Goal: Task Accomplishment & Management: Manage account settings

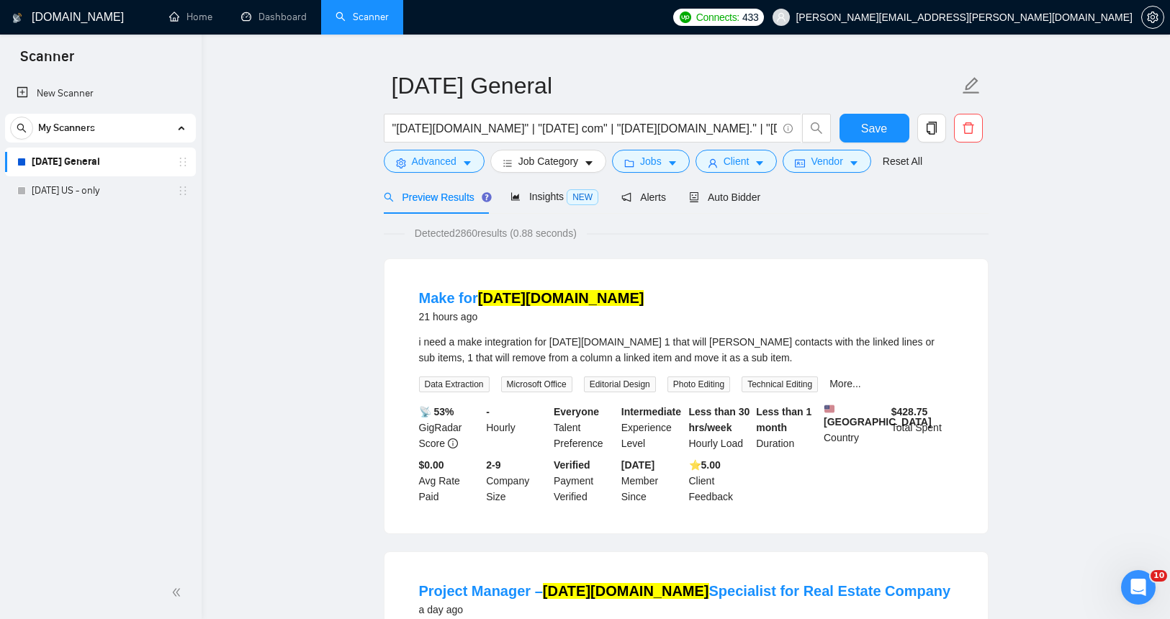
scroll to position [23, 0]
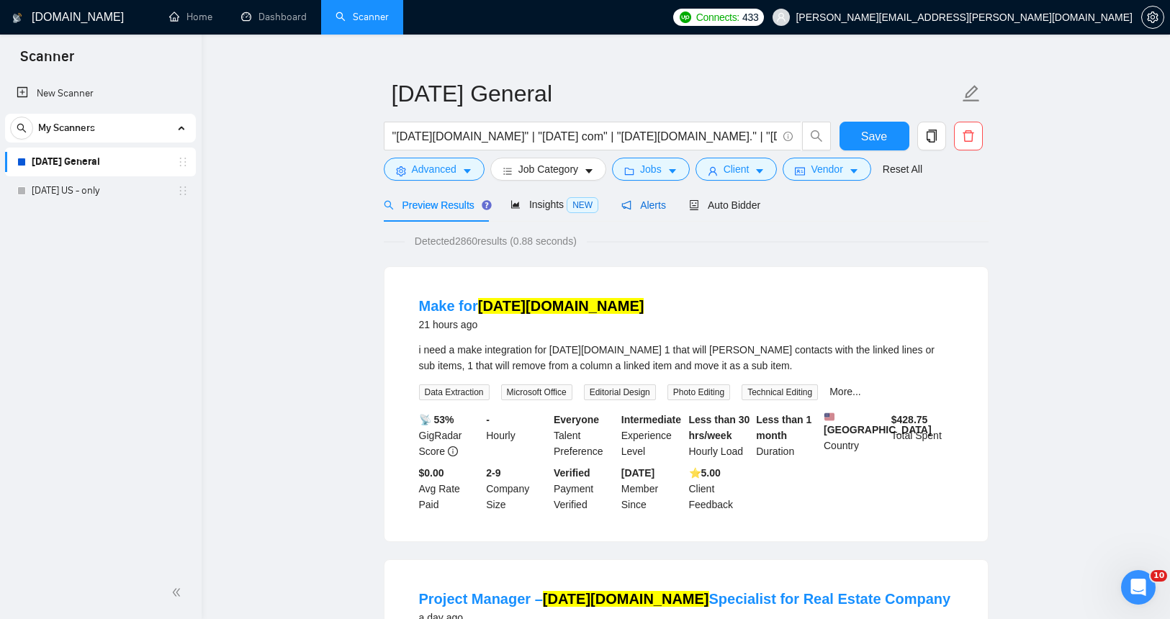
click at [650, 207] on span "Alerts" at bounding box center [643, 205] width 45 height 12
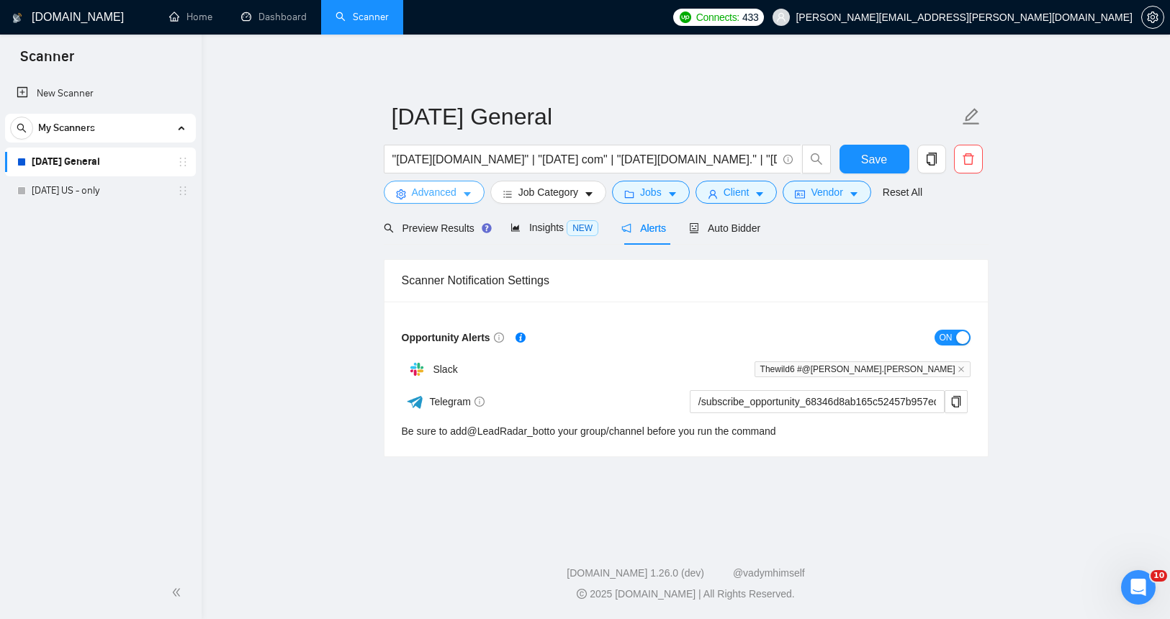
click at [446, 202] on button "Advanced" at bounding box center [434, 192] width 101 height 23
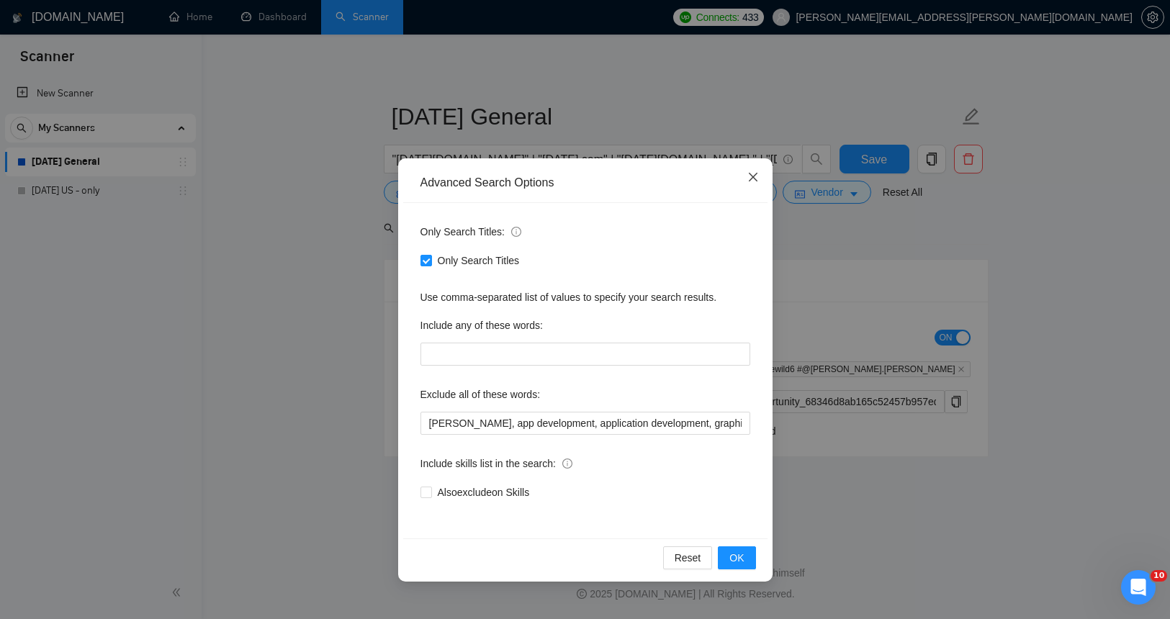
click at [749, 177] on icon "close" at bounding box center [753, 177] width 12 height 12
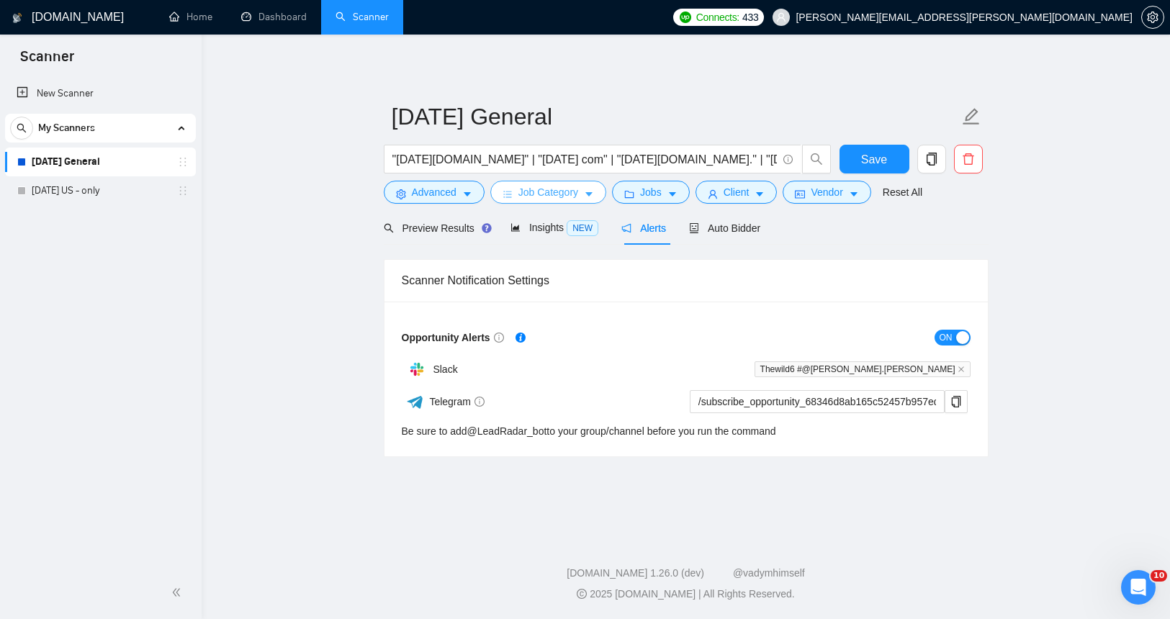
click at [522, 194] on span "Job Category" at bounding box center [548, 192] width 60 height 16
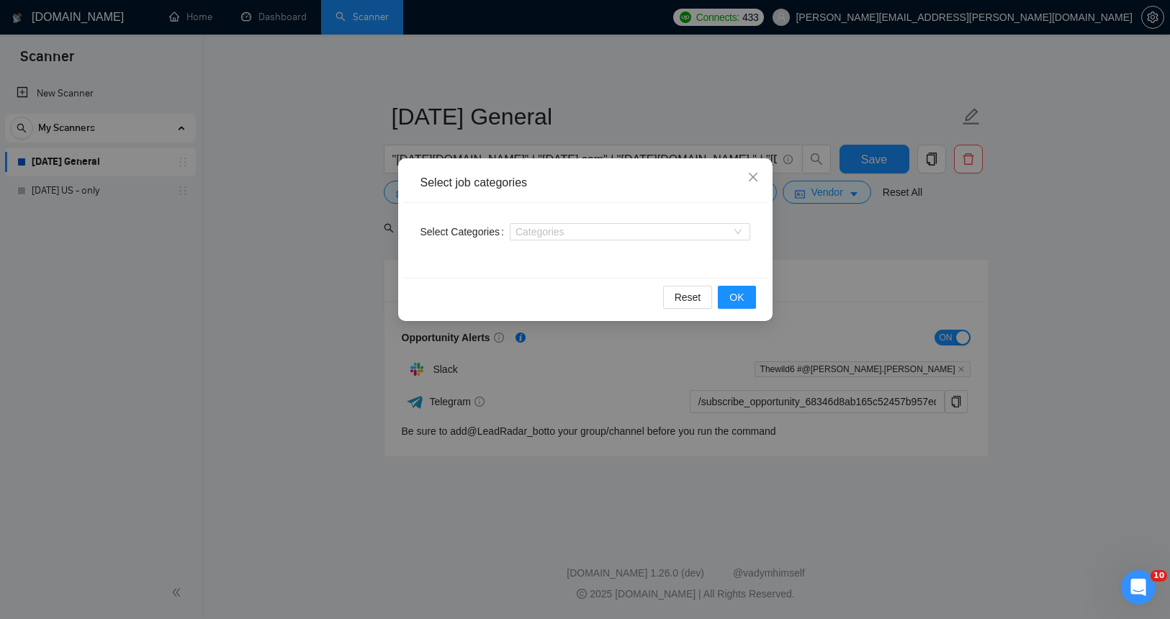
drag, startPoint x: 994, startPoint y: 263, endPoint x: 975, endPoint y: 263, distance: 18.7
click at [994, 263] on div "Select job categories Select Categories Categories Reset OK" at bounding box center [585, 309] width 1170 height 619
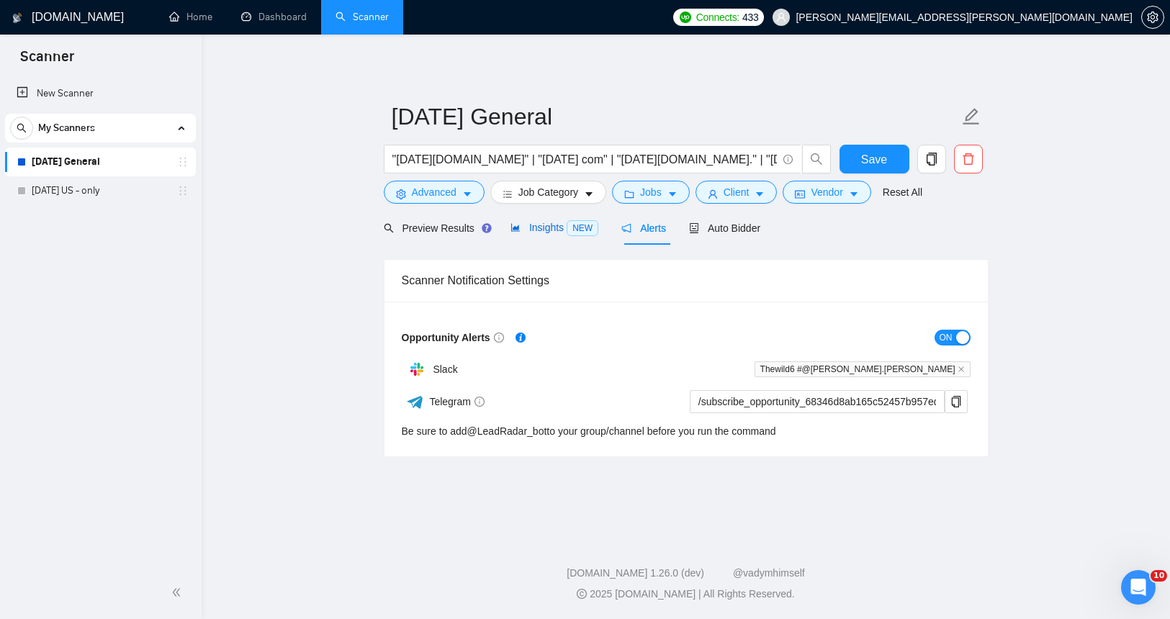
click at [560, 230] on span "Insights NEW" at bounding box center [554, 228] width 88 height 12
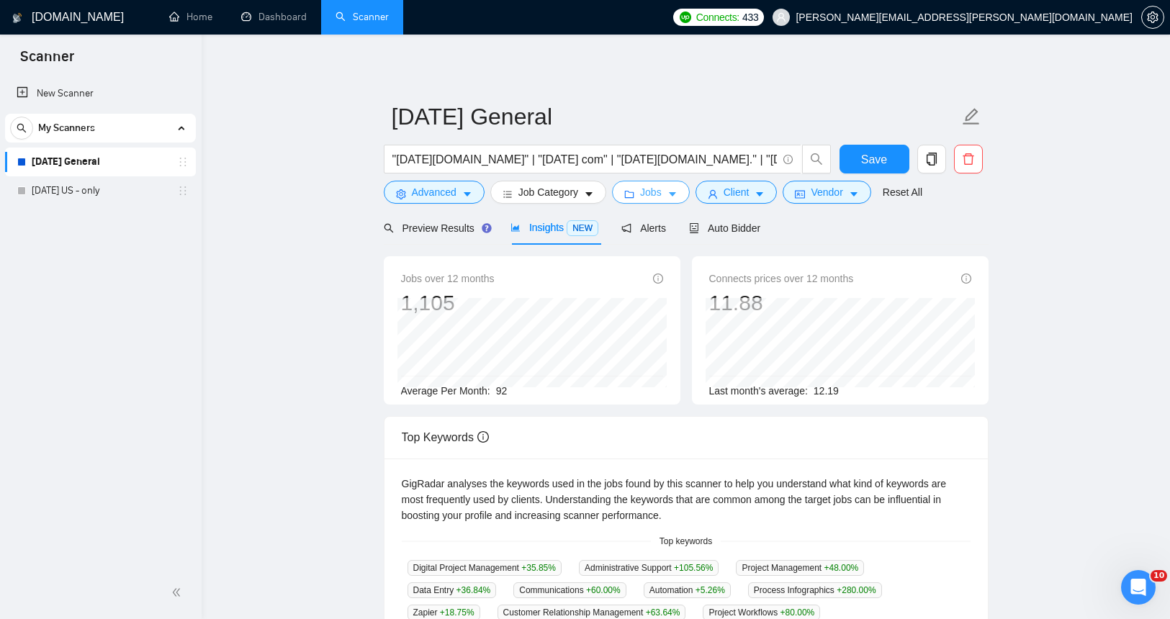
click at [631, 189] on icon "folder" at bounding box center [629, 194] width 10 height 10
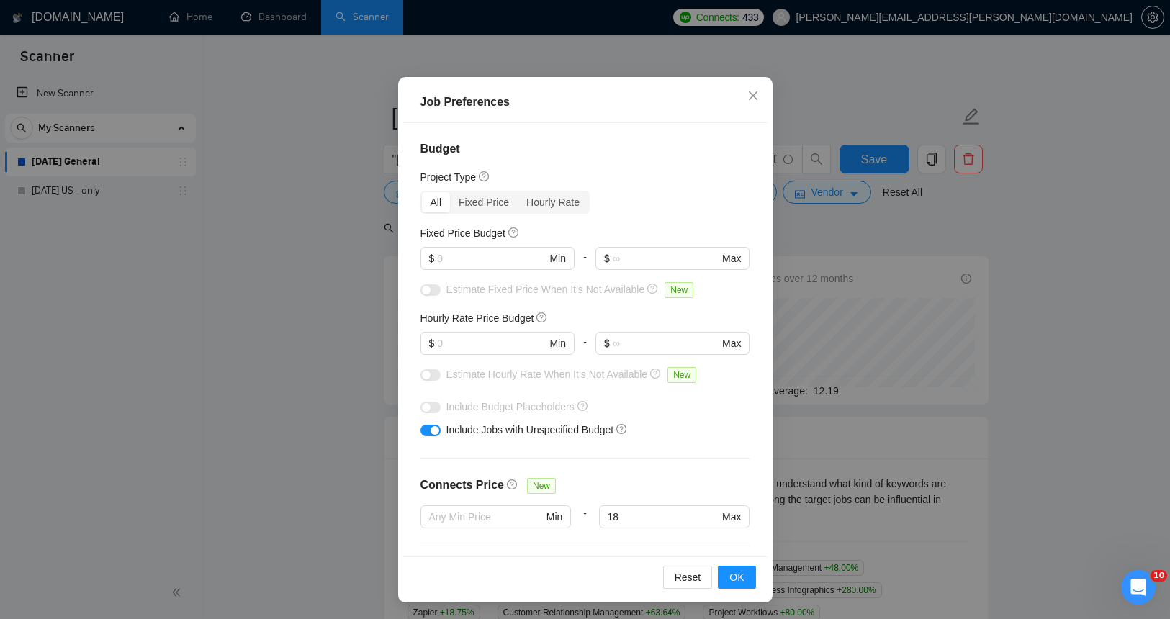
drag, startPoint x: 1018, startPoint y: 299, endPoint x: 965, endPoint y: 282, distance: 56.0
click at [1017, 299] on div "Job Preferences Budget Project Type All Fixed Price Hourly Rate Fixed Price Bud…" at bounding box center [585, 309] width 1170 height 619
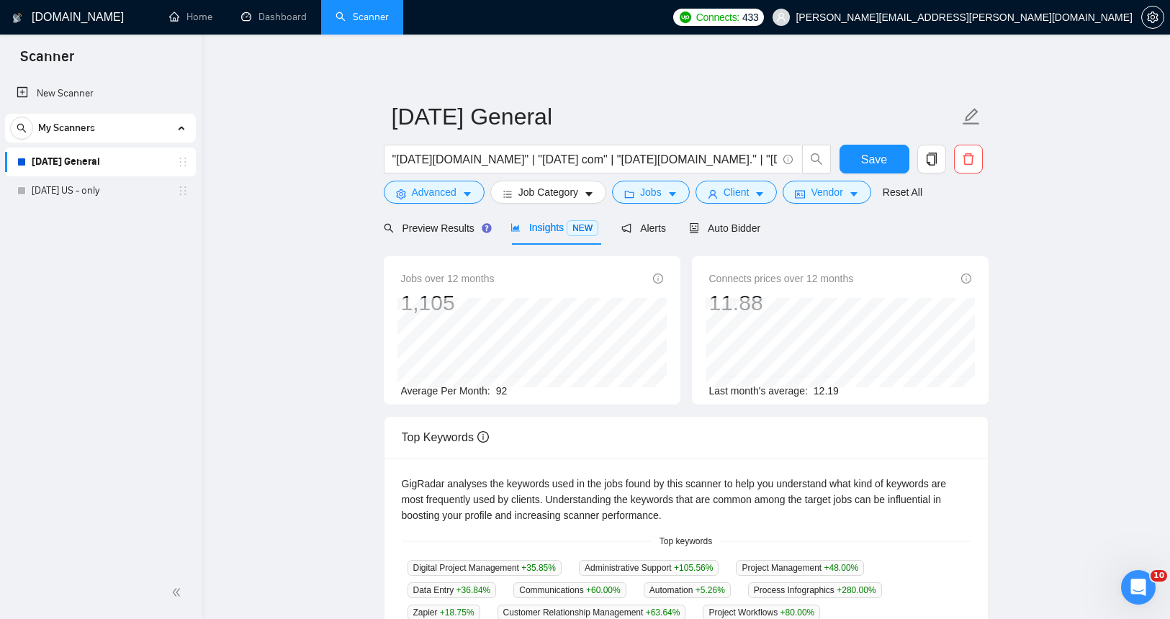
scroll to position [10, 0]
click at [676, 189] on span "caret-down" at bounding box center [672, 194] width 10 height 11
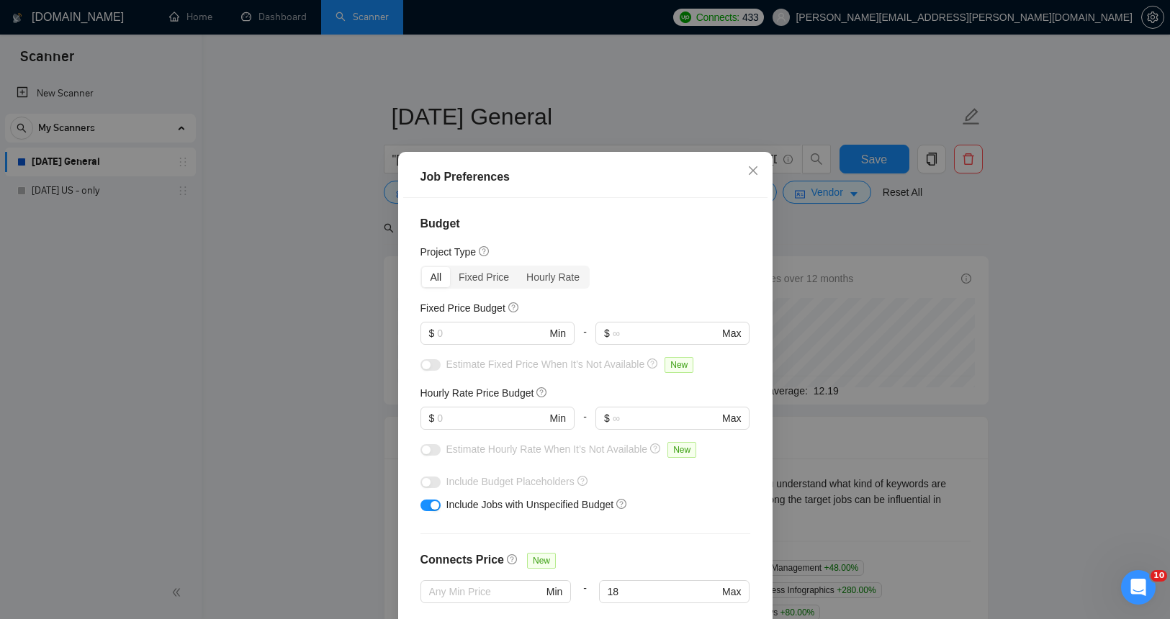
scroll to position [0, 0]
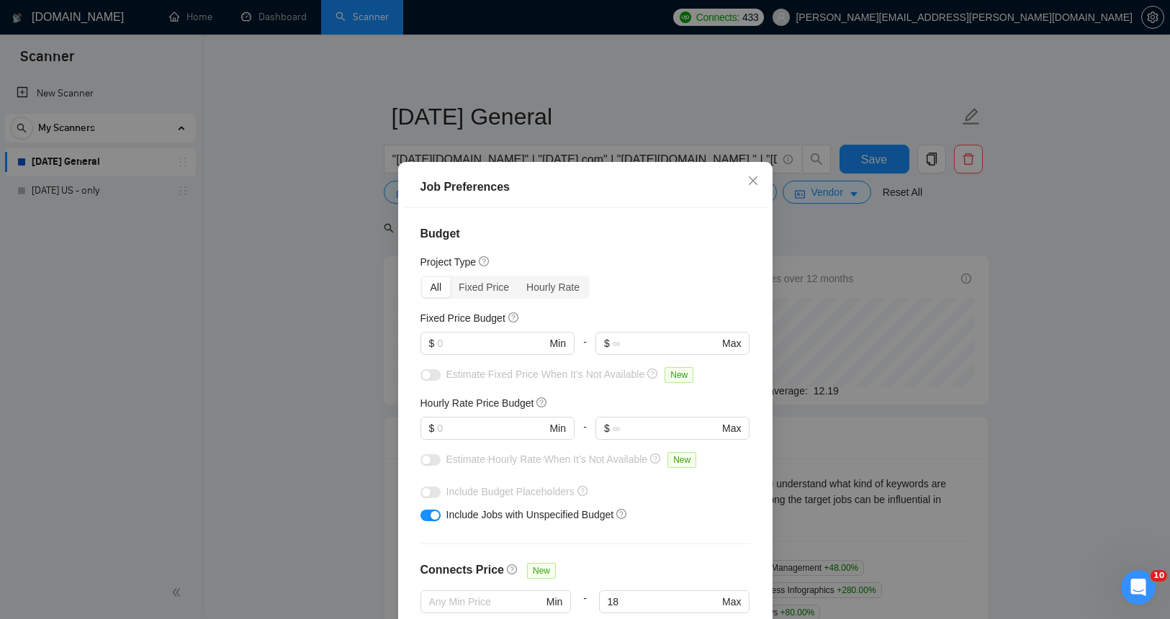
click at [806, 237] on div "Job Preferences Budget Project Type All Fixed Price Hourly Rate Fixed Price Bud…" at bounding box center [585, 309] width 1170 height 619
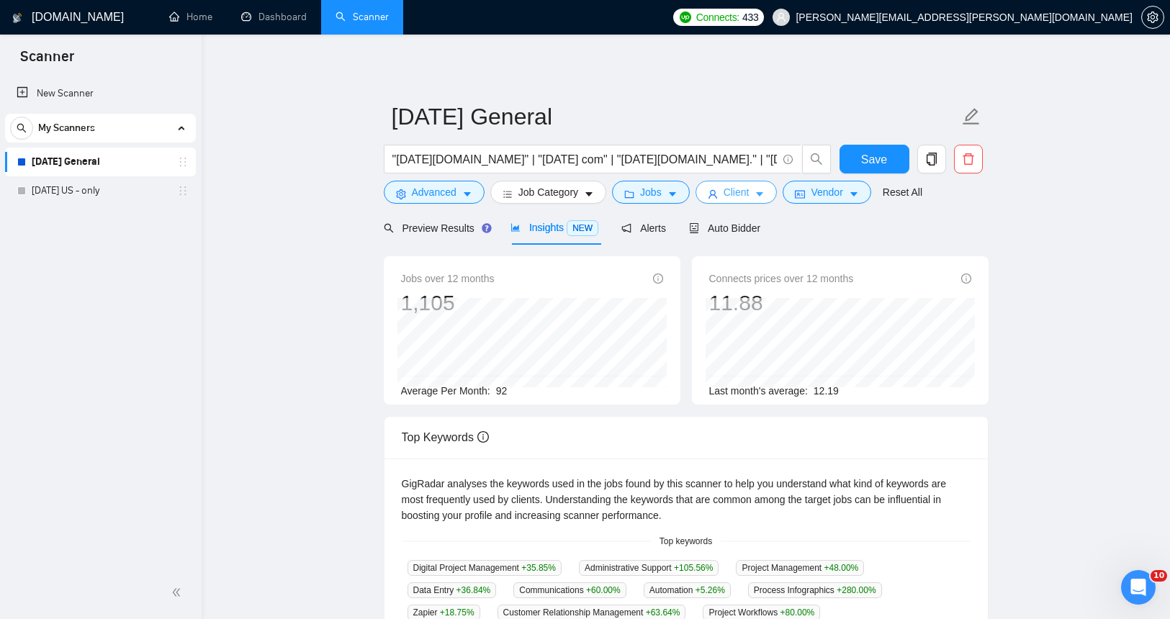
click at [764, 194] on icon "caret-down" at bounding box center [760, 195] width 7 height 4
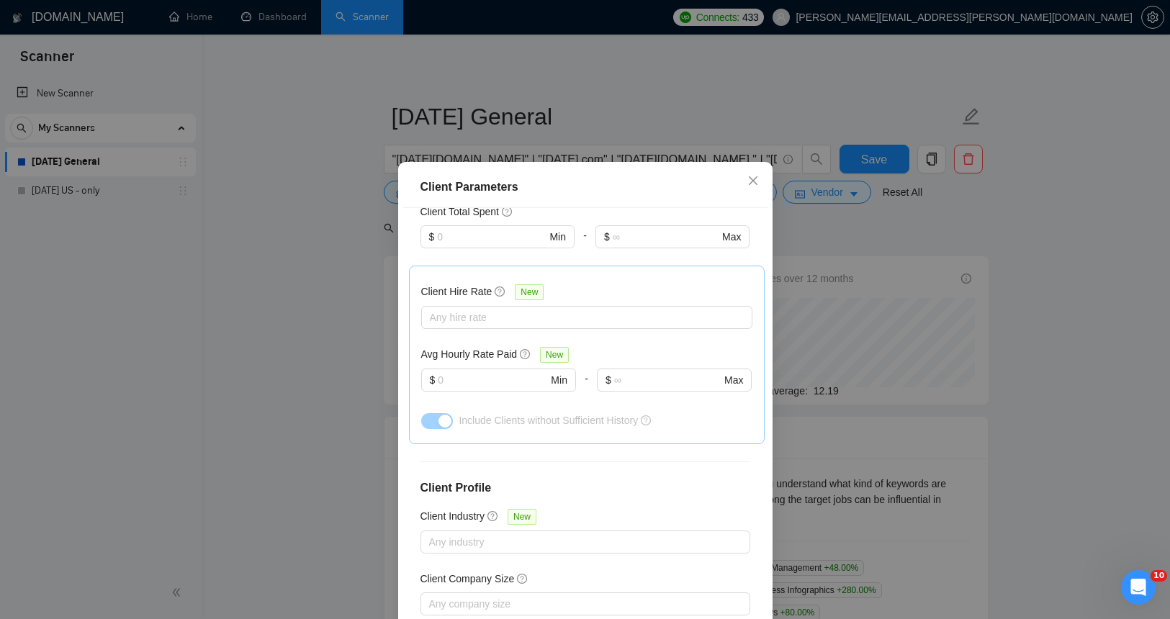
scroll to position [464, 0]
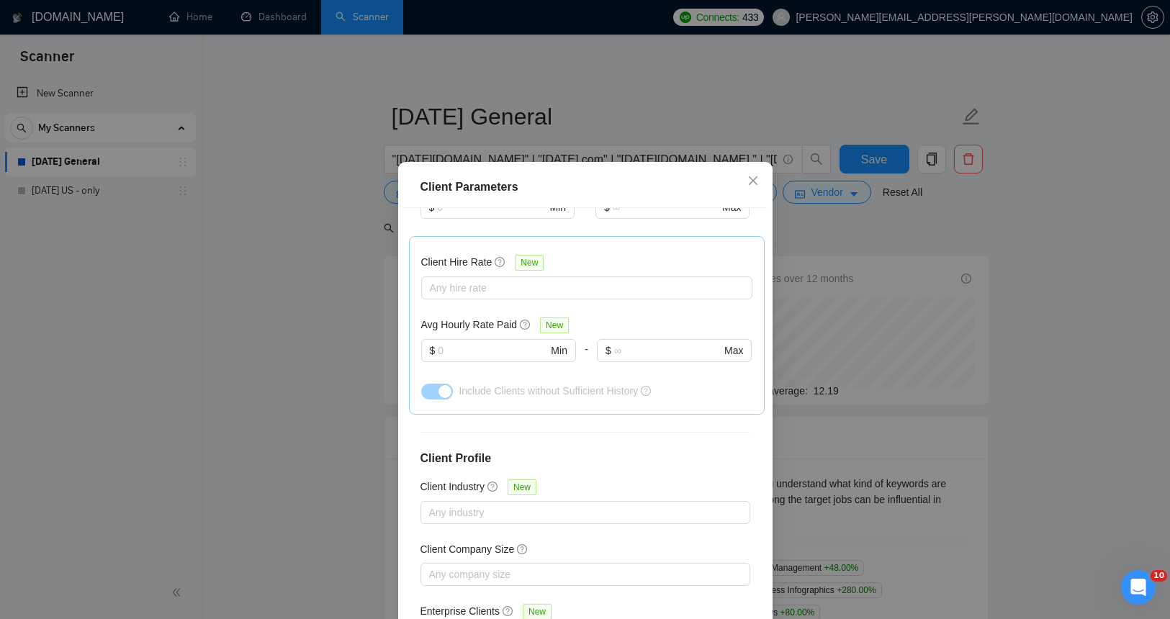
click at [1042, 293] on div "Client Parameters Client Location Include Client Countries [GEOGRAPHIC_DATA] [G…" at bounding box center [585, 309] width 1170 height 619
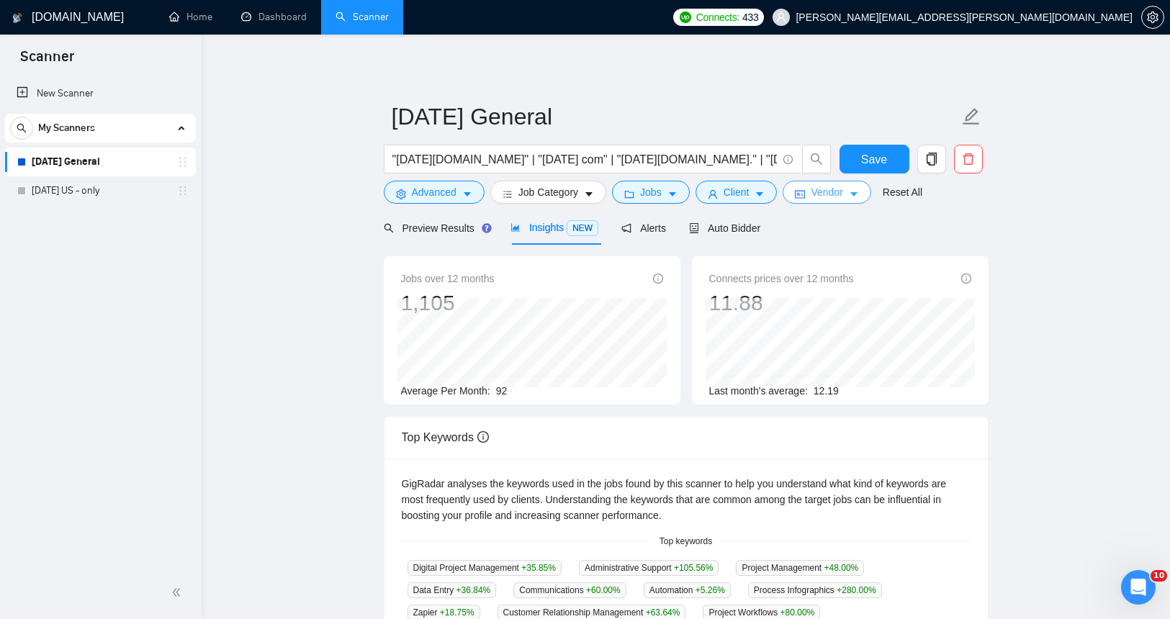
click at [870, 194] on button "Vendor" at bounding box center [827, 192] width 88 height 23
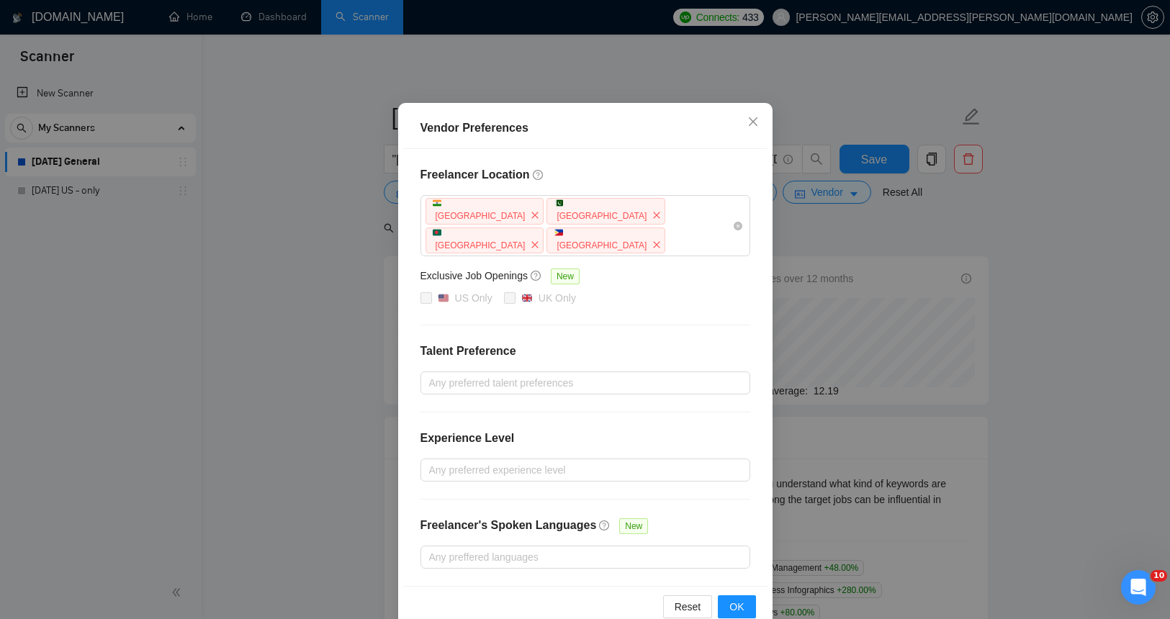
scroll to position [53, 0]
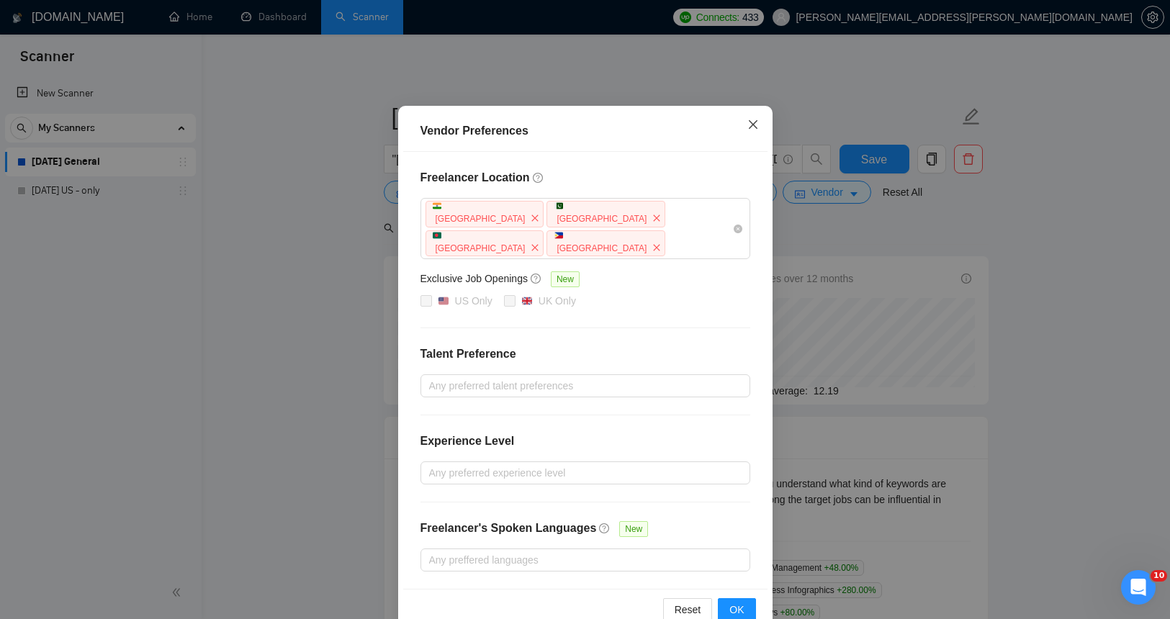
click at [749, 120] on icon "close" at bounding box center [753, 125] width 12 height 12
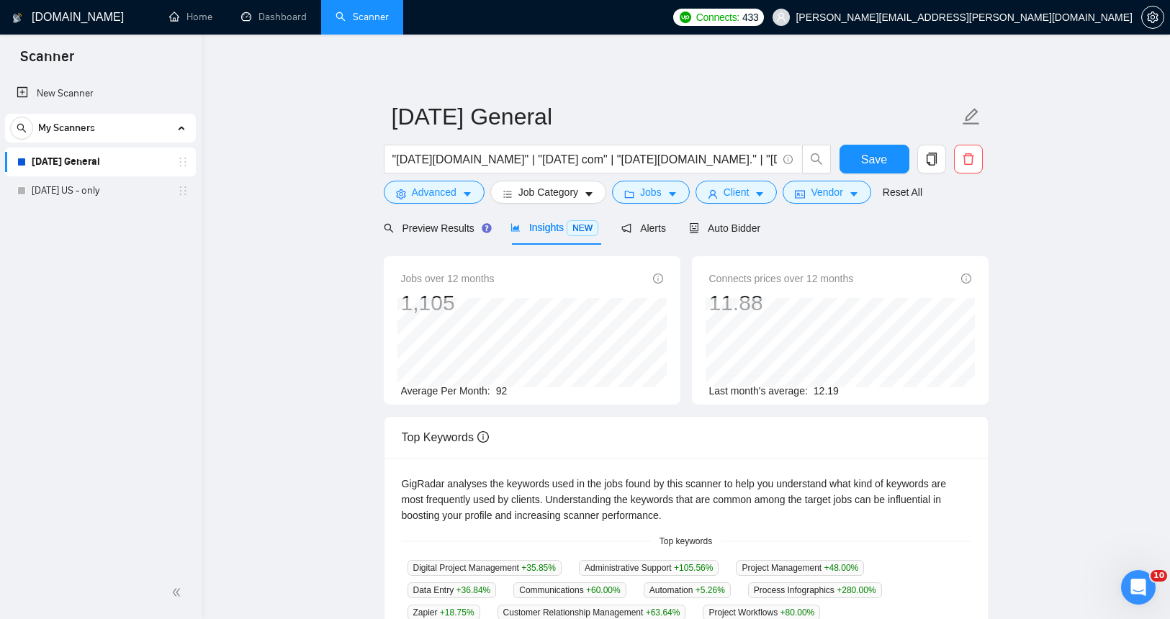
scroll to position [0, 0]
click at [567, 150] on input ""[DATE][DOMAIN_NAME]" | "[DATE] com" | "[DATE][DOMAIN_NAME]." | "[DATE] project…" at bounding box center [584, 159] width 384 height 18
click at [461, 187] on button "Advanced" at bounding box center [434, 192] width 101 height 23
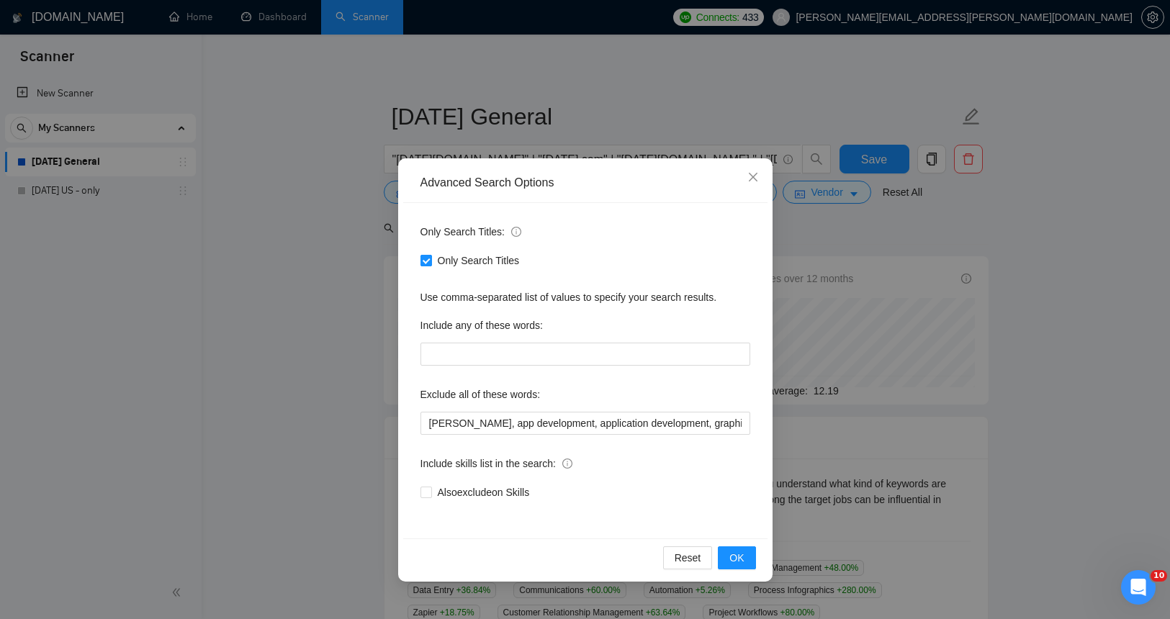
click at [425, 258] on input "Only Search Titles" at bounding box center [425, 260] width 10 height 10
click at [722, 550] on button "OK" at bounding box center [736, 557] width 37 height 23
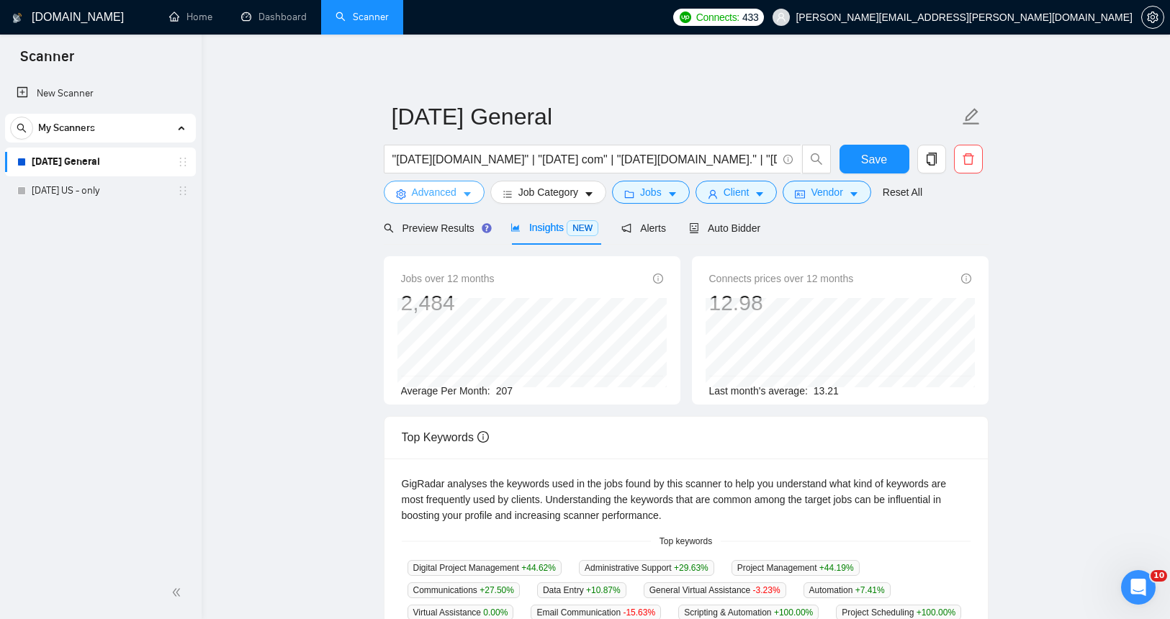
click at [446, 192] on span "Advanced" at bounding box center [434, 192] width 45 height 16
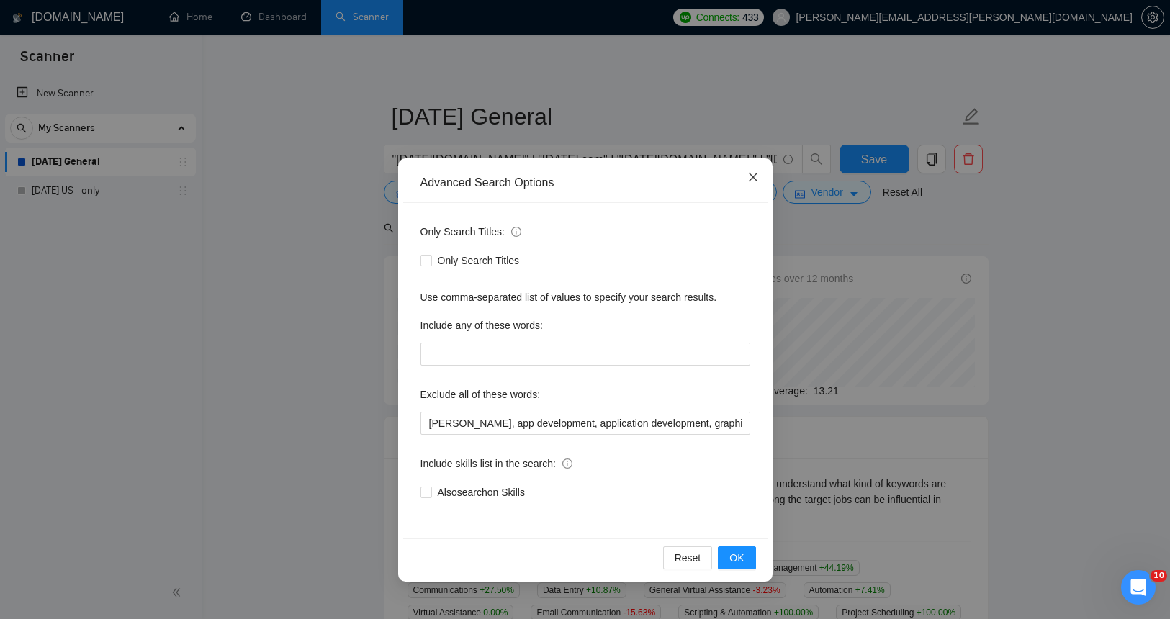
click at [755, 174] on icon "close" at bounding box center [753, 177] width 12 height 12
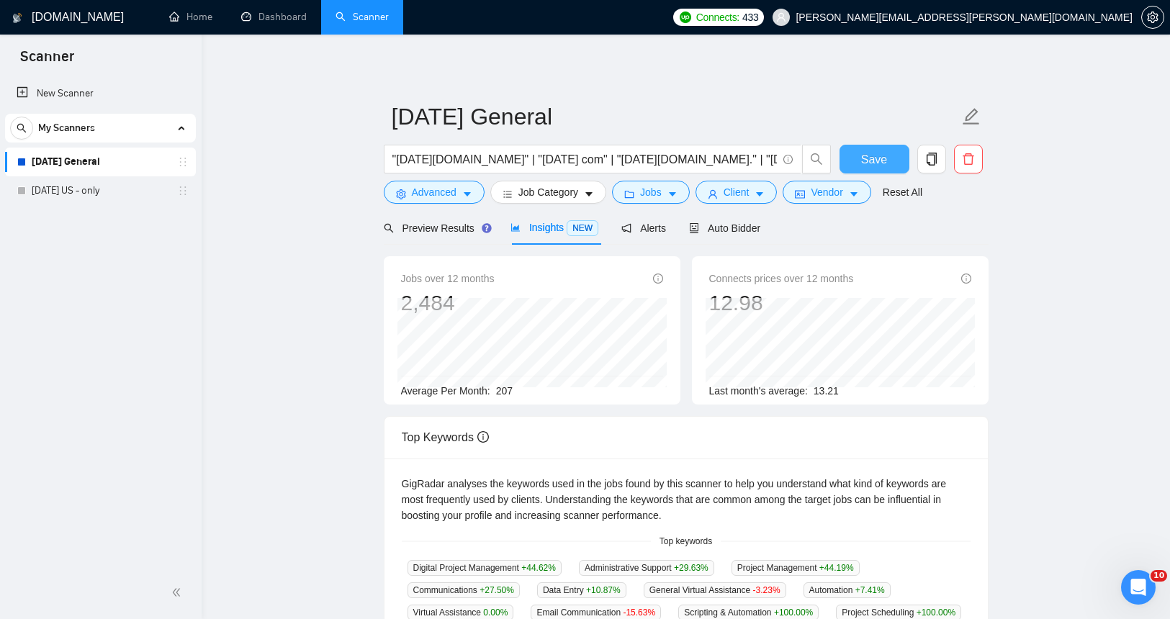
click at [861, 156] on span "Save" at bounding box center [874, 159] width 26 height 18
click at [870, 153] on span "Save" at bounding box center [874, 159] width 26 height 18
click at [441, 223] on span "Preview Results" at bounding box center [436, 228] width 104 height 12
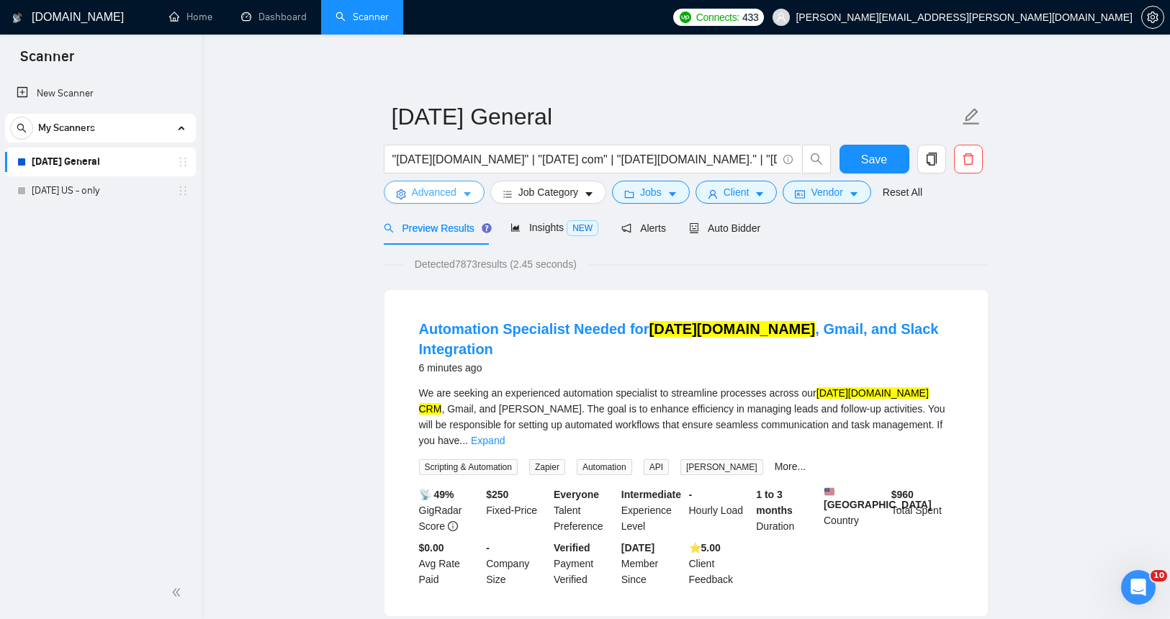
click at [462, 192] on button "Advanced" at bounding box center [434, 192] width 101 height 23
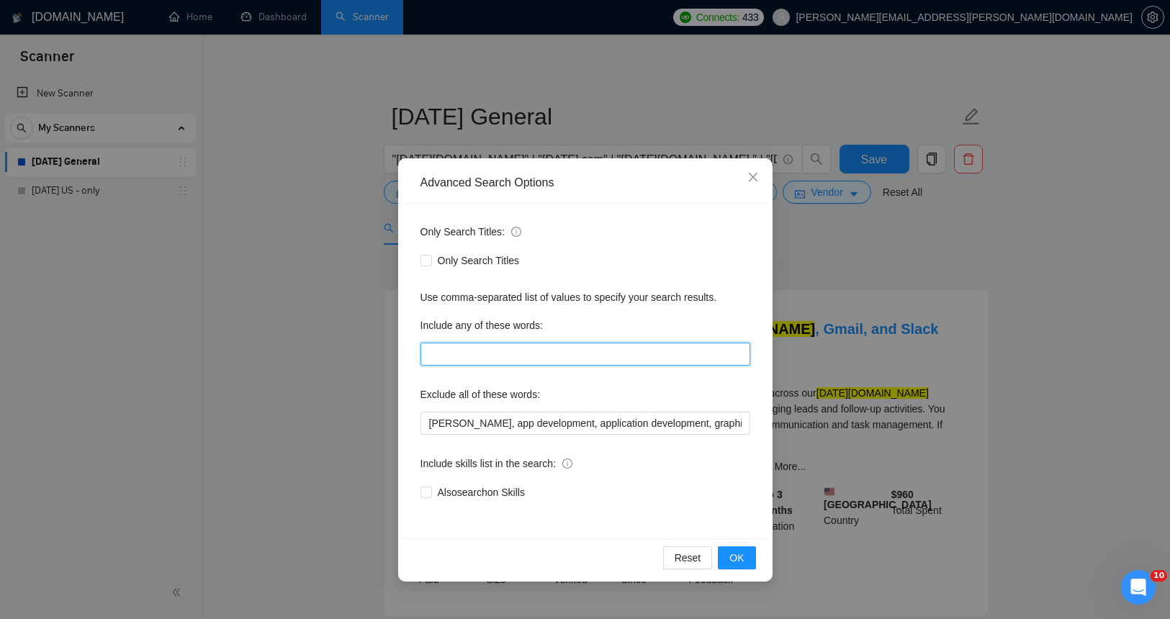
click at [454, 352] on input "text" at bounding box center [585, 354] width 330 height 23
click at [743, 310] on div "Only Search Titles: Only Search Titles Use comma-separated list of values to sp…" at bounding box center [585, 370] width 364 height 335
drag, startPoint x: 667, startPoint y: 142, endPoint x: 700, endPoint y: 152, distance: 33.9
click at [667, 142] on div "Advanced Search Options Only Search Titles: Only Search Titles Use comma-separa…" at bounding box center [585, 309] width 1170 height 619
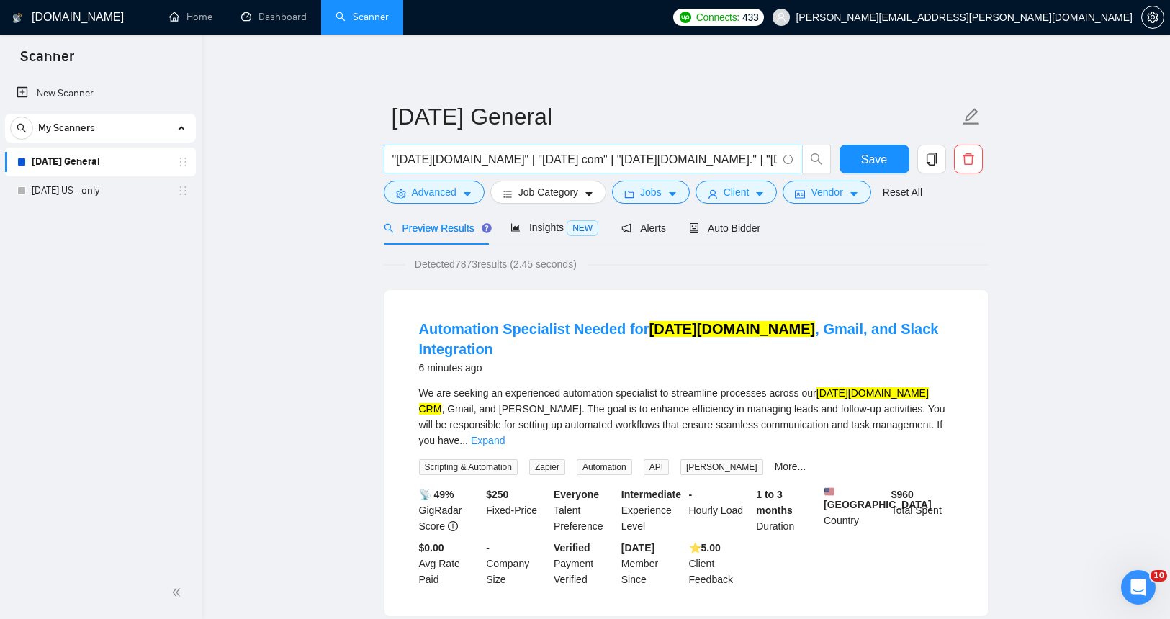
click at [688, 158] on input ""[DATE][DOMAIN_NAME]" | "[DATE] com" | "[DATE][DOMAIN_NAME]." | "[DATE] project…" at bounding box center [584, 159] width 384 height 18
click at [689, 158] on input ""[DATE][DOMAIN_NAME]" | "[DATE] com" | "[DATE][DOMAIN_NAME]." | "[DATE] project…" at bounding box center [584, 159] width 384 height 18
click at [442, 192] on span "Advanced" at bounding box center [434, 192] width 45 height 16
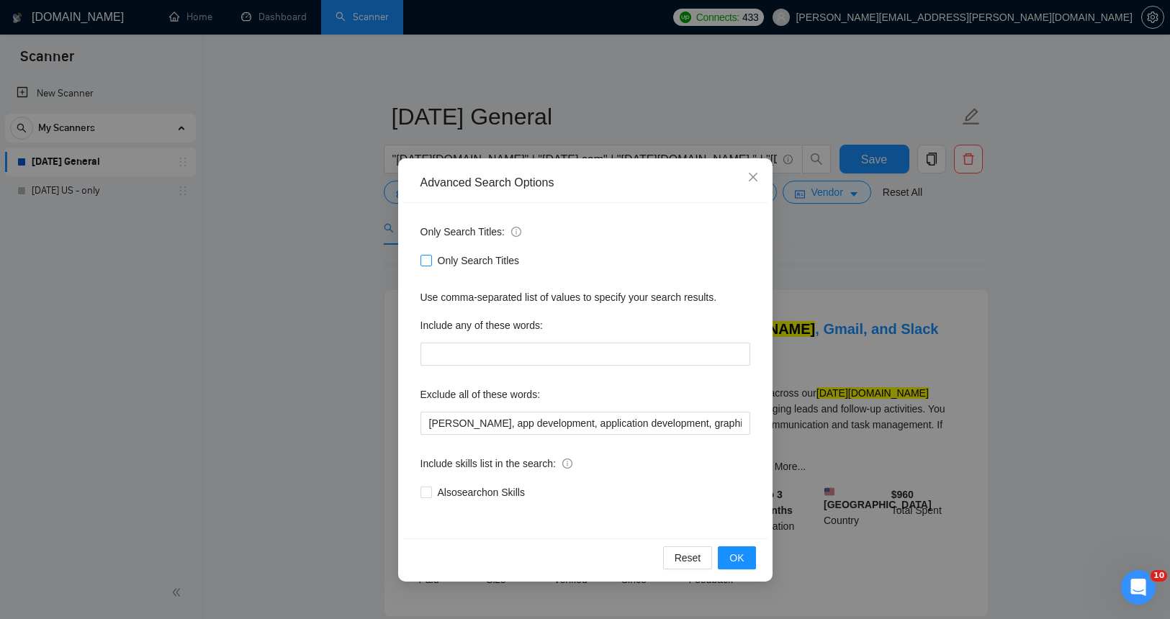
click at [429, 258] on input "Only Search Titles" at bounding box center [425, 260] width 10 height 10
checkbox input "true"
click at [473, 353] on input "text" at bounding box center [585, 354] width 330 height 23
paste input ""[DATE][DOMAIN_NAME]" | "[DATE] com" | "[DATE][DOMAIN_NAME]." | "[DATE] project…"
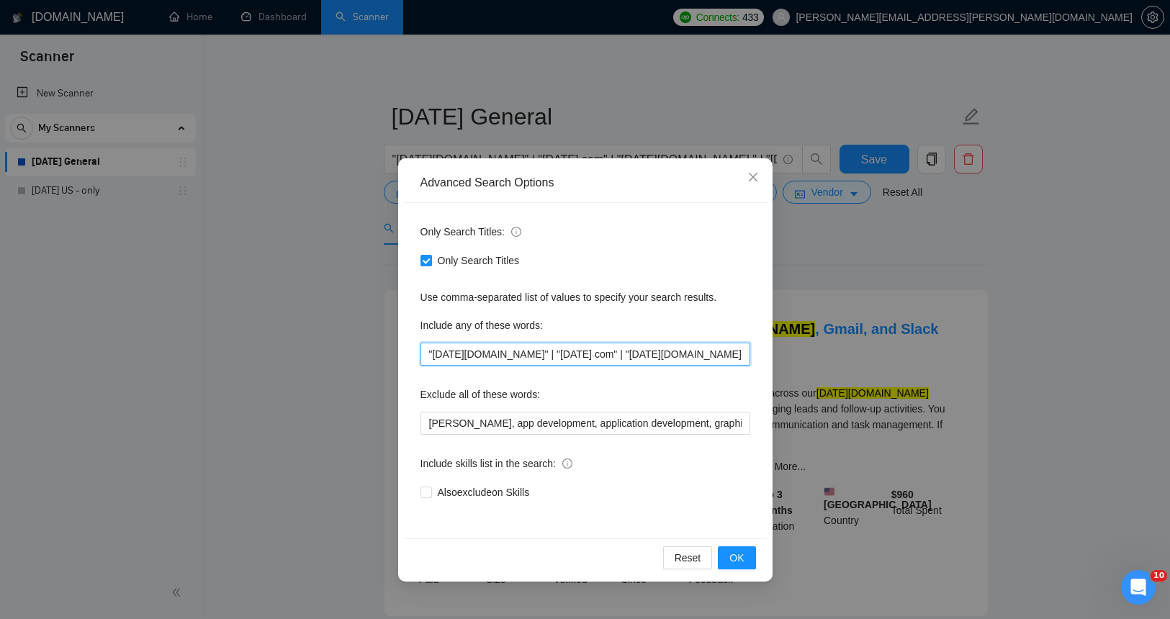
scroll to position [0, 448]
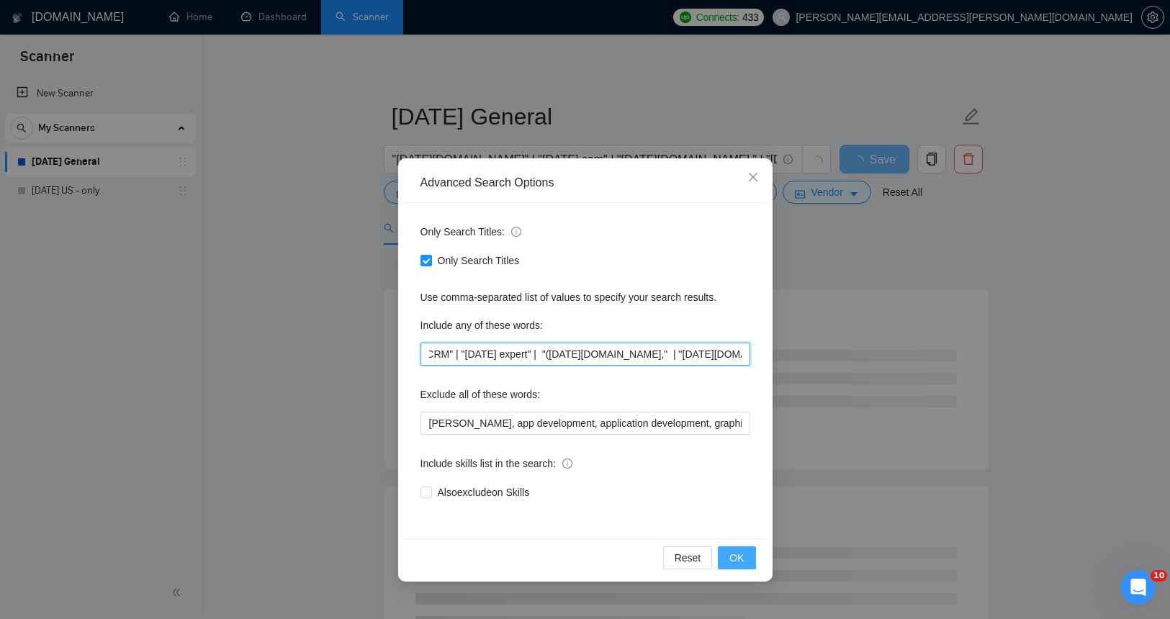
type input ""[DATE][DOMAIN_NAME]" | "[DATE] com" | "[DATE][DOMAIN_NAME]." | "[DATE] project…"
click at [733, 550] on span "OK" at bounding box center [736, 558] width 14 height 16
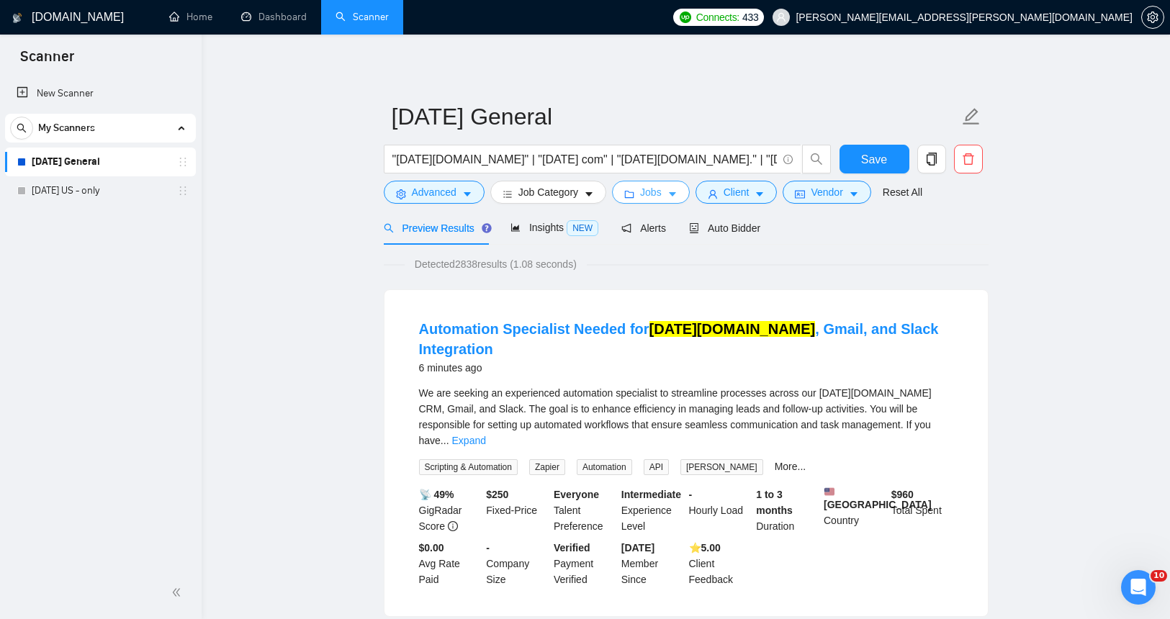
click at [657, 191] on span "Jobs" at bounding box center [651, 192] width 22 height 16
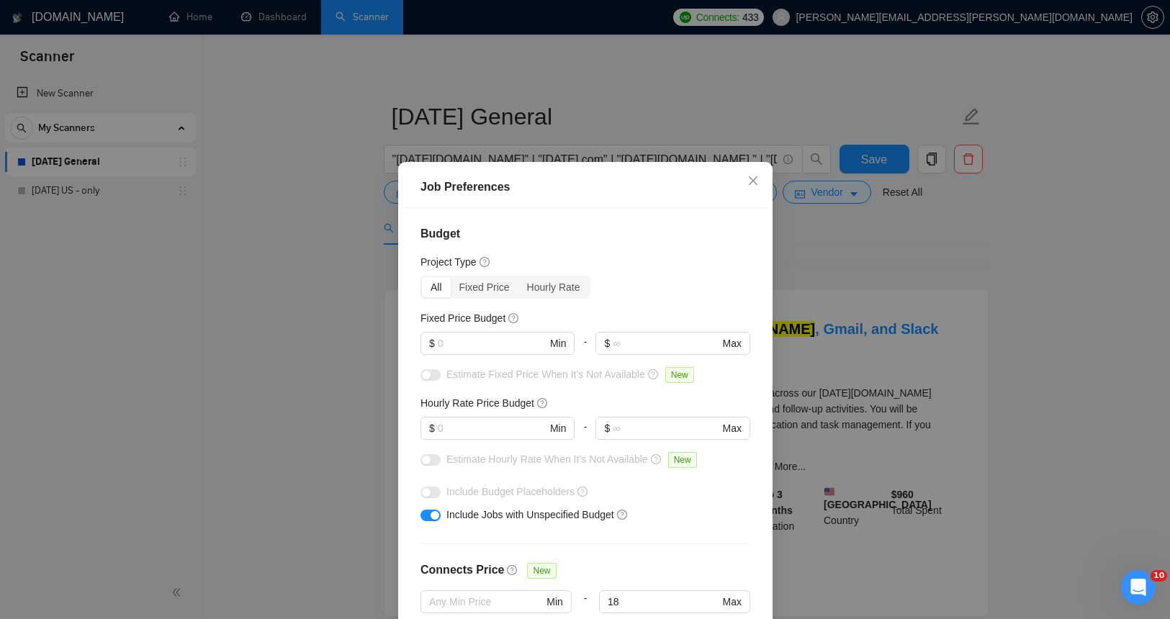
click at [657, 618] on div "Job Preferences Budget Project Type All Fixed Price Hourly Rate Fixed Price Bud…" at bounding box center [585, 619] width 1170 height 0
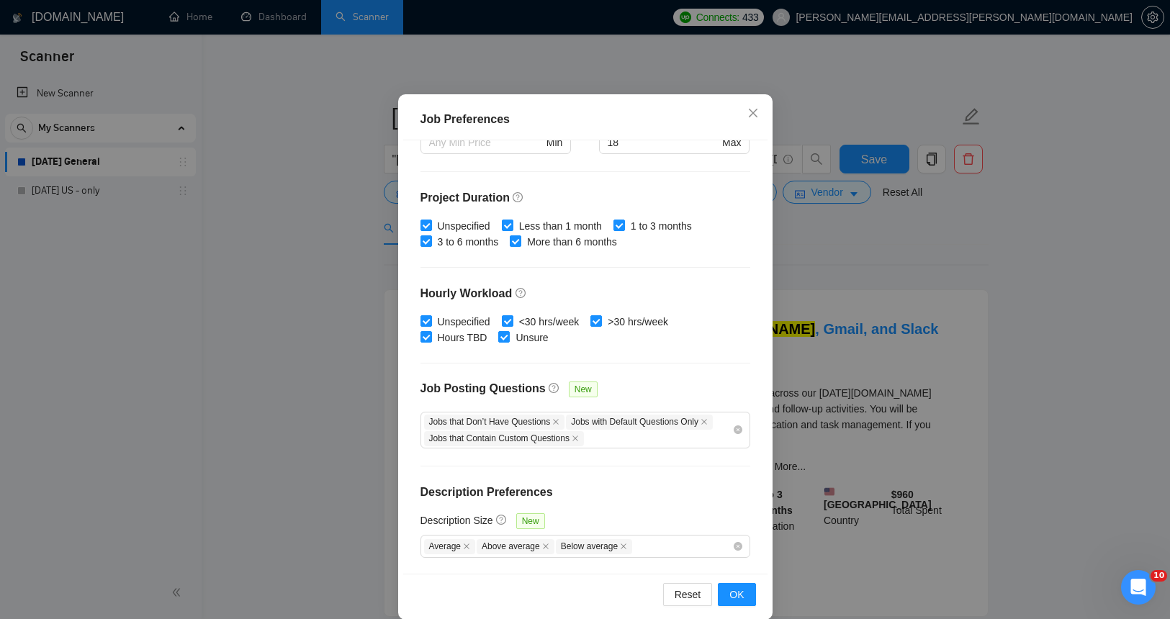
scroll to position [85, 0]
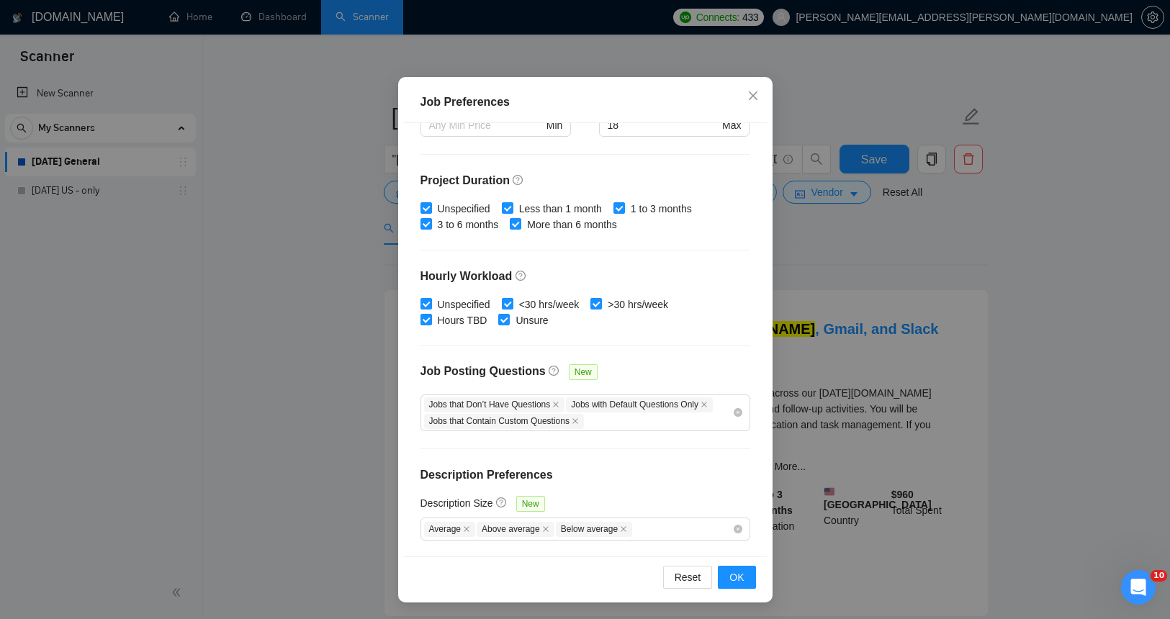
click at [1081, 245] on div "Job Preferences Budget Project Type All Fixed Price Hourly Rate Fixed Price Bud…" at bounding box center [585, 309] width 1170 height 619
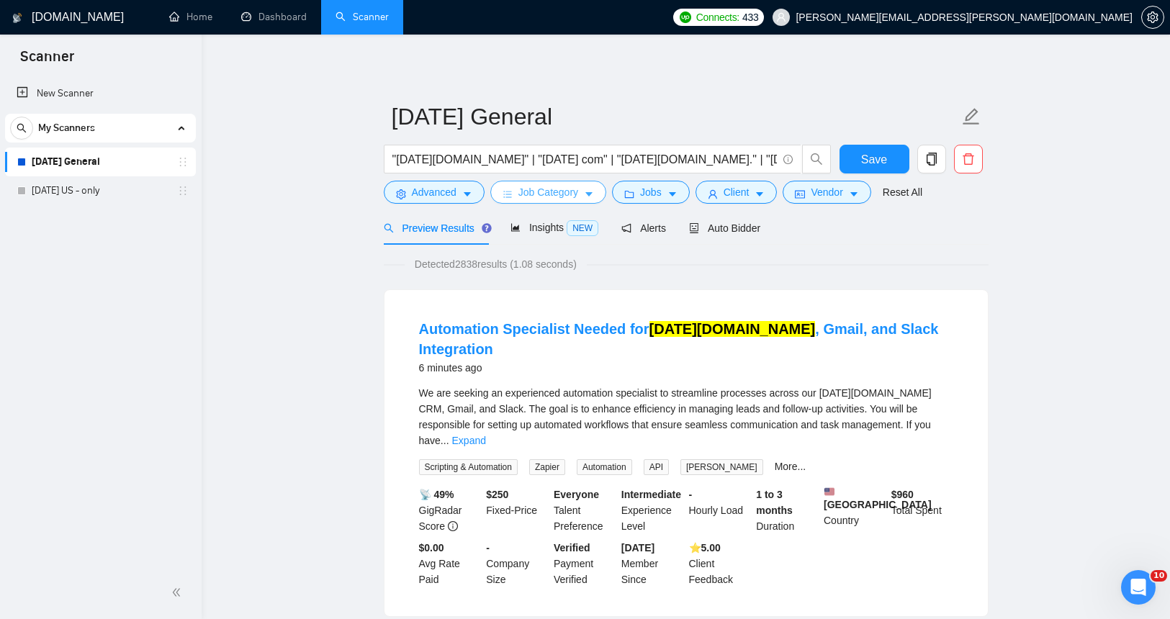
click at [594, 190] on icon "caret-down" at bounding box center [589, 194] width 10 height 10
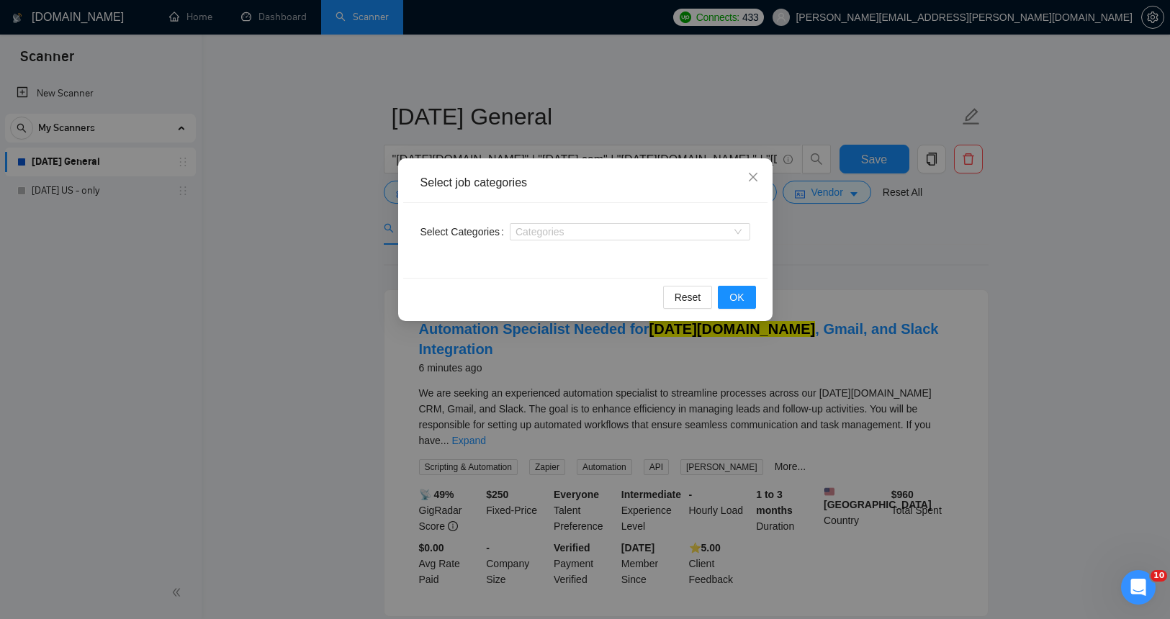
drag, startPoint x: 952, startPoint y: 258, endPoint x: 919, endPoint y: 245, distance: 34.9
click at [952, 258] on div "Select job categories Select Categories Categories Reset OK" at bounding box center [585, 309] width 1170 height 619
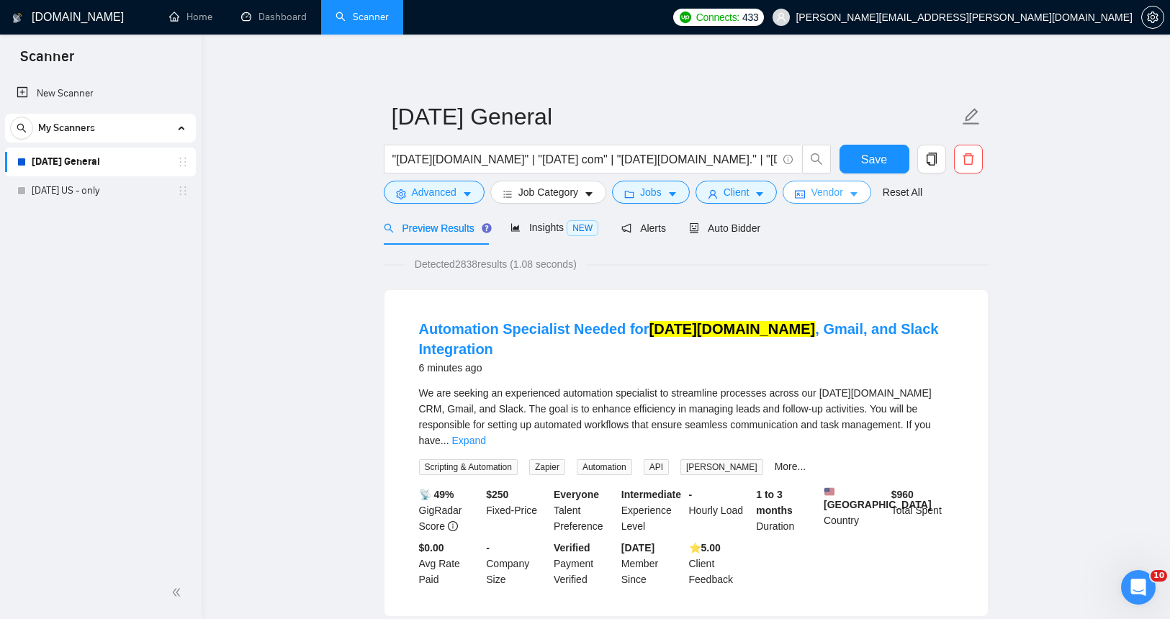
scroll to position [1, 0]
click at [851, 198] on button "Vendor" at bounding box center [827, 190] width 88 height 23
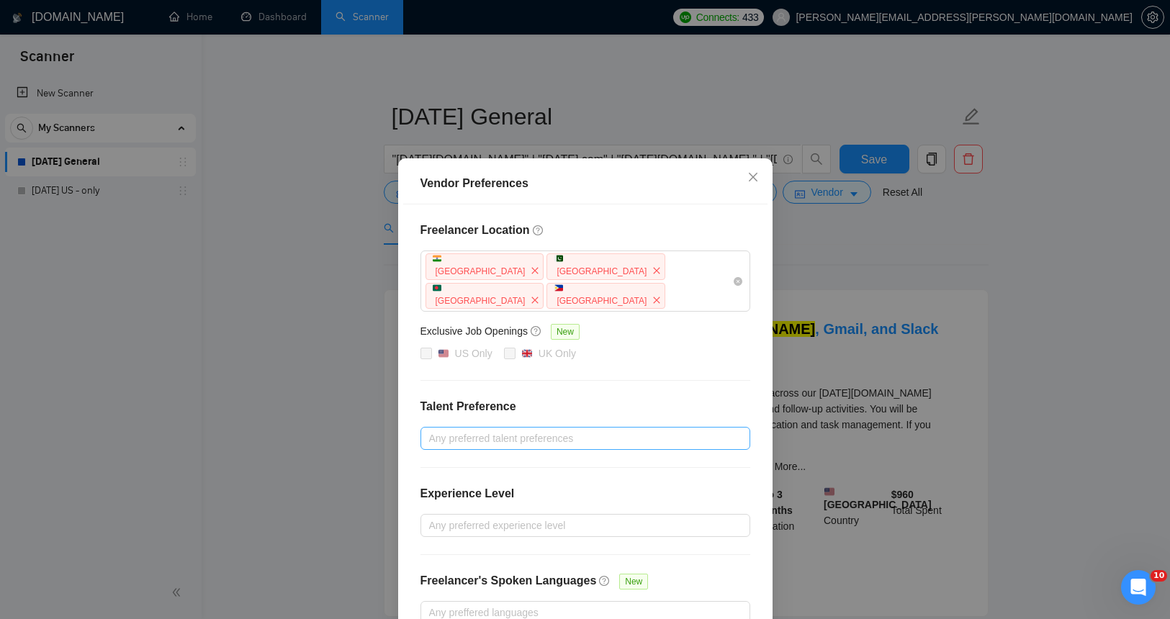
scroll to position [55, 0]
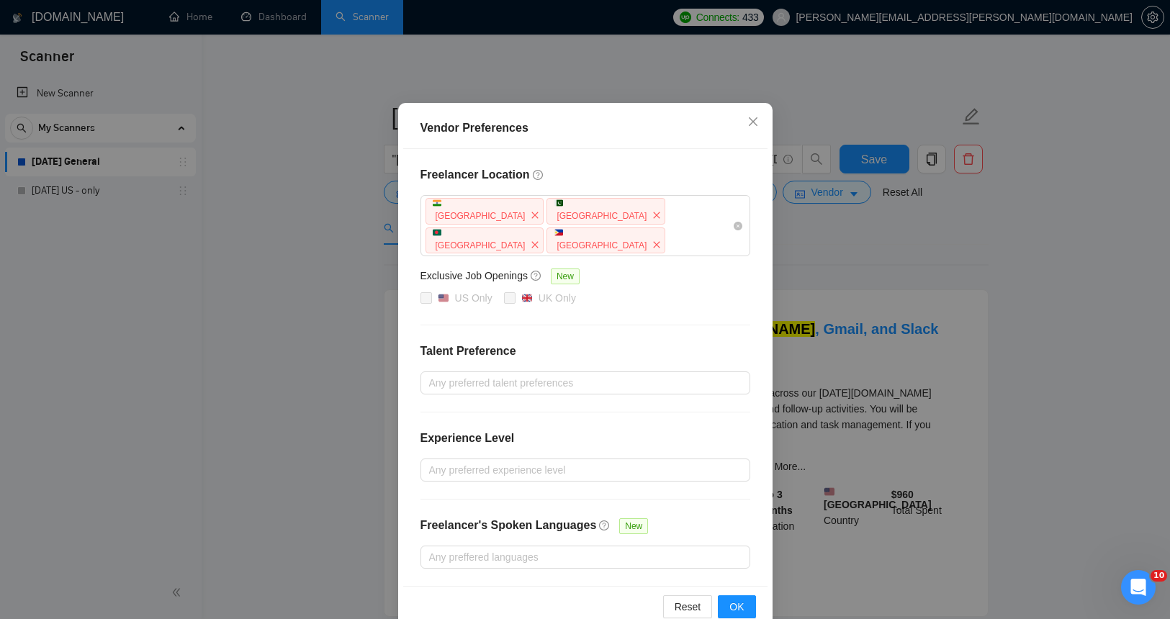
drag, startPoint x: 1033, startPoint y: 259, endPoint x: 957, endPoint y: 216, distance: 87.7
click at [1030, 256] on div "Vendor Preferences Freelancer Location [GEOGRAPHIC_DATA] [GEOGRAPHIC_DATA] [GEO…" at bounding box center [585, 309] width 1170 height 619
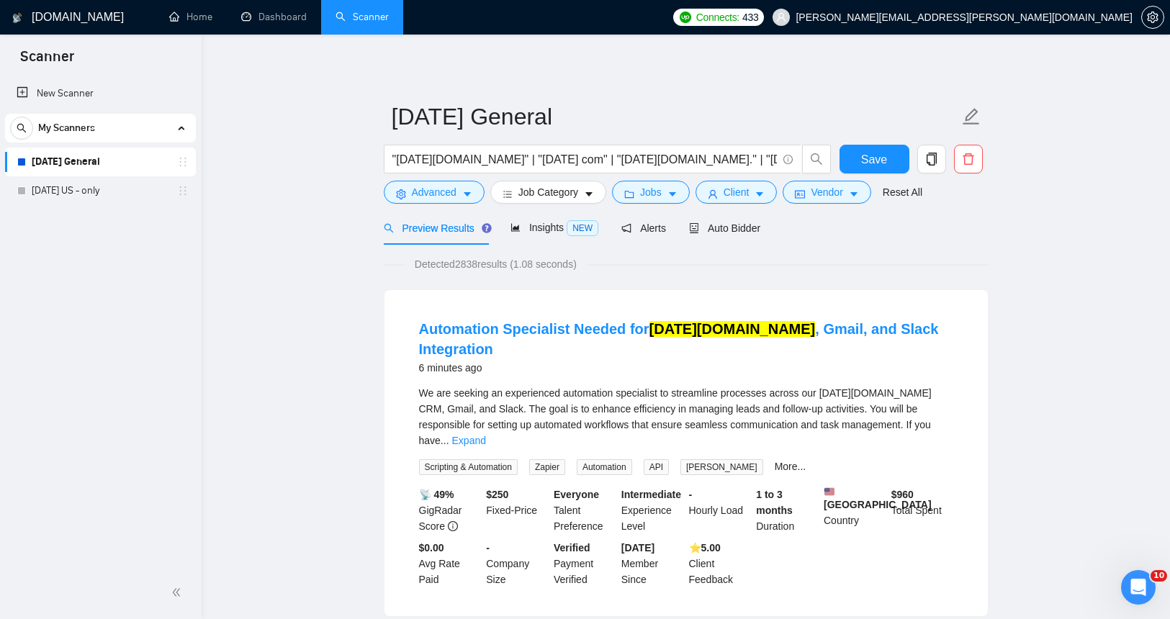
scroll to position [0, 0]
click at [756, 189] on button "Client" at bounding box center [736, 192] width 82 height 23
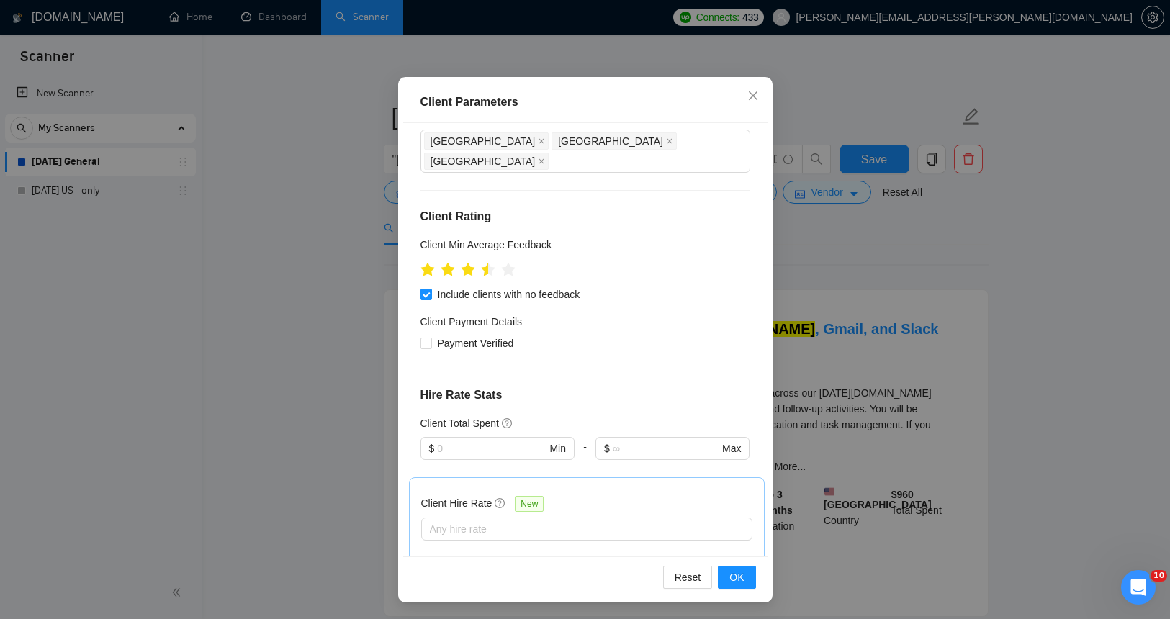
scroll to position [145, 0]
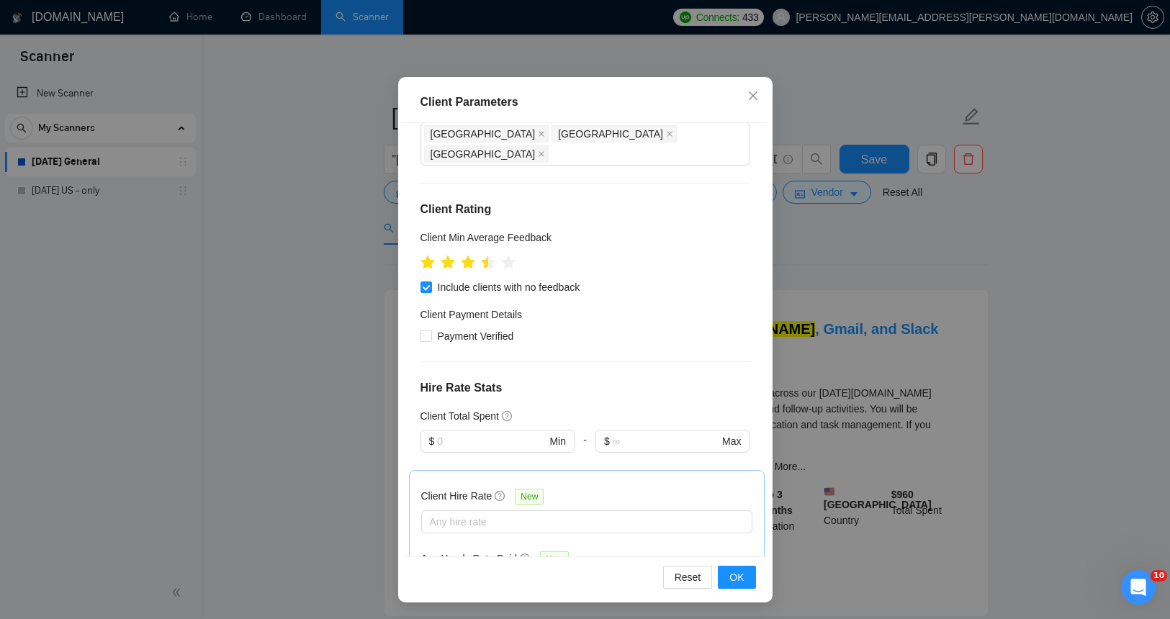
click at [946, 269] on div "Client Parameters Client Location Include Client Countries [GEOGRAPHIC_DATA] [G…" at bounding box center [585, 309] width 1170 height 619
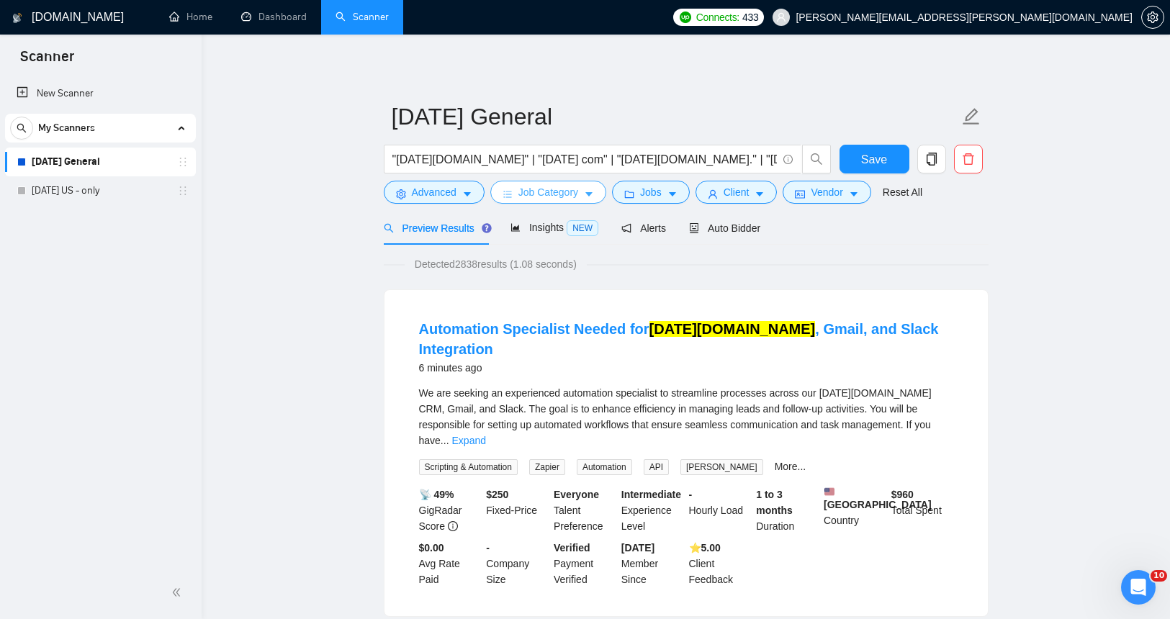
scroll to position [4, 0]
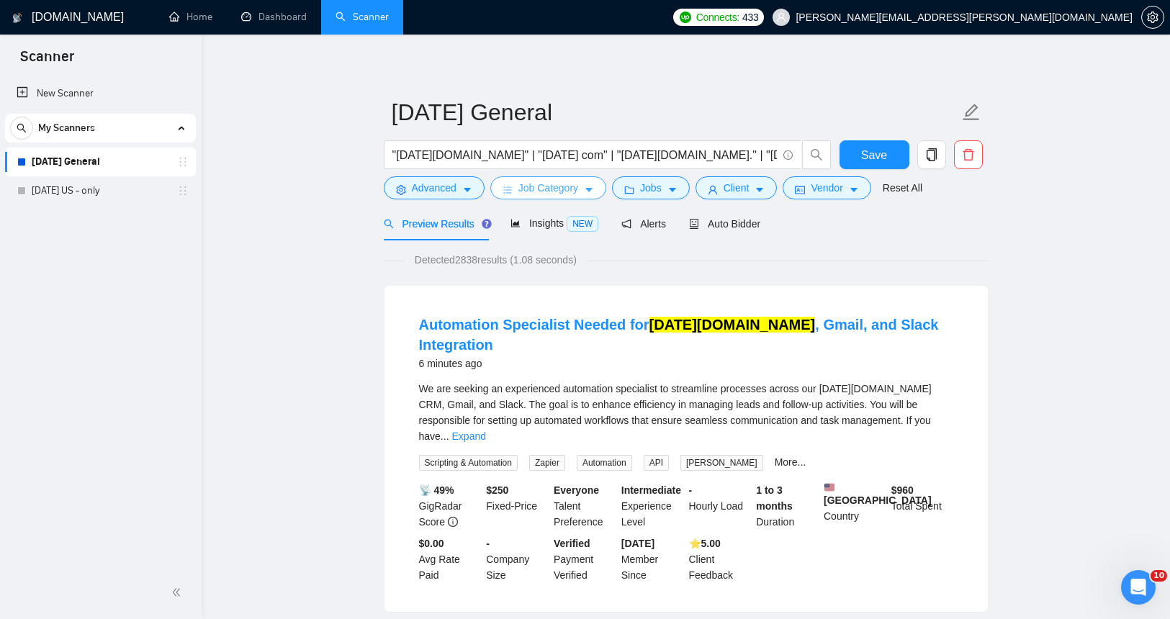
click at [568, 194] on span "Job Category" at bounding box center [548, 188] width 60 height 16
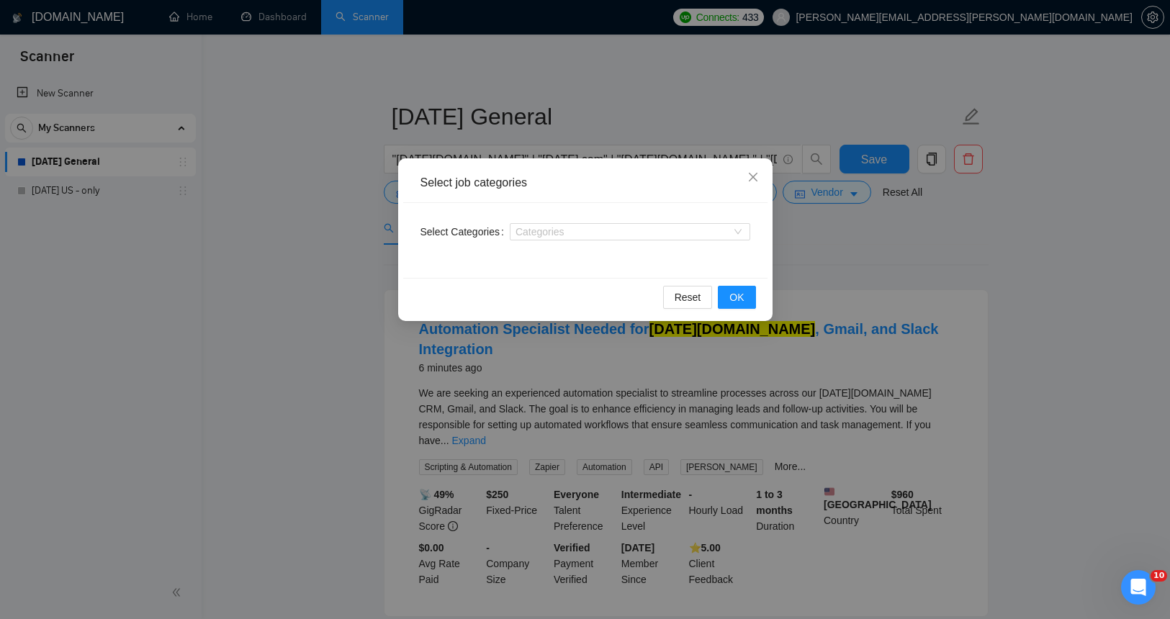
click at [297, 204] on div "Select job categories Select Categories Categories Reset OK" at bounding box center [585, 309] width 1170 height 619
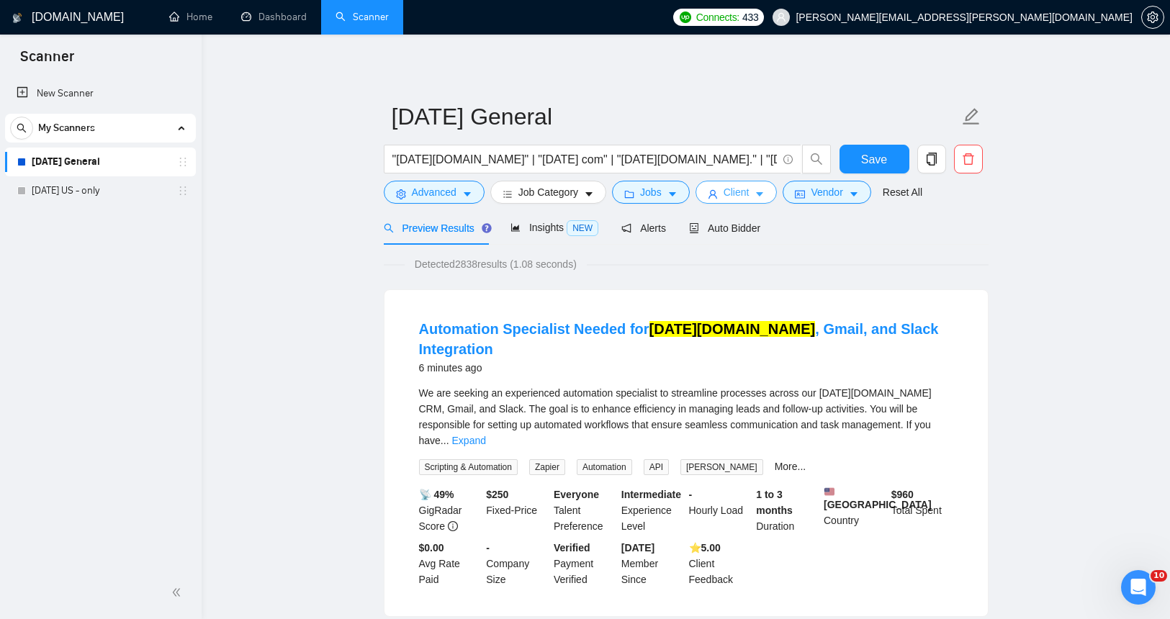
click at [742, 195] on span "Client" at bounding box center [737, 192] width 26 height 16
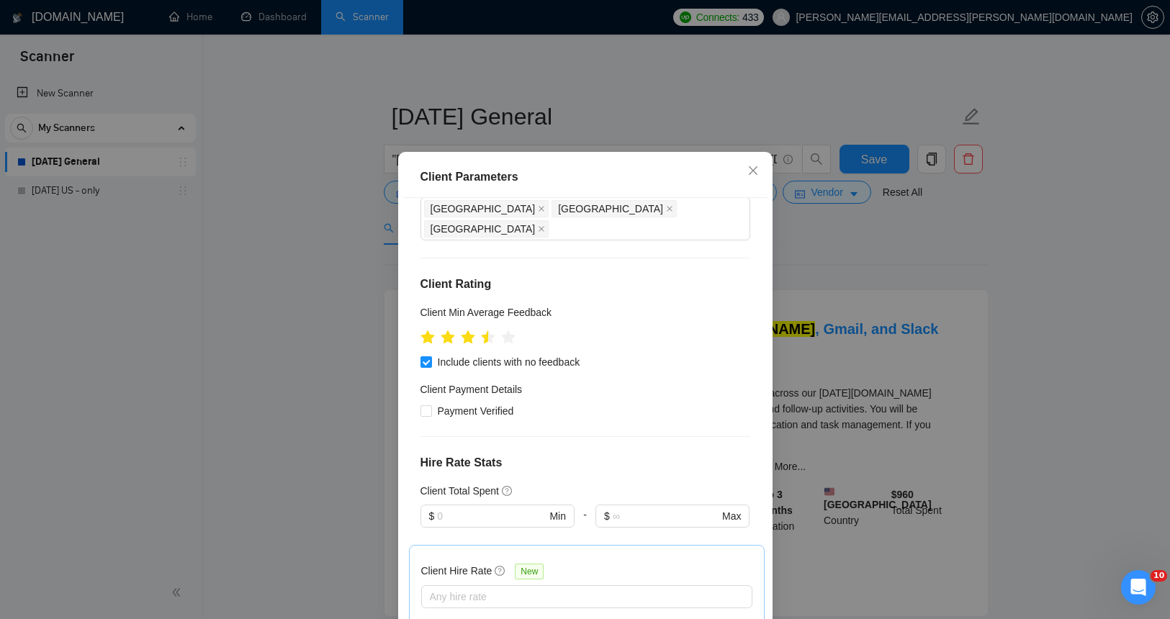
drag, startPoint x: 917, startPoint y: 228, endPoint x: 743, endPoint y: 202, distance: 176.2
click at [913, 228] on div "Client Parameters Client Location Include Client Countries [GEOGRAPHIC_DATA] [G…" at bounding box center [585, 309] width 1170 height 619
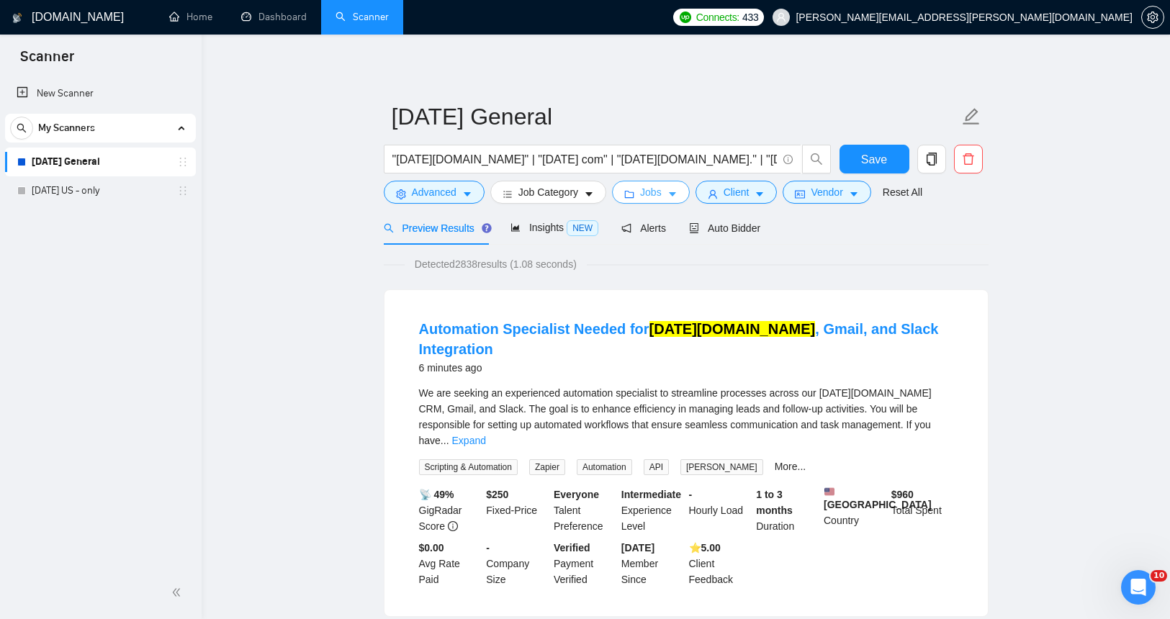
click at [662, 191] on span "Jobs" at bounding box center [651, 192] width 22 height 16
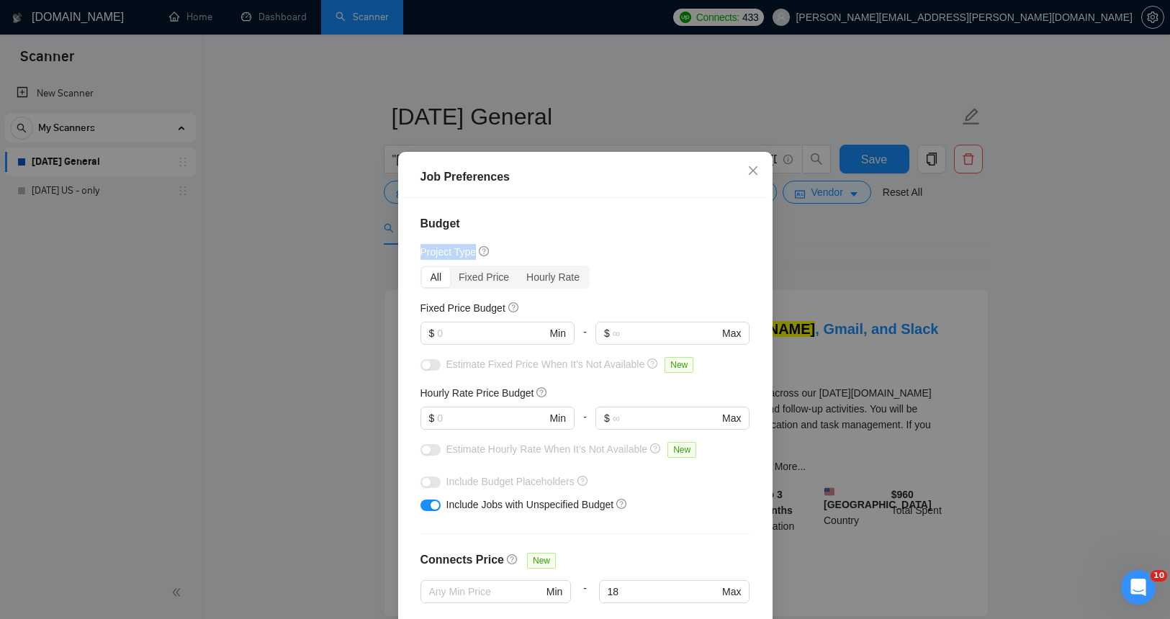
click at [912, 253] on div "Job Preferences Budget Project Type All Fixed Price Hourly Rate Fixed Price Bud…" at bounding box center [585, 309] width 1170 height 619
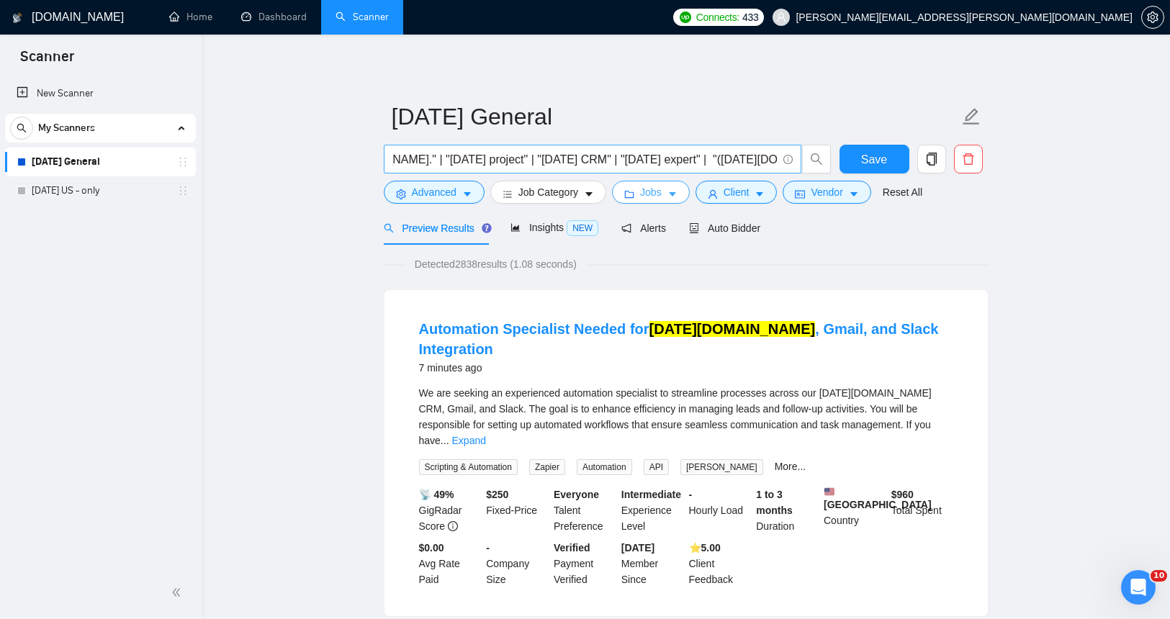
scroll to position [0, 321]
click at [561, 197] on span "Job Category" at bounding box center [548, 192] width 60 height 16
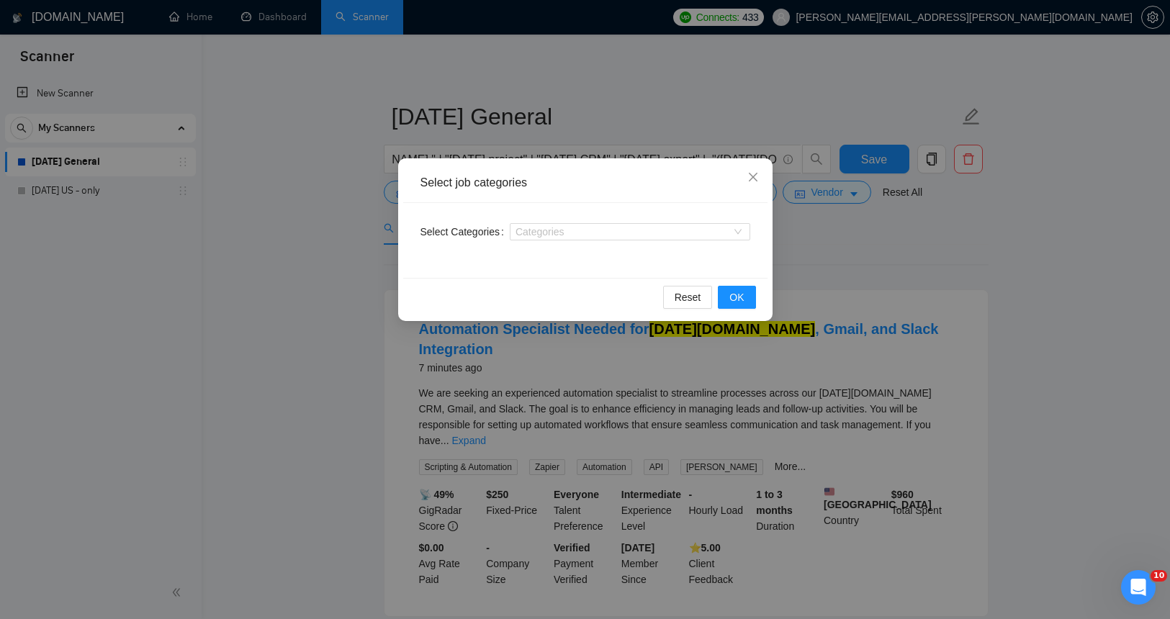
drag, startPoint x: 325, startPoint y: 210, endPoint x: 333, endPoint y: 212, distance: 7.3
click at [326, 210] on div "Select job categories Select Categories Categories Reset OK" at bounding box center [585, 309] width 1170 height 619
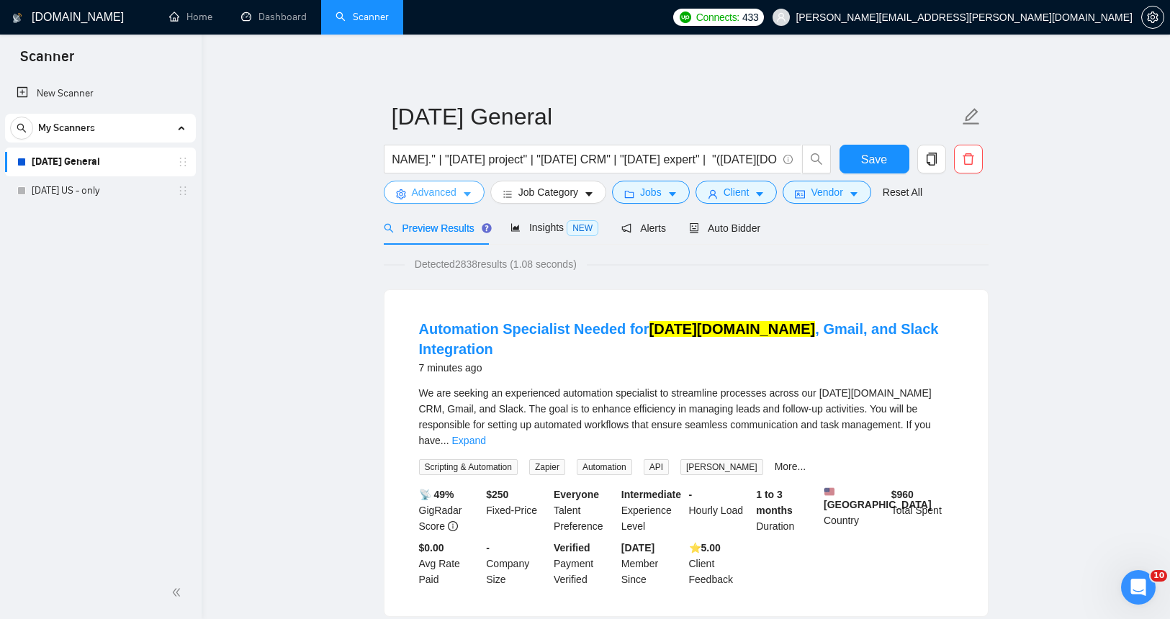
click at [423, 194] on span "Advanced" at bounding box center [434, 192] width 45 height 16
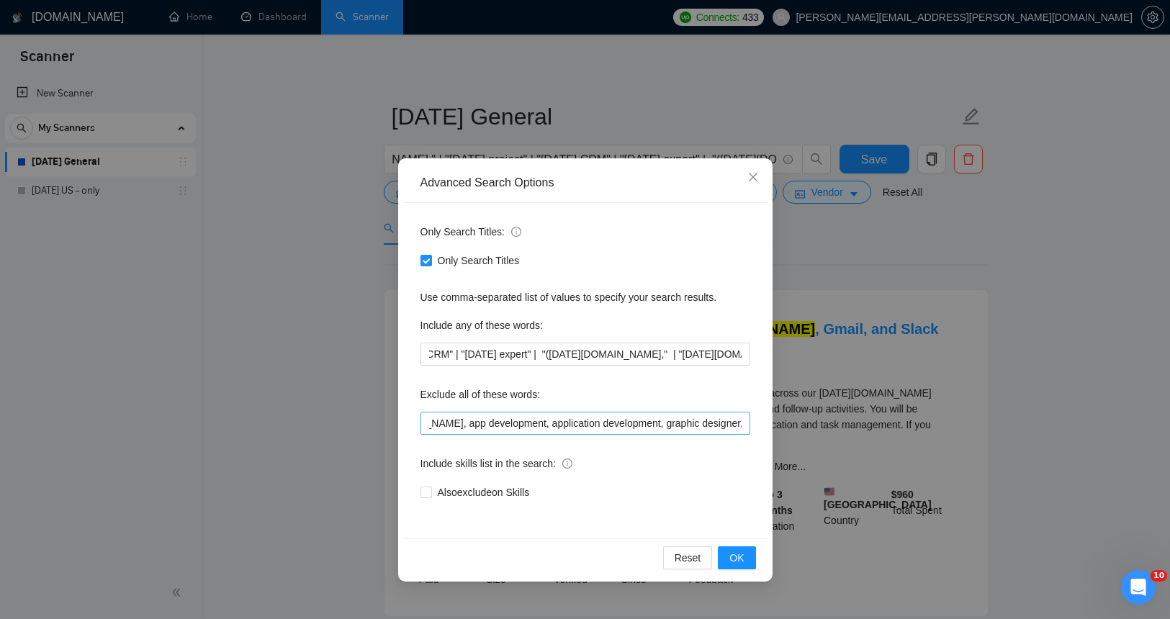
scroll to position [0, 0]
click at [658, 258] on div "Only Search Titles" at bounding box center [585, 261] width 330 height 16
click at [753, 175] on icon "close" at bounding box center [753, 177] width 12 height 12
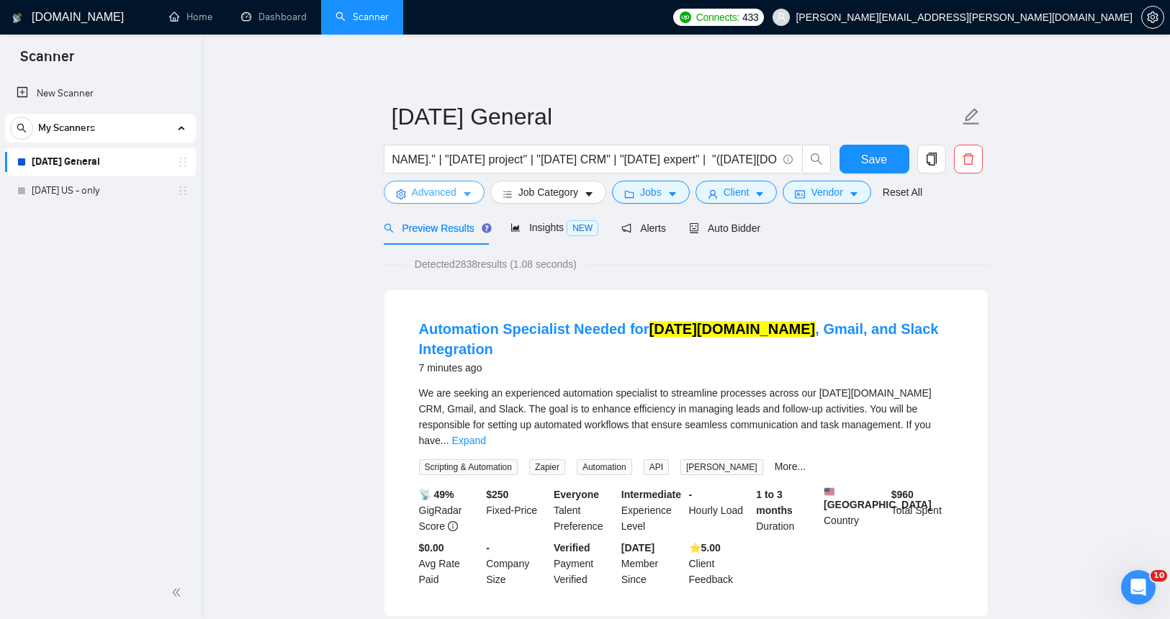
click at [449, 199] on span "Advanced" at bounding box center [434, 192] width 45 height 16
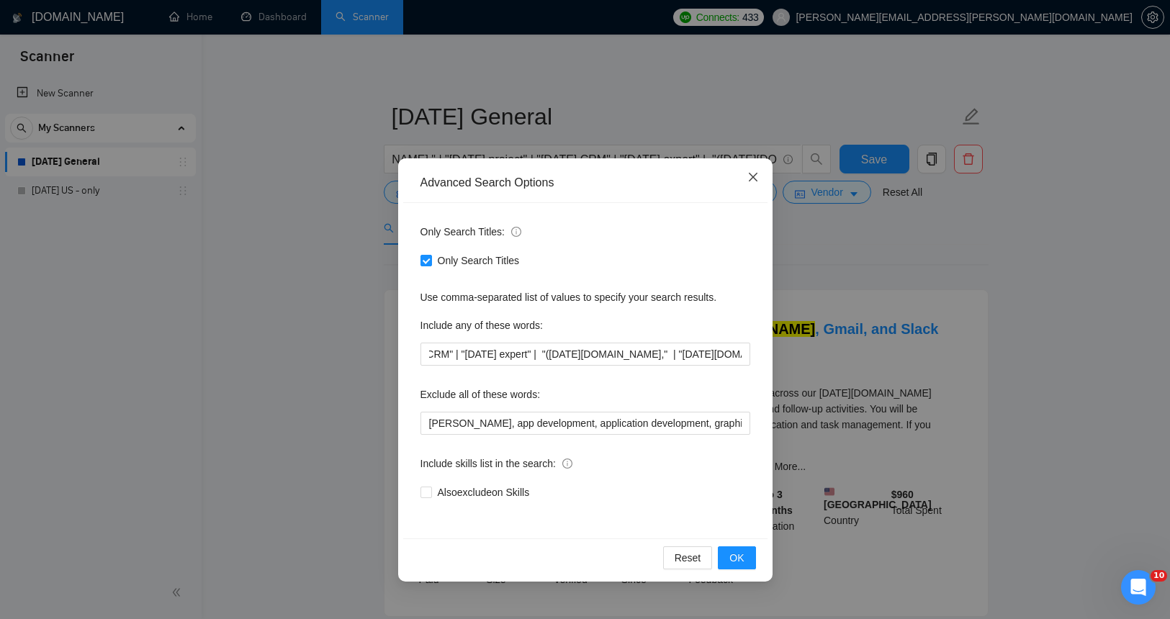
click at [752, 178] on icon "close" at bounding box center [752, 177] width 9 height 9
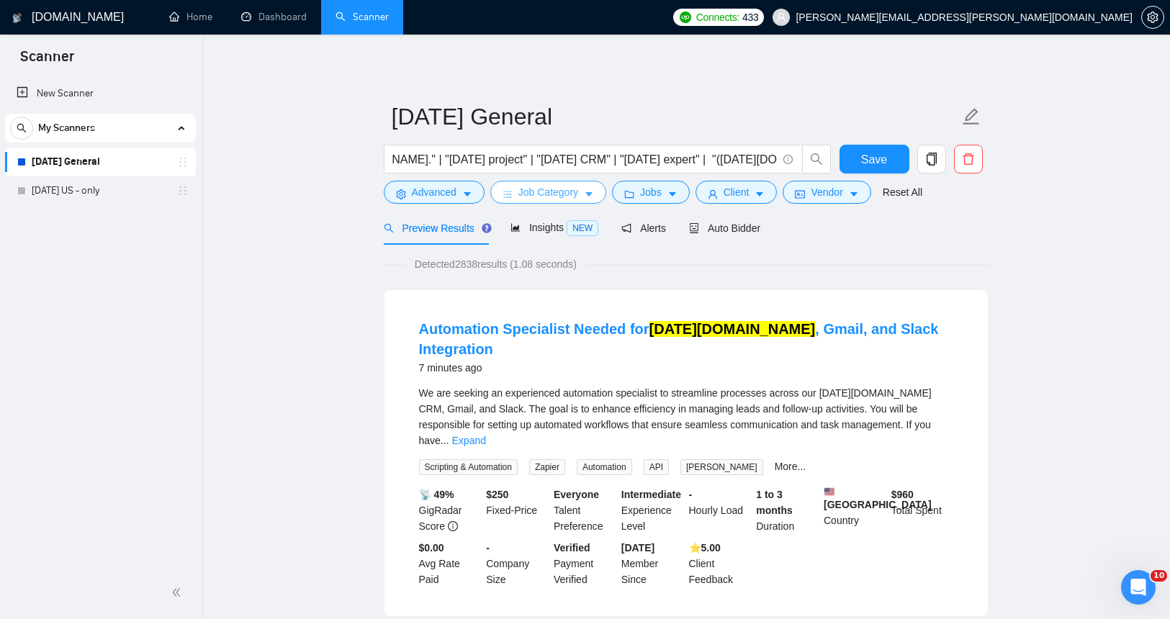
click at [546, 193] on span "Job Category" at bounding box center [548, 192] width 60 height 16
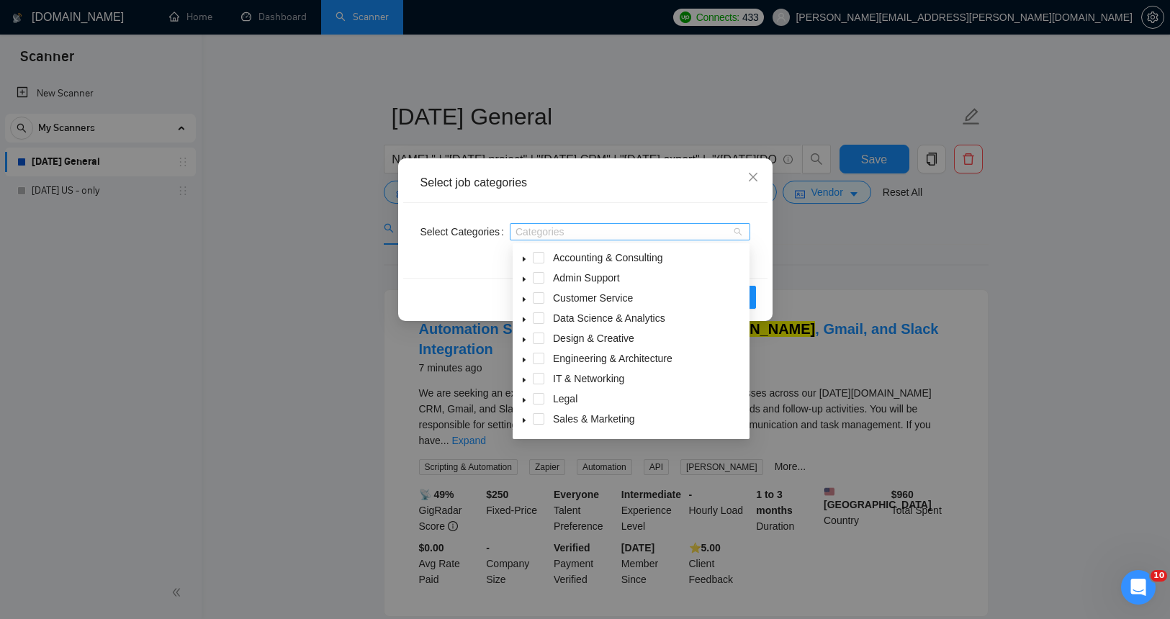
click at [743, 231] on div "Categories" at bounding box center [630, 231] width 240 height 17
click at [541, 258] on span at bounding box center [539, 258] width 12 height 12
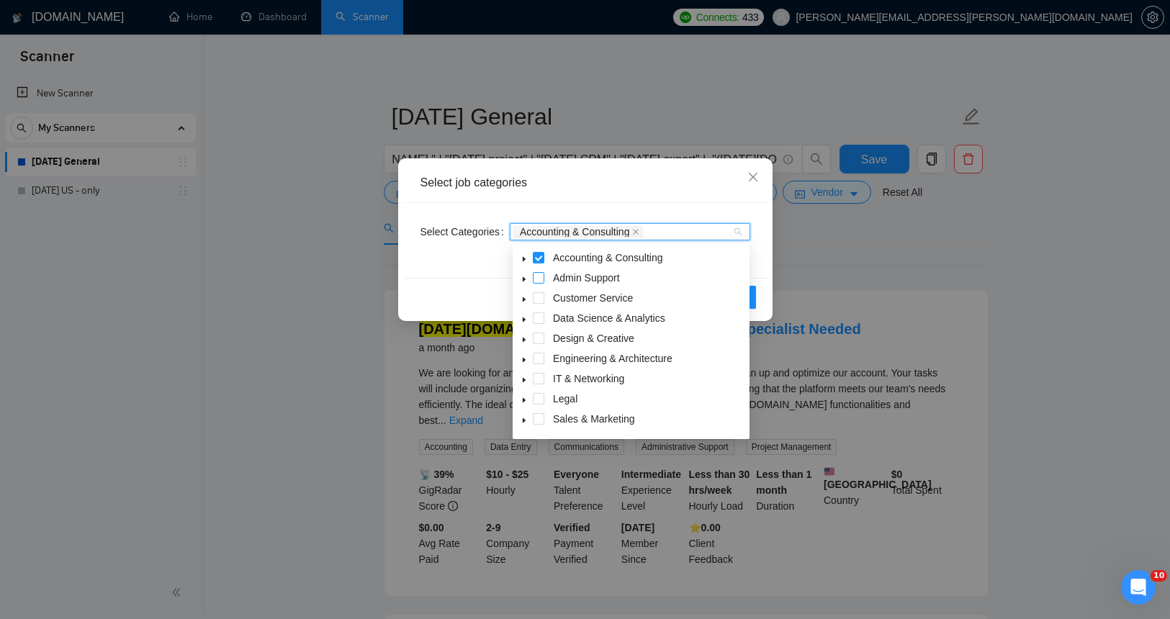
click at [538, 276] on span at bounding box center [539, 278] width 12 height 12
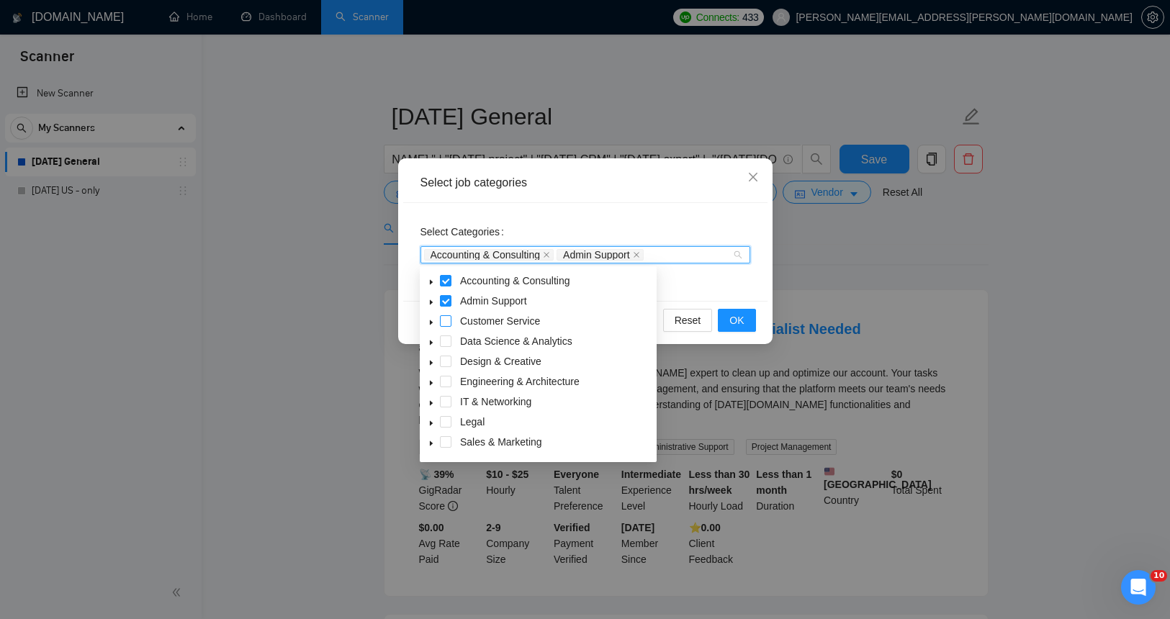
click at [445, 321] on span at bounding box center [446, 321] width 12 height 12
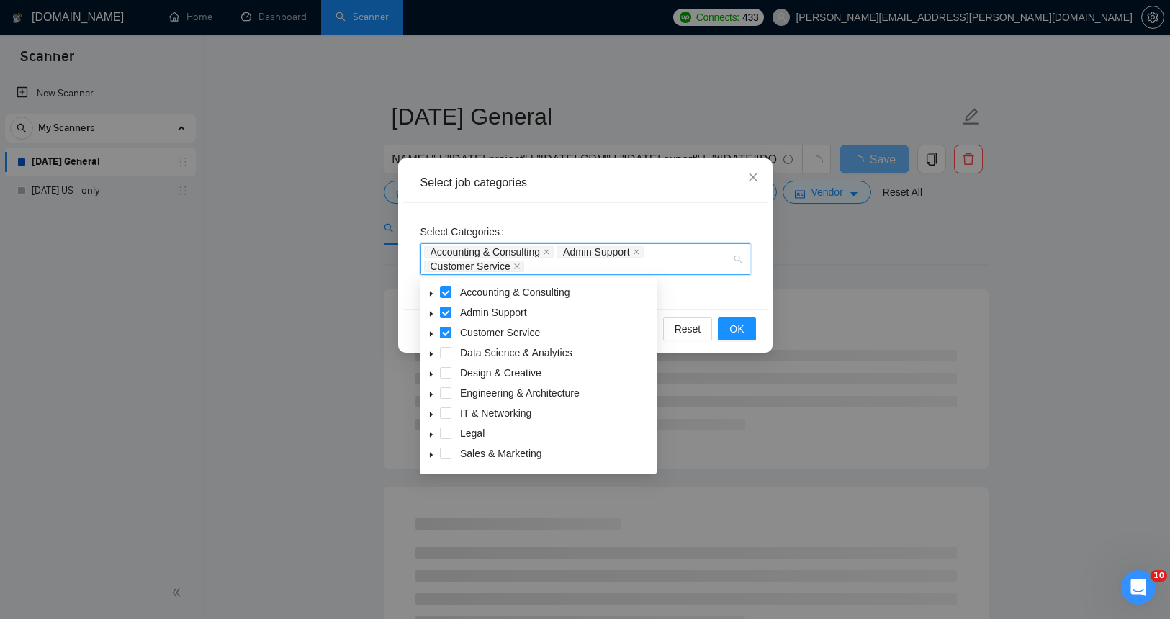
click at [433, 336] on icon "caret-down" at bounding box center [431, 333] width 7 height 7
click at [446, 349] on span at bounding box center [446, 353] width 12 height 12
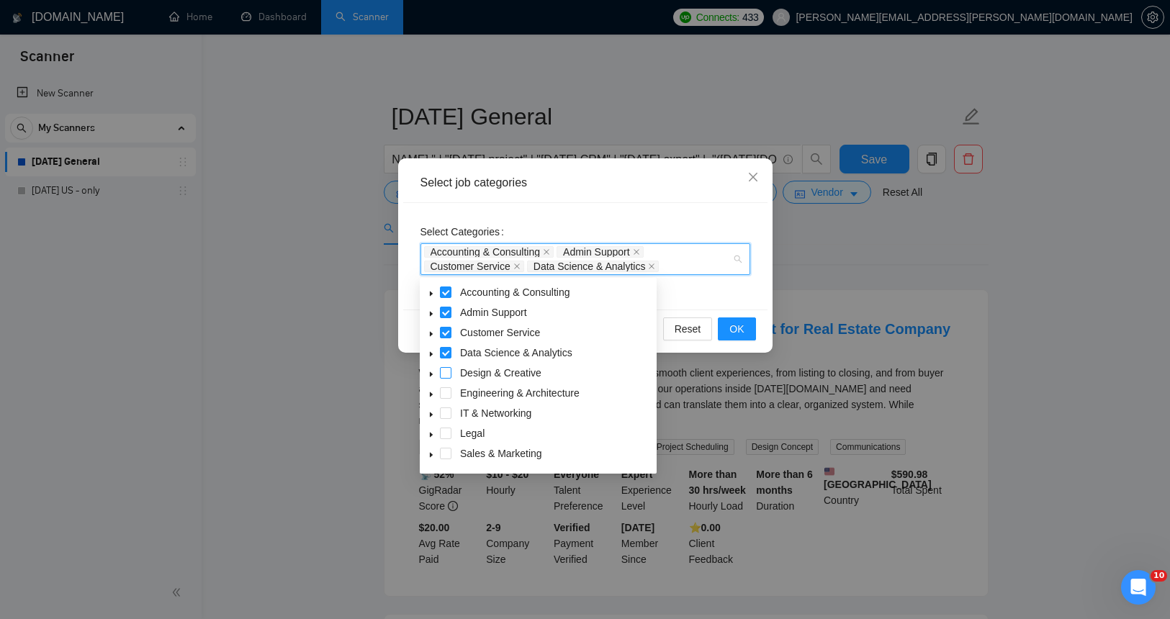
click at [449, 370] on span at bounding box center [446, 373] width 12 height 12
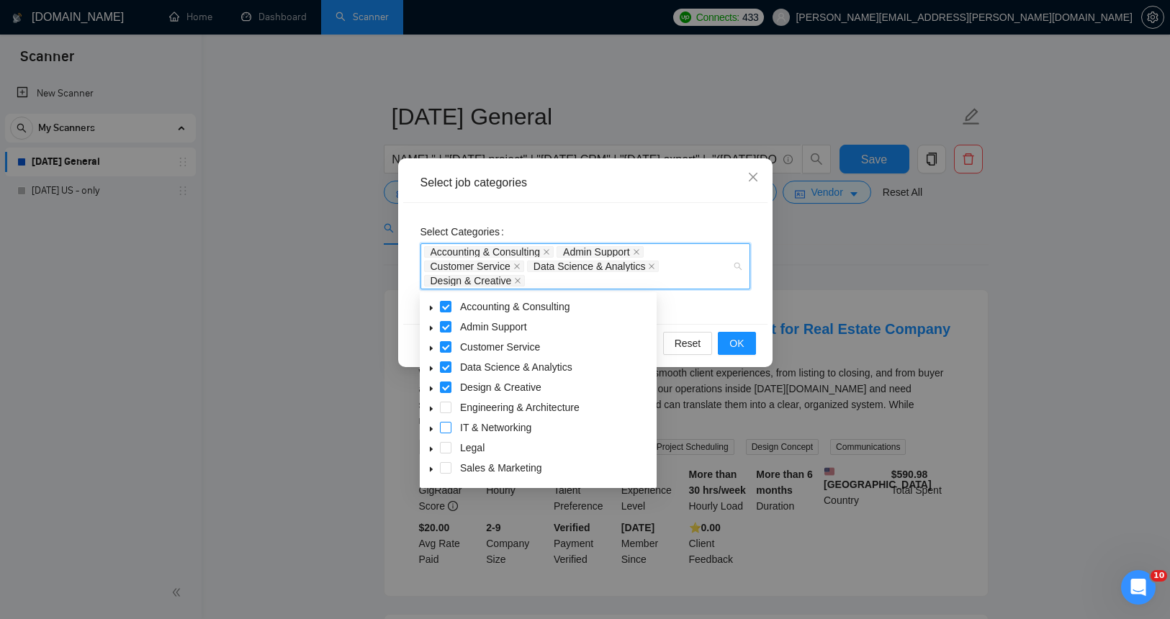
drag, startPoint x: 446, startPoint y: 392, endPoint x: 444, endPoint y: 413, distance: 20.9
click at [446, 392] on span at bounding box center [446, 388] width 12 height 12
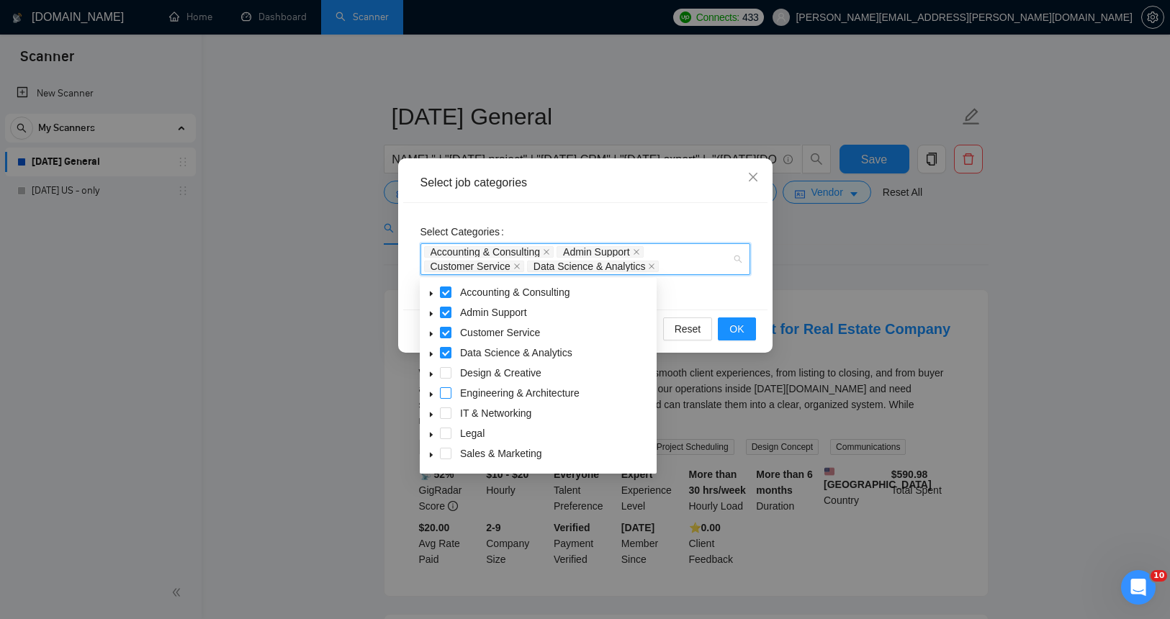
click at [449, 400] on div "Engineering & Architecture" at bounding box center [538, 394] width 231 height 20
drag, startPoint x: 445, startPoint y: 393, endPoint x: 445, endPoint y: 379, distance: 14.4
click at [445, 392] on span at bounding box center [446, 393] width 12 height 12
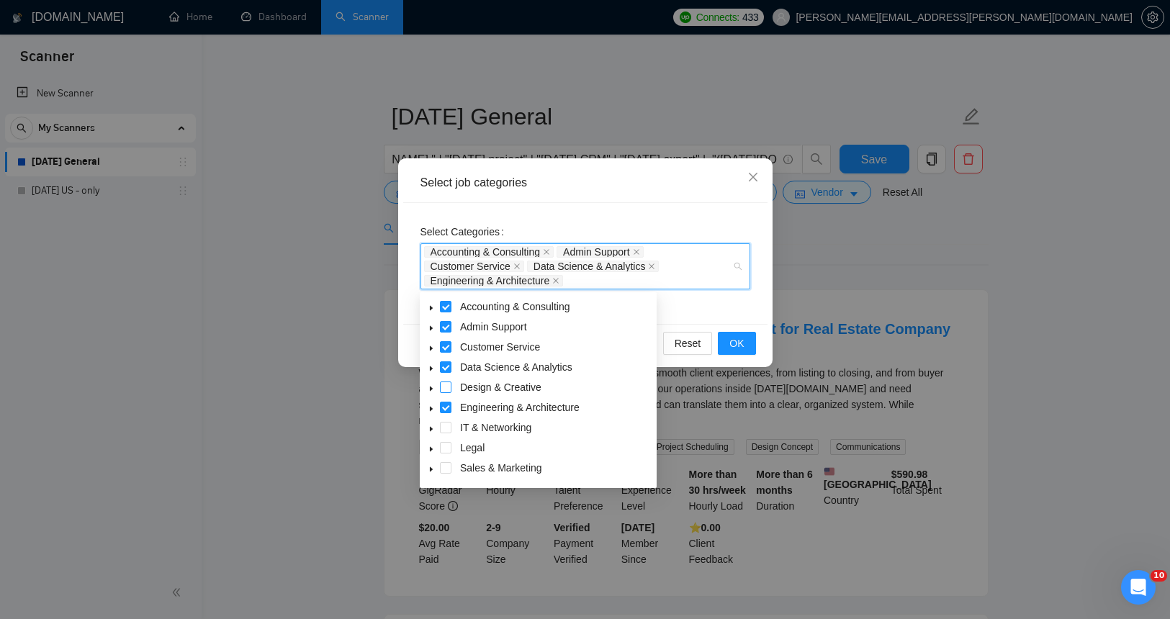
drag, startPoint x: 445, startPoint y: 376, endPoint x: 446, endPoint y: 387, distance: 10.8
click at [445, 376] on div "Data Science & Analytics" at bounding box center [538, 369] width 231 height 20
drag, startPoint x: 447, startPoint y: 389, endPoint x: 445, endPoint y: 423, distance: 34.6
click at [447, 389] on span at bounding box center [446, 388] width 12 height 12
drag, startPoint x: 446, startPoint y: 426, endPoint x: 443, endPoint y: 460, distance: 34.0
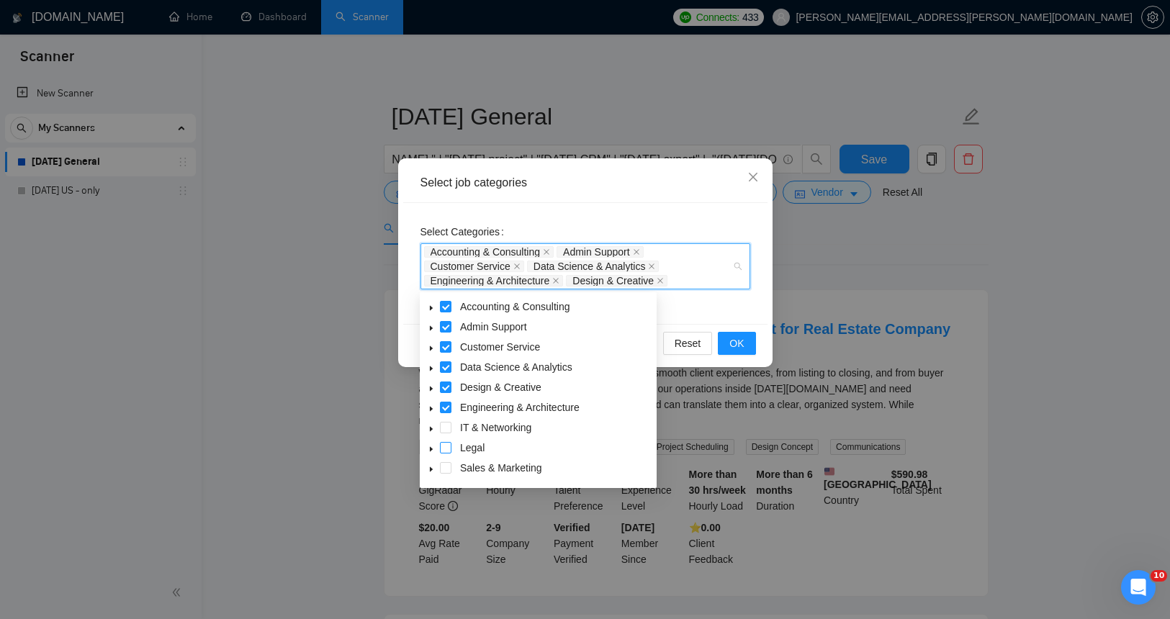
click at [446, 428] on span at bounding box center [446, 428] width 12 height 12
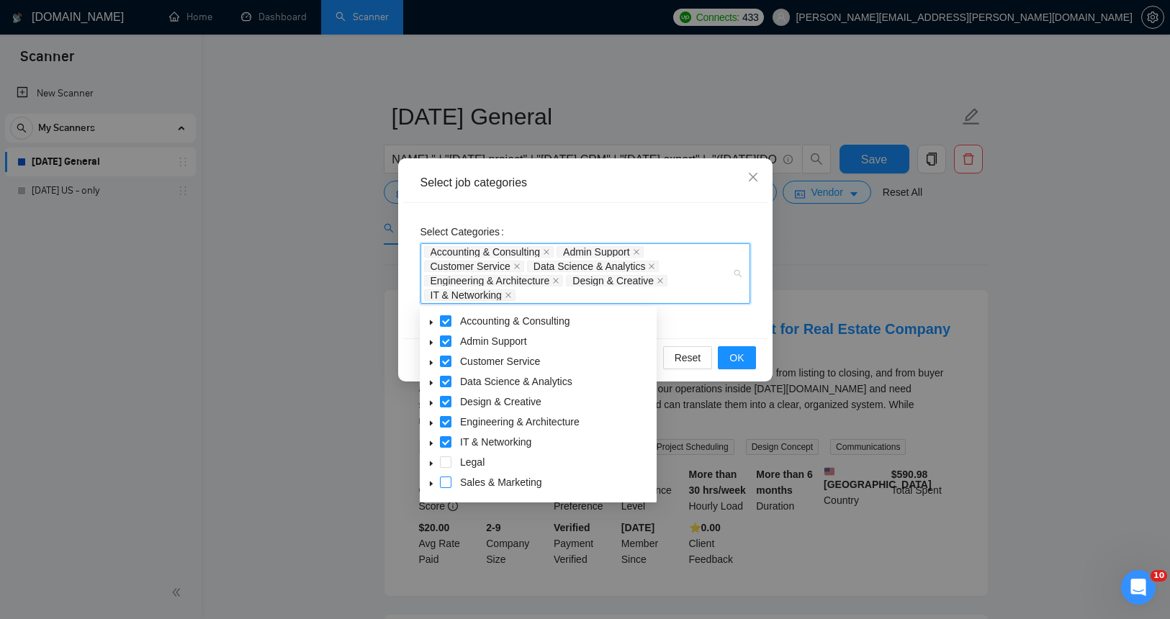
drag, startPoint x: 443, startPoint y: 464, endPoint x: 444, endPoint y: 482, distance: 18.1
click at [443, 464] on span at bounding box center [446, 462] width 12 height 12
click at [446, 486] on span at bounding box center [446, 483] width 12 height 12
click at [740, 366] on button "OK" at bounding box center [736, 357] width 37 height 23
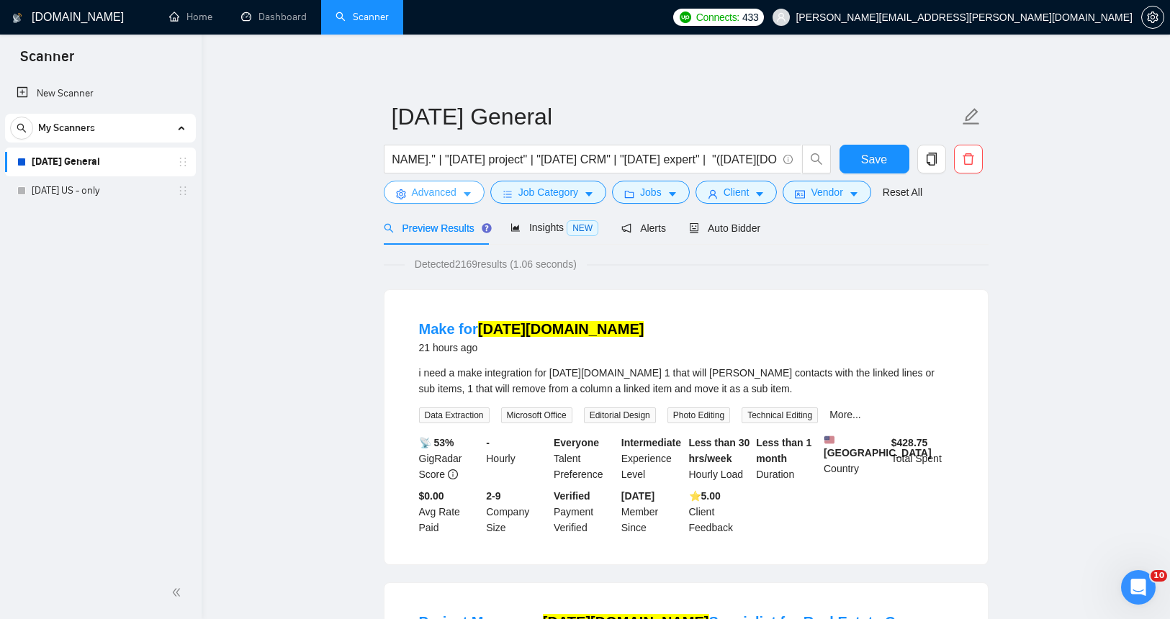
click at [457, 192] on button "Advanced" at bounding box center [434, 192] width 101 height 23
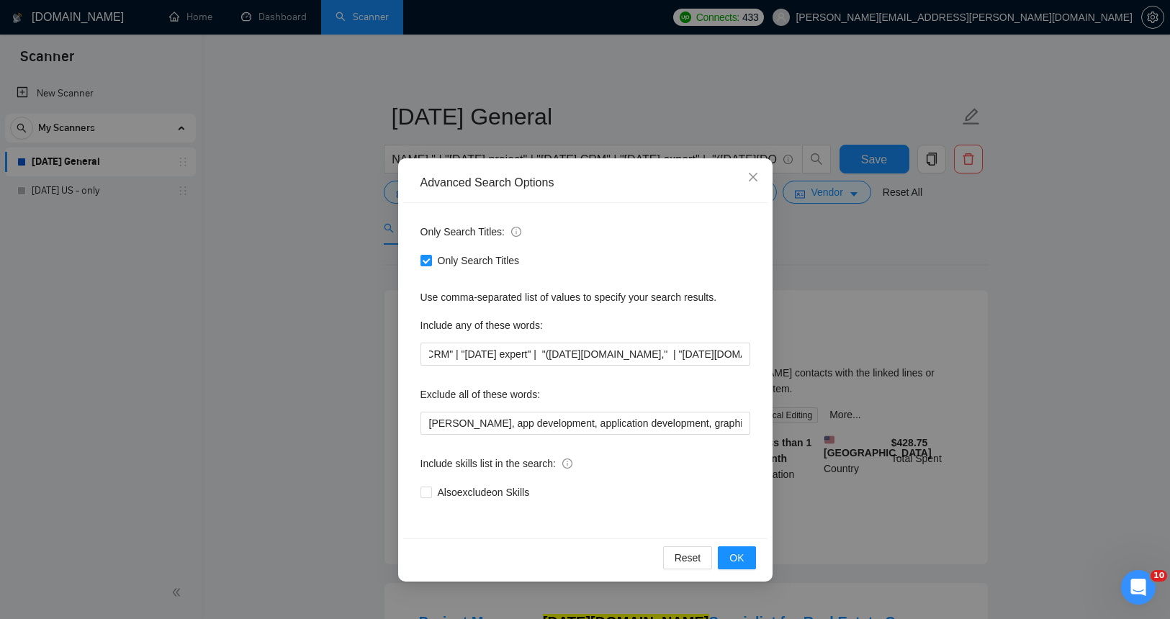
click at [1104, 226] on div "Advanced Search Options Only Search Titles: Only Search Titles Use comma-separa…" at bounding box center [585, 309] width 1170 height 619
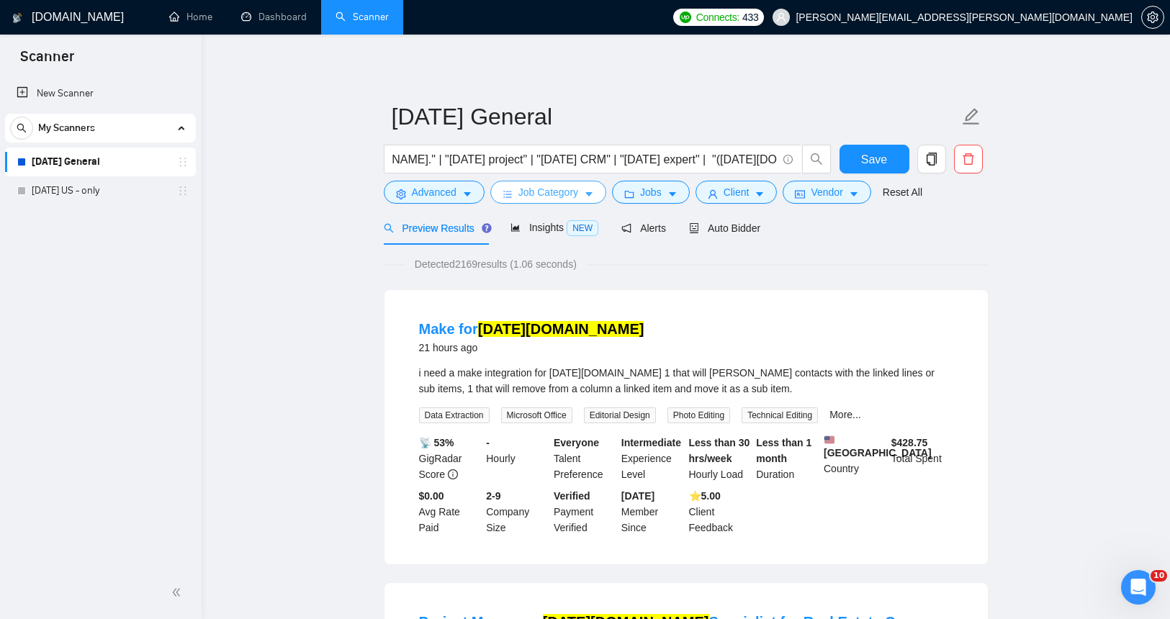
click at [590, 199] on button "Job Category" at bounding box center [548, 192] width 116 height 23
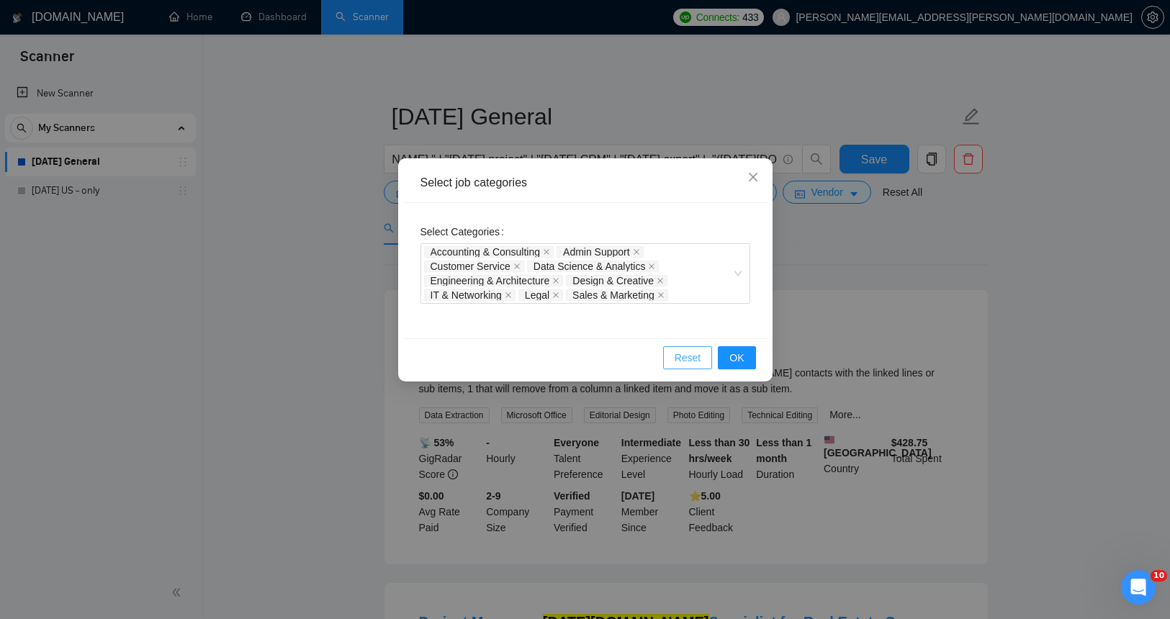
click at [697, 360] on span "Reset" at bounding box center [688, 358] width 27 height 16
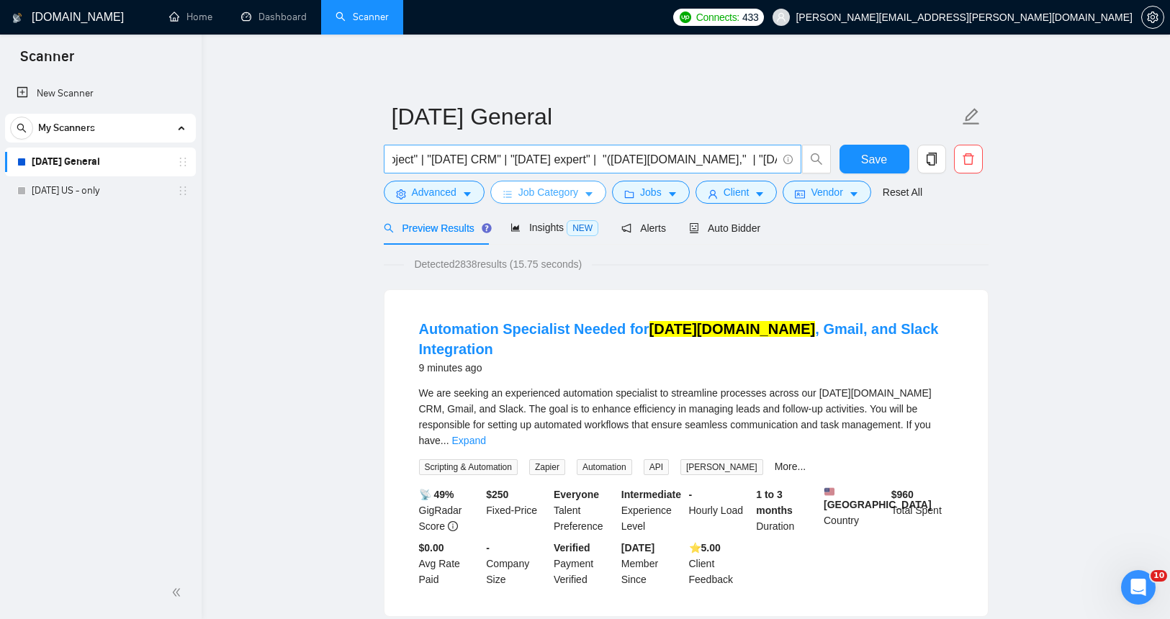
scroll to position [0, 469]
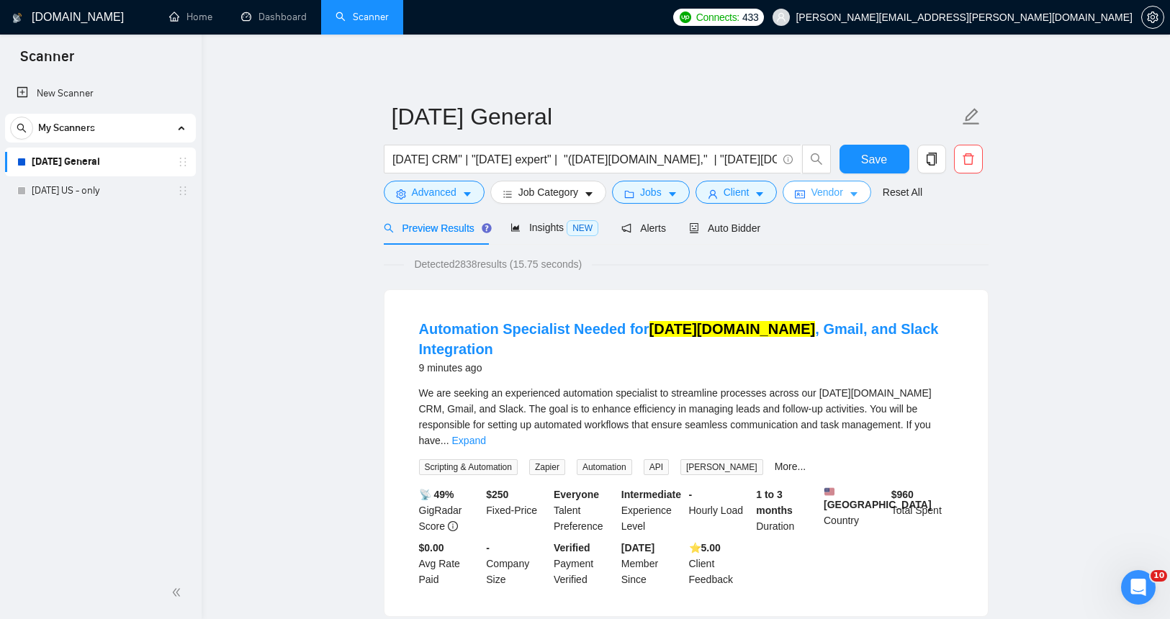
click at [857, 194] on icon "caret-down" at bounding box center [854, 194] width 10 height 10
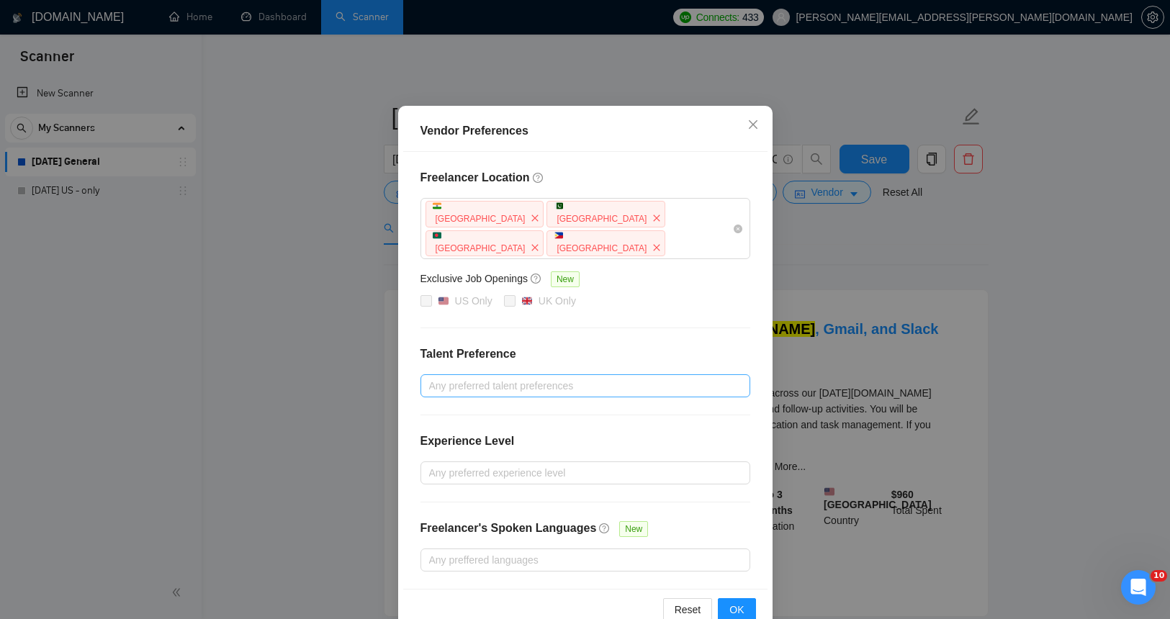
scroll to position [55, 0]
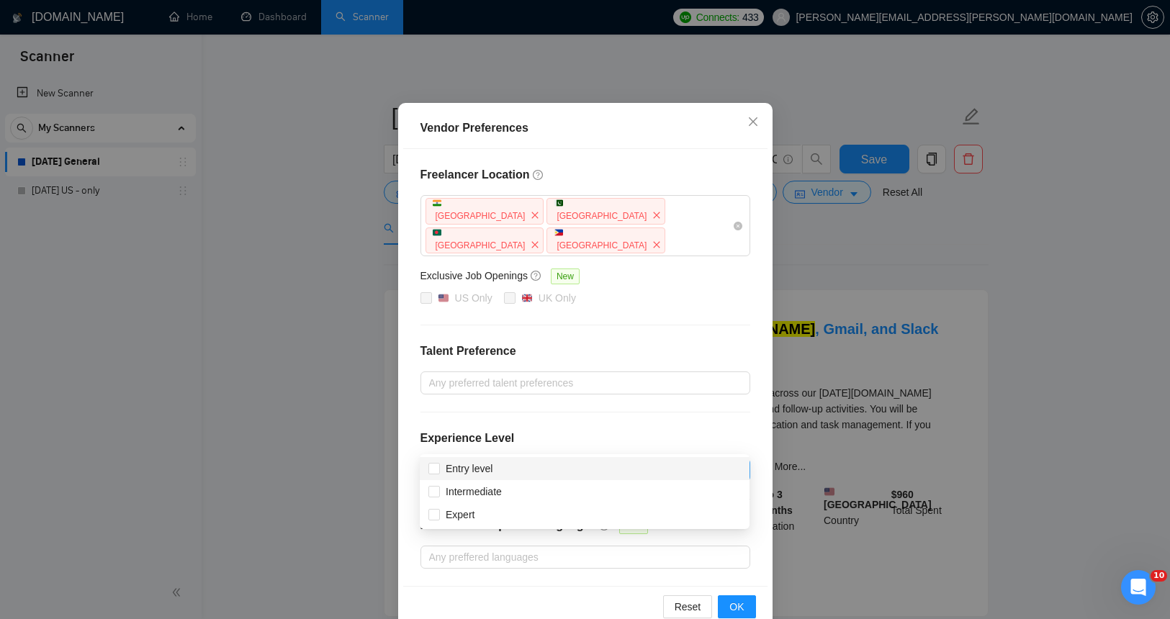
click at [711, 461] on div at bounding box center [578, 469] width 308 height 17
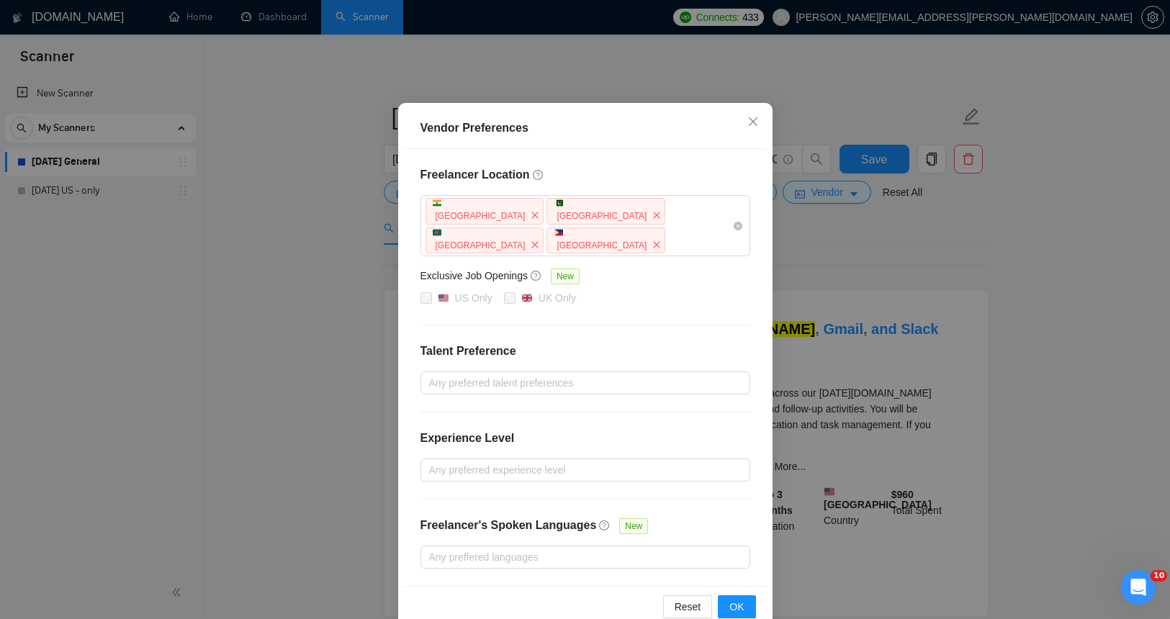
click at [722, 343] on h4 "Talent Preference" at bounding box center [585, 351] width 330 height 17
click at [560, 461] on div at bounding box center [578, 469] width 308 height 17
click at [548, 388] on div "Freelancer Location [GEOGRAPHIC_DATA] [GEOGRAPHIC_DATA] [GEOGRAPHIC_DATA] [GEOG…" at bounding box center [585, 367] width 364 height 437
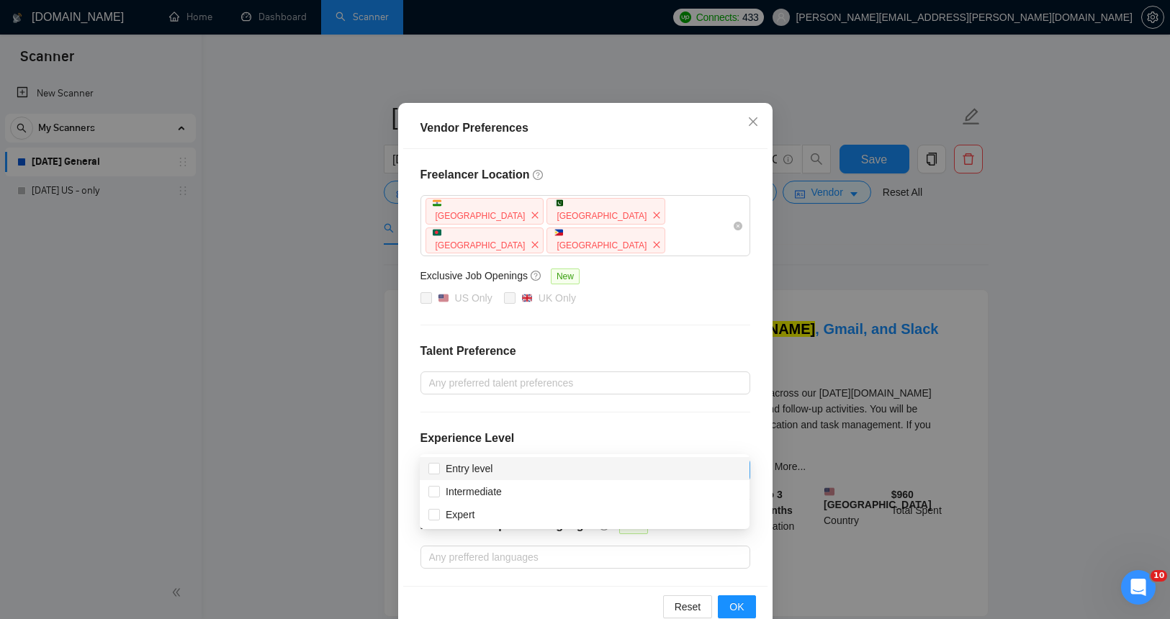
click at [470, 461] on div at bounding box center [578, 469] width 308 height 17
click at [587, 430] on div "Experience Level" at bounding box center [585, 444] width 330 height 29
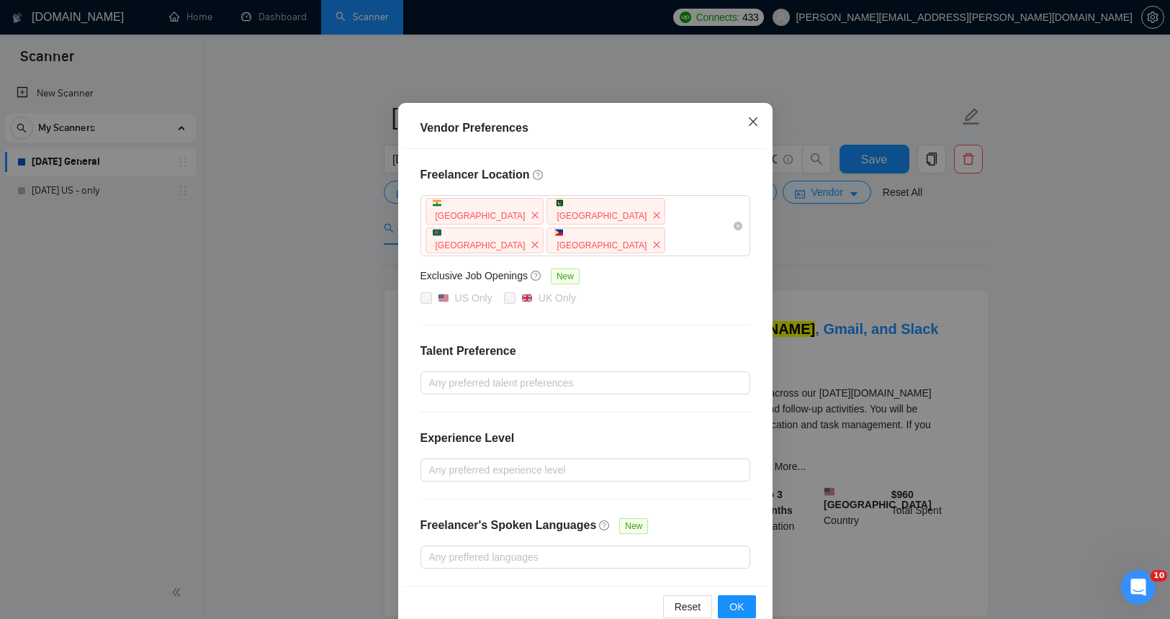
click at [753, 118] on icon "close" at bounding box center [753, 122] width 12 height 12
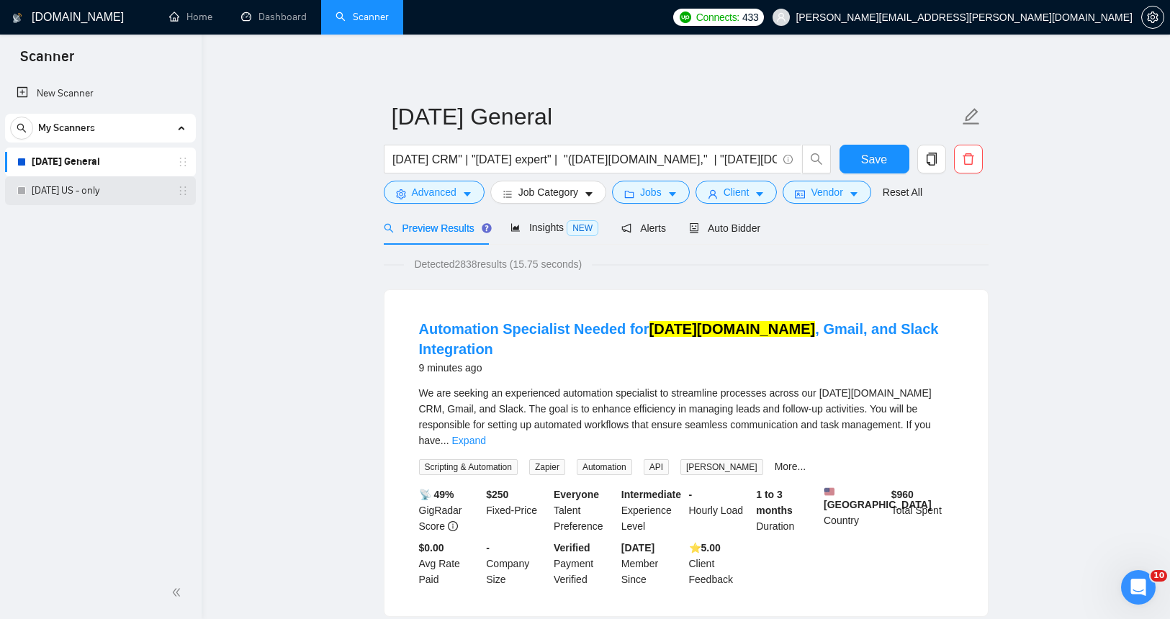
click at [98, 188] on link "[DATE] US - only" at bounding box center [100, 190] width 137 height 29
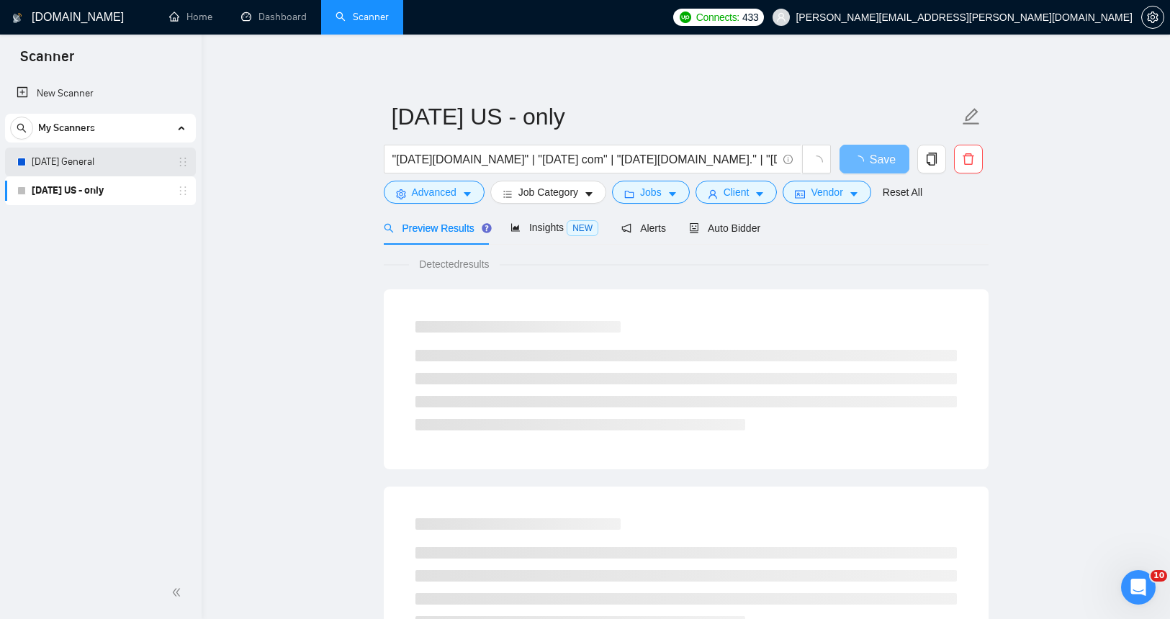
click at [55, 161] on link "[DATE] General" at bounding box center [100, 162] width 137 height 29
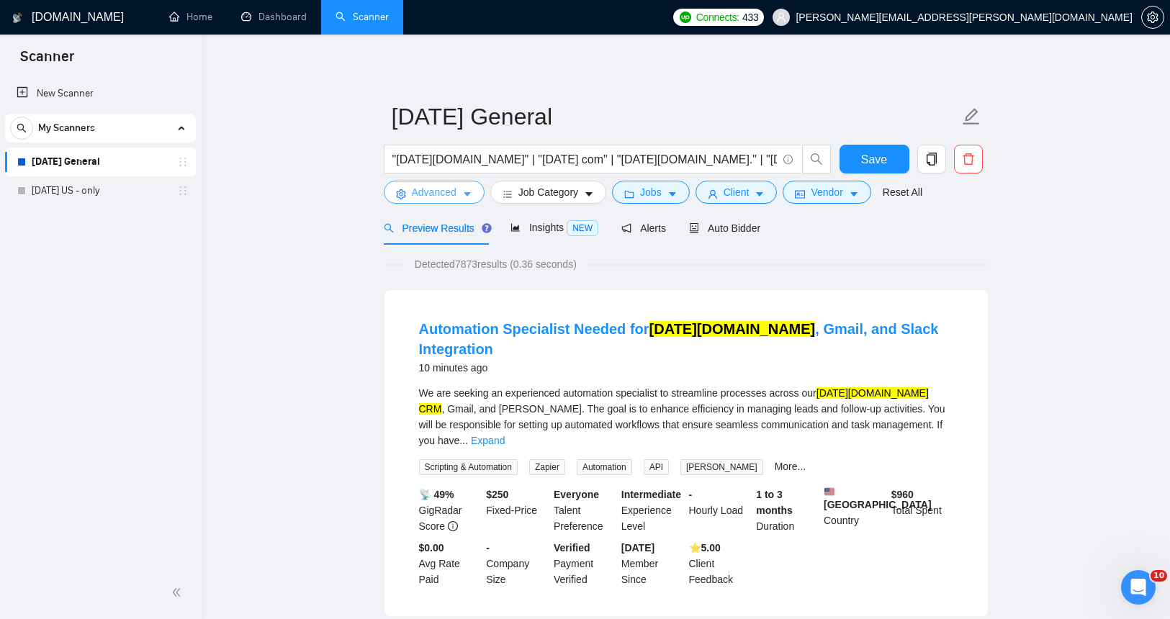
drag, startPoint x: 431, startPoint y: 197, endPoint x: 319, endPoint y: 182, distance: 112.6
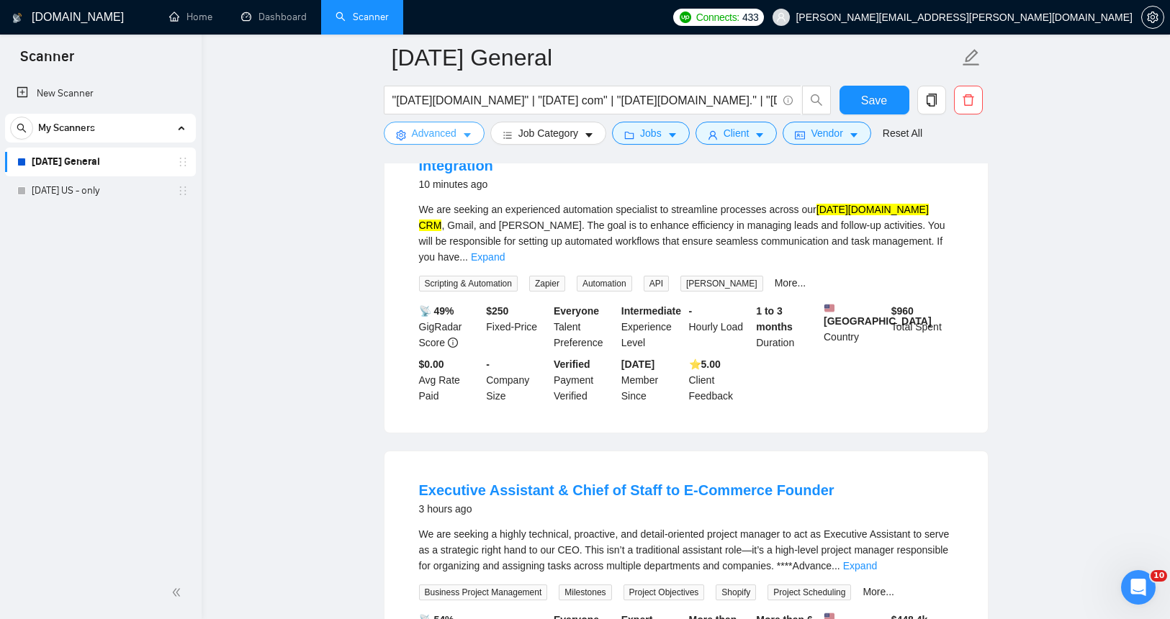
scroll to position [137, 0]
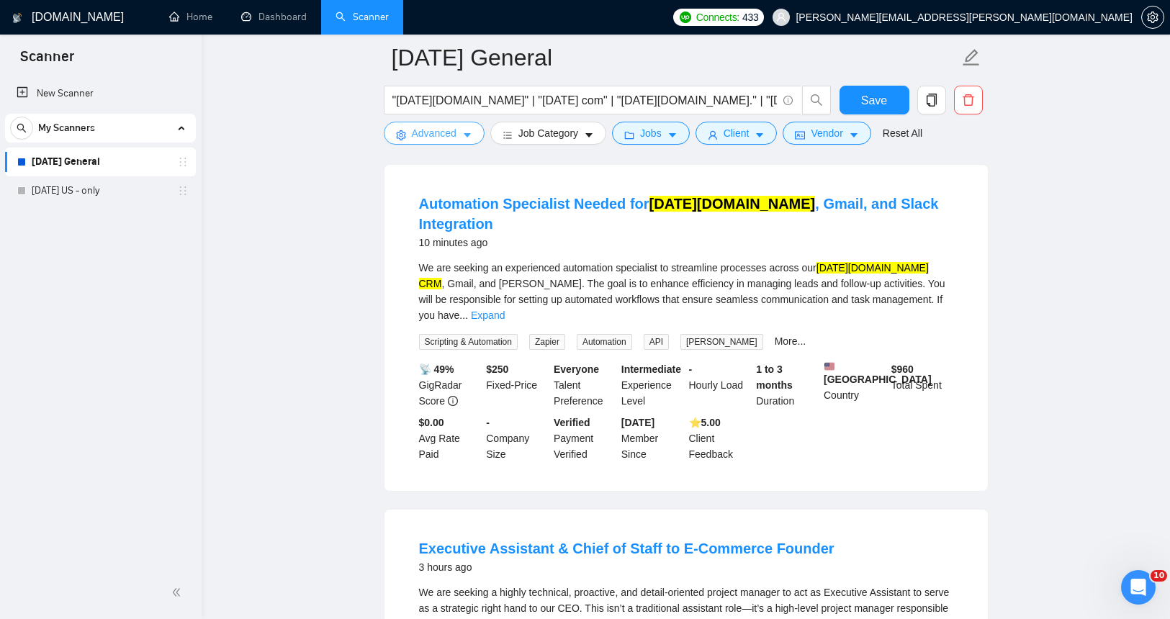
click at [425, 130] on span "Advanced" at bounding box center [434, 133] width 45 height 16
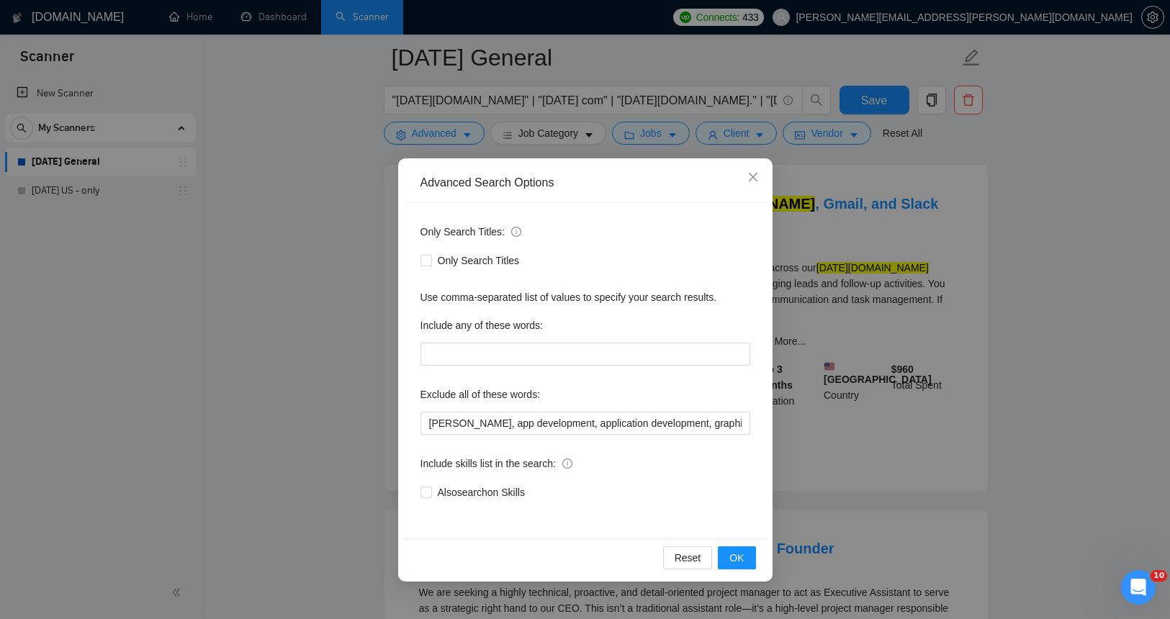
click at [607, 242] on div "Only Search Titles:" at bounding box center [585, 234] width 330 height 29
click at [757, 176] on icon "close" at bounding box center [753, 177] width 12 height 12
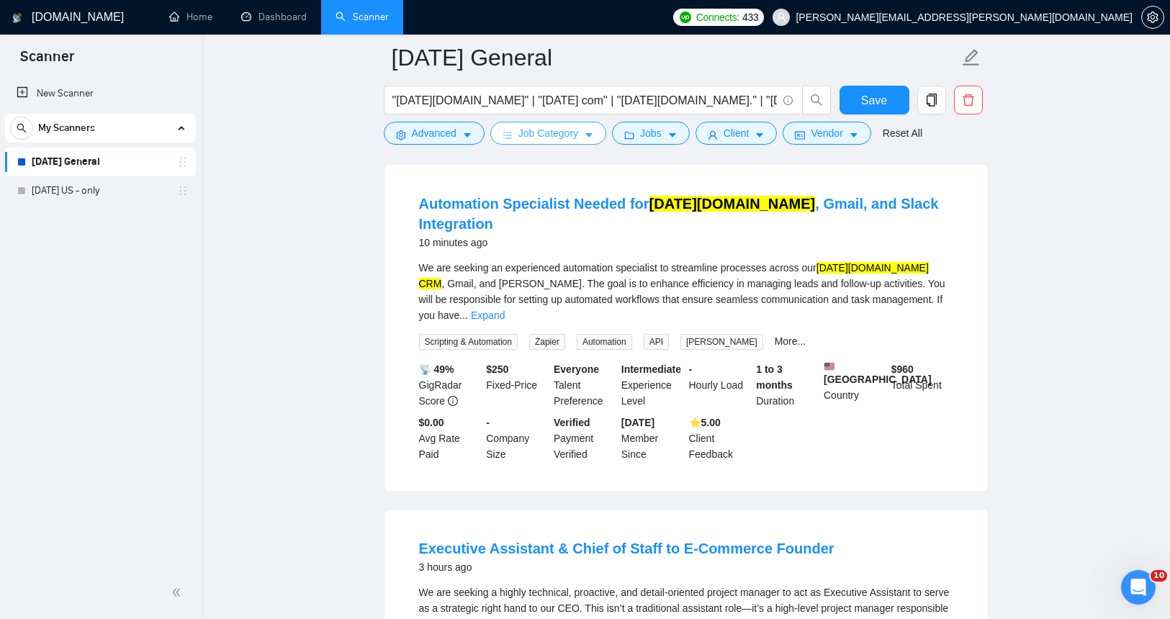
click at [542, 128] on span "Job Category" at bounding box center [548, 133] width 60 height 16
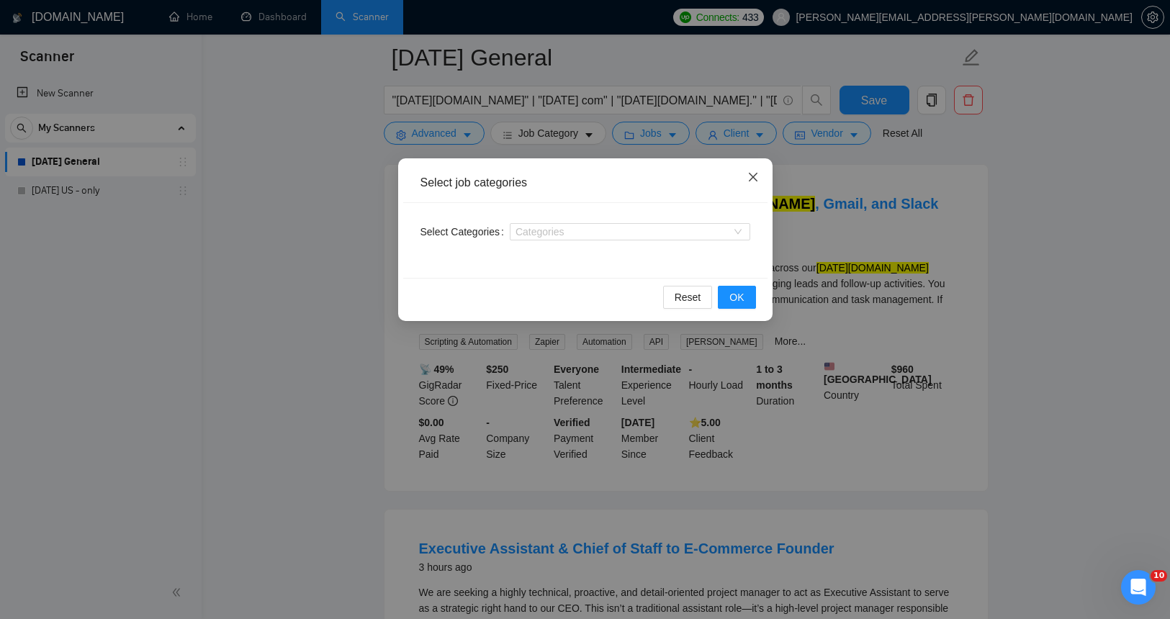
click at [755, 175] on icon "close" at bounding box center [752, 177] width 9 height 9
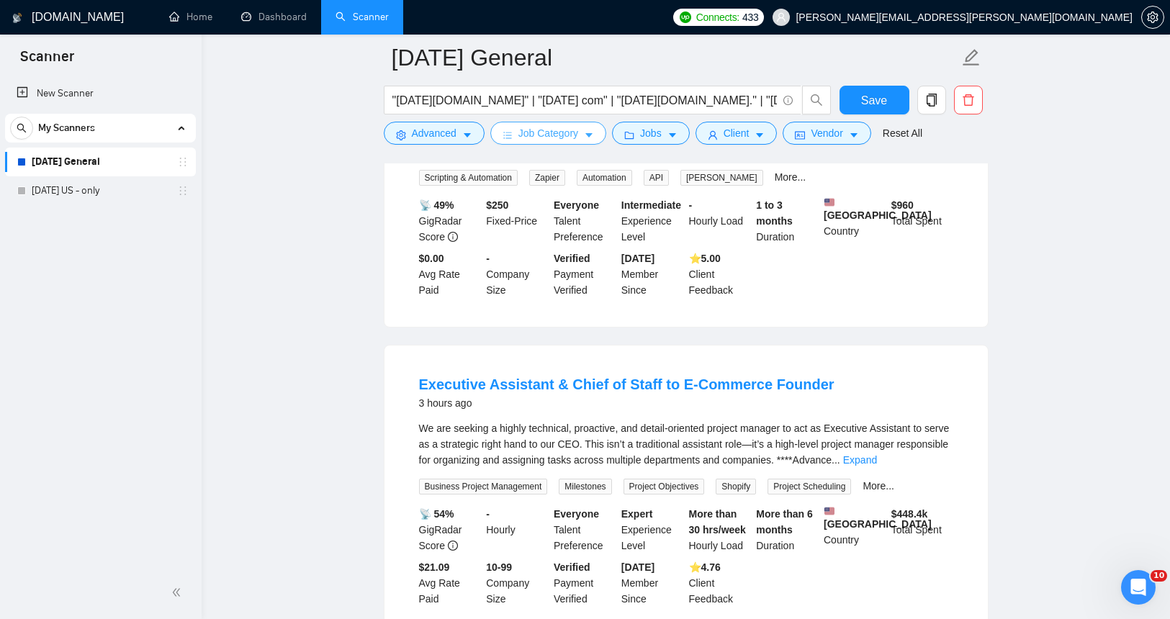
scroll to position [0, 0]
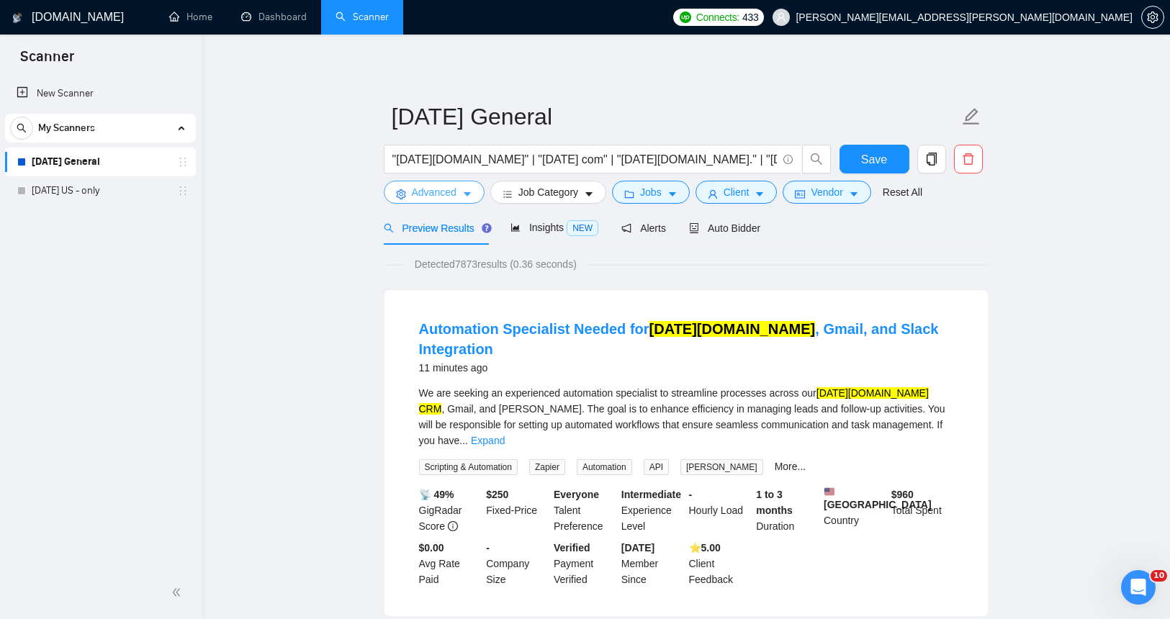
click at [427, 194] on span "Advanced" at bounding box center [434, 192] width 45 height 16
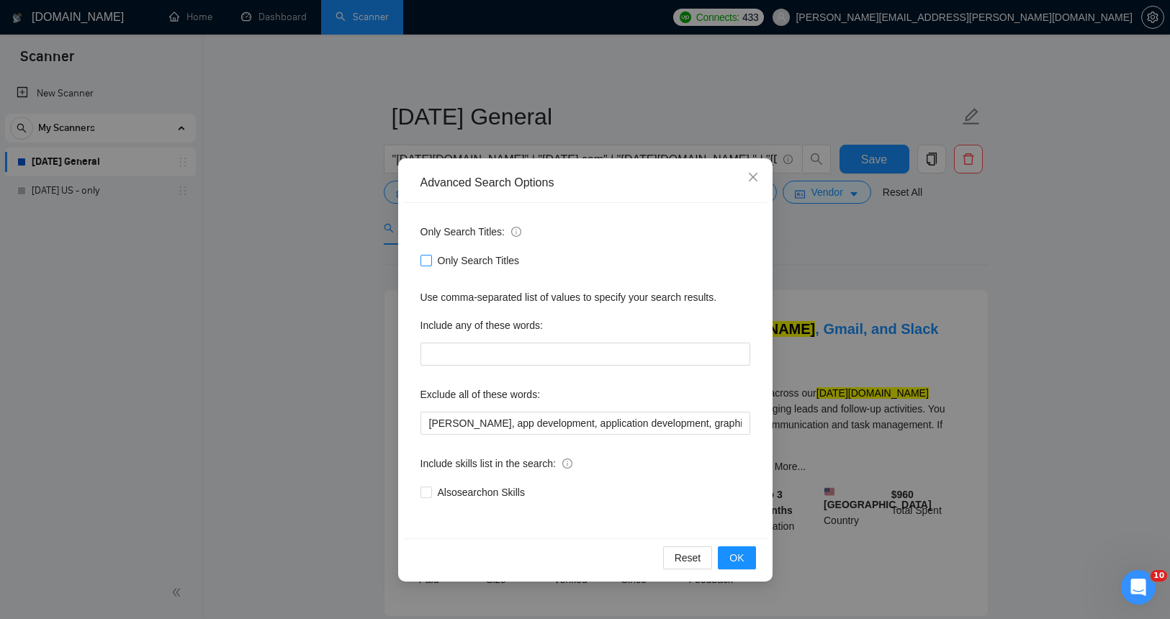
click at [429, 261] on input "Only Search Titles" at bounding box center [425, 260] width 10 height 10
checkbox input "true"
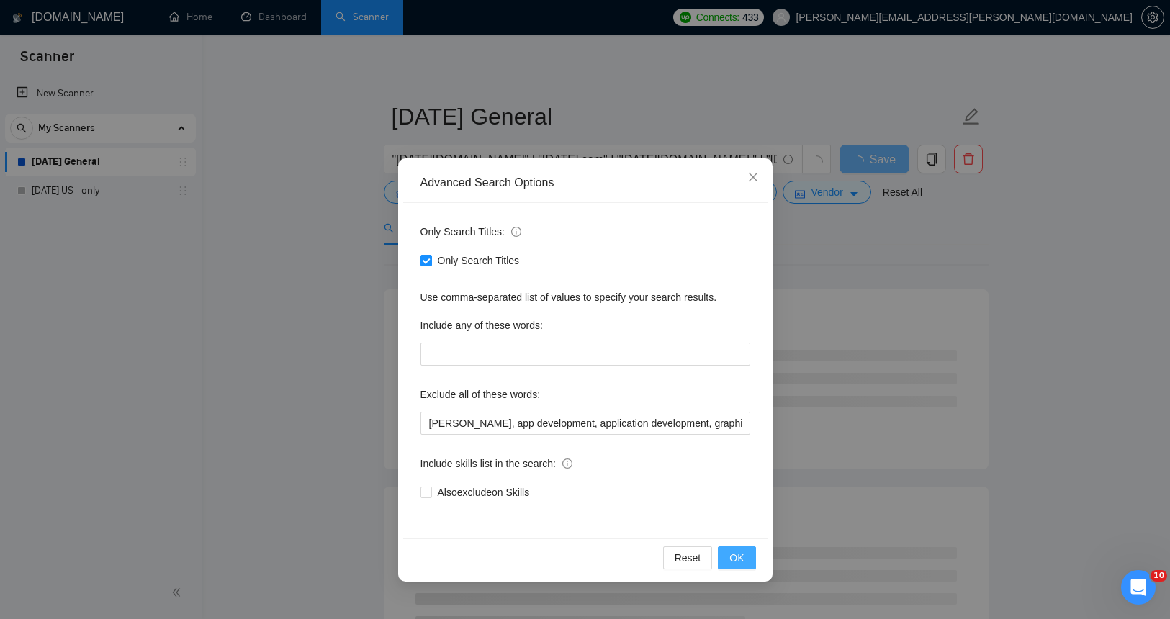
click at [739, 551] on span "OK" at bounding box center [736, 558] width 14 height 16
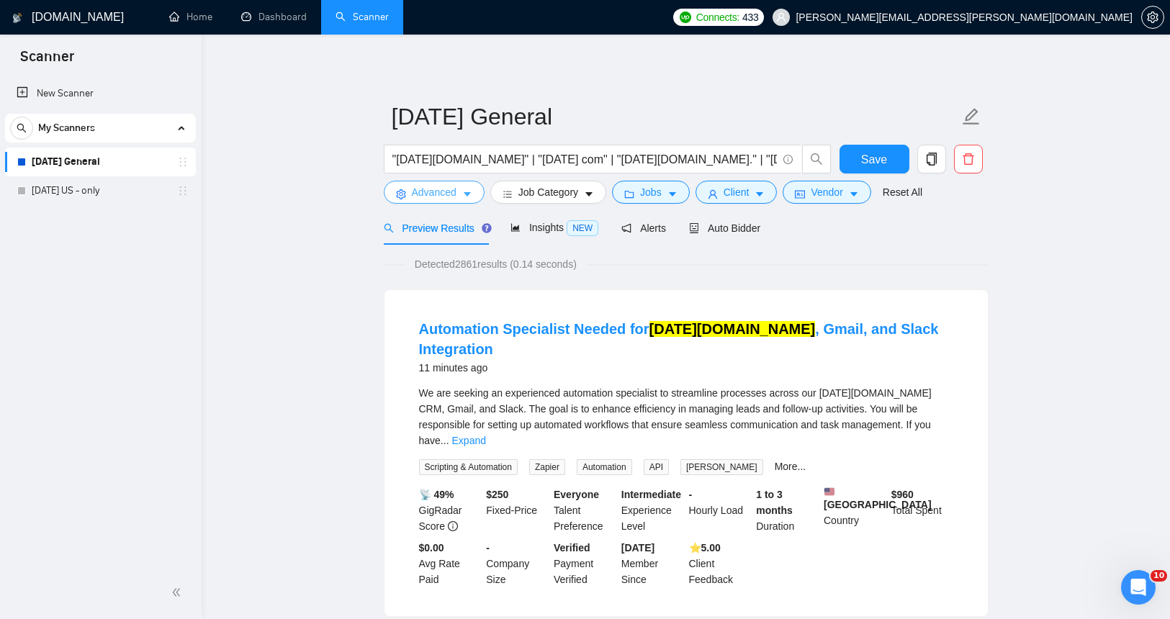
click at [456, 199] on span "Advanced" at bounding box center [434, 192] width 45 height 16
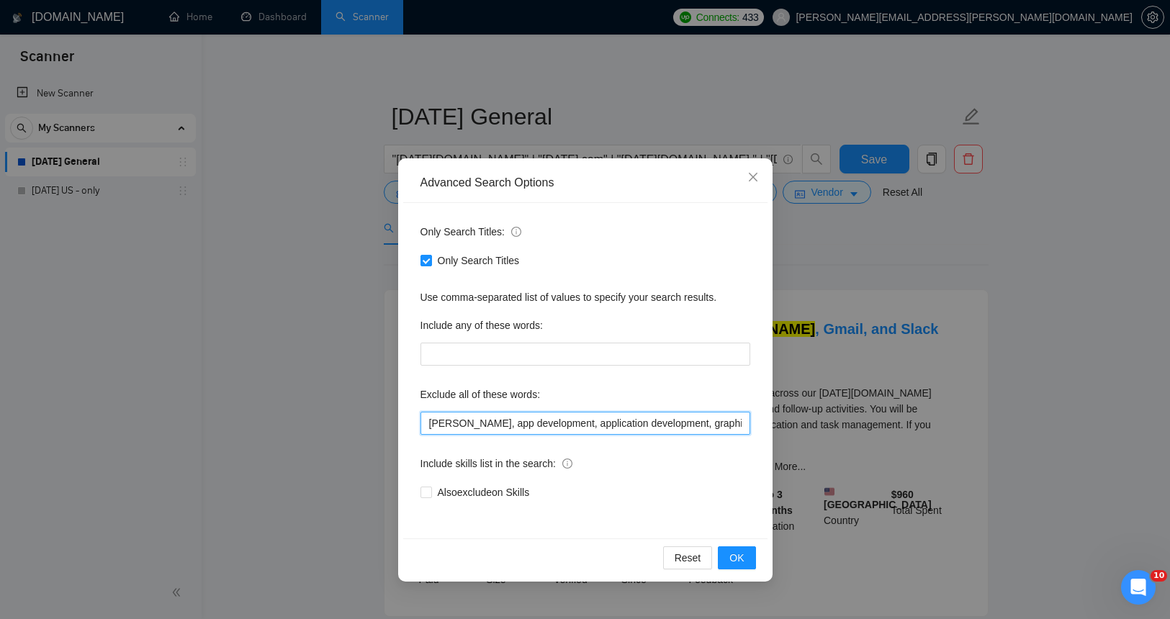
click at [474, 425] on input "[PERSON_NAME], app development, application development, graphic designer, Clic…" at bounding box center [585, 423] width 330 height 23
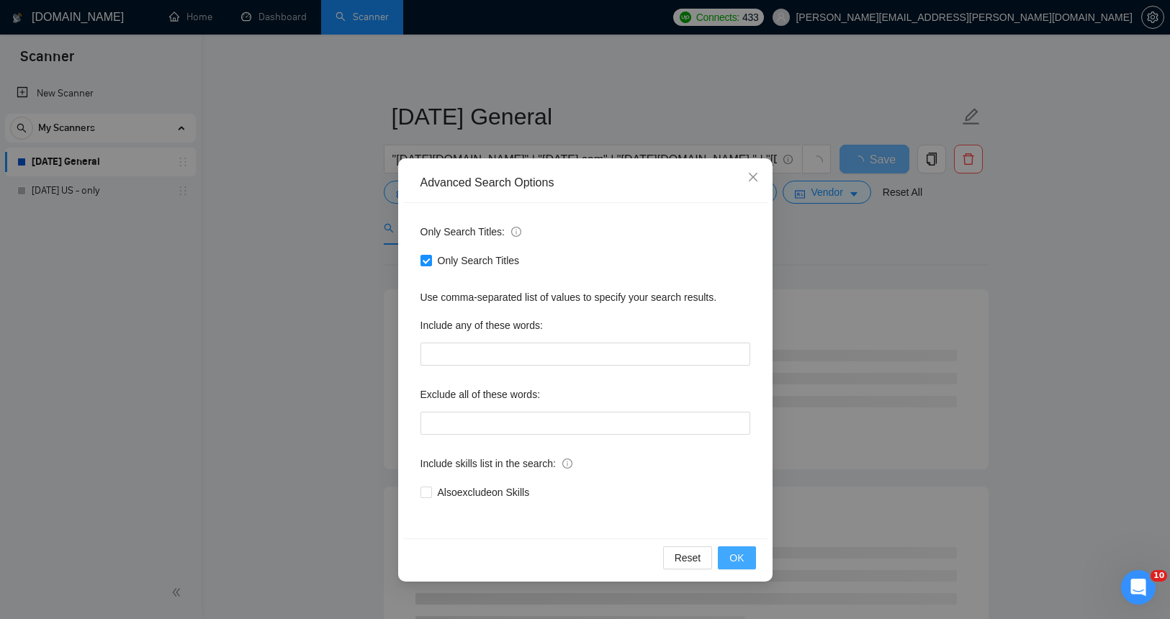
click at [729, 557] on span "OK" at bounding box center [736, 558] width 14 height 16
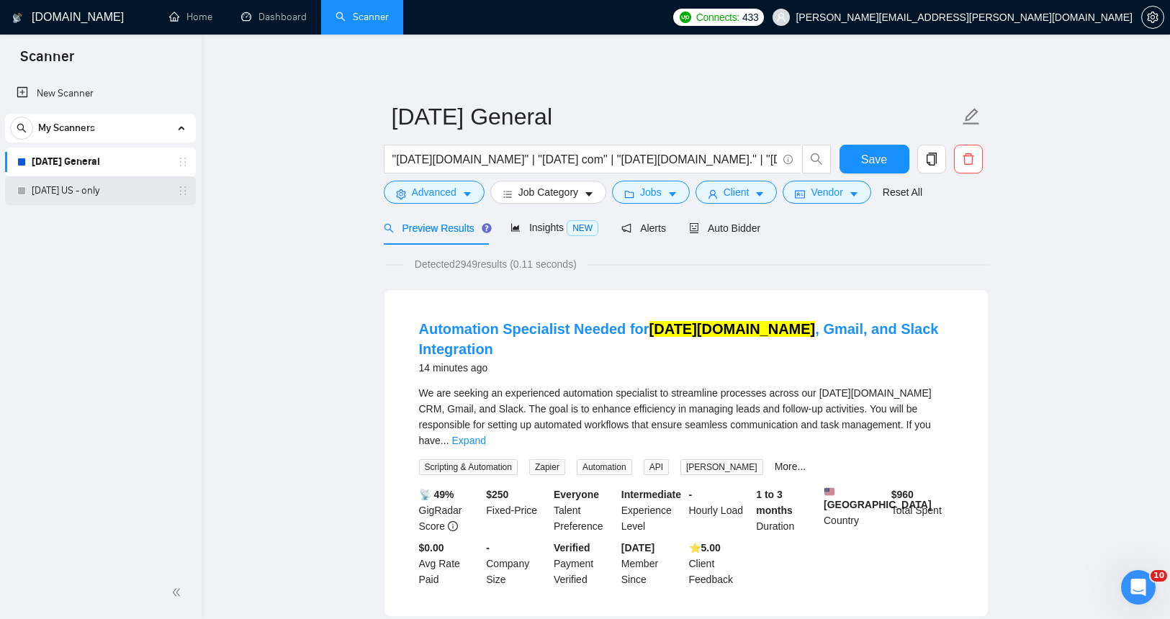
click at [69, 186] on link "[DATE] US - only" at bounding box center [100, 190] width 137 height 29
click at [442, 192] on span "Advanced" at bounding box center [434, 192] width 45 height 16
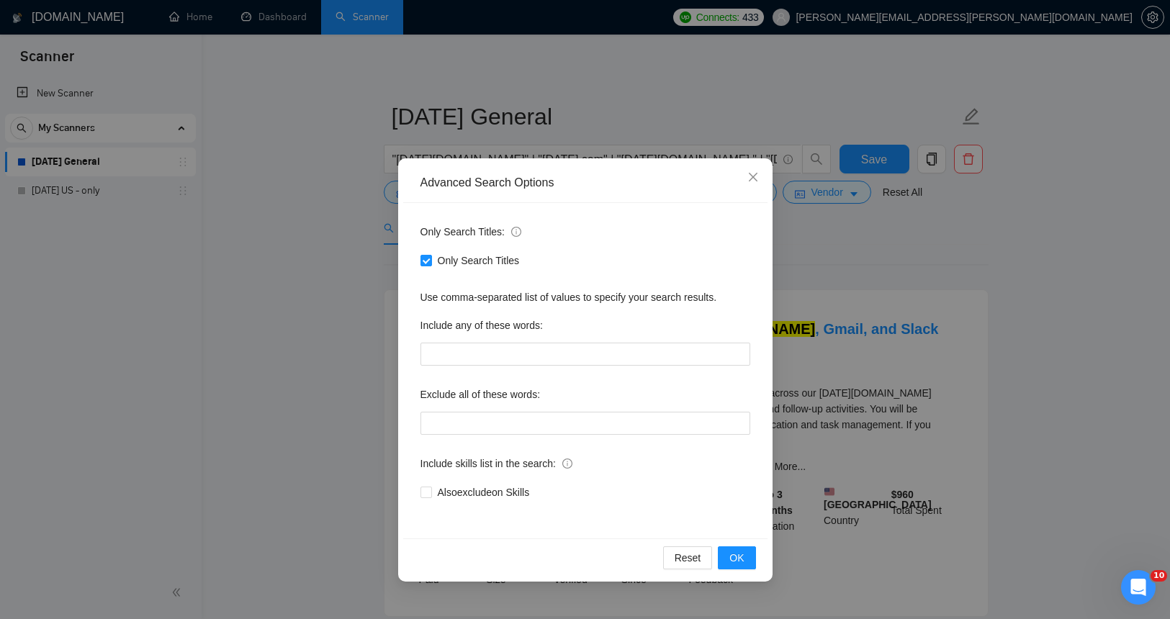
click at [252, 329] on div "Advanced Search Options Only Search Titles: Only Search Titles Use comma-separa…" at bounding box center [585, 309] width 1170 height 619
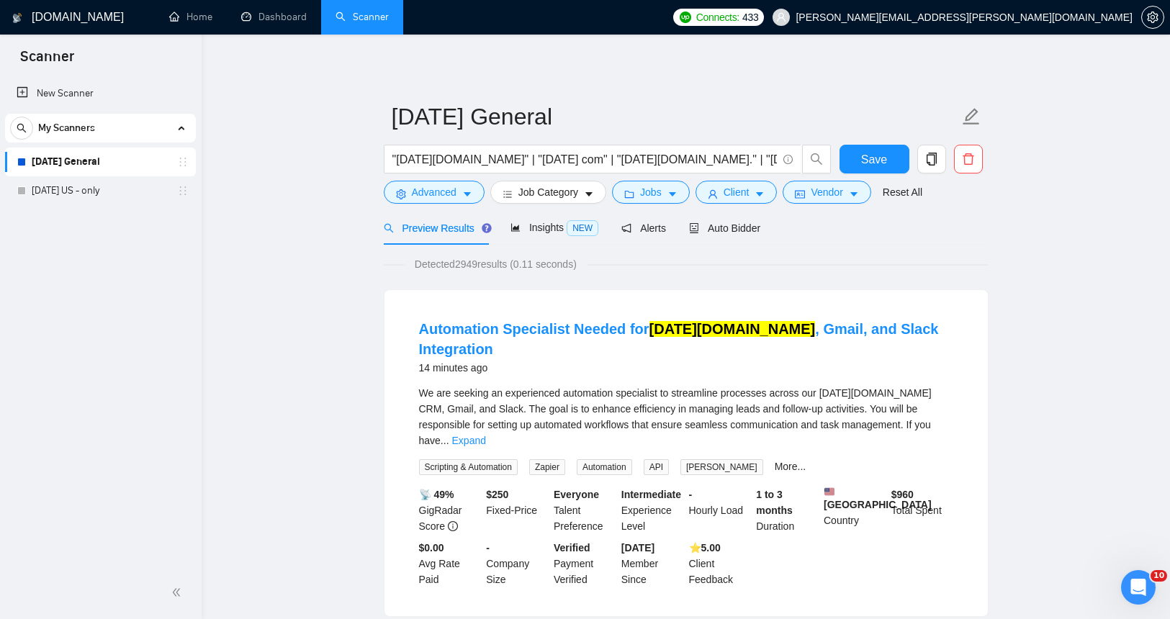
click at [252, 329] on div "Advanced Search Options Only Search Titles: Only Search Titles Use comma-separa…" at bounding box center [585, 309] width 1170 height 619
drag, startPoint x: 814, startPoint y: 258, endPoint x: 768, endPoint y: 253, distance: 45.6
click at [813, 258] on div "Detected 2949 results (0.11 seconds)" at bounding box center [686, 264] width 605 height 16
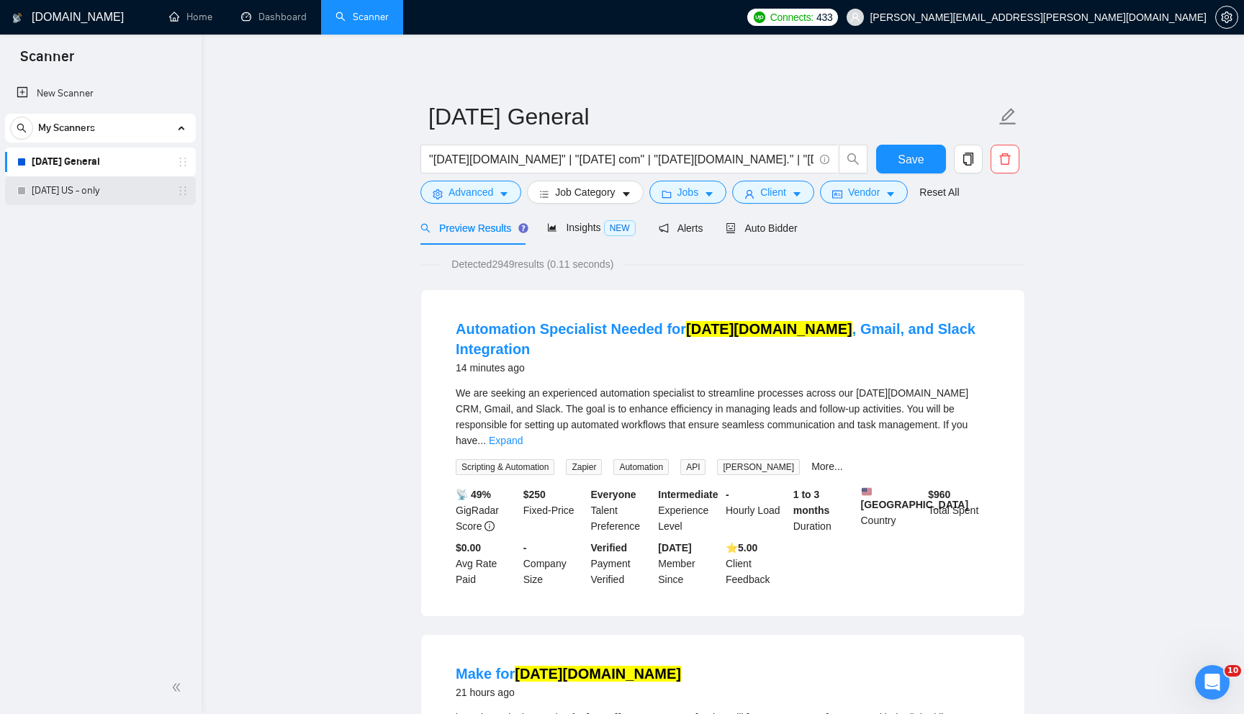
click at [105, 194] on link "[DATE] US - only" at bounding box center [100, 190] width 137 height 29
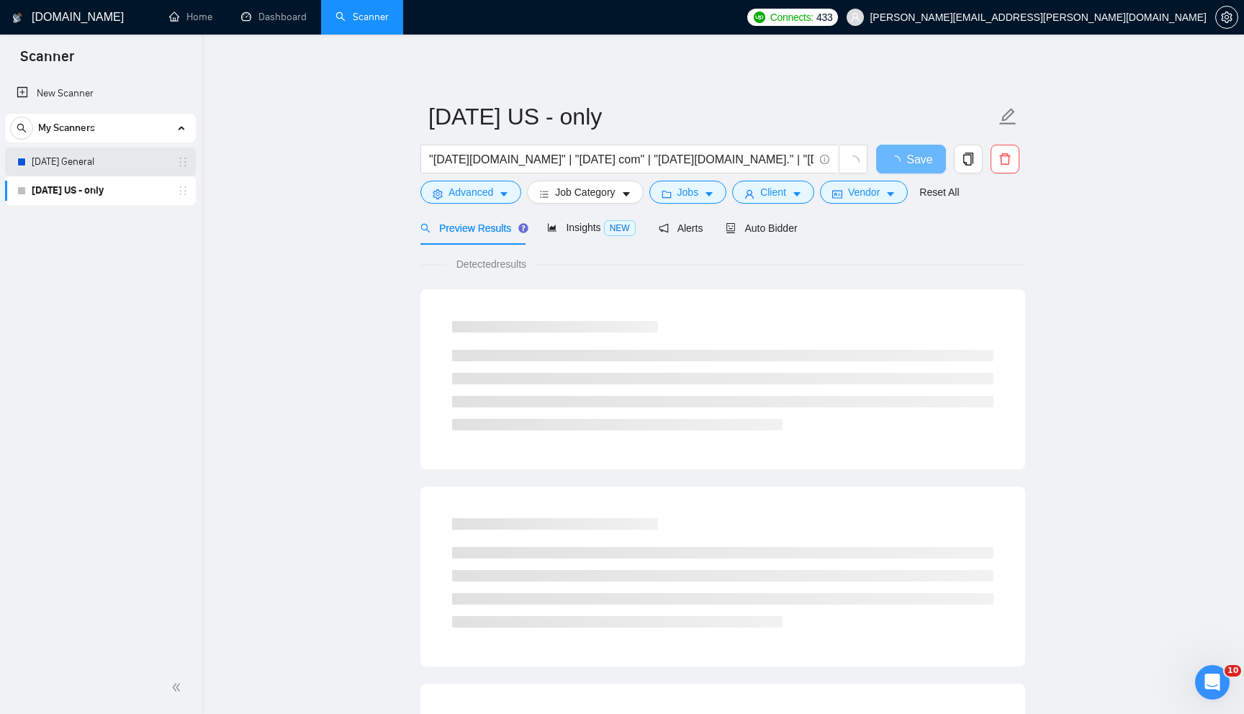
click at [66, 161] on link "[DATE] General" at bounding box center [100, 162] width 137 height 29
click at [491, 198] on span "Advanced" at bounding box center [471, 192] width 45 height 16
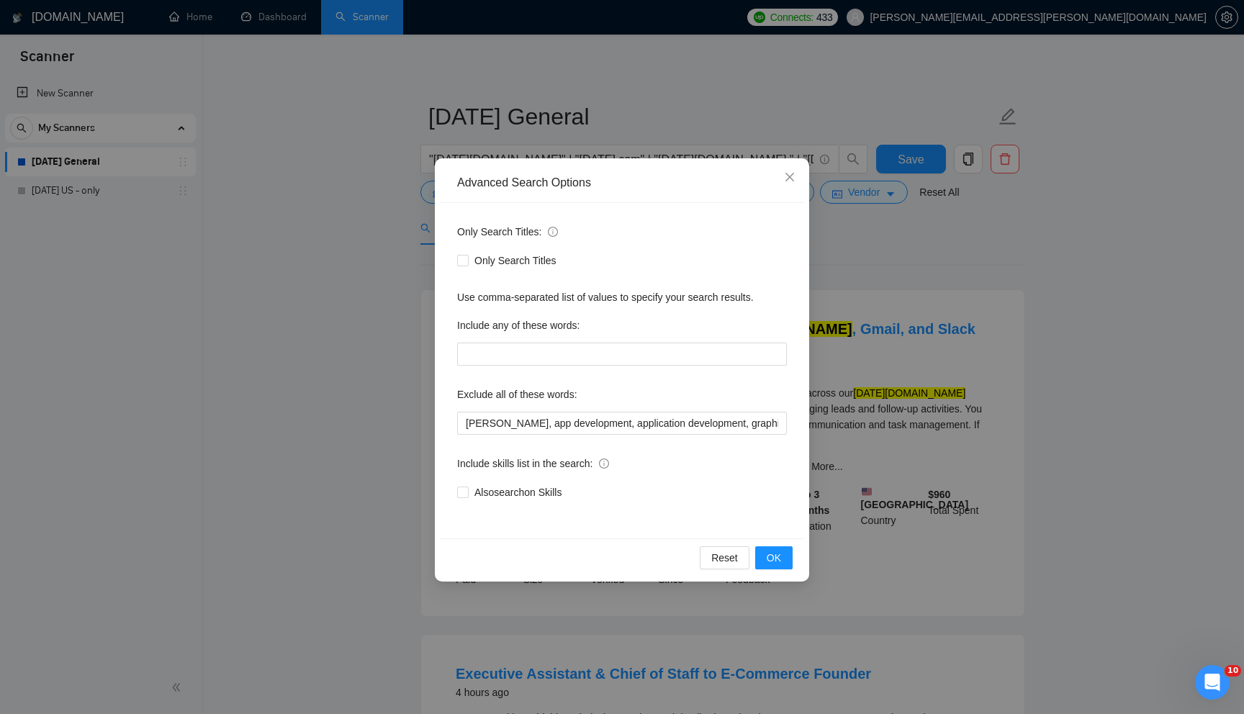
click at [909, 226] on div "Advanced Search Options Only Search Titles: Only Search Titles Use comma-separa…" at bounding box center [622, 357] width 1244 height 714
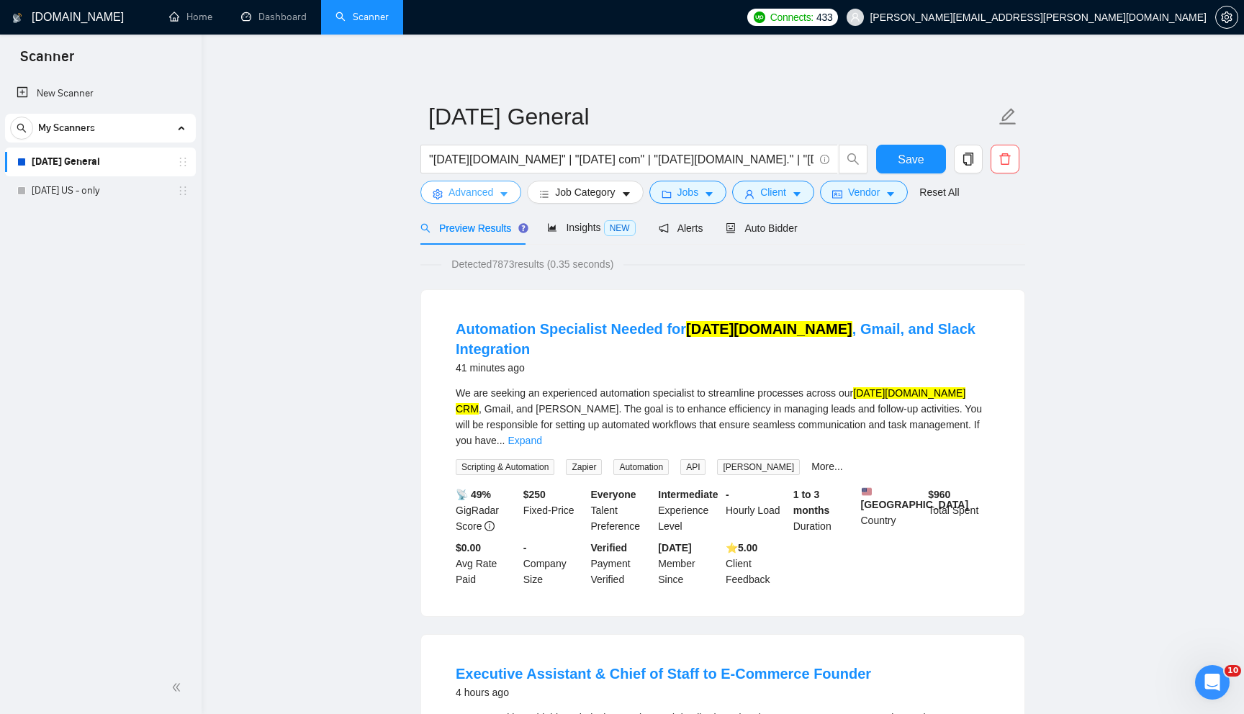
click at [489, 193] on span "Advanced" at bounding box center [471, 192] width 45 height 16
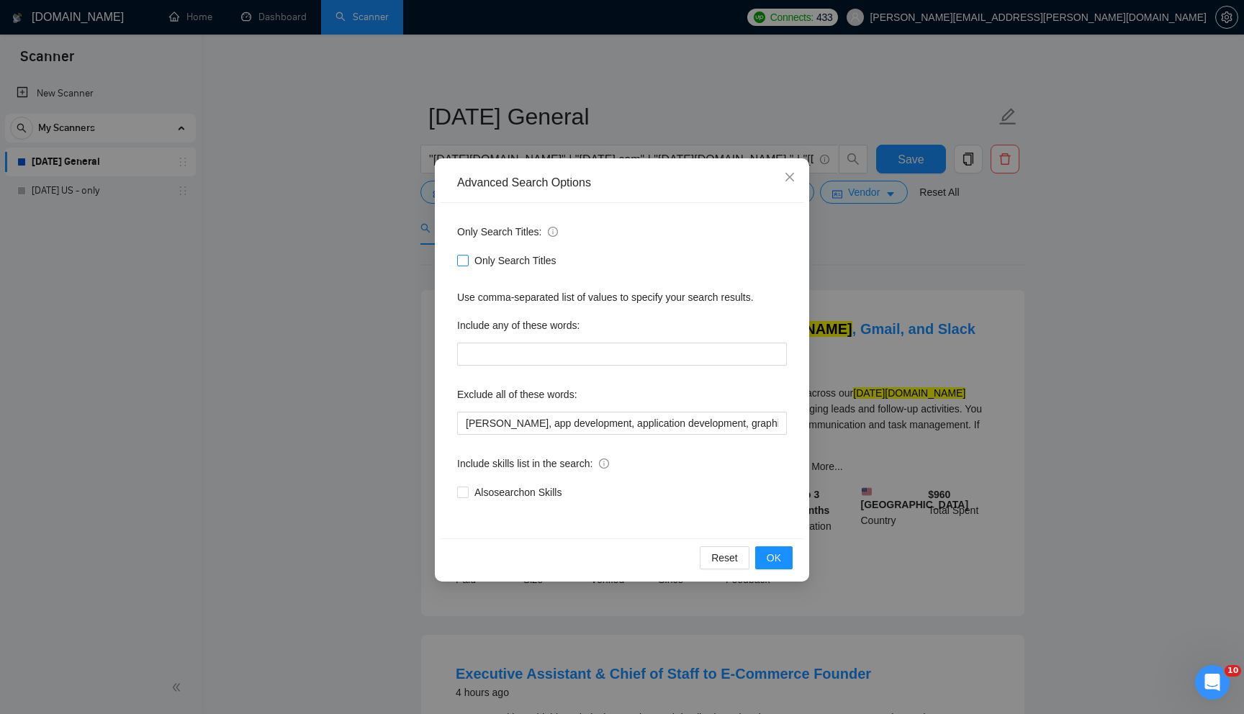
click at [464, 258] on input "Only Search Titles" at bounding box center [462, 260] width 10 height 10
checkbox input "true"
click at [783, 559] on button "OK" at bounding box center [773, 557] width 37 height 23
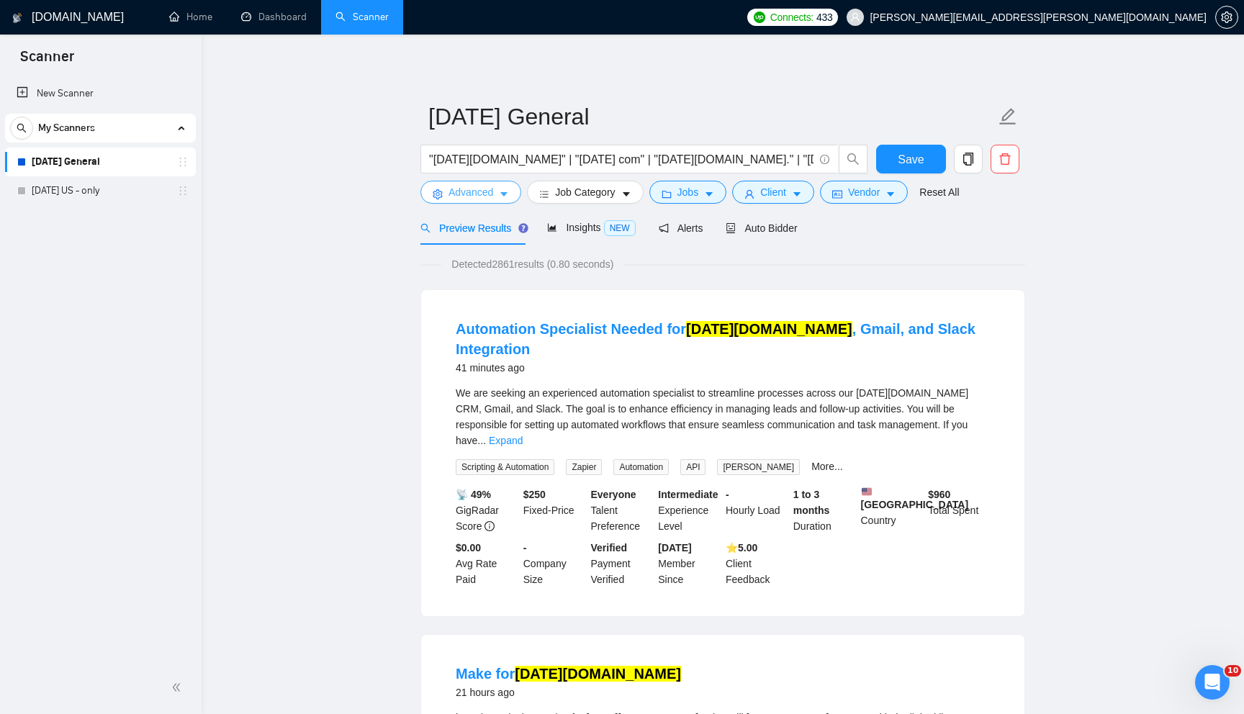
click at [479, 185] on span "Advanced" at bounding box center [471, 192] width 45 height 16
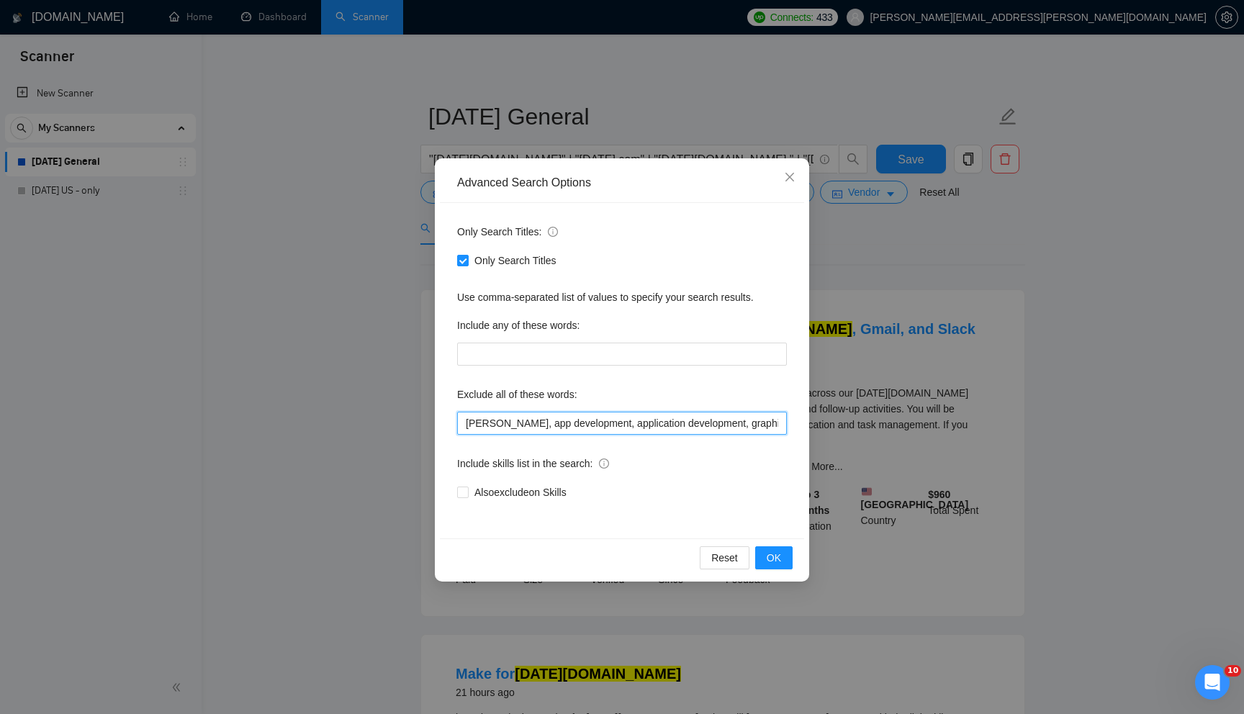
click at [559, 424] on input "[PERSON_NAME], app development, application development, graphic designer, Clic…" at bounding box center [622, 423] width 330 height 23
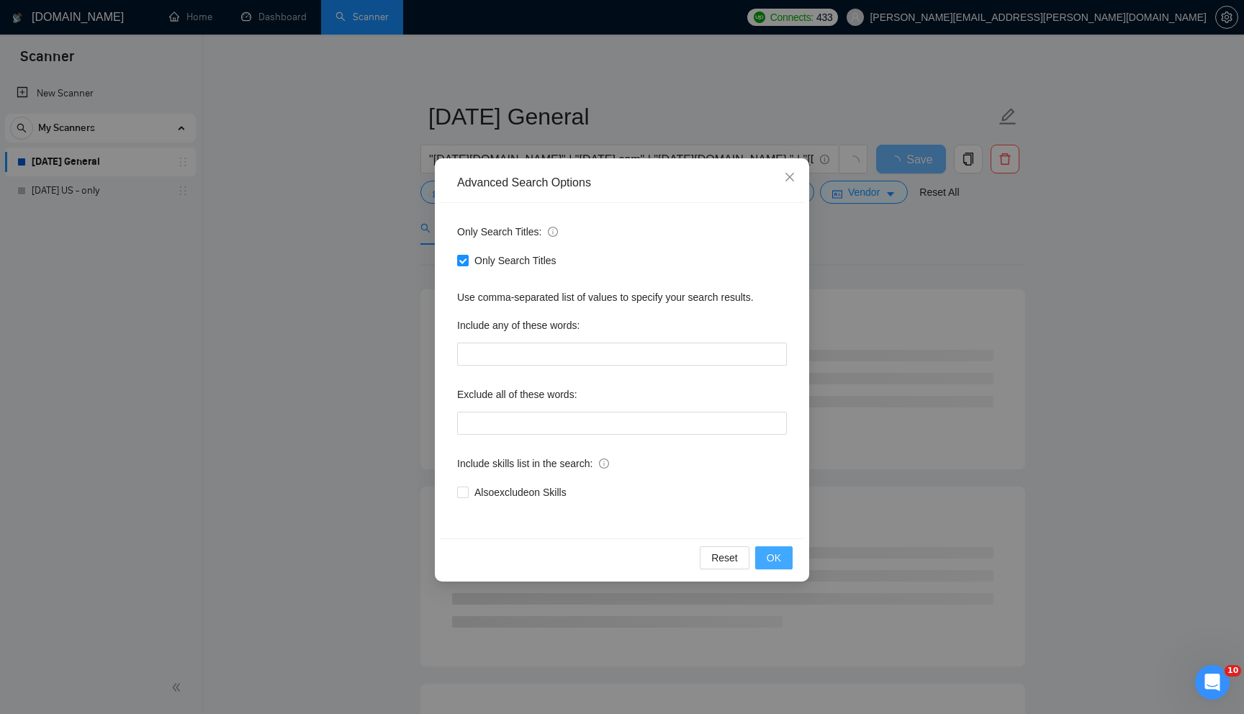
click at [767, 559] on span "OK" at bounding box center [774, 558] width 14 height 16
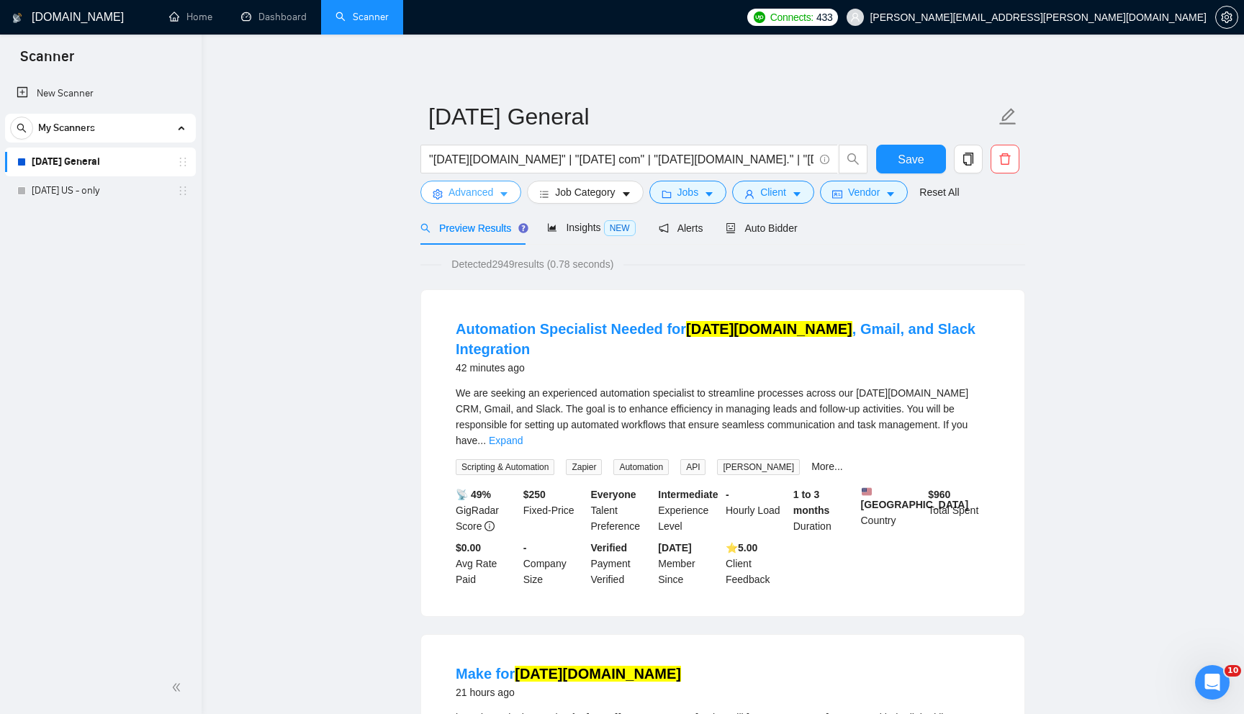
click at [478, 191] on span "Advanced" at bounding box center [471, 192] width 45 height 16
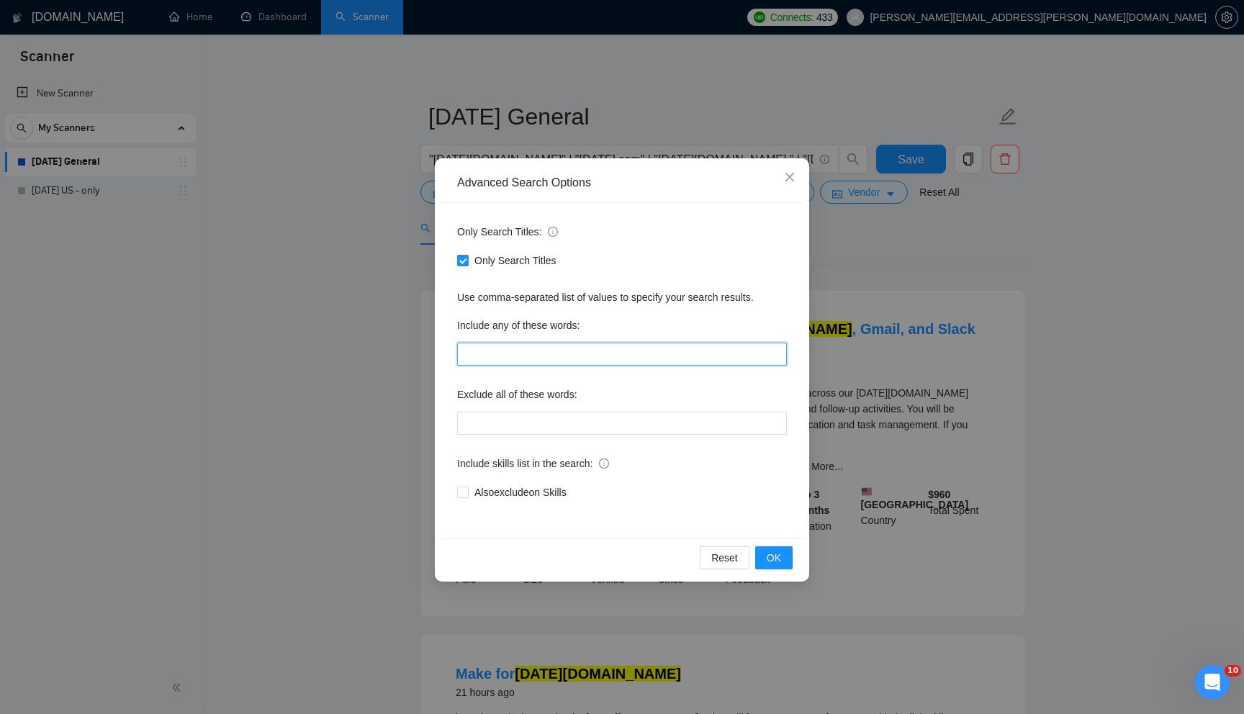
click at [533, 361] on input "text" at bounding box center [622, 354] width 330 height 23
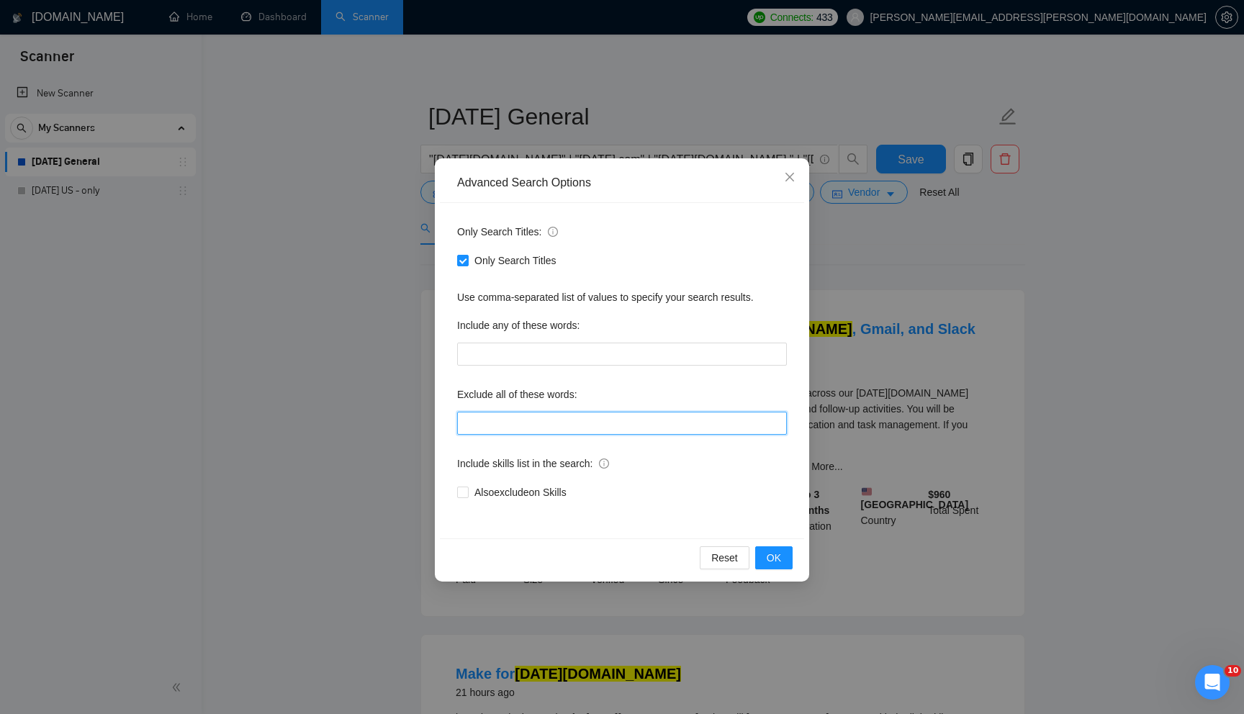
click at [531, 414] on input "text" at bounding box center [622, 423] width 330 height 23
paste input "[PERSON_NAME], app development, application development, graphic designer, Clic…"
type input "[PERSON_NAME], app development, application development, graphic designer, Clic…"
click at [770, 559] on span "OK" at bounding box center [774, 558] width 14 height 16
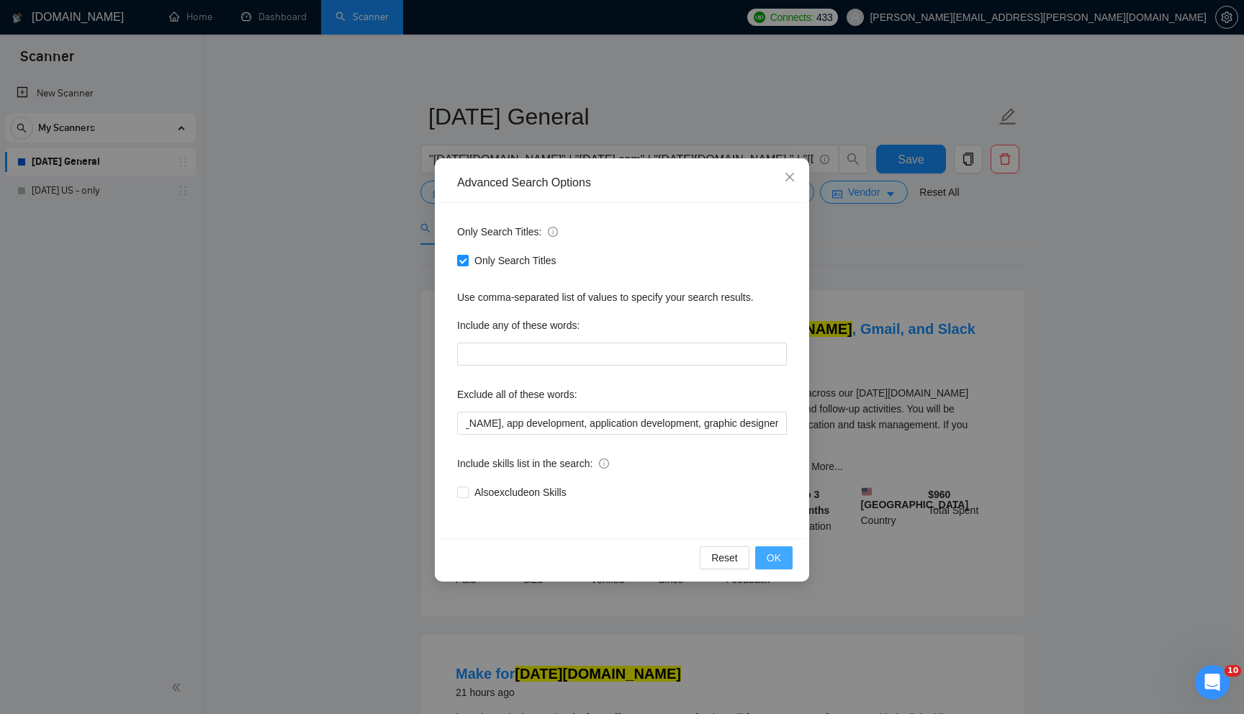
scroll to position [0, 0]
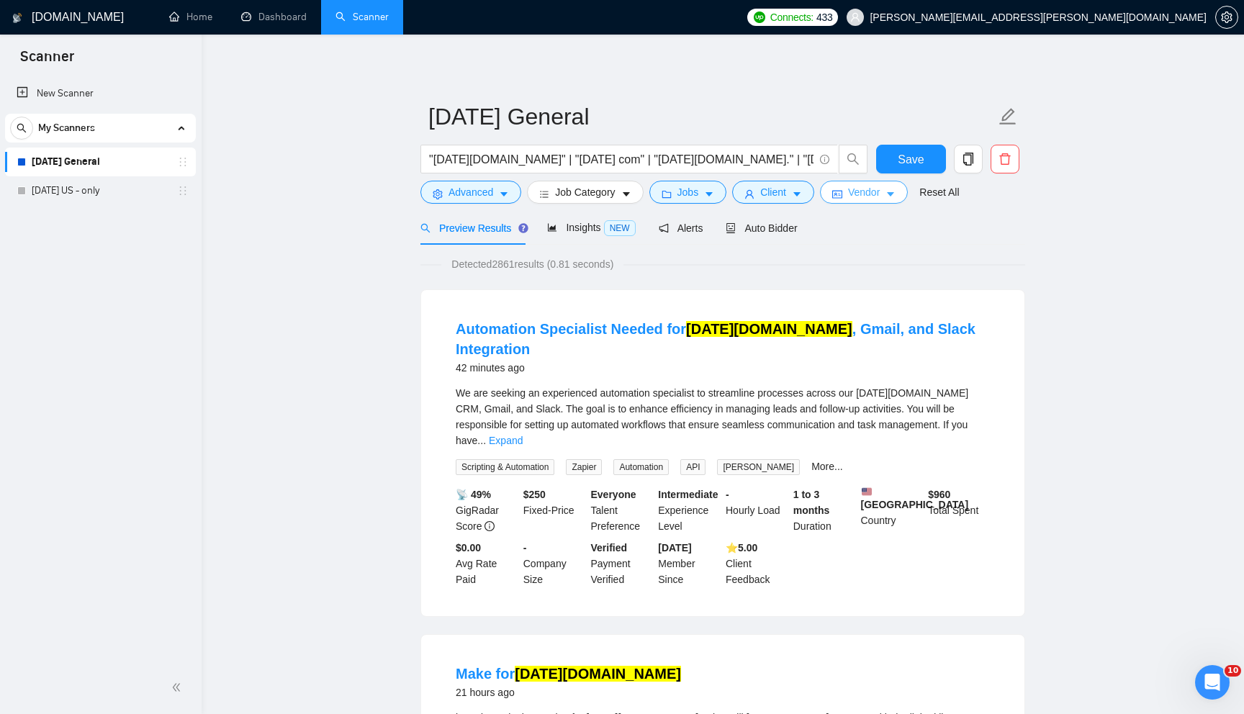
click at [880, 199] on span "Vendor" at bounding box center [864, 192] width 32 height 16
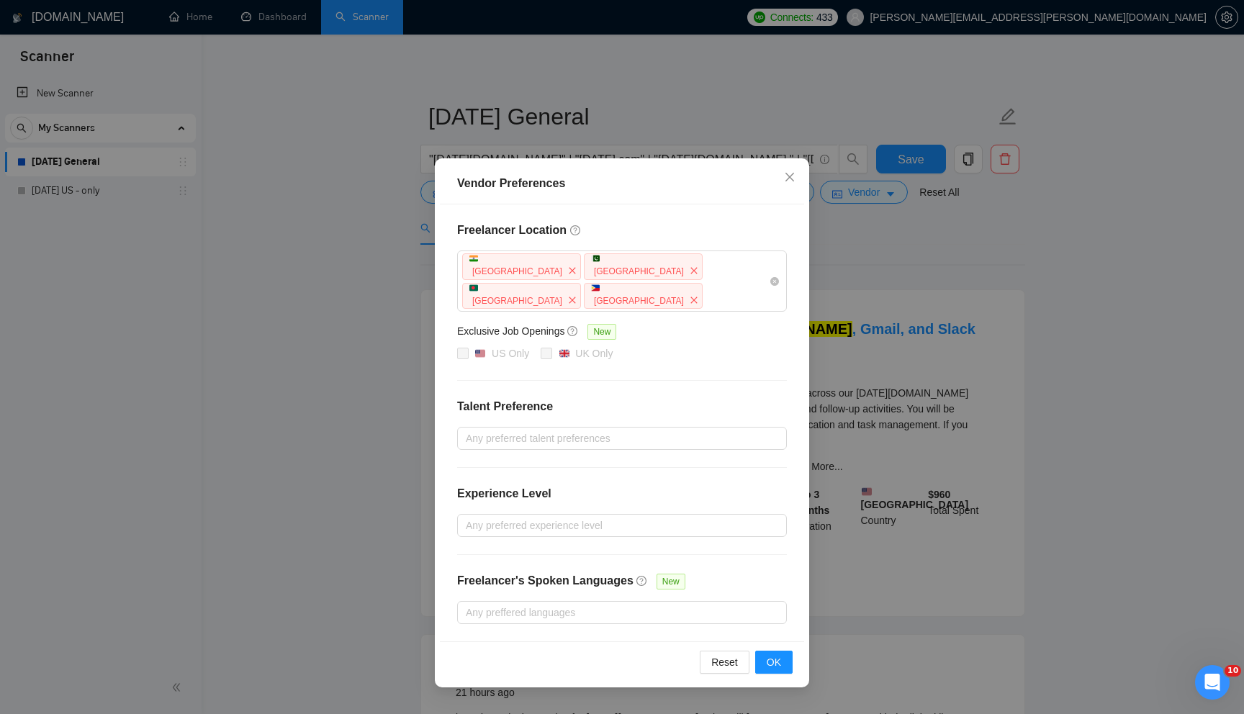
drag, startPoint x: 988, startPoint y: 245, endPoint x: 979, endPoint y: 242, distance: 10.0
click at [988, 245] on div "Vendor Preferences Freelancer Location [GEOGRAPHIC_DATA] [GEOGRAPHIC_DATA] [GEO…" at bounding box center [622, 357] width 1244 height 714
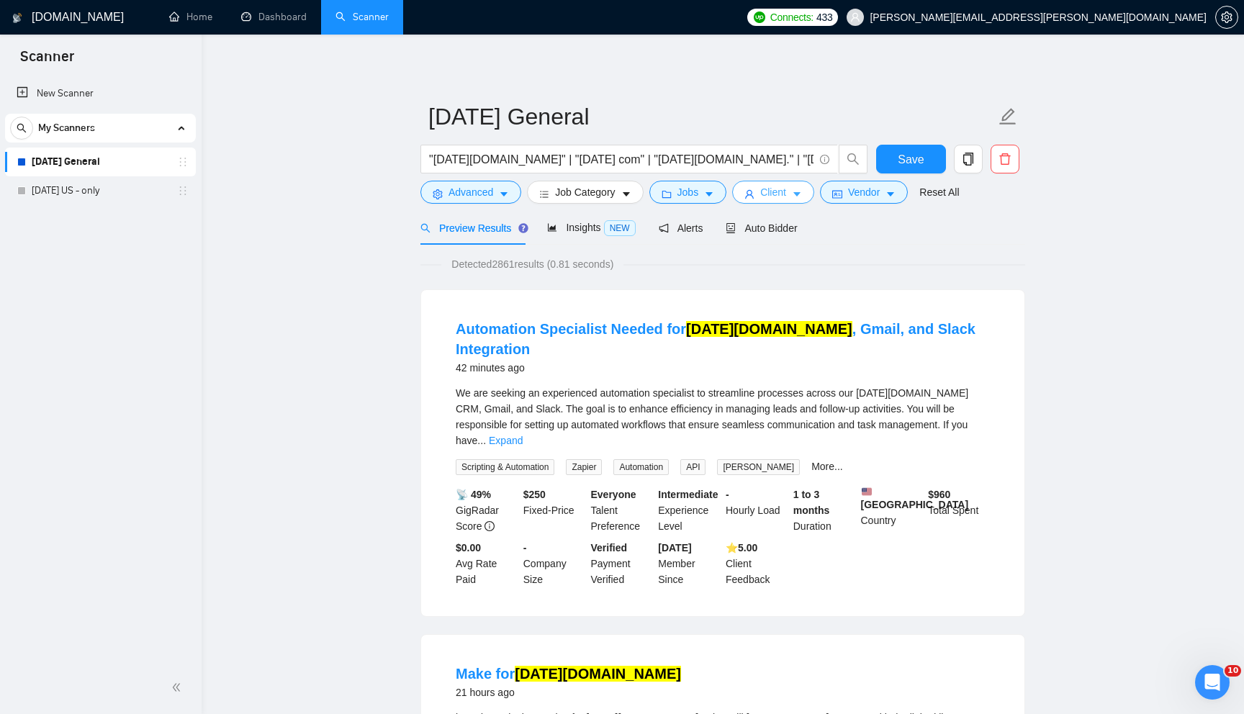
click at [748, 194] on button "Client" at bounding box center [773, 192] width 82 height 23
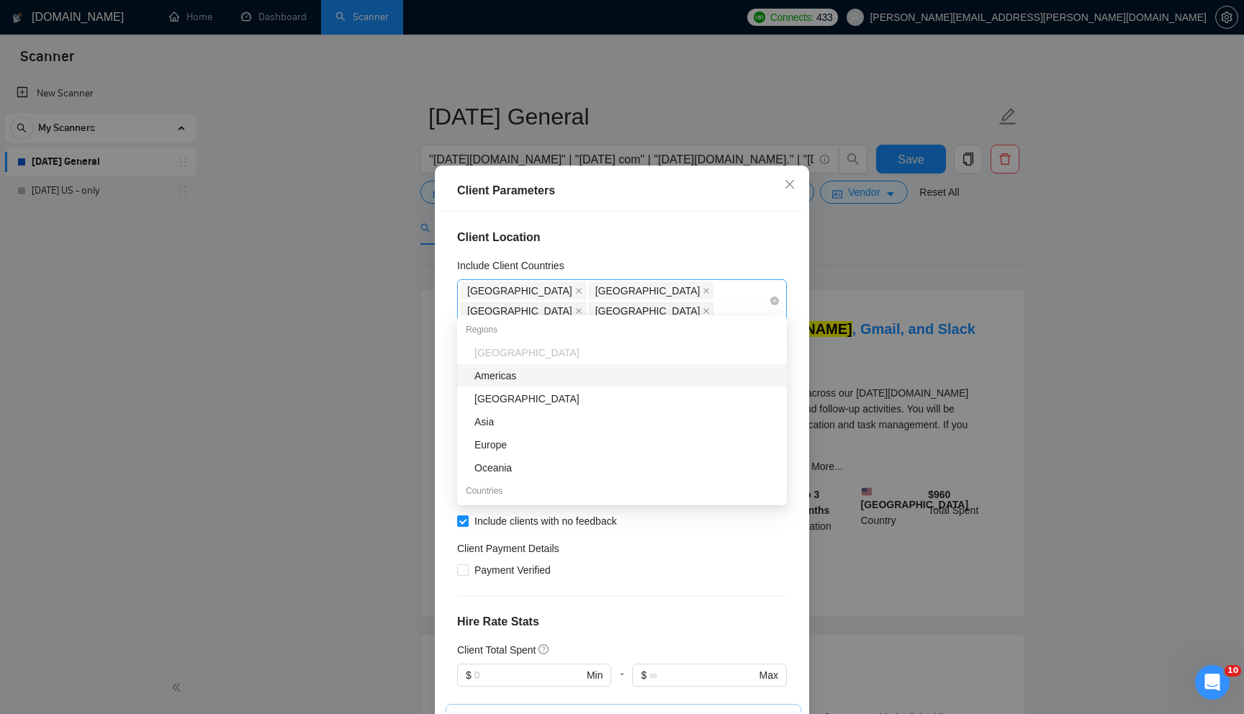
click at [572, 309] on span "[GEOGRAPHIC_DATA]" at bounding box center [519, 311] width 105 height 16
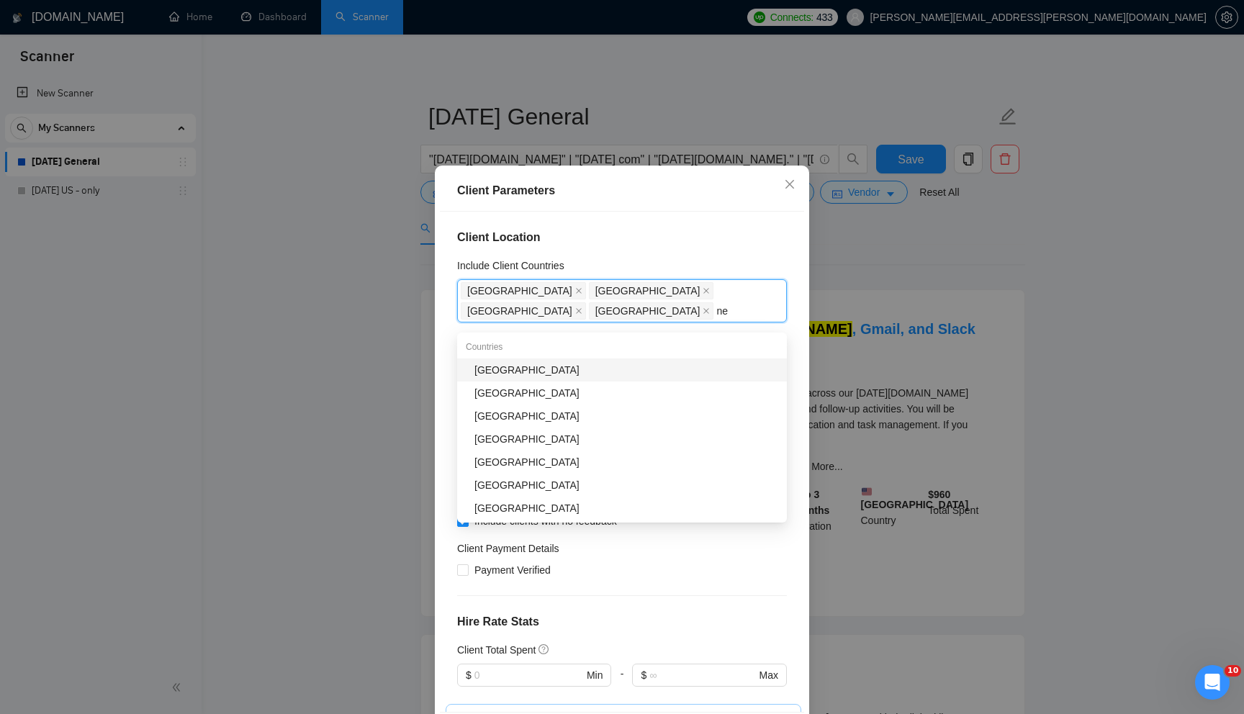
type input "new"
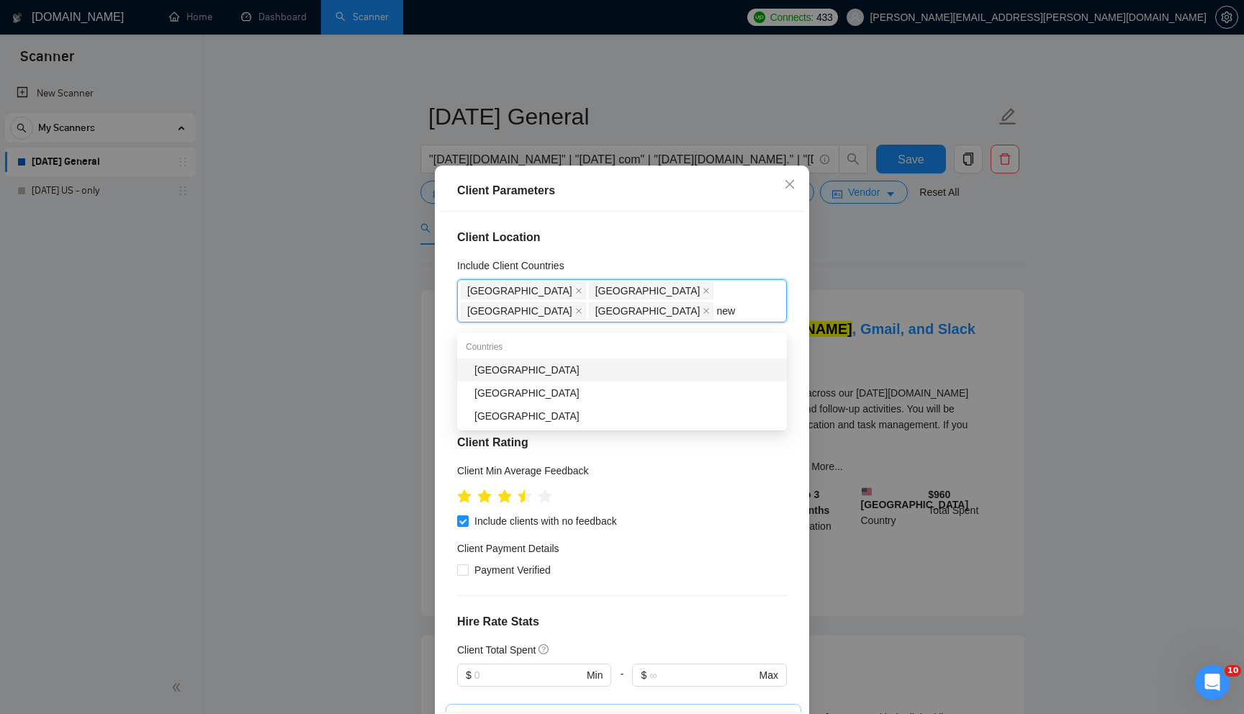
click at [582, 371] on div "[GEOGRAPHIC_DATA]" at bounding box center [626, 370] width 304 height 16
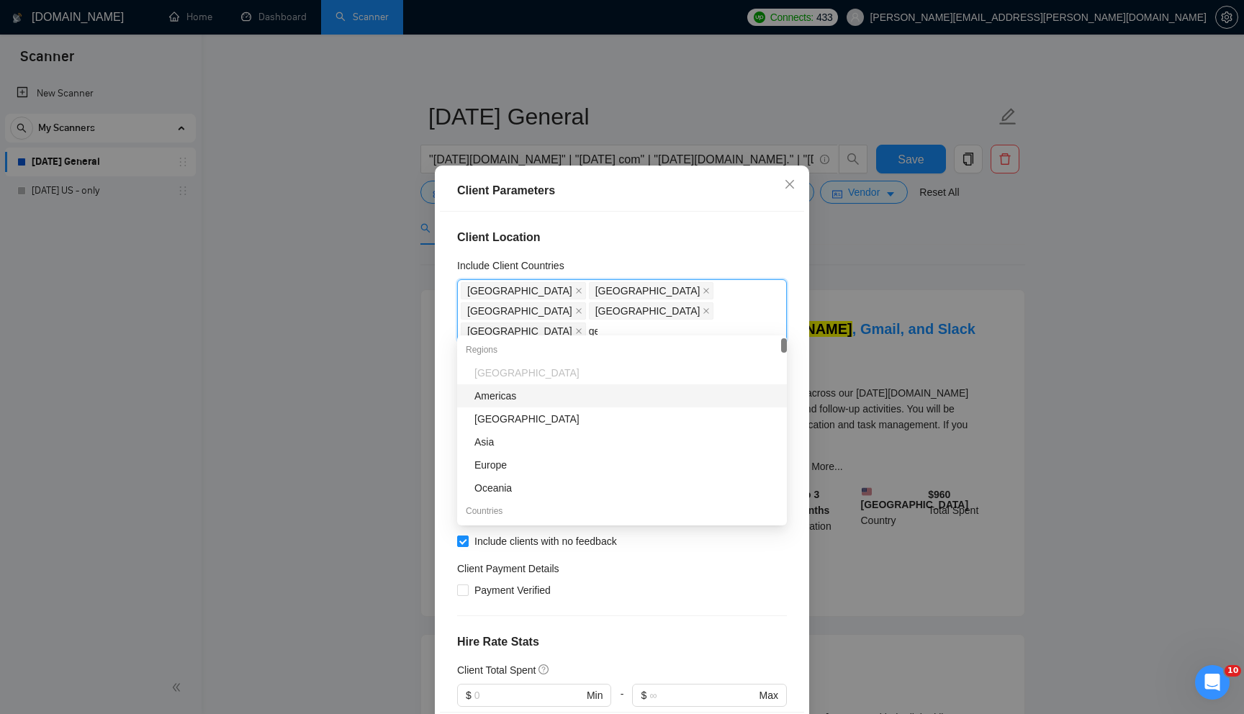
type input "ger"
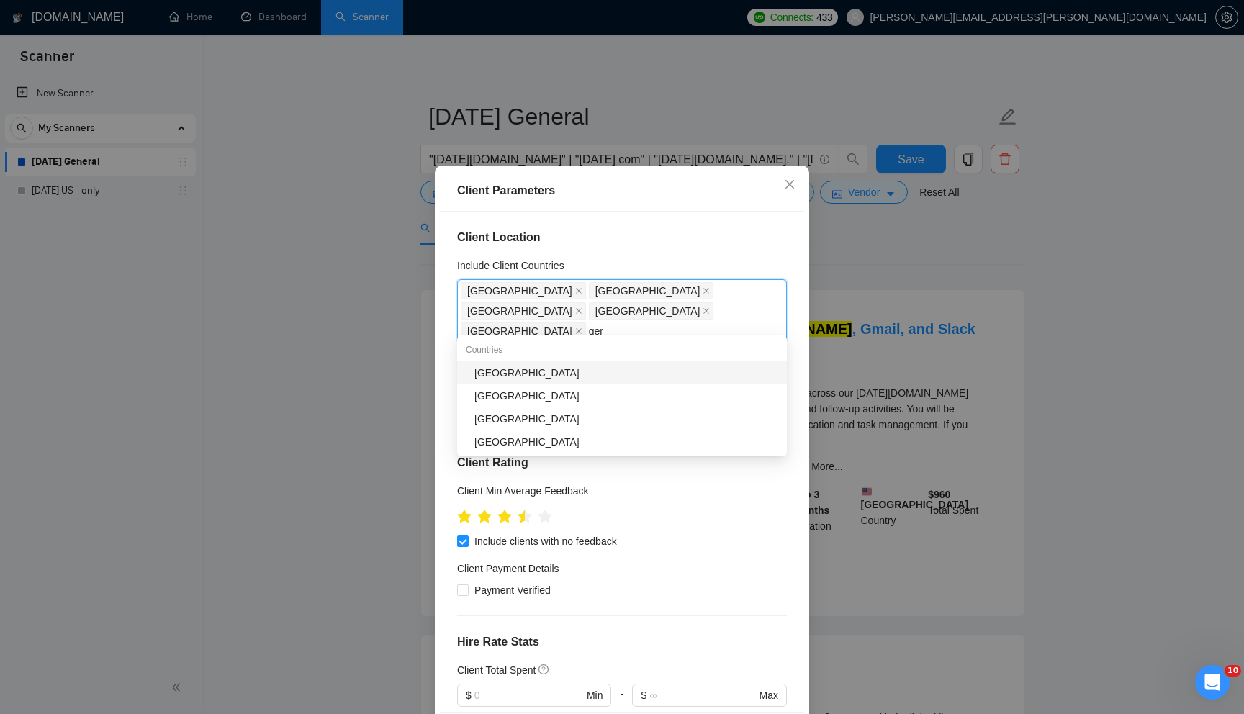
click at [678, 371] on div "[GEOGRAPHIC_DATA]" at bounding box center [626, 373] width 304 height 16
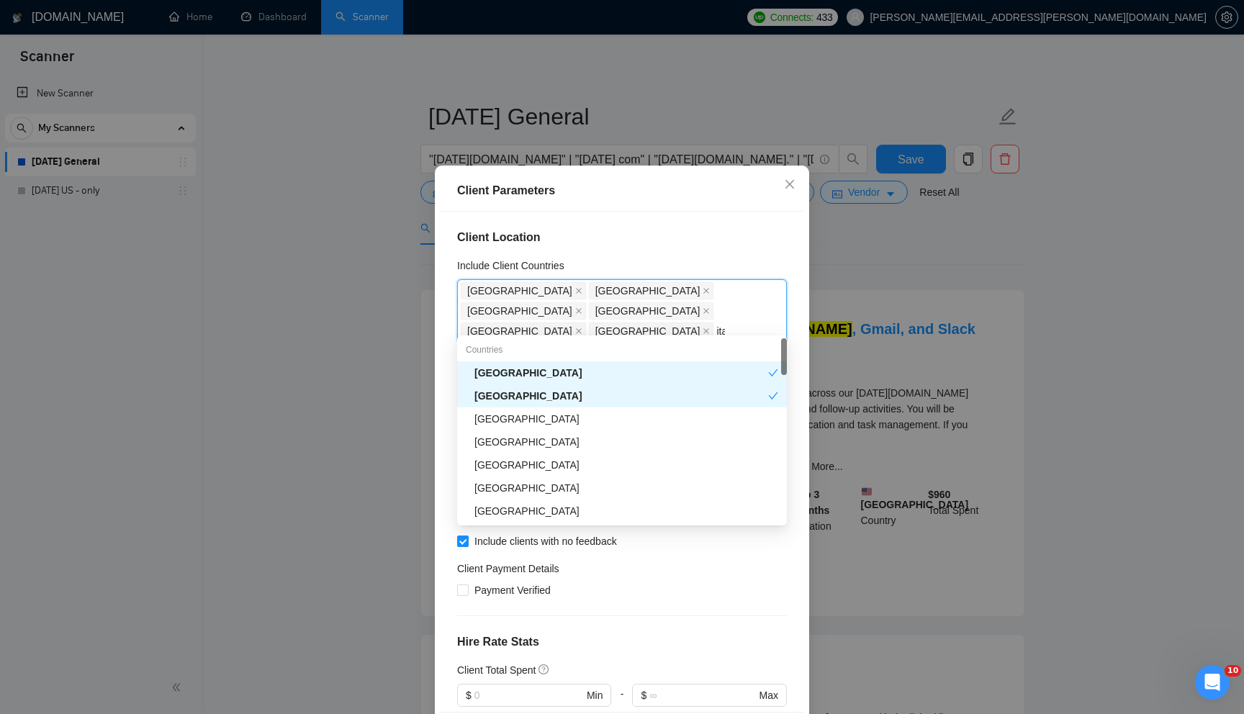
type input "ital"
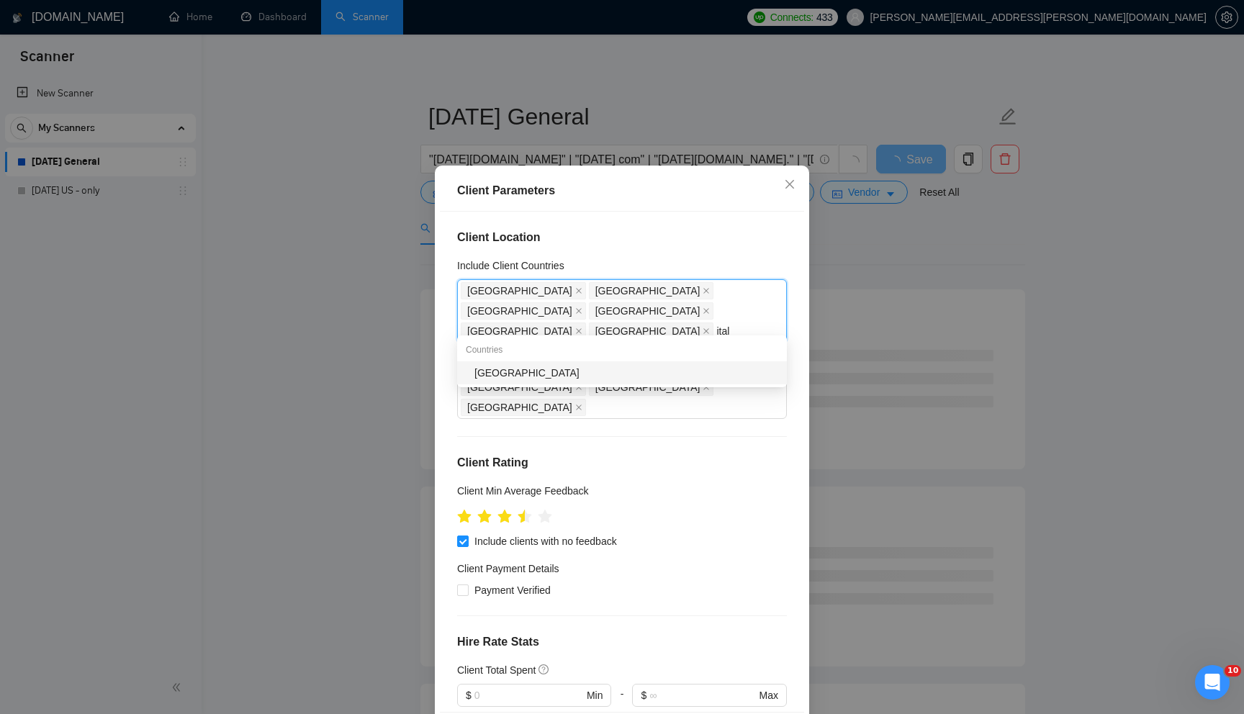
click at [606, 376] on div "[GEOGRAPHIC_DATA]" at bounding box center [626, 373] width 304 height 16
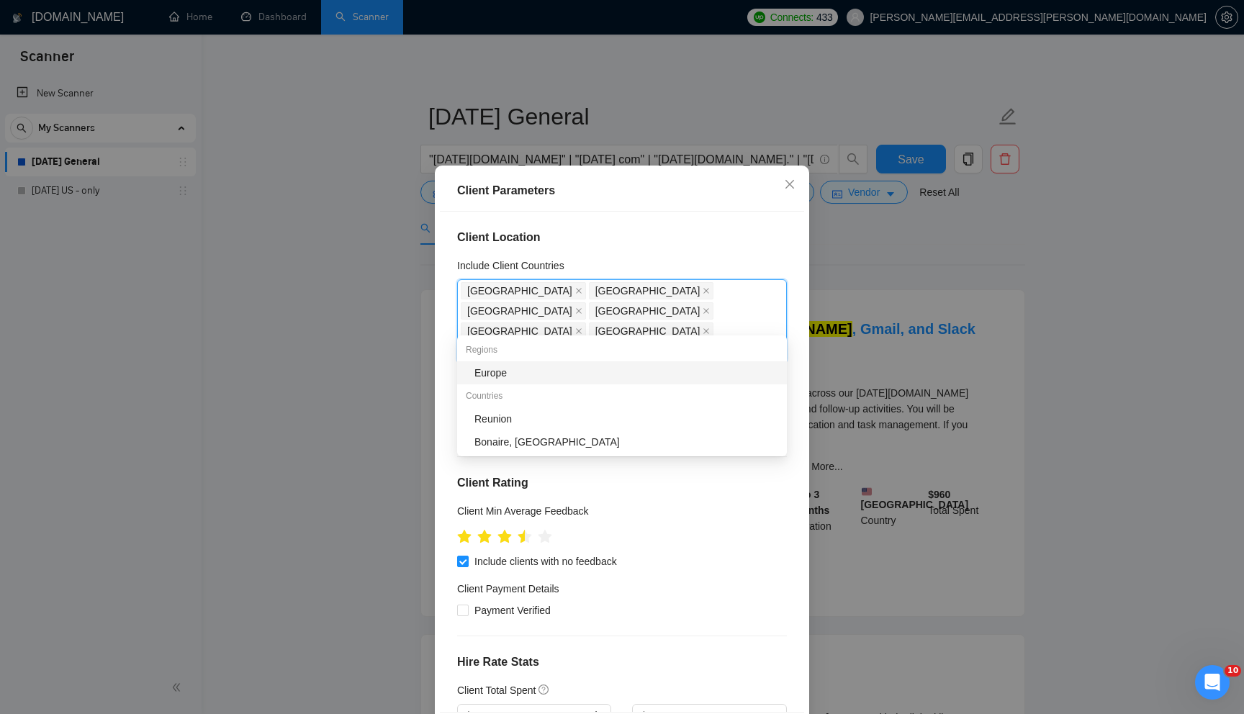
type input "eur"
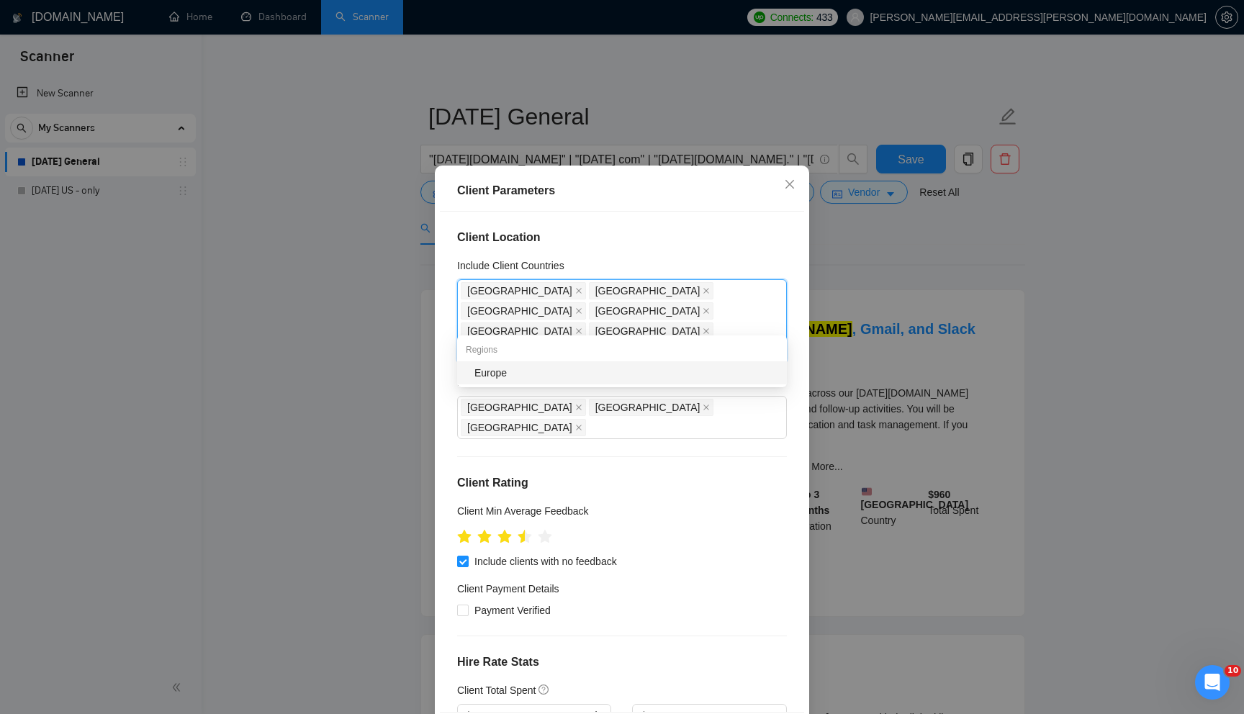
click at [699, 378] on div "Europe" at bounding box center [626, 373] width 304 height 16
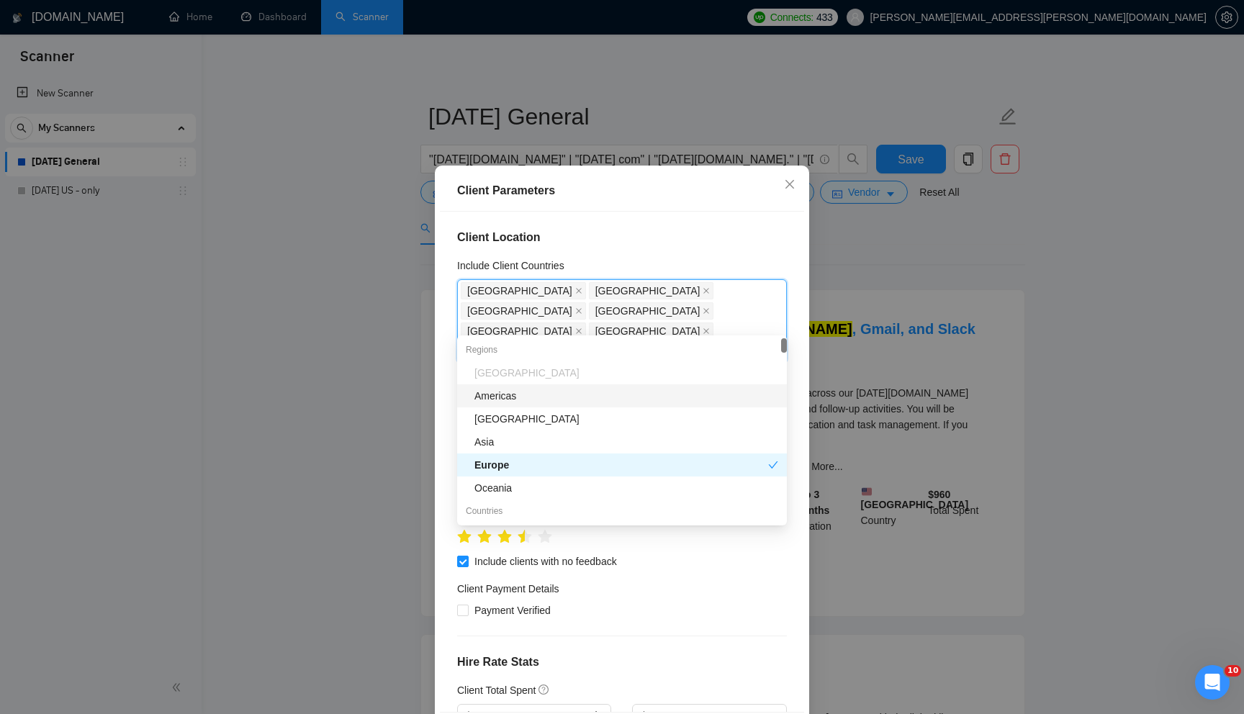
click at [886, 235] on div "Client Parameters Client Location Include Client Countries [GEOGRAPHIC_DATA] [G…" at bounding box center [622, 357] width 1244 height 714
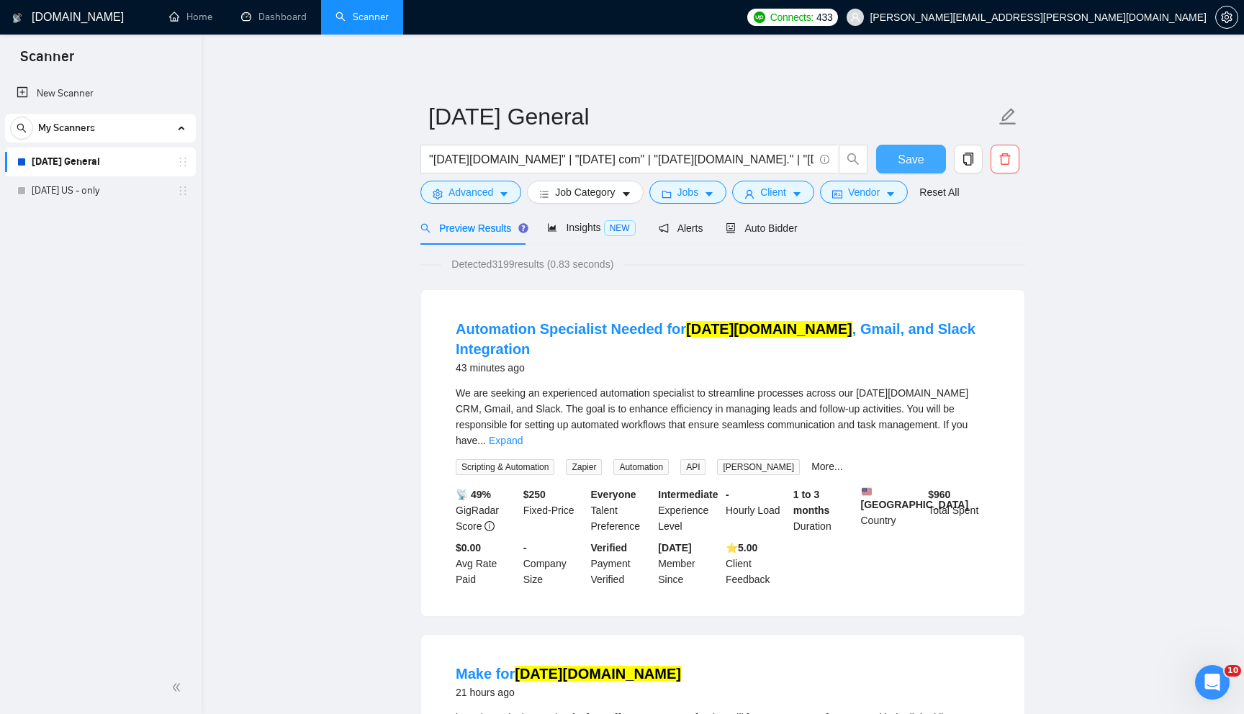
click at [917, 168] on span "Save" at bounding box center [911, 159] width 26 height 18
click at [898, 156] on span "Save" at bounding box center [911, 159] width 26 height 18
click at [607, 192] on span "Job Category" at bounding box center [585, 192] width 60 height 16
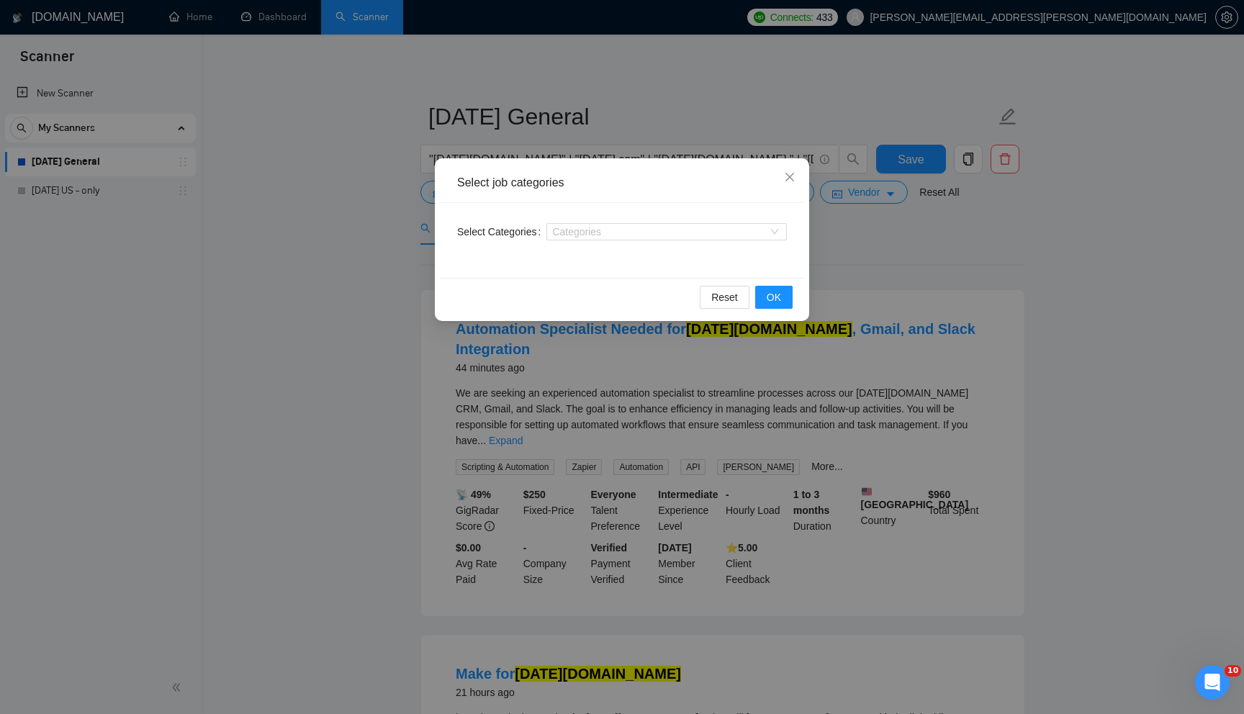
click at [317, 182] on div "Select job categories Select Categories Categories Reset OK" at bounding box center [622, 357] width 1244 height 714
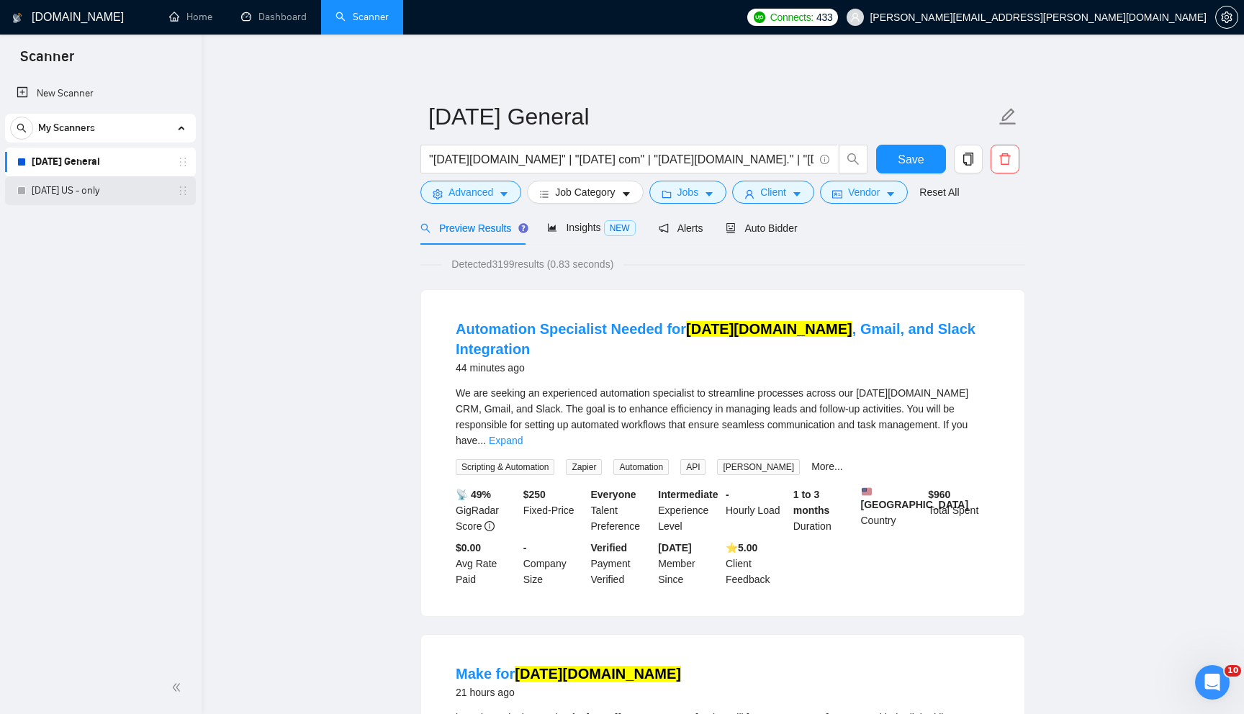
click at [106, 191] on link "[DATE] US - only" at bounding box center [100, 190] width 137 height 29
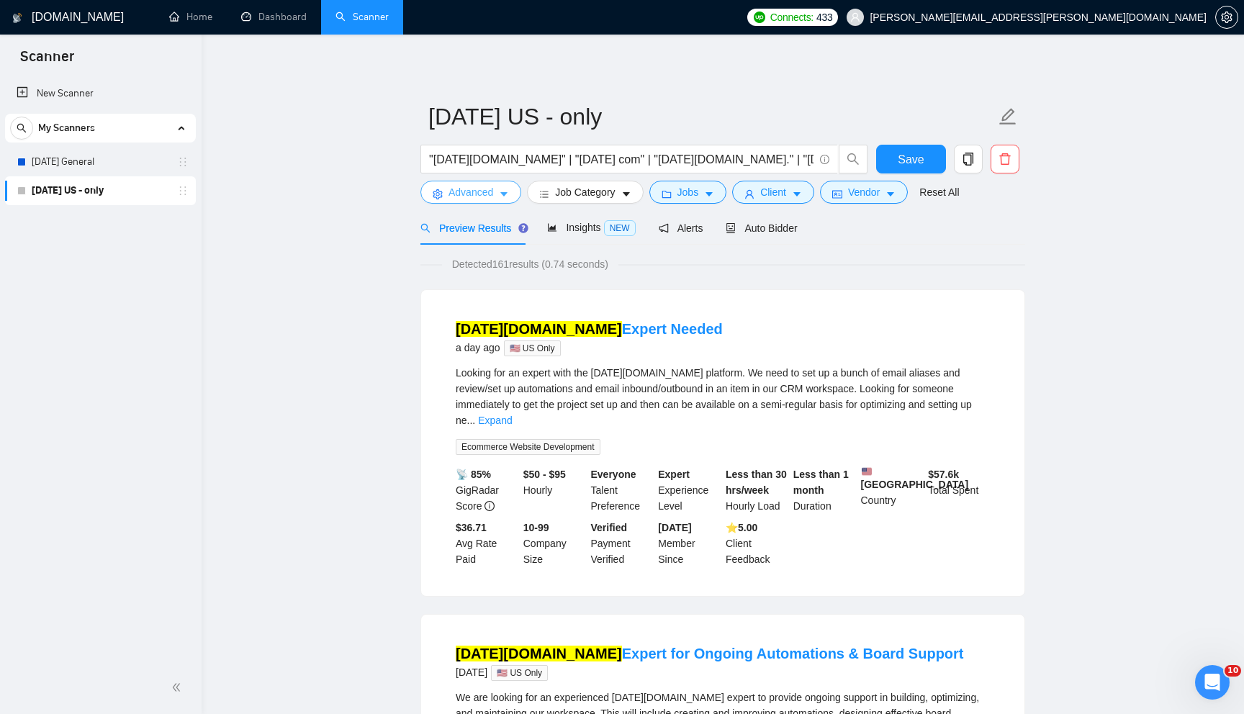
click at [496, 194] on button "Advanced" at bounding box center [470, 192] width 101 height 23
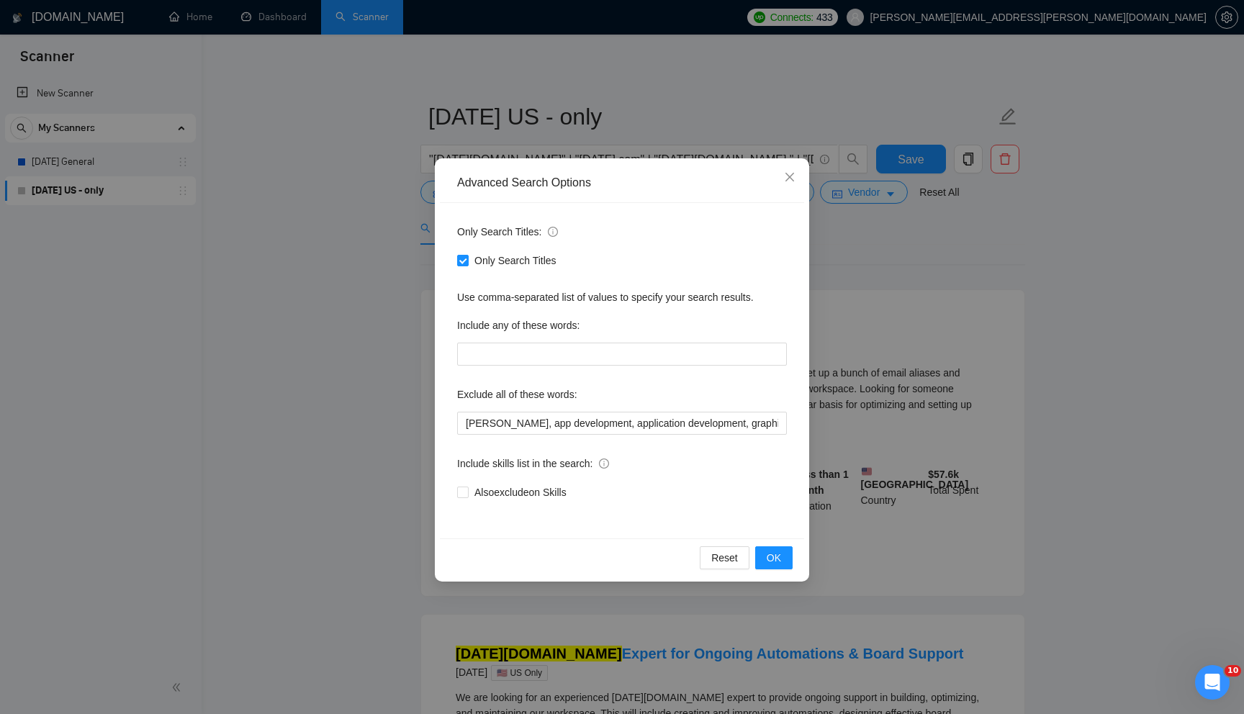
drag, startPoint x: 271, startPoint y: 254, endPoint x: 153, endPoint y: 213, distance: 125.0
click at [270, 253] on div "Advanced Search Options Only Search Titles: Only Search Titles Use comma-separa…" at bounding box center [622, 357] width 1244 height 714
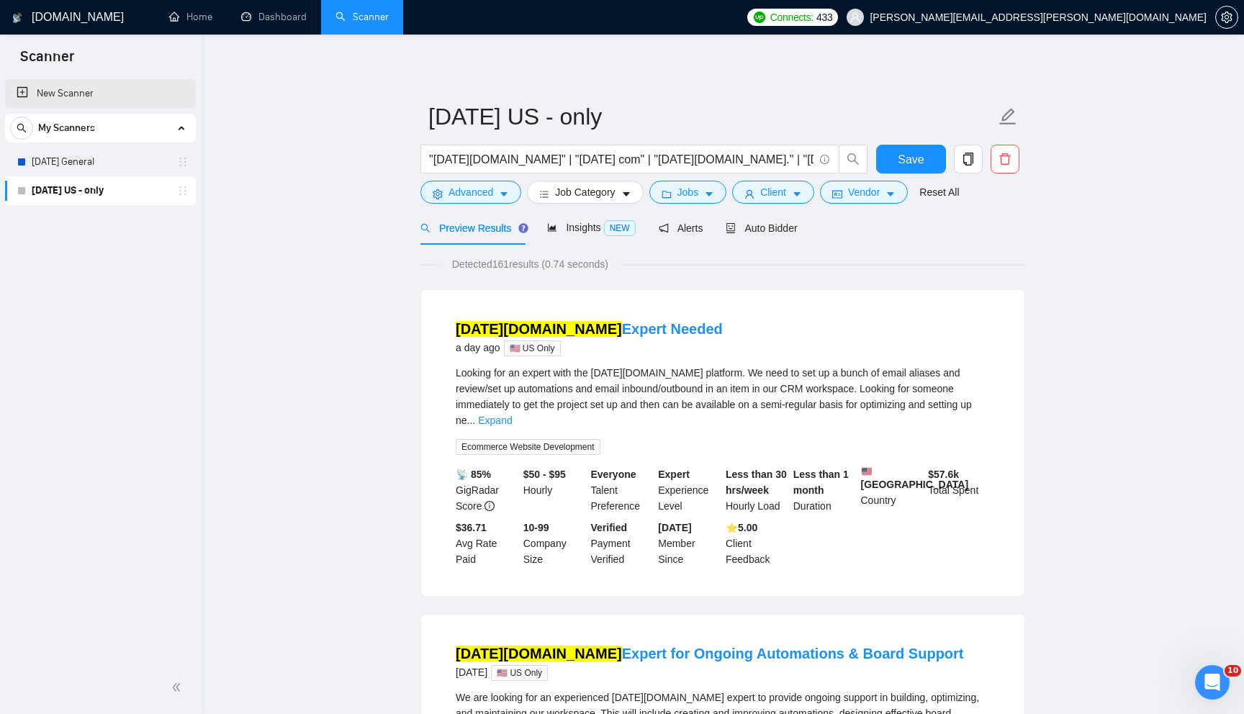
click at [86, 94] on link "New Scanner" at bounding box center [101, 93] width 168 height 29
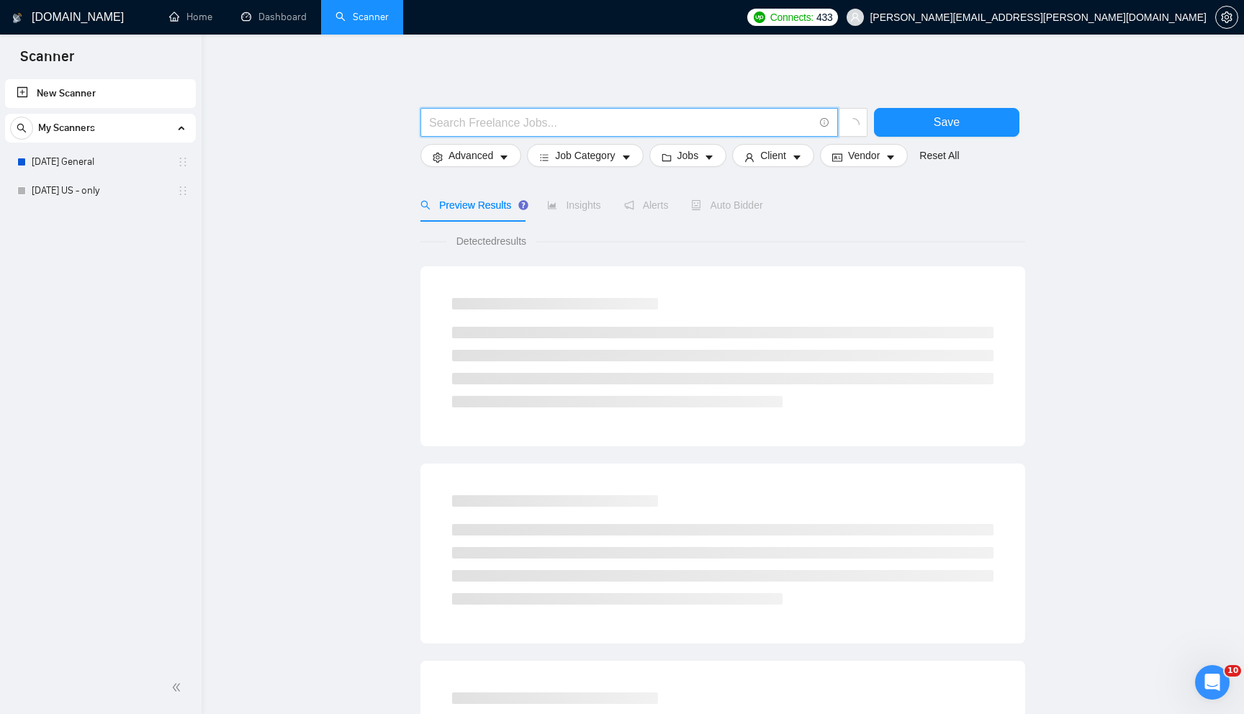
click at [506, 120] on input "text" at bounding box center [621, 123] width 384 height 18
type input "'"
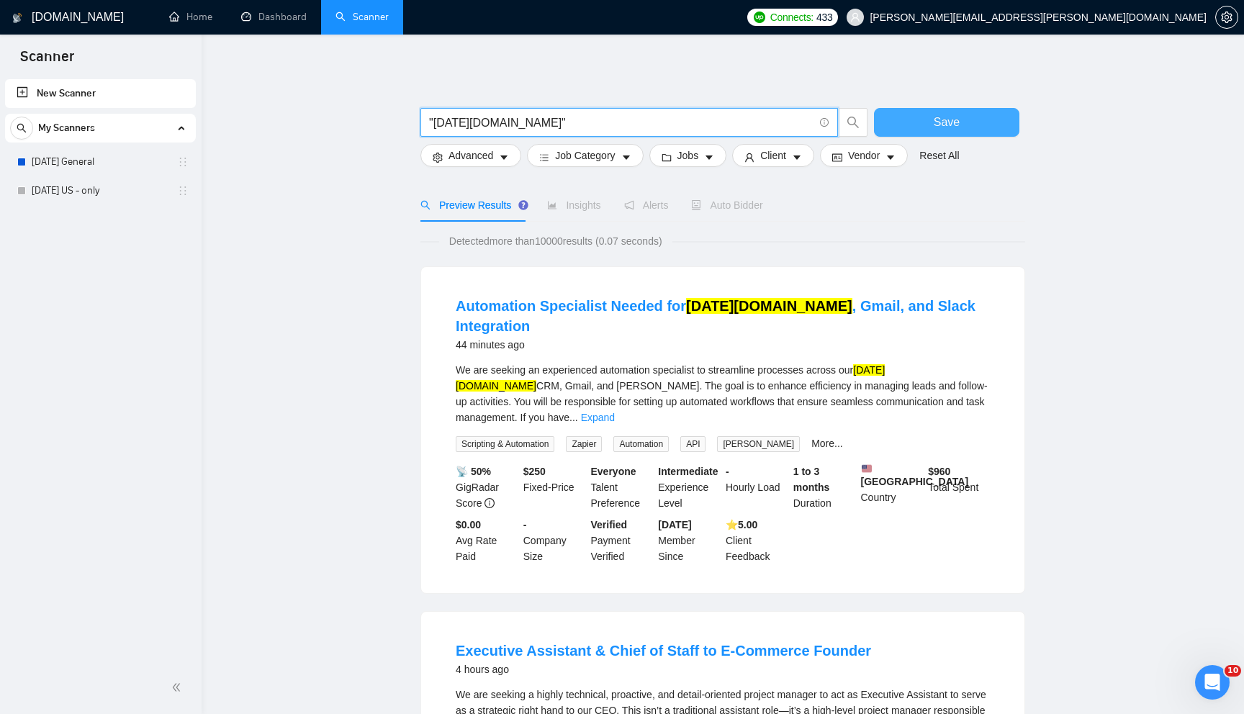
type input ""[DATE][DOMAIN_NAME]""
click at [955, 122] on span "Save" at bounding box center [947, 122] width 26 height 18
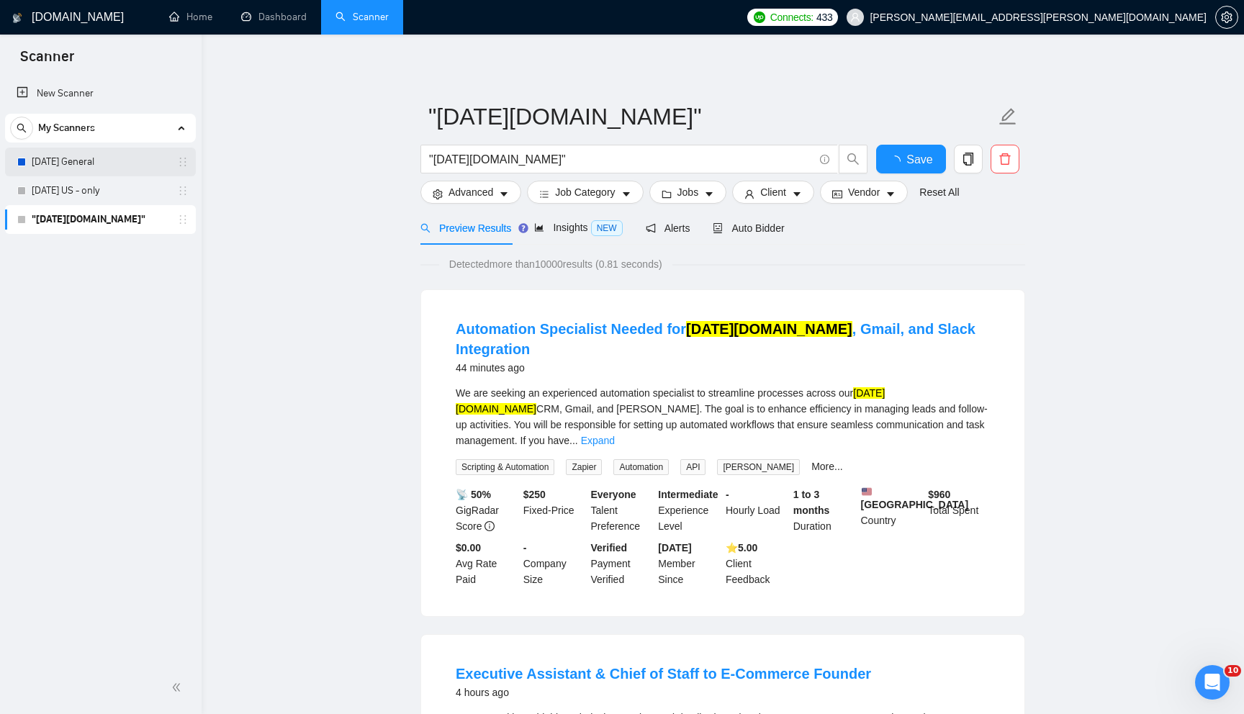
click at [73, 167] on link "[DATE] General" at bounding box center [100, 162] width 137 height 29
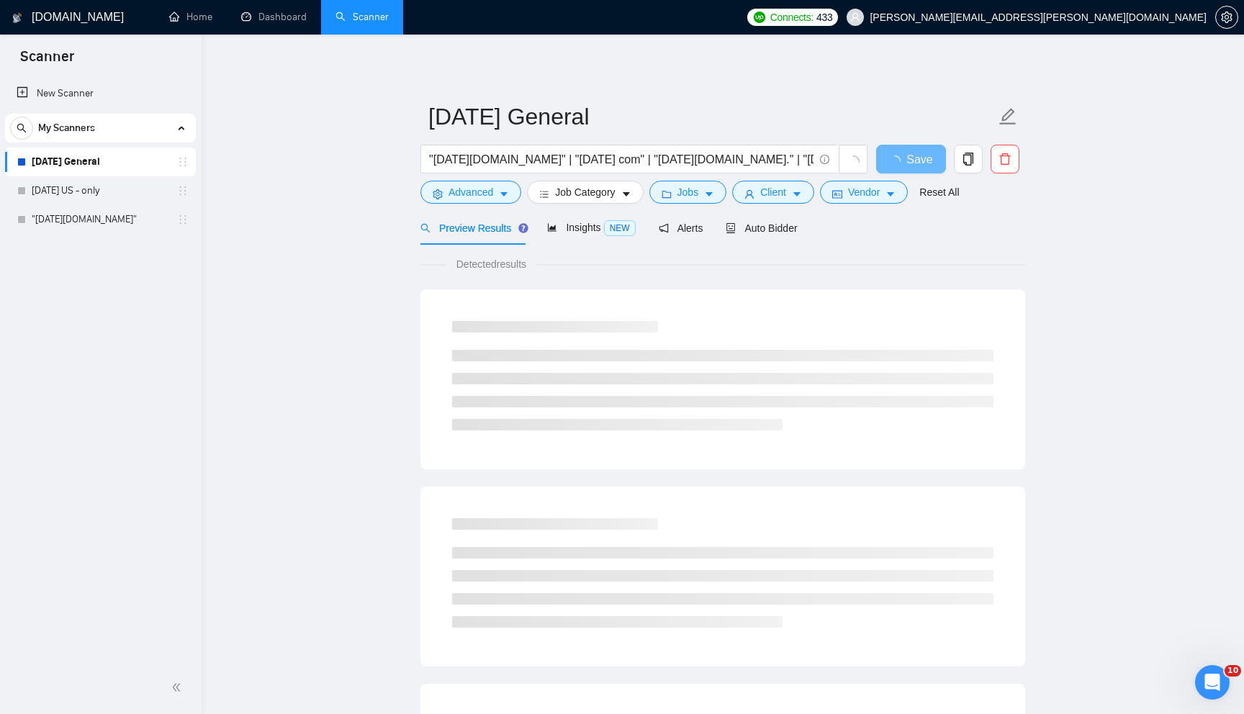
click at [76, 122] on span "My Scanners" at bounding box center [66, 128] width 57 height 29
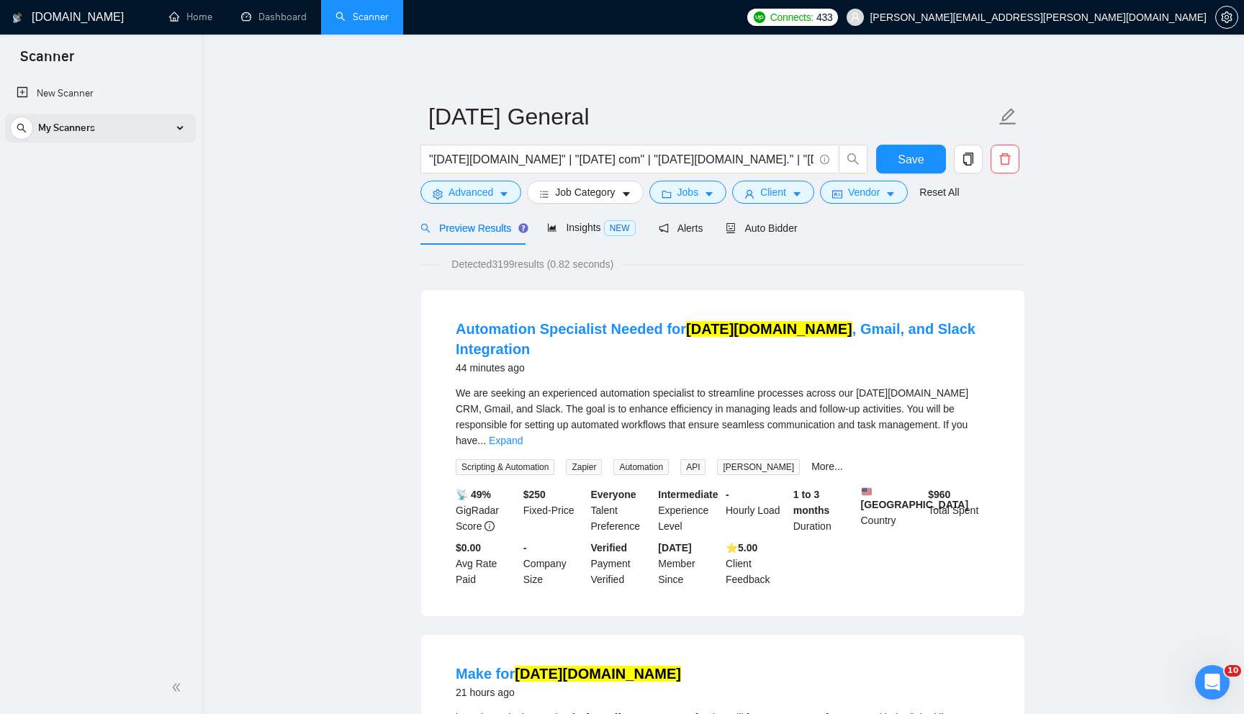
drag, startPoint x: 73, startPoint y: 132, endPoint x: 66, endPoint y: 154, distance: 22.8
click at [73, 132] on span "My Scanners" at bounding box center [66, 128] width 57 height 29
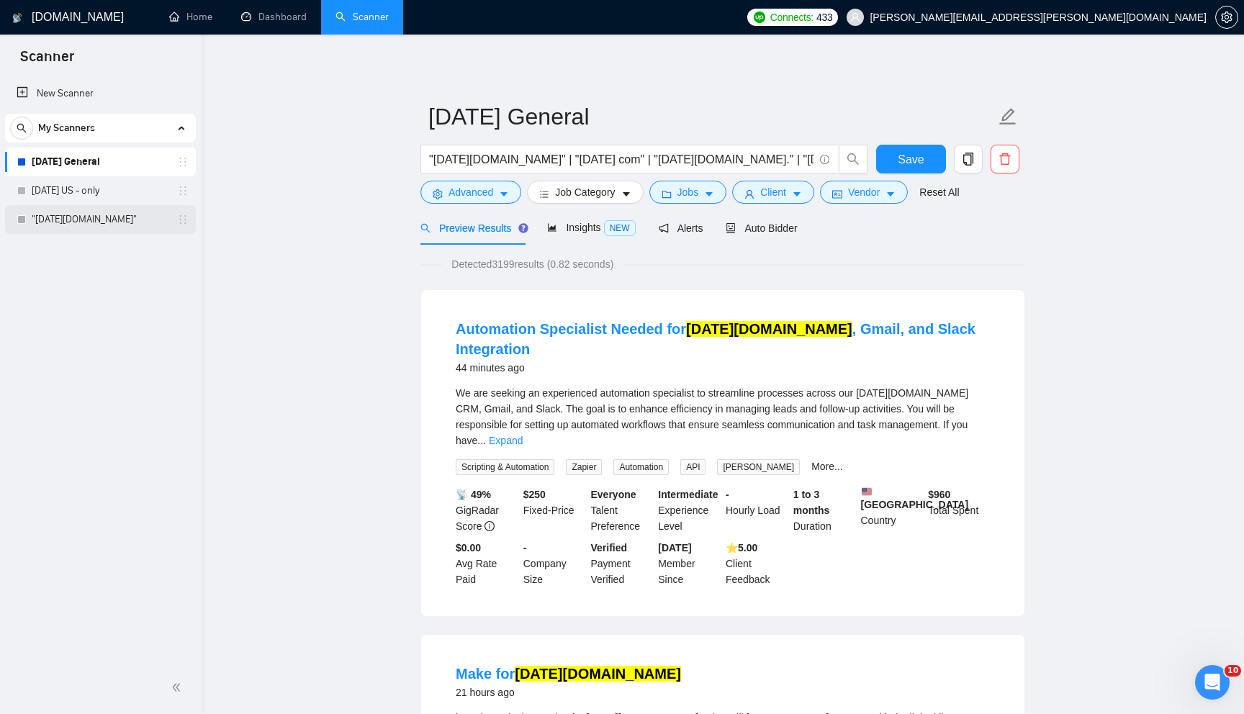
click at [68, 219] on link ""[DATE][DOMAIN_NAME]"" at bounding box center [100, 219] width 137 height 29
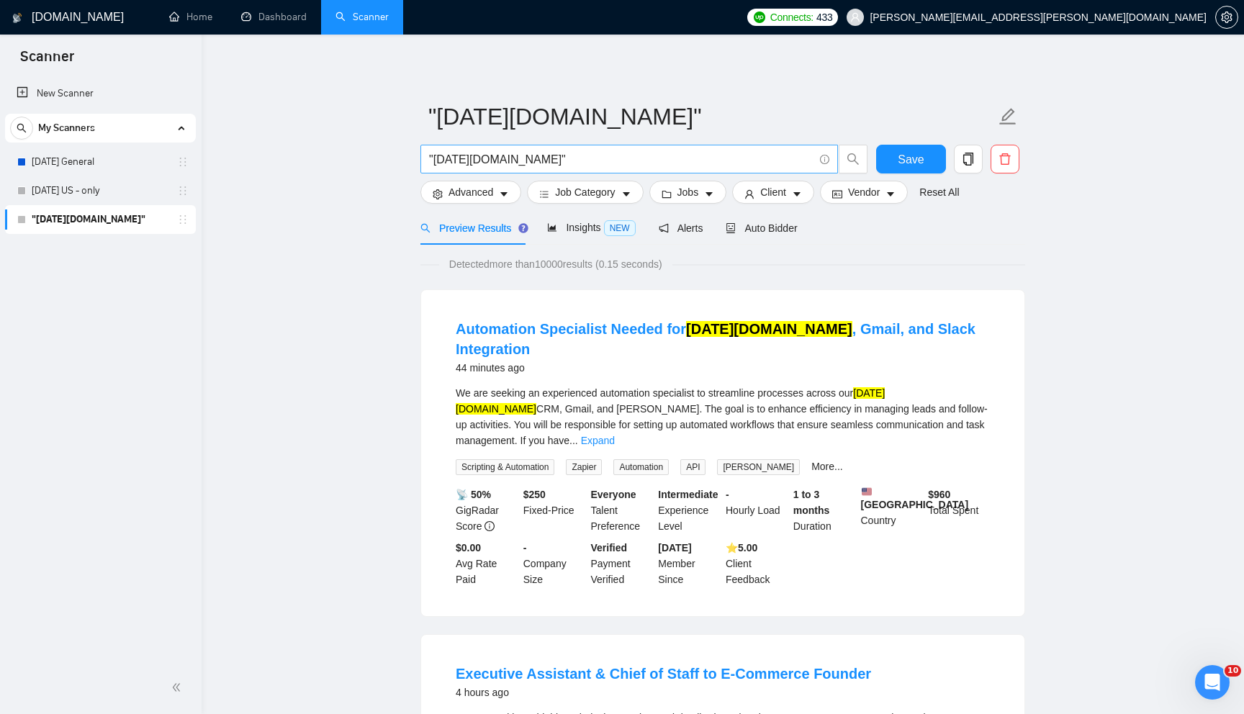
click at [556, 161] on input ""[DATE][DOMAIN_NAME]"" at bounding box center [621, 159] width 384 height 18
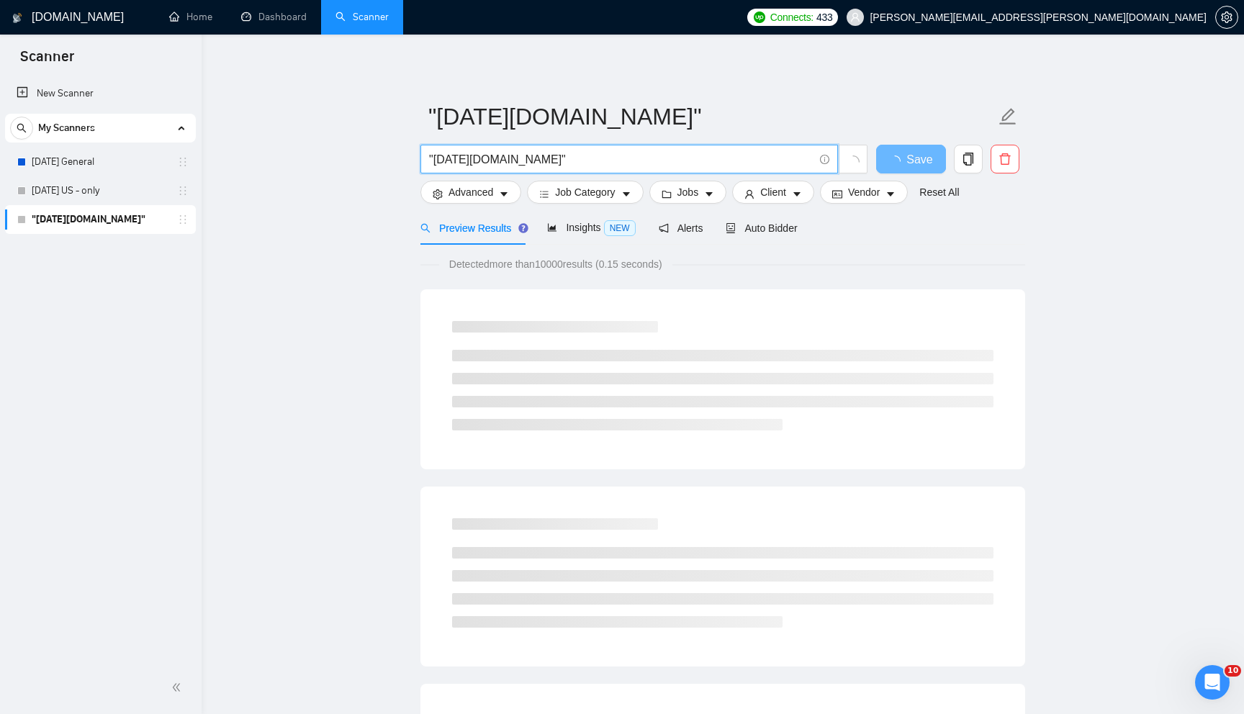
click at [564, 162] on input ""[DATE][DOMAIN_NAME]"" at bounding box center [621, 159] width 384 height 18
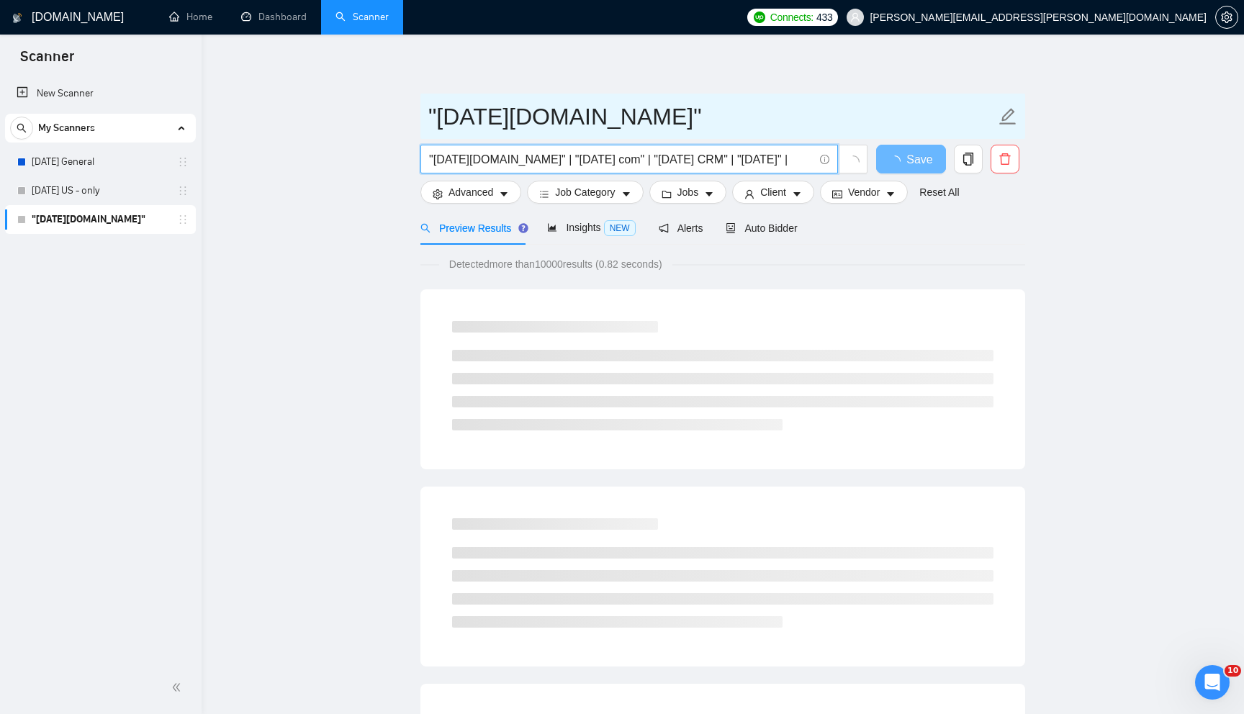
type input ""[DATE][DOMAIN_NAME]" | "[DATE] com" | "[DATE] CRM" | "[DATE]" |"
click at [660, 94] on span ""[DATE][DOMAIN_NAME]"" at bounding box center [722, 116] width 605 height 45
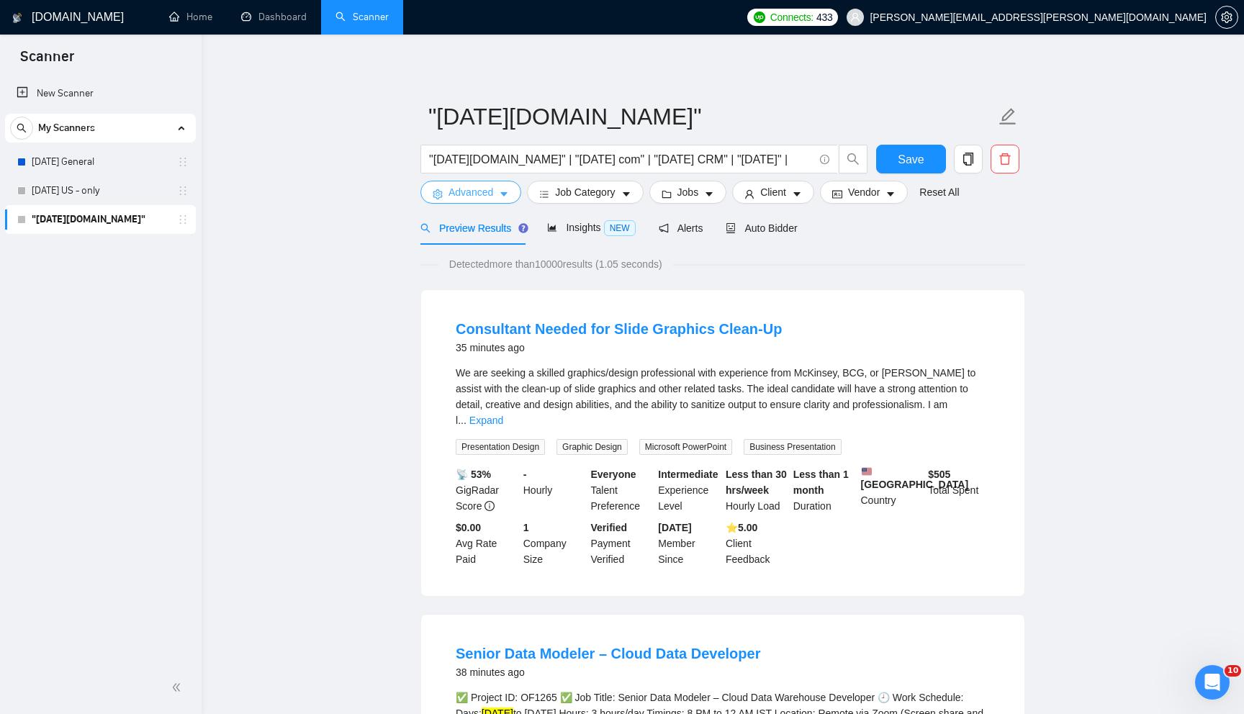
click at [496, 195] on button "Advanced" at bounding box center [470, 192] width 101 height 23
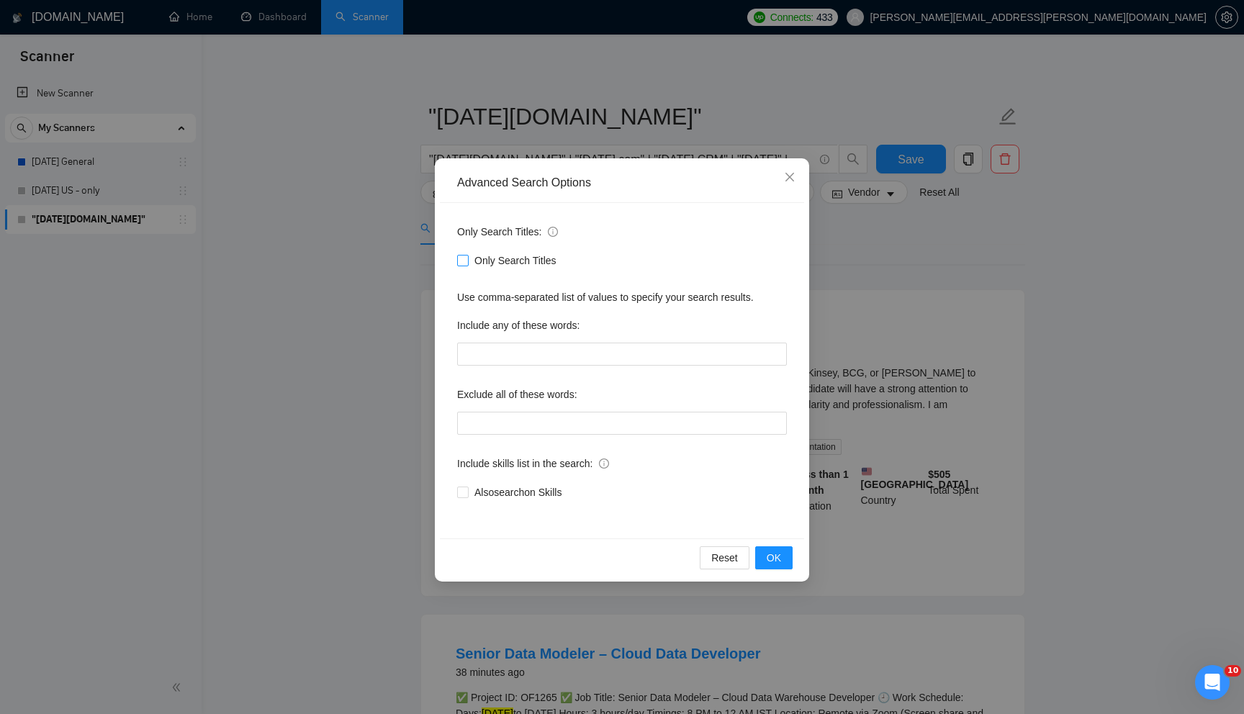
click at [467, 264] on span at bounding box center [463, 261] width 12 height 12
click at [467, 264] on input "Only Search Titles" at bounding box center [462, 260] width 10 height 10
checkbox input "true"
click at [772, 561] on span "OK" at bounding box center [774, 558] width 14 height 16
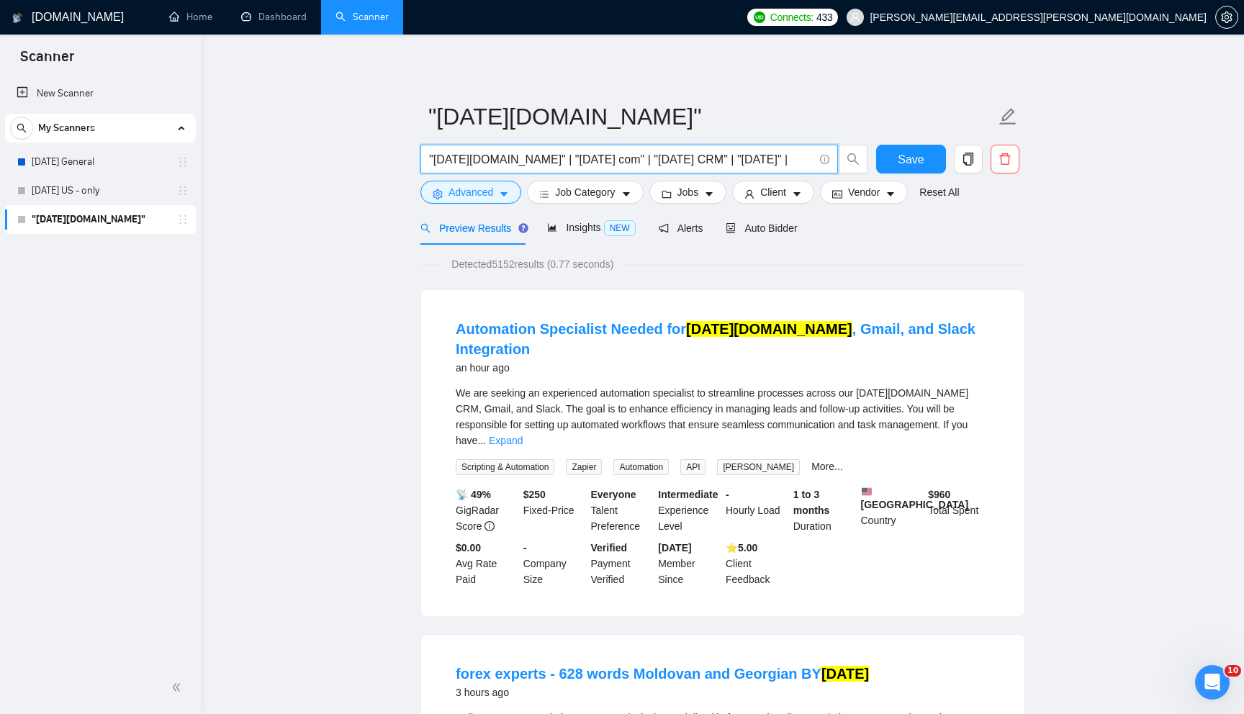
click at [734, 160] on input ""[DATE][DOMAIN_NAME]" | "[DATE] com" | "[DATE] CRM" | "[DATE]" |" at bounding box center [621, 159] width 384 height 18
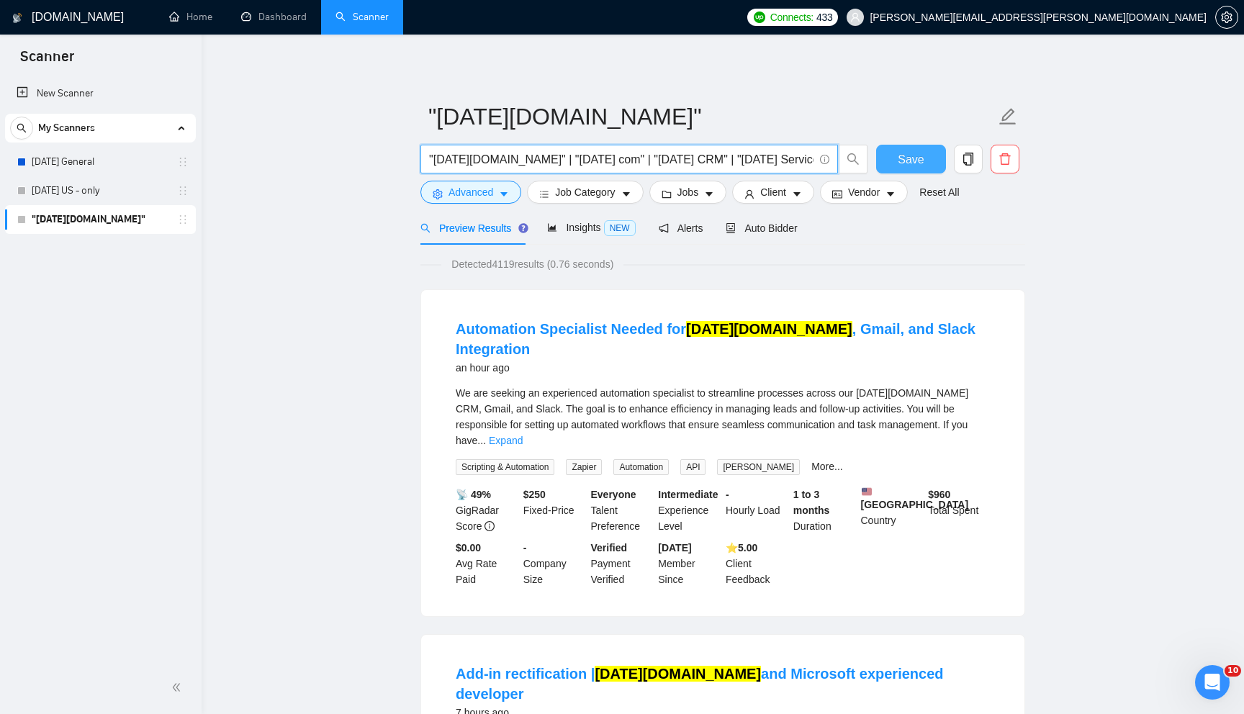
type input ""[DATE][DOMAIN_NAME]" | "[DATE] com" | "[DATE] CRM" | "[DATE] Service" |"
click at [906, 160] on span "Save" at bounding box center [911, 159] width 26 height 18
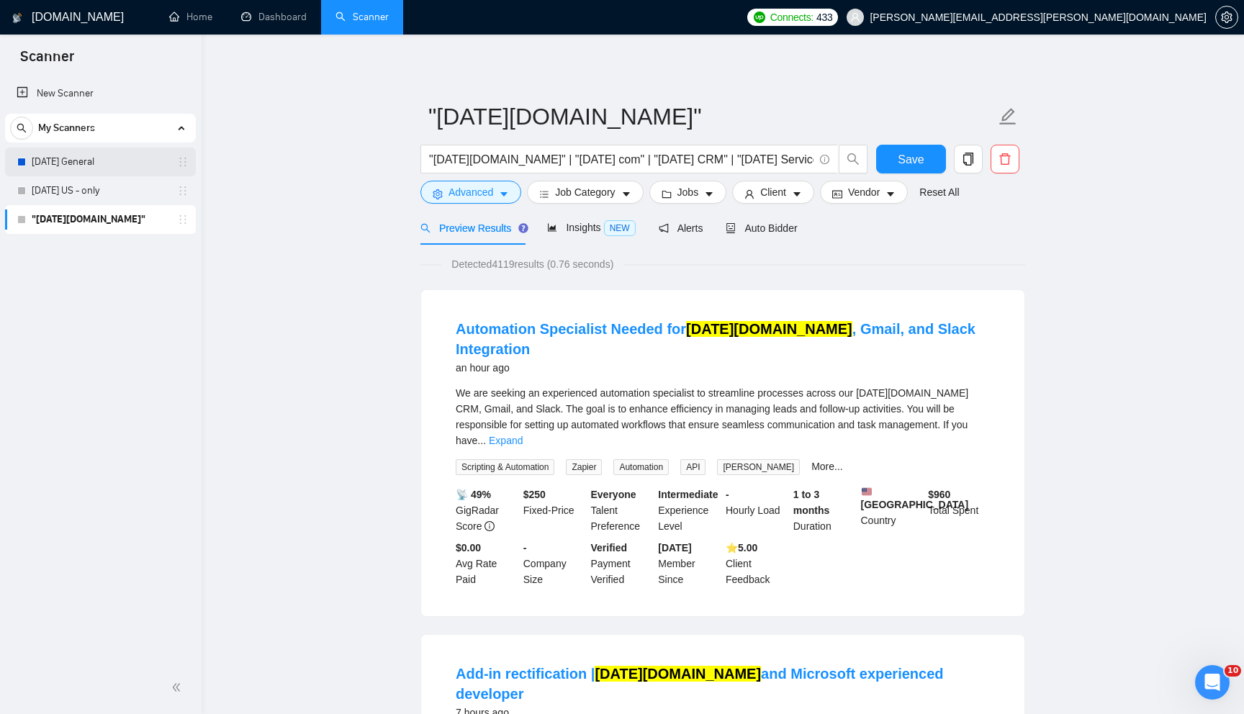
click at [101, 163] on link "[DATE] General" at bounding box center [100, 162] width 137 height 29
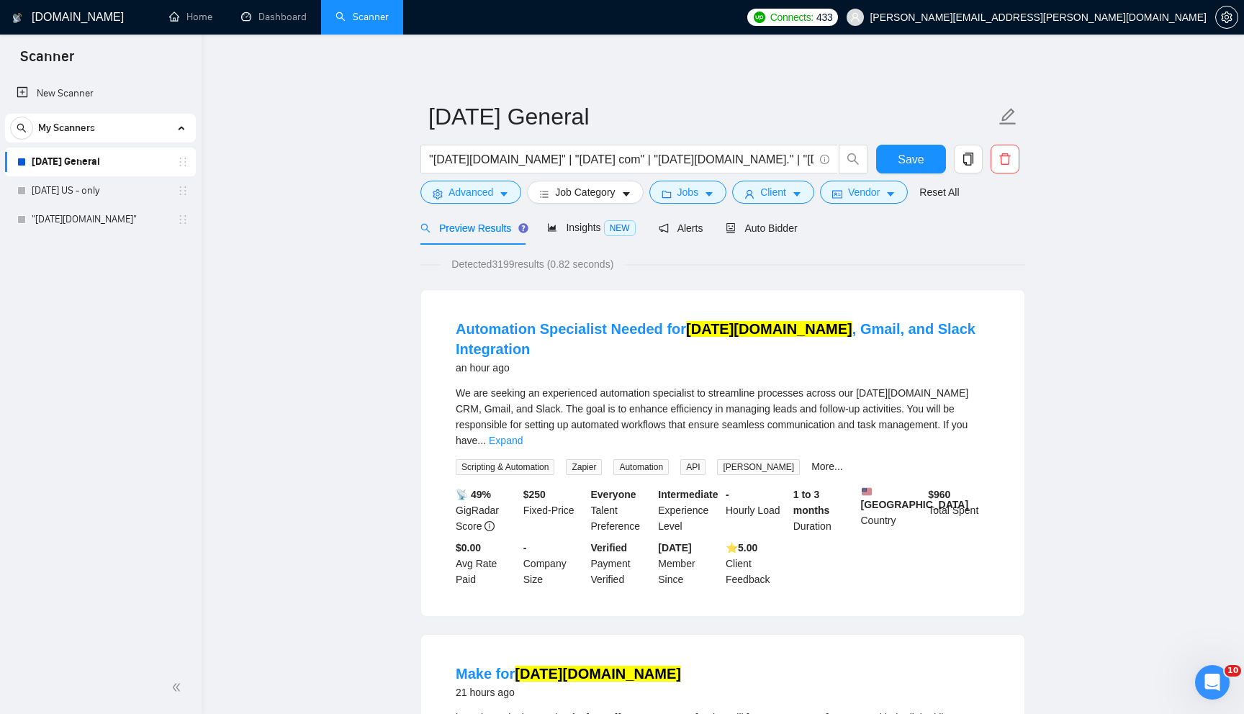
click at [55, 160] on link "[DATE] General" at bounding box center [100, 162] width 137 height 29
click at [55, 217] on link ""[DATE][DOMAIN_NAME]"" at bounding box center [100, 219] width 137 height 29
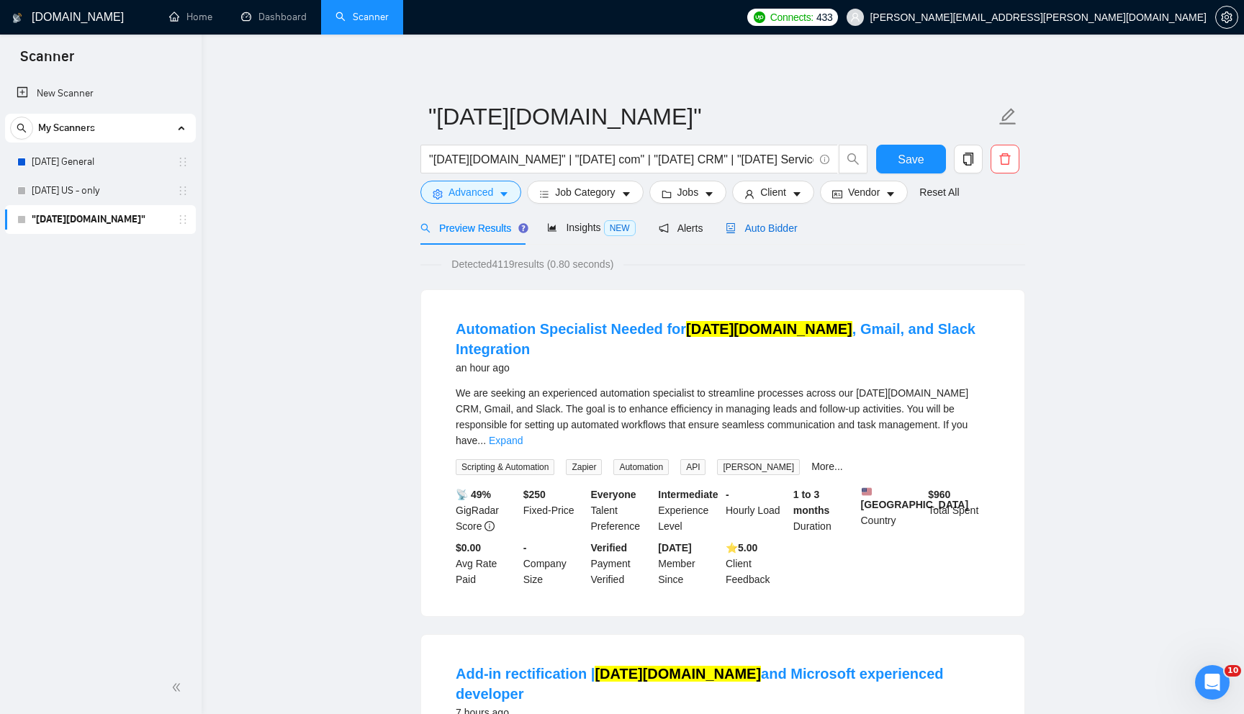
click at [757, 227] on span "Auto Bidder" at bounding box center [761, 228] width 71 height 12
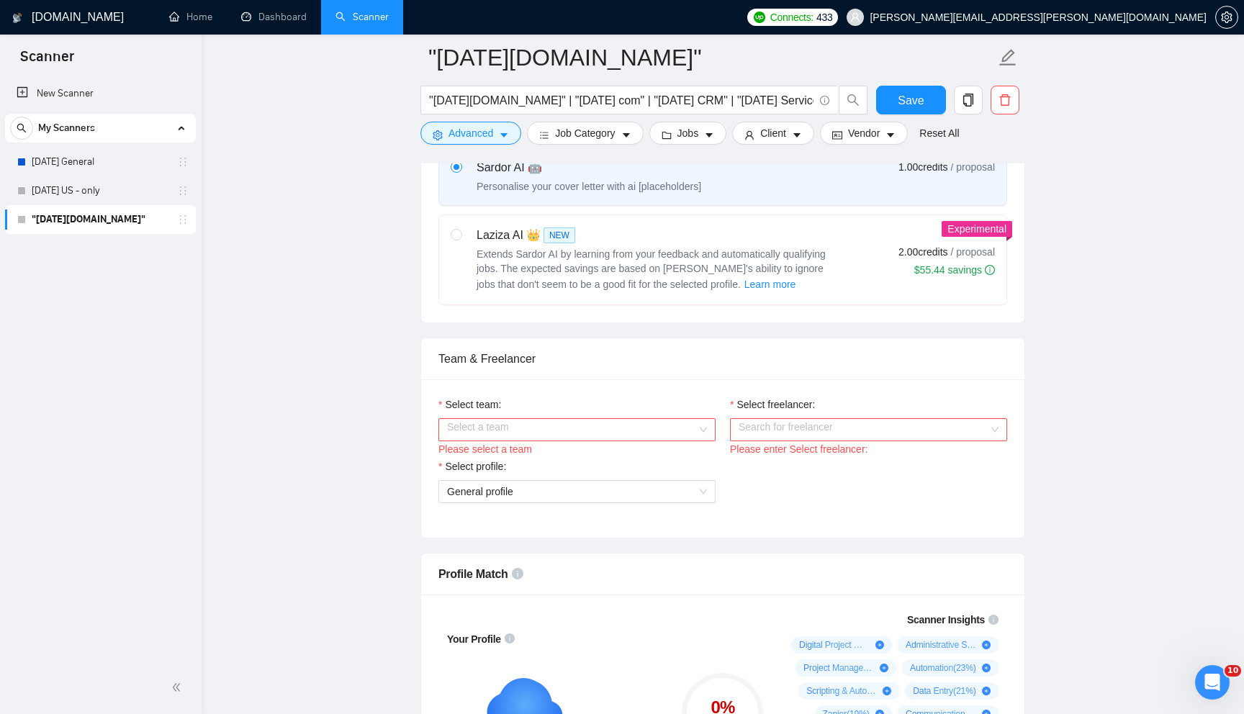
scroll to position [618, 0]
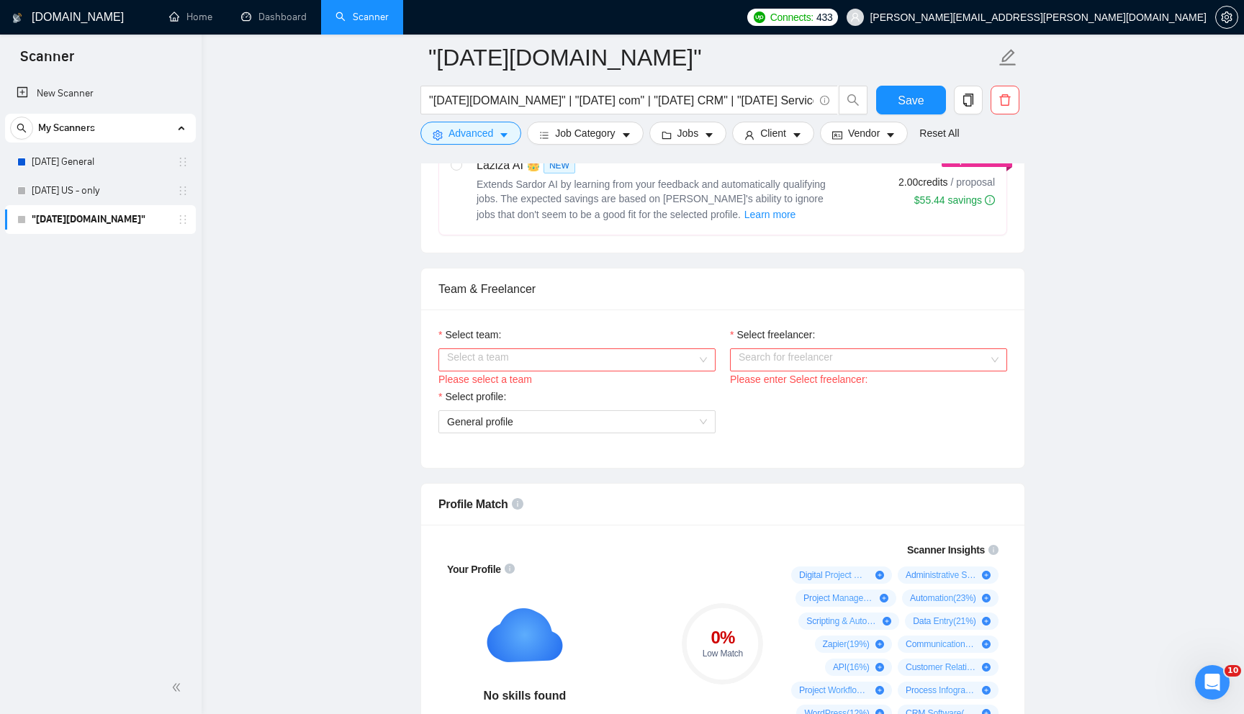
click at [456, 170] on label at bounding box center [457, 190] width 12 height 66
click at [456, 169] on input "radio" at bounding box center [456, 164] width 10 height 10
radio input "true"
radio input "false"
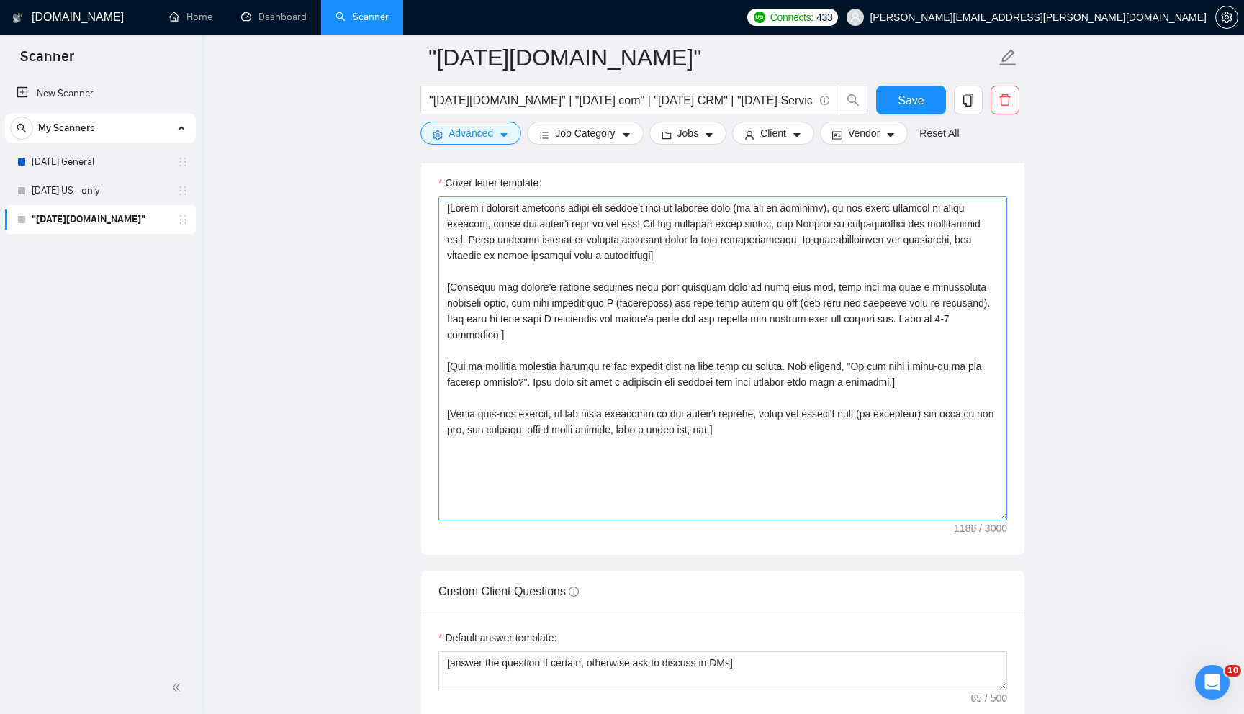
scroll to position [1566, 0]
click at [120, 168] on link "[DATE] General" at bounding box center [100, 162] width 137 height 29
click at [878, 100] on button "Save" at bounding box center [911, 100] width 70 height 29
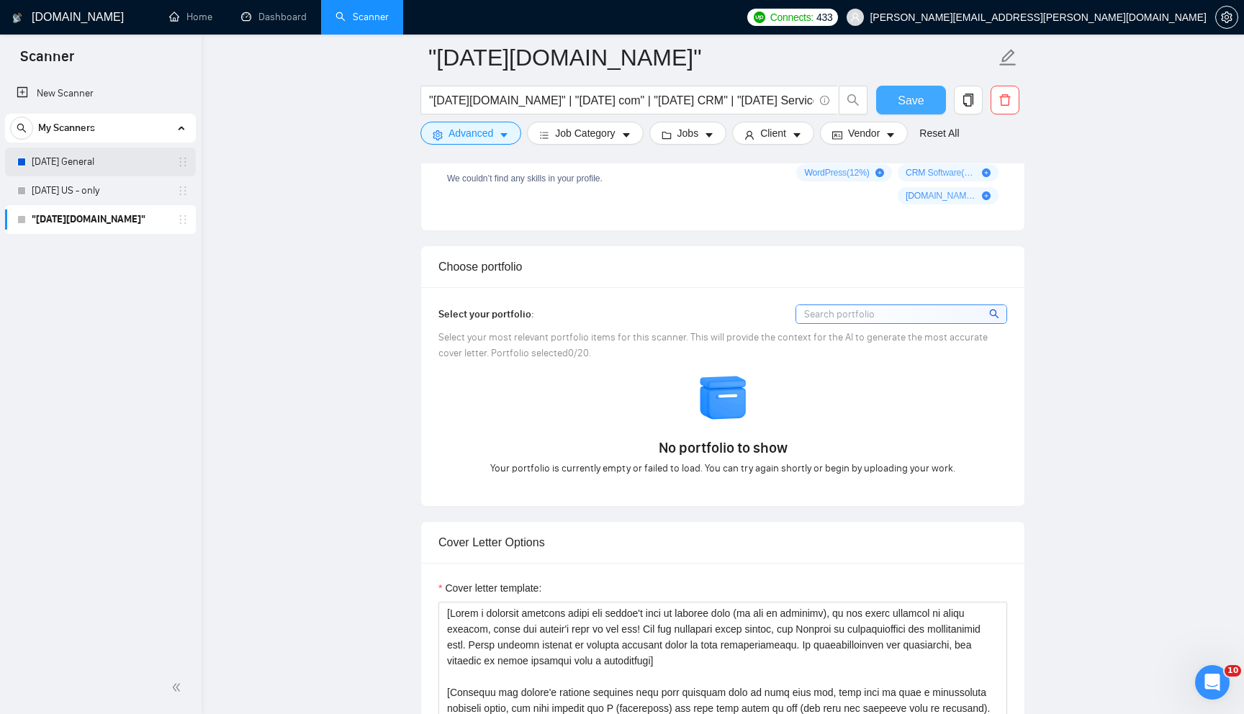
scroll to position [1141, 0]
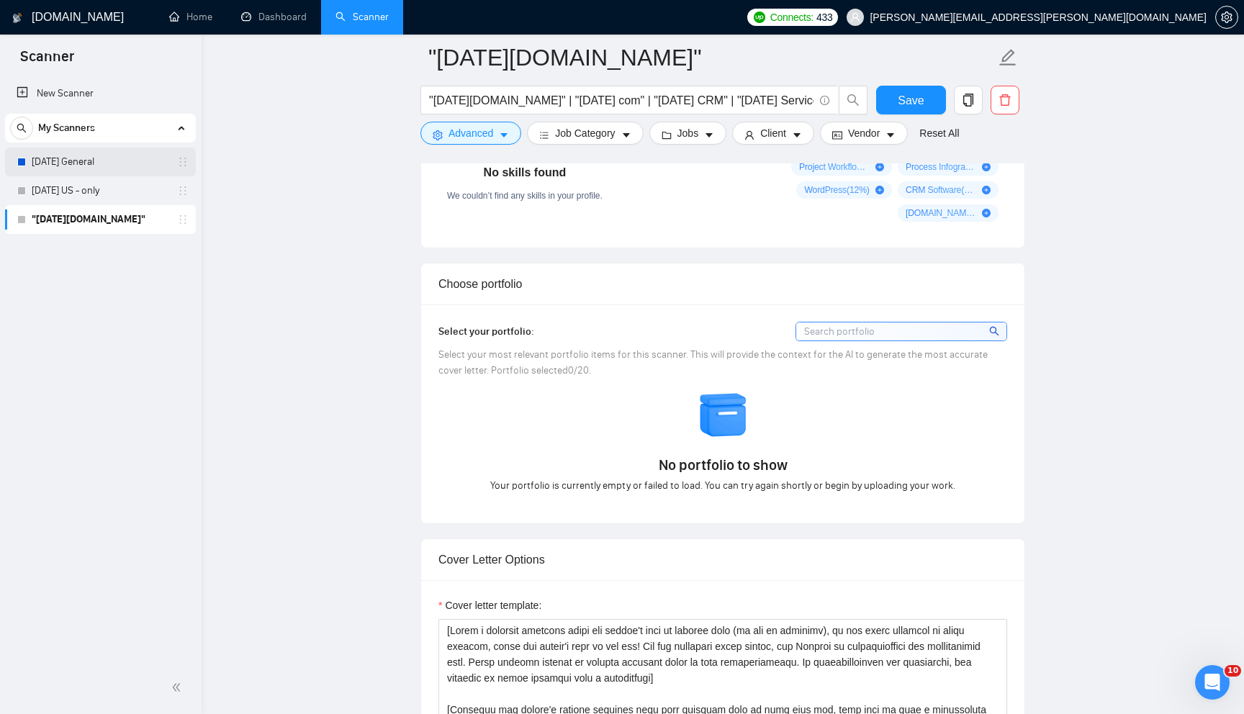
click at [110, 166] on link "[DATE] General" at bounding box center [100, 162] width 137 height 29
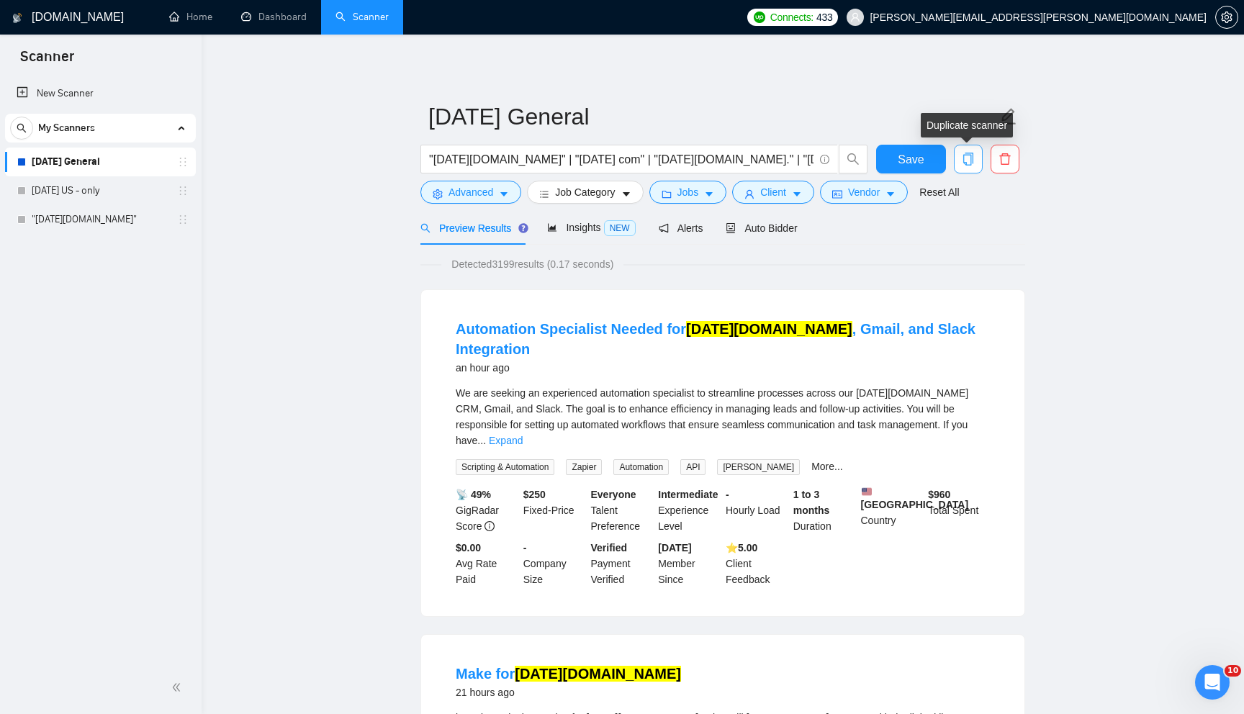
click at [974, 163] on icon "copy" at bounding box center [968, 159] width 13 height 13
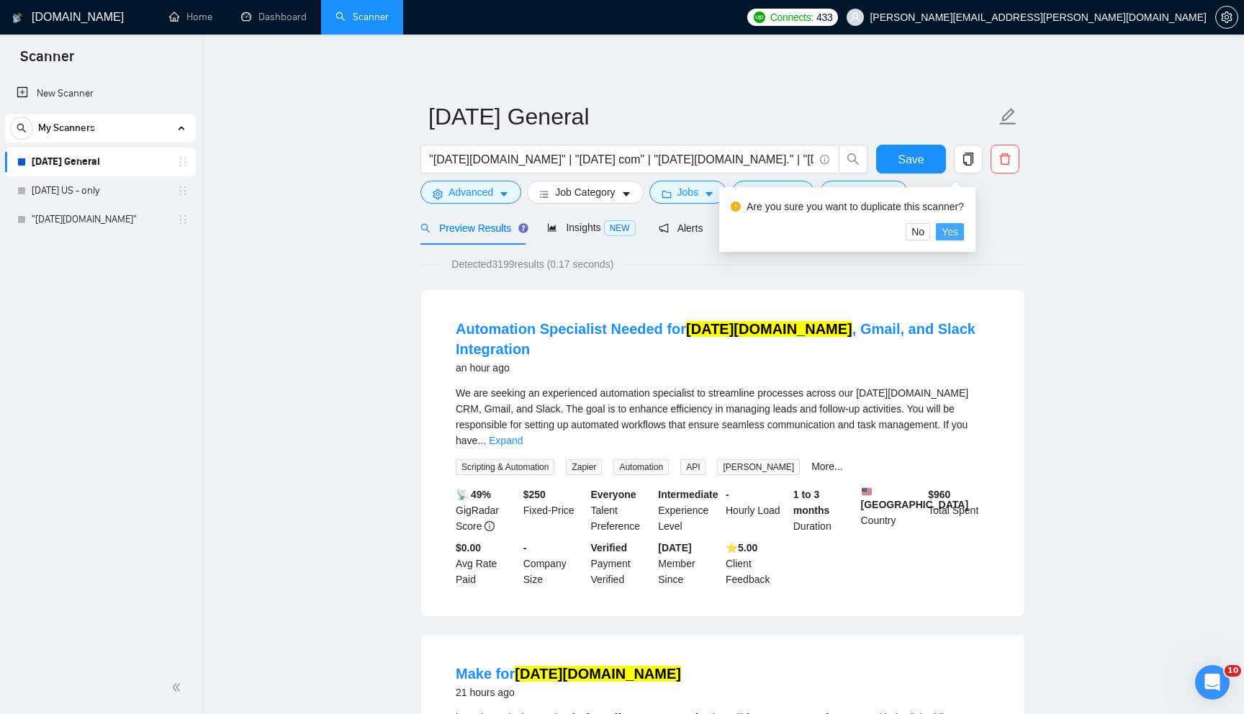
click at [958, 232] on span "Yes" at bounding box center [950, 232] width 17 height 16
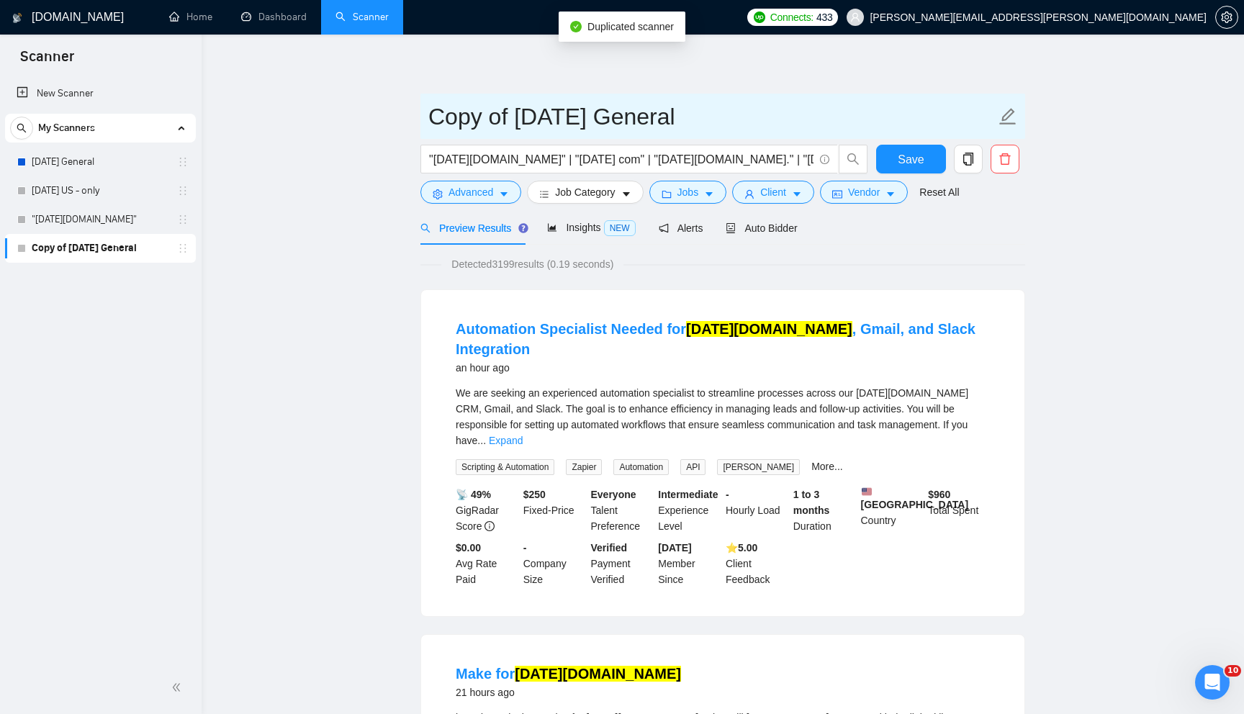
click at [562, 112] on input "Copy of [DATE] General" at bounding box center [711, 117] width 567 height 36
click at [1002, 112] on icon "edit" at bounding box center [1008, 116] width 19 height 19
click at [709, 124] on input "Copy of [DATE] General" at bounding box center [711, 117] width 567 height 36
click at [709, 125] on input "Copy of [DATE] General" at bounding box center [711, 117] width 567 height 36
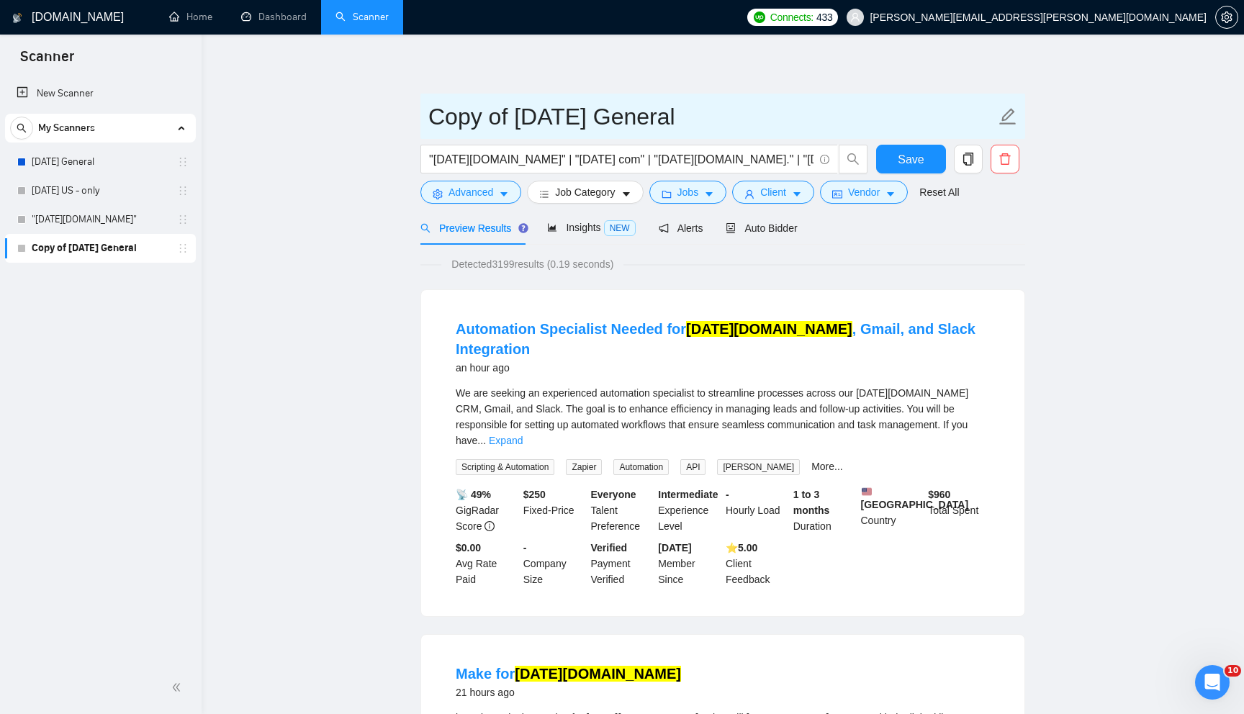
click at [709, 125] on input "Copy of [DATE] General" at bounding box center [711, 117] width 567 height 36
click at [708, 125] on input "Copy of [DATE] General" at bounding box center [711, 117] width 567 height 36
type input "[DATE][DOMAIN_NAME]"
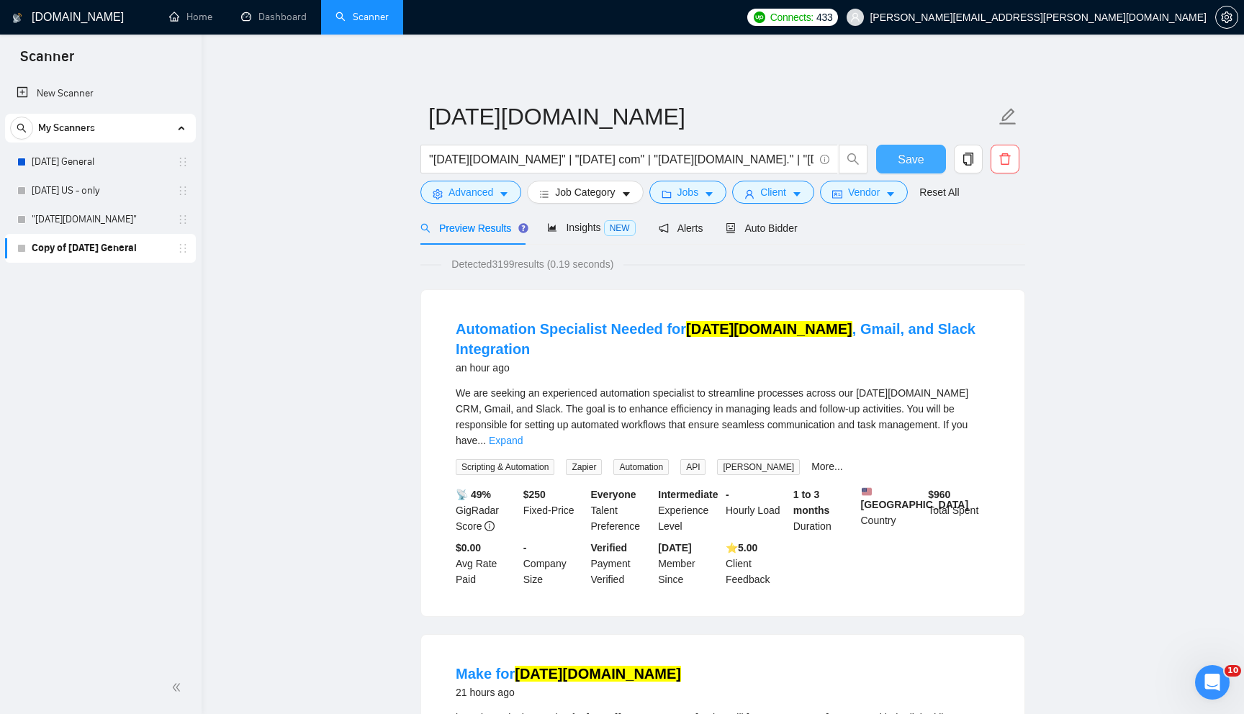
click at [911, 160] on span "Save" at bounding box center [911, 159] width 26 height 18
click at [76, 227] on link ""[DATE][DOMAIN_NAME]"" at bounding box center [100, 219] width 137 height 29
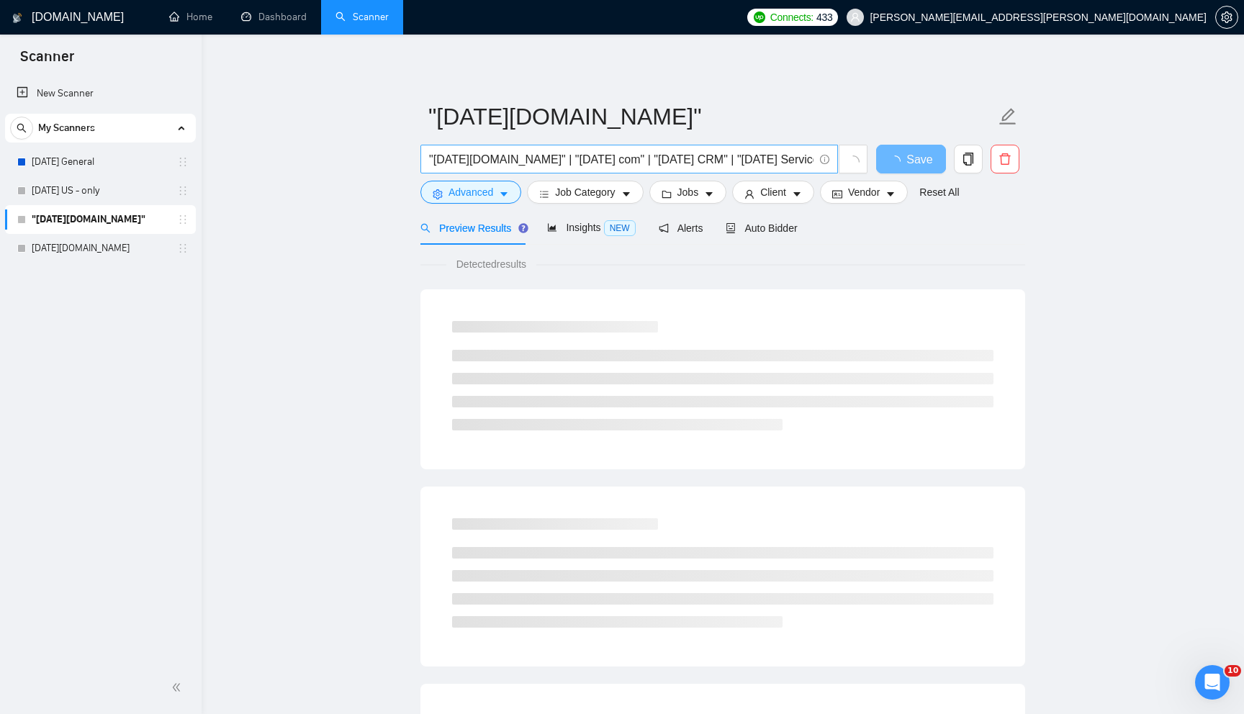
click at [625, 154] on input ""[DATE][DOMAIN_NAME]" | "[DATE] com" | "[DATE] CRM" | "[DATE] Service" |" at bounding box center [621, 159] width 384 height 18
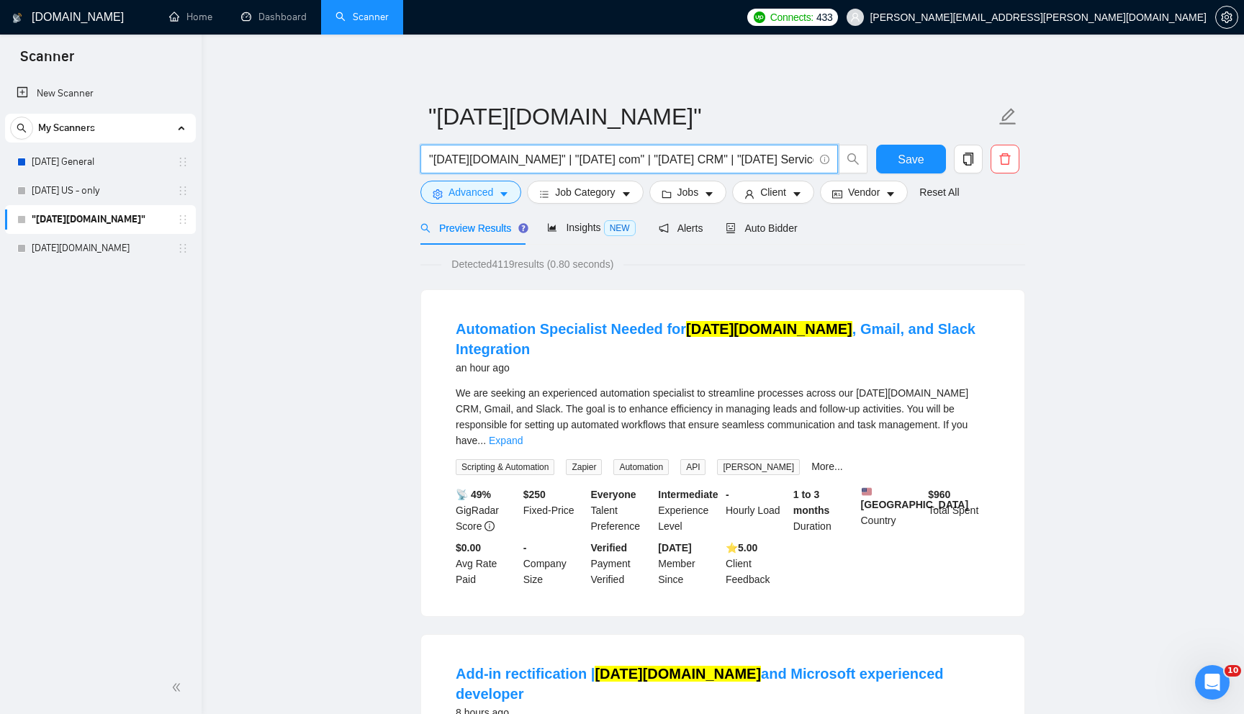
click at [625, 154] on input ""[DATE][DOMAIN_NAME]" | "[DATE] com" | "[DATE] CRM" | "[DATE] Service" |" at bounding box center [621, 159] width 384 height 18
click at [109, 255] on link "[DATE][DOMAIN_NAME]" at bounding box center [100, 248] width 137 height 29
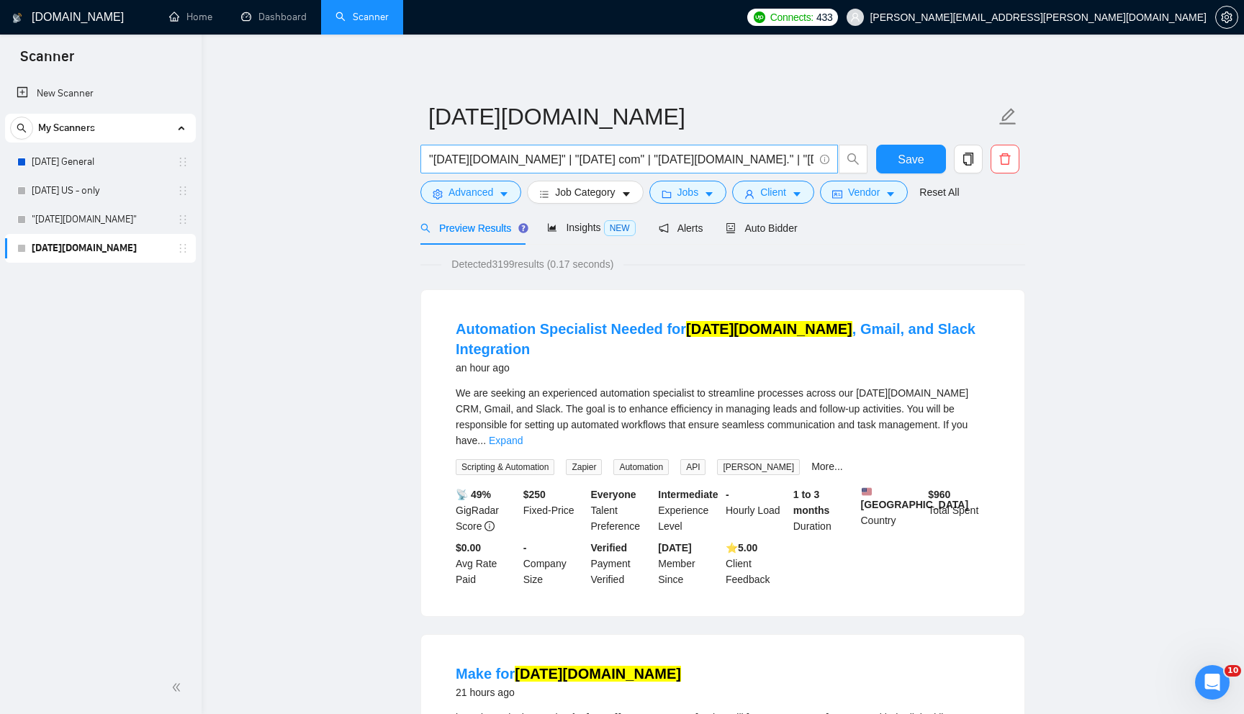
click at [522, 153] on input ""[DATE][DOMAIN_NAME]" | "[DATE] com" | "[DATE][DOMAIN_NAME]." | "[DATE] project…" at bounding box center [621, 159] width 384 height 18
paste input "CRM" | "[DATE] Service" |"
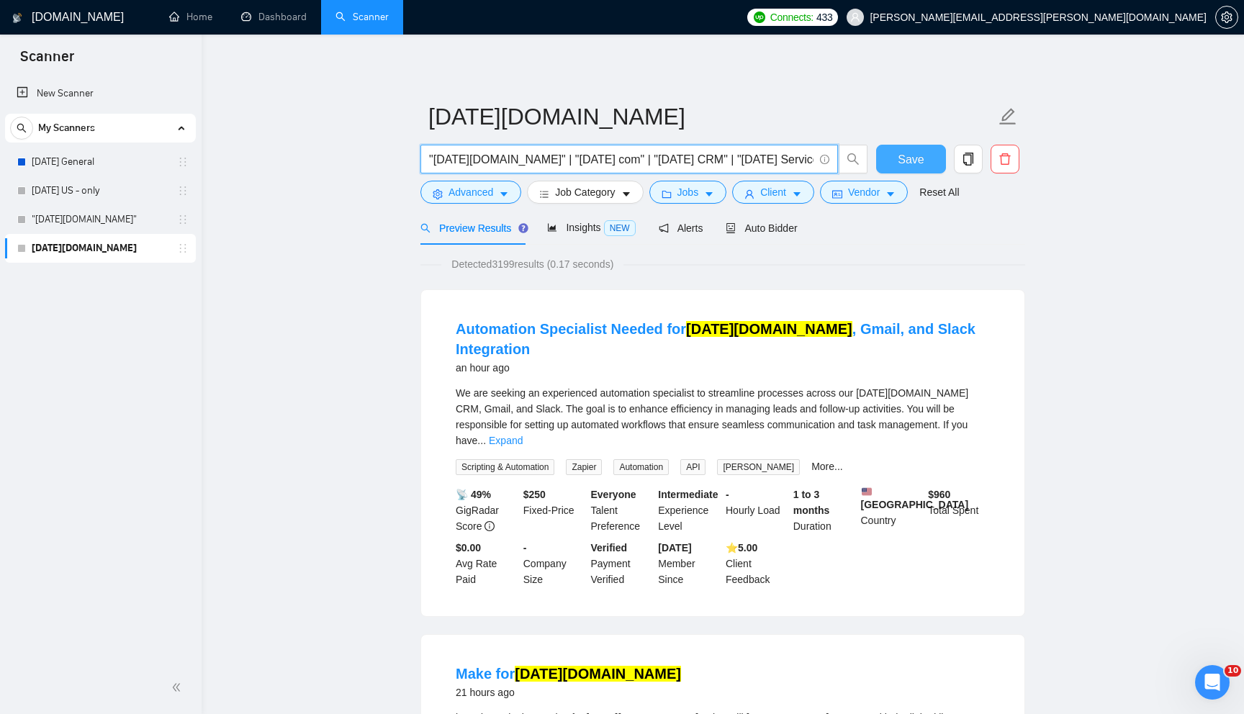
type input ""[DATE][DOMAIN_NAME]" | "[DATE] com" | "[DATE] CRM" | "[DATE] Service" |"
click at [897, 159] on button "Save" at bounding box center [911, 159] width 70 height 29
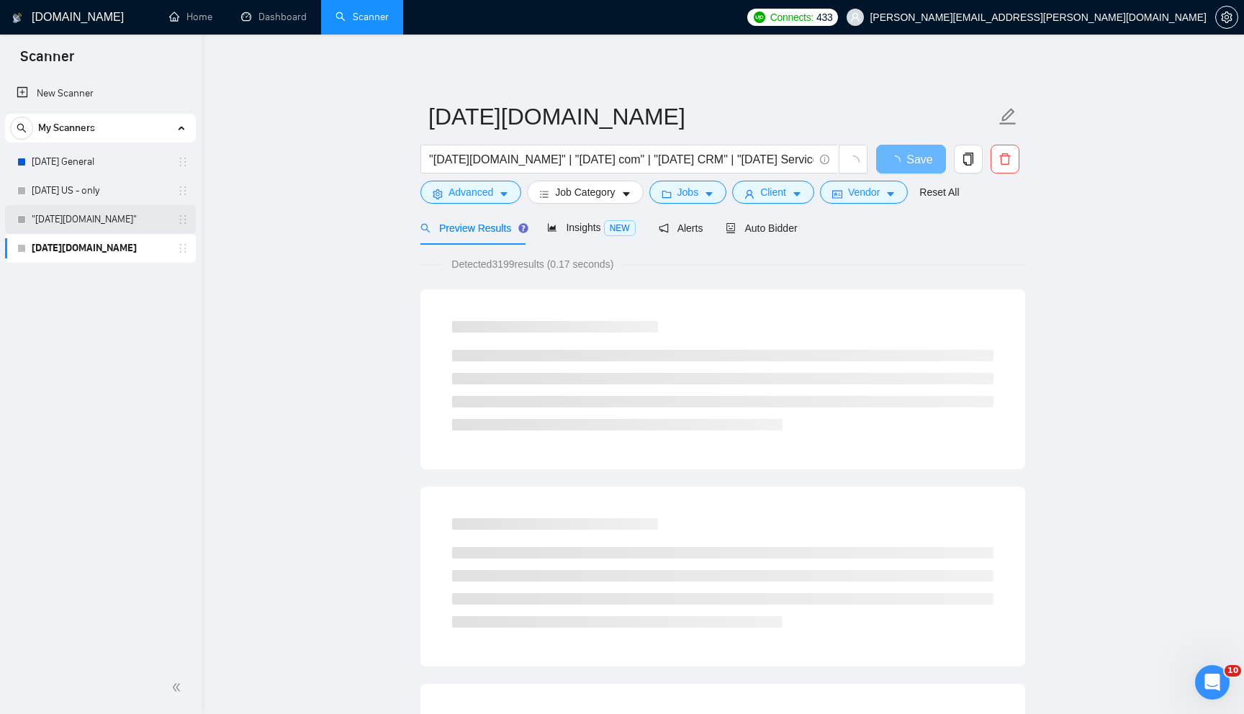
click at [140, 220] on link ""[DATE][DOMAIN_NAME]"" at bounding box center [100, 219] width 137 height 29
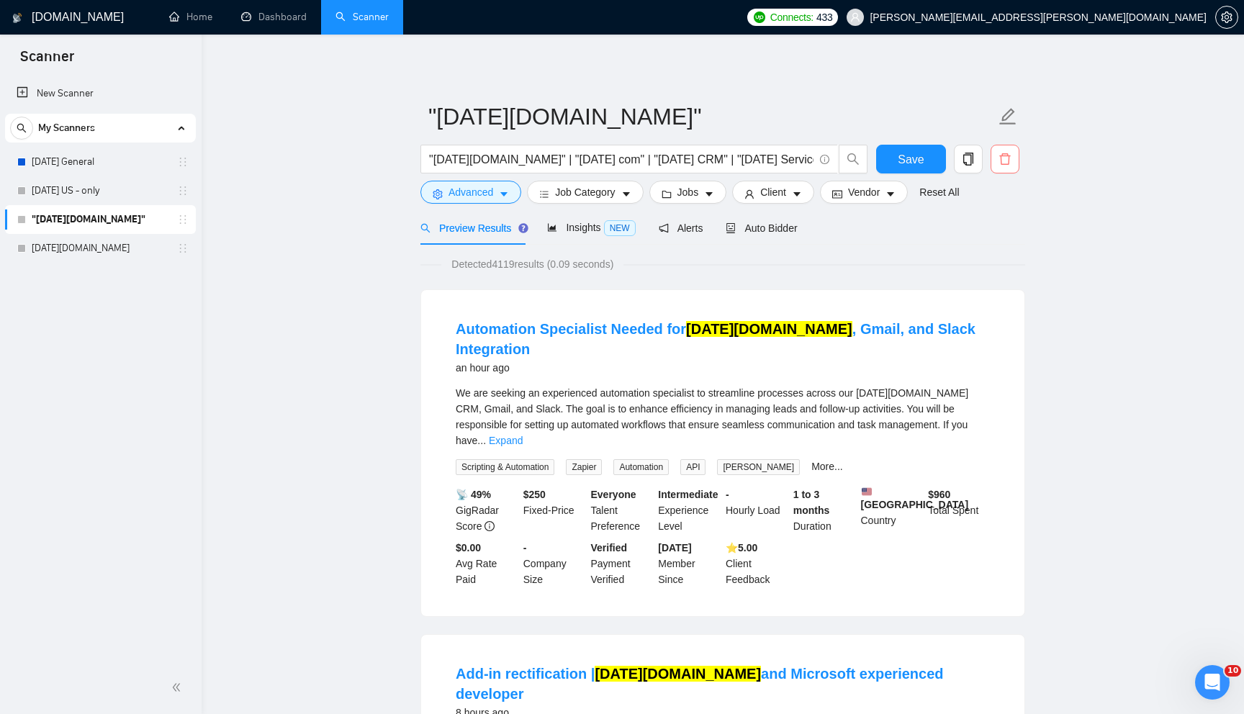
click at [1006, 153] on icon "delete" at bounding box center [1005, 159] width 13 height 13
click at [996, 231] on span "Yes" at bounding box center [987, 232] width 17 height 16
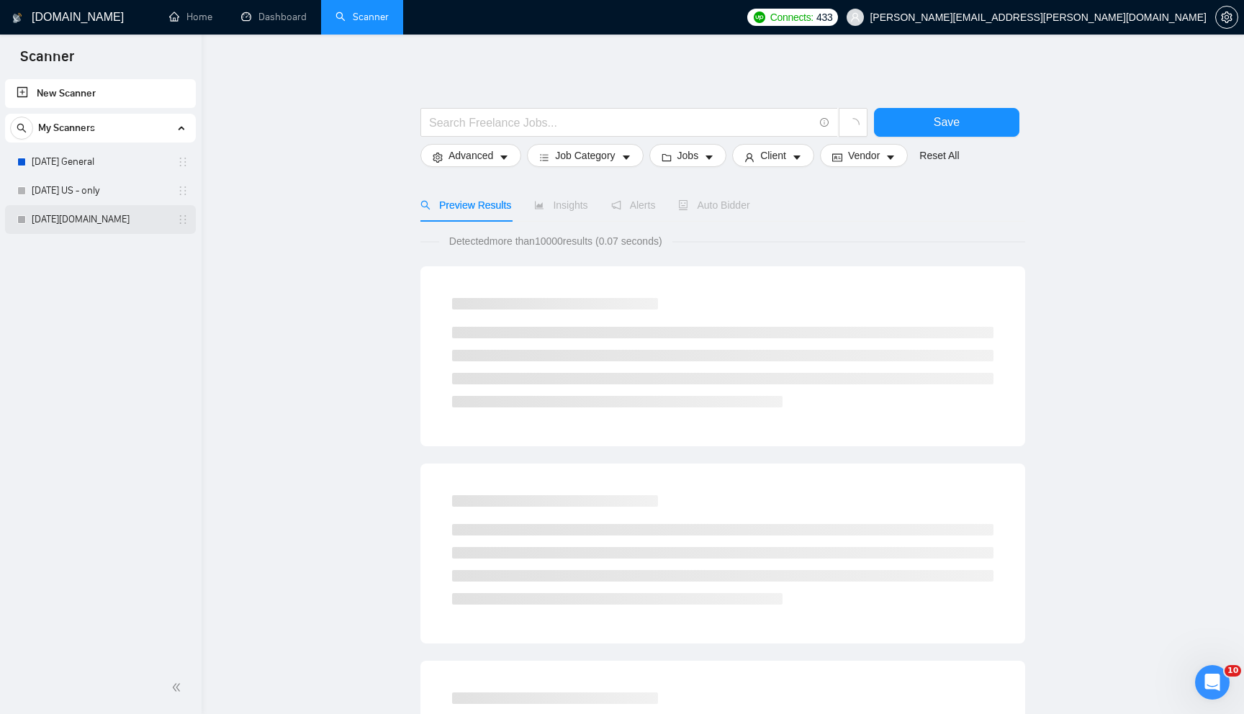
click at [132, 224] on link "[DATE][DOMAIN_NAME]" at bounding box center [100, 219] width 137 height 29
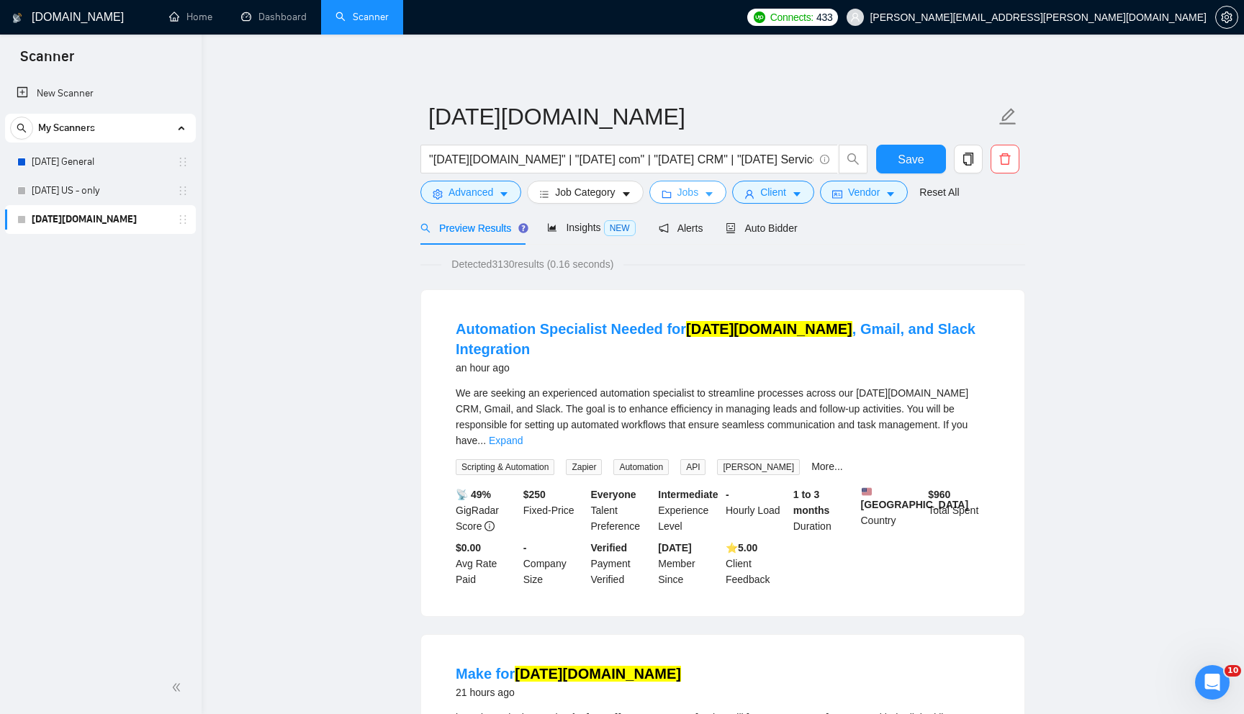
click at [706, 192] on button "Jobs" at bounding box center [688, 192] width 78 height 23
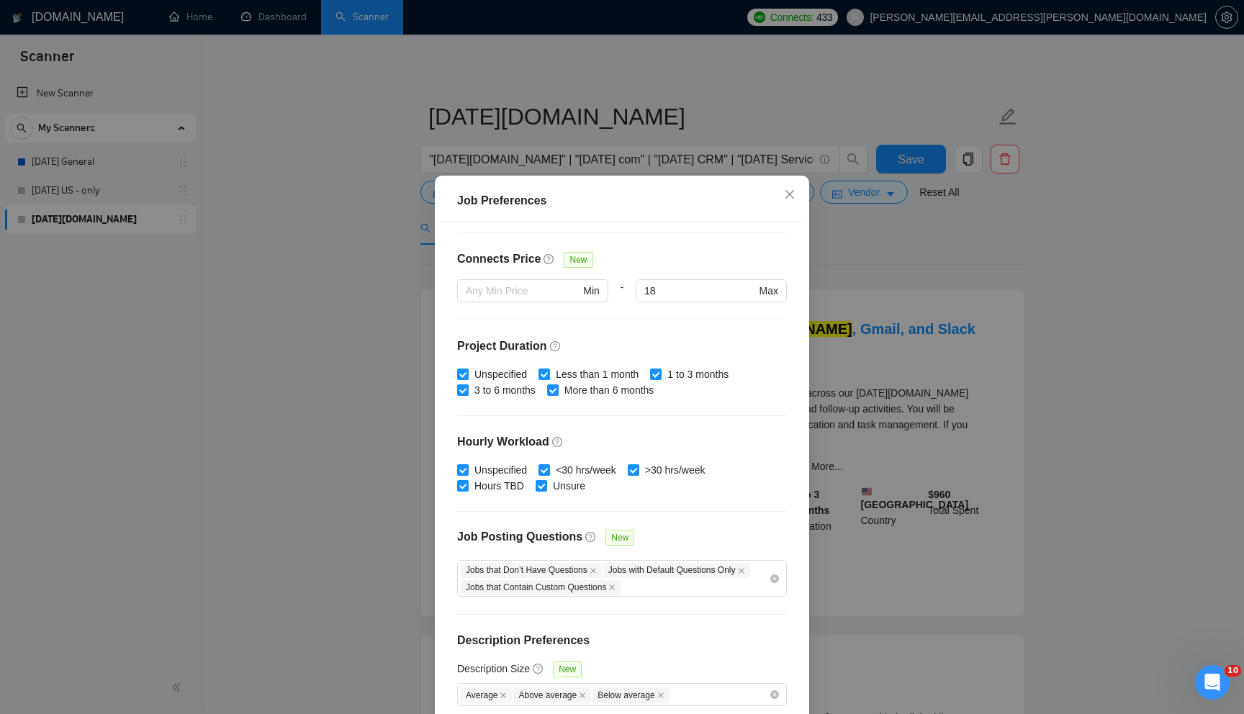
scroll to position [71, 0]
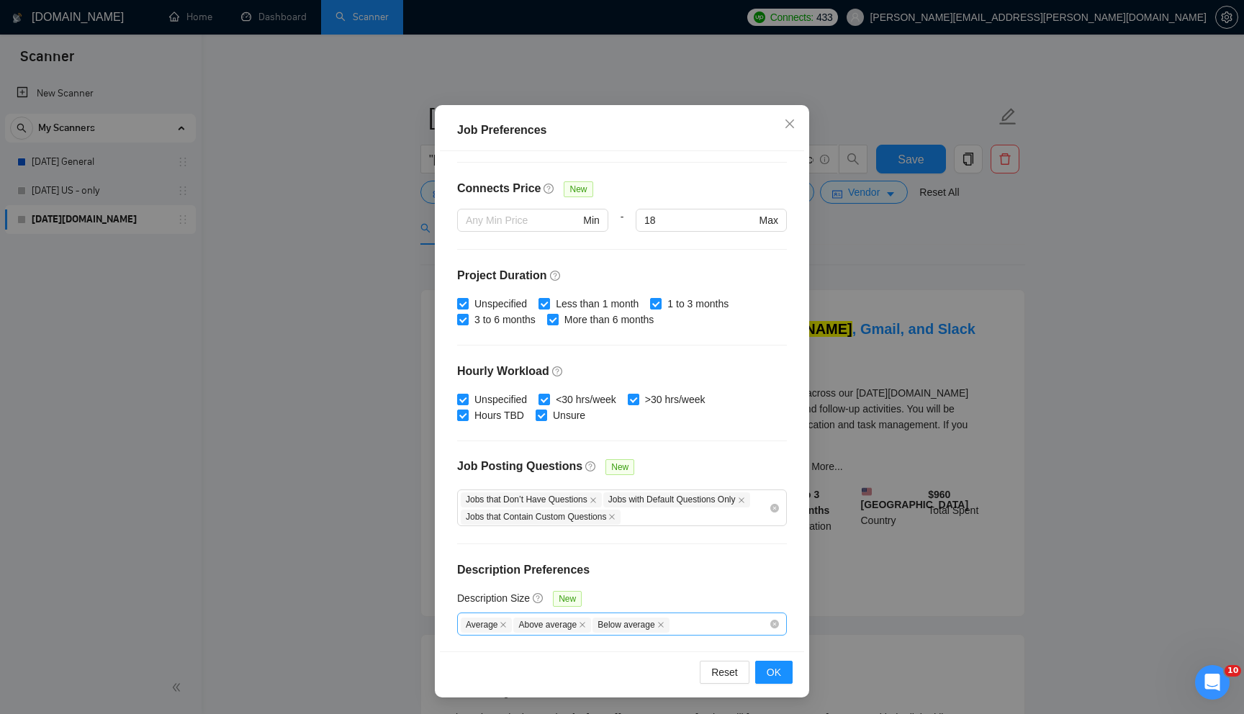
click at [742, 618] on div "Average Above average Below average" at bounding box center [615, 624] width 308 height 17
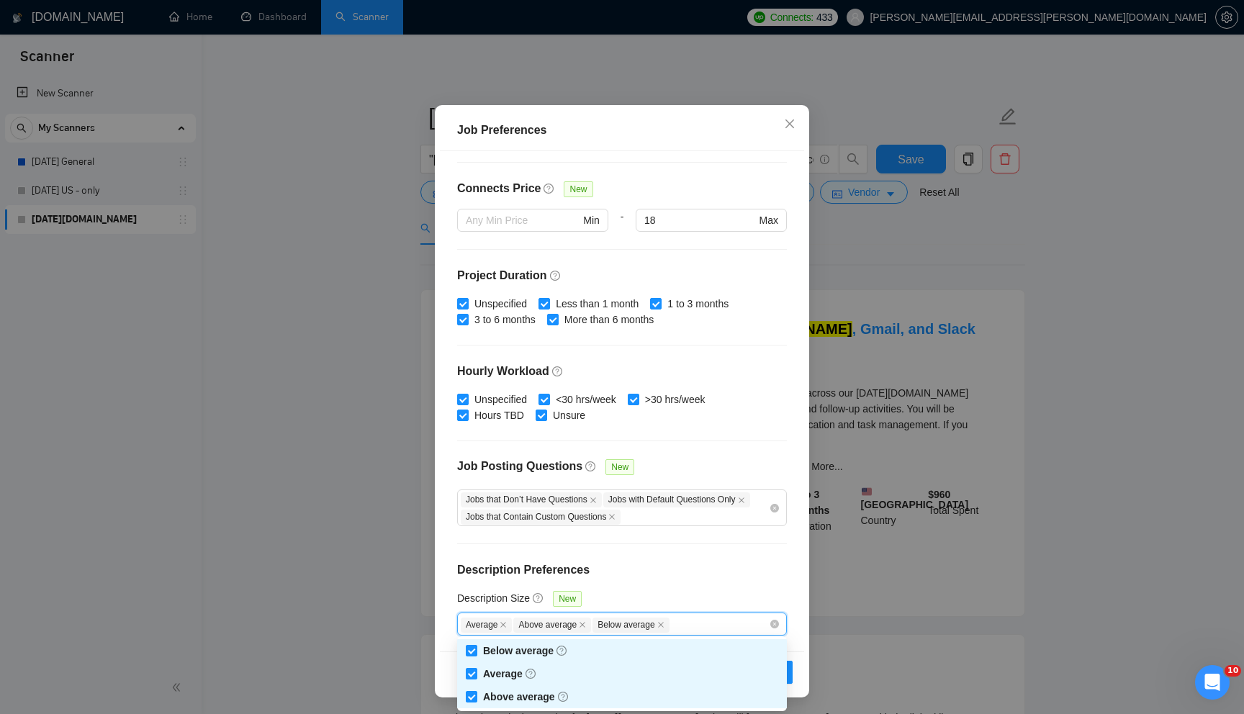
click at [930, 417] on div "Job Preferences Budget Project Type All Fixed Price Hourly Rate Fixed Price Bud…" at bounding box center [622, 357] width 1244 height 714
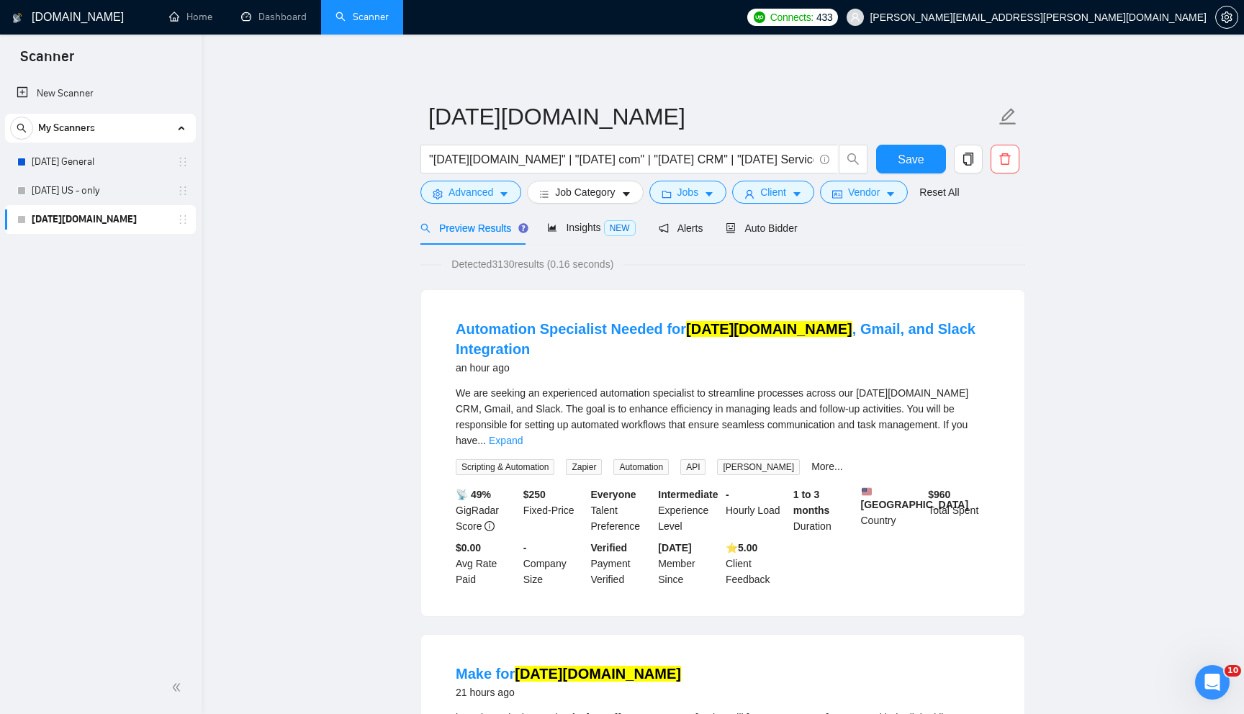
scroll to position [0, 0]
click at [479, 198] on span "Advanced" at bounding box center [471, 192] width 45 height 16
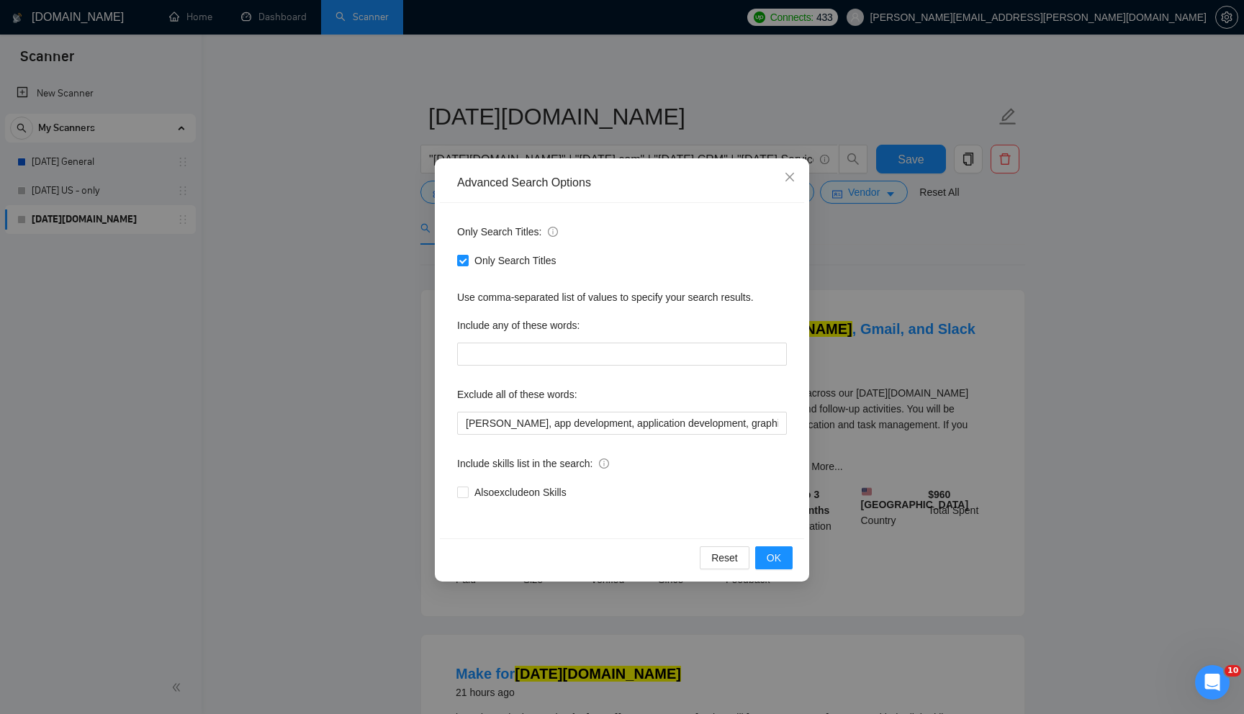
drag, startPoint x: 992, startPoint y: 283, endPoint x: 664, endPoint y: 300, distance: 328.0
click at [991, 283] on div "Advanced Search Options Only Search Titles: Only Search Titles Use comma-separa…" at bounding box center [622, 357] width 1244 height 714
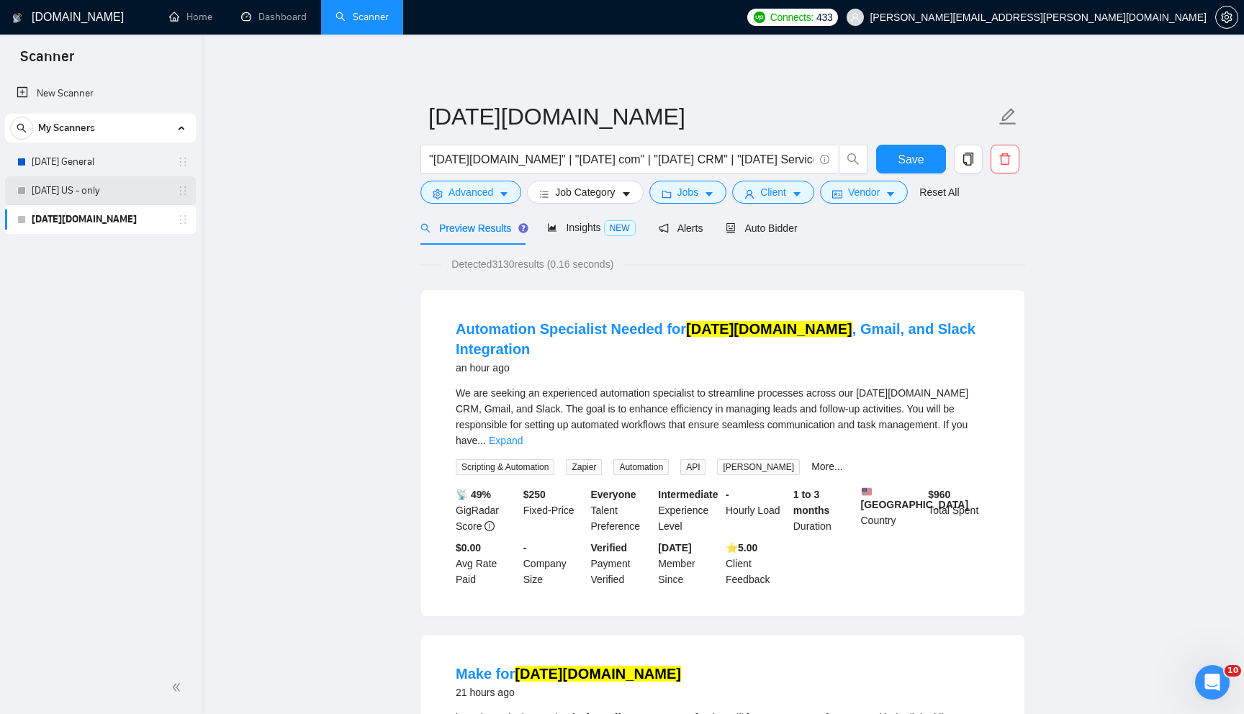
click at [141, 194] on link "[DATE] US - only" at bounding box center [100, 190] width 137 height 29
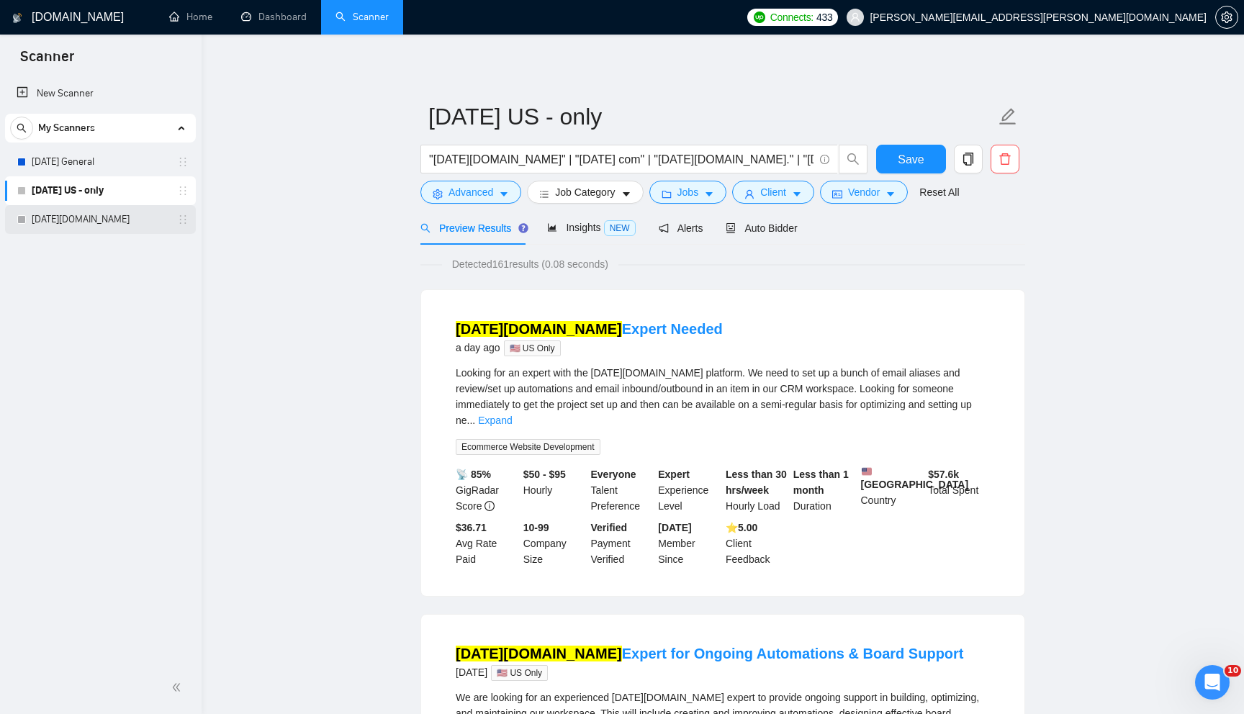
click at [81, 219] on link "[DATE][DOMAIN_NAME]" at bounding box center [100, 219] width 137 height 29
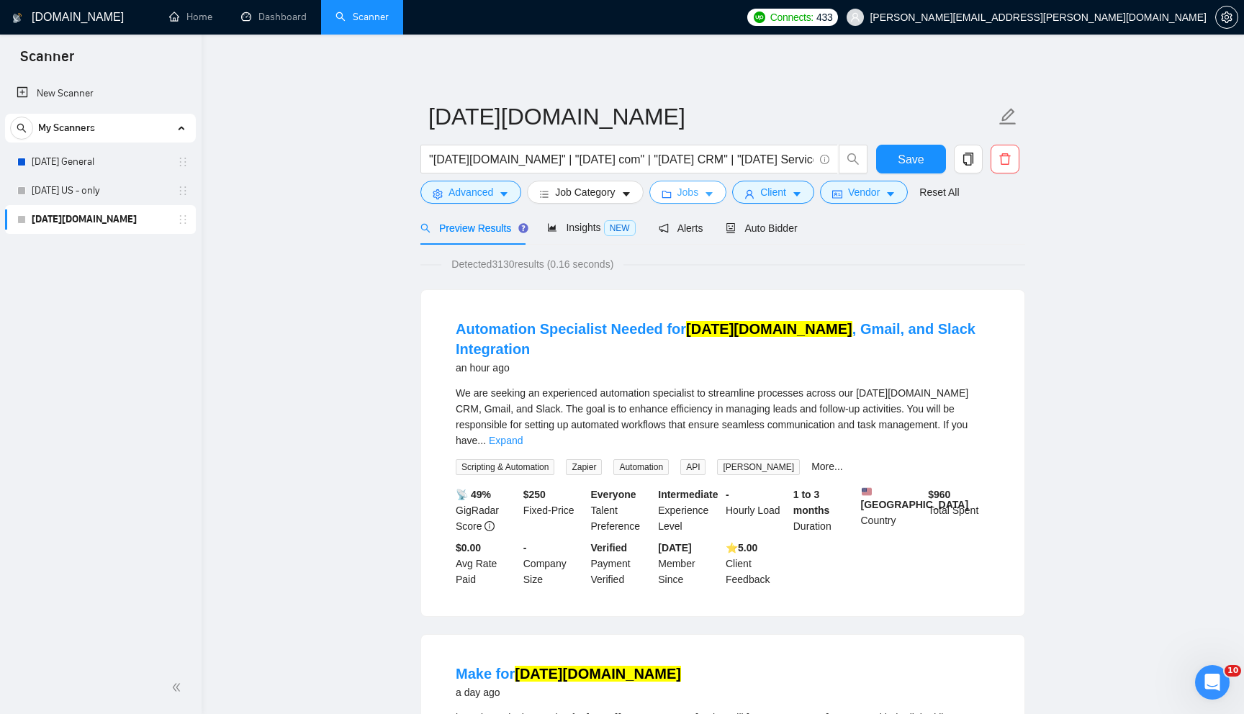
click at [695, 189] on span "Jobs" at bounding box center [688, 192] width 22 height 16
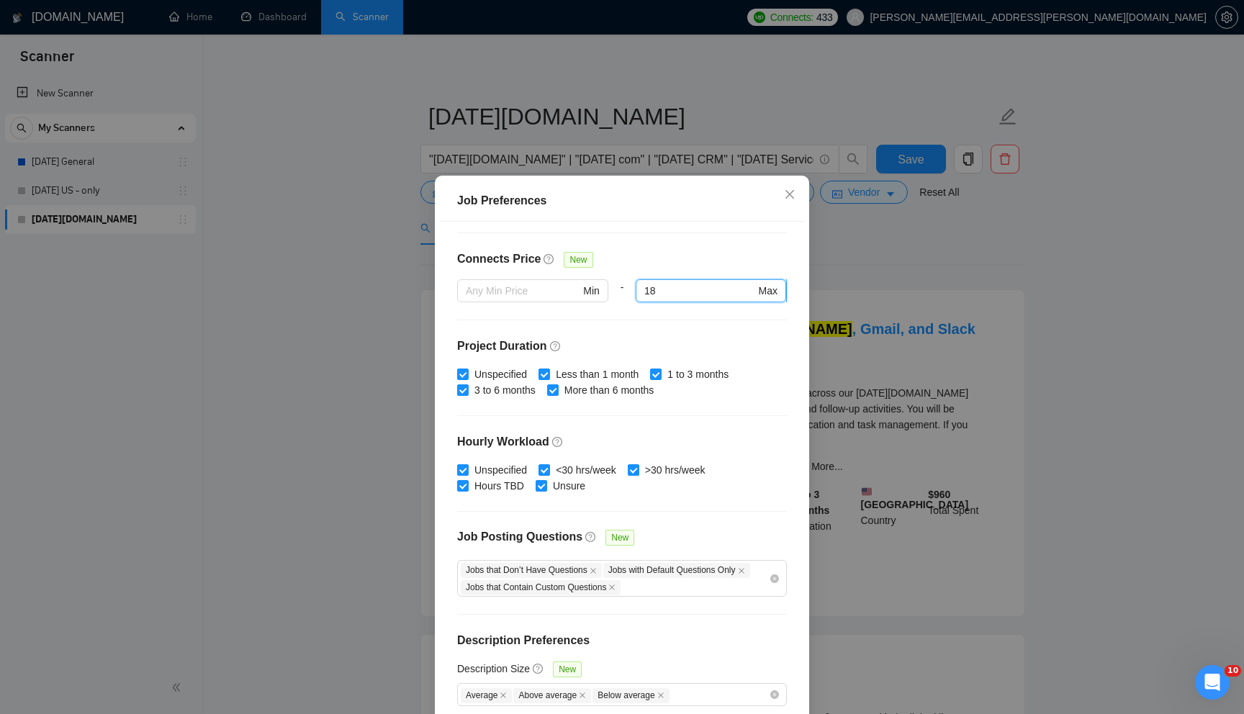
click at [682, 293] on input "18" at bounding box center [699, 291] width 111 height 16
type input "25"
click at [922, 275] on div "Job Preferences Budget Project Type All Fixed Price Hourly Rate Fixed Price Bud…" at bounding box center [622, 357] width 1244 height 714
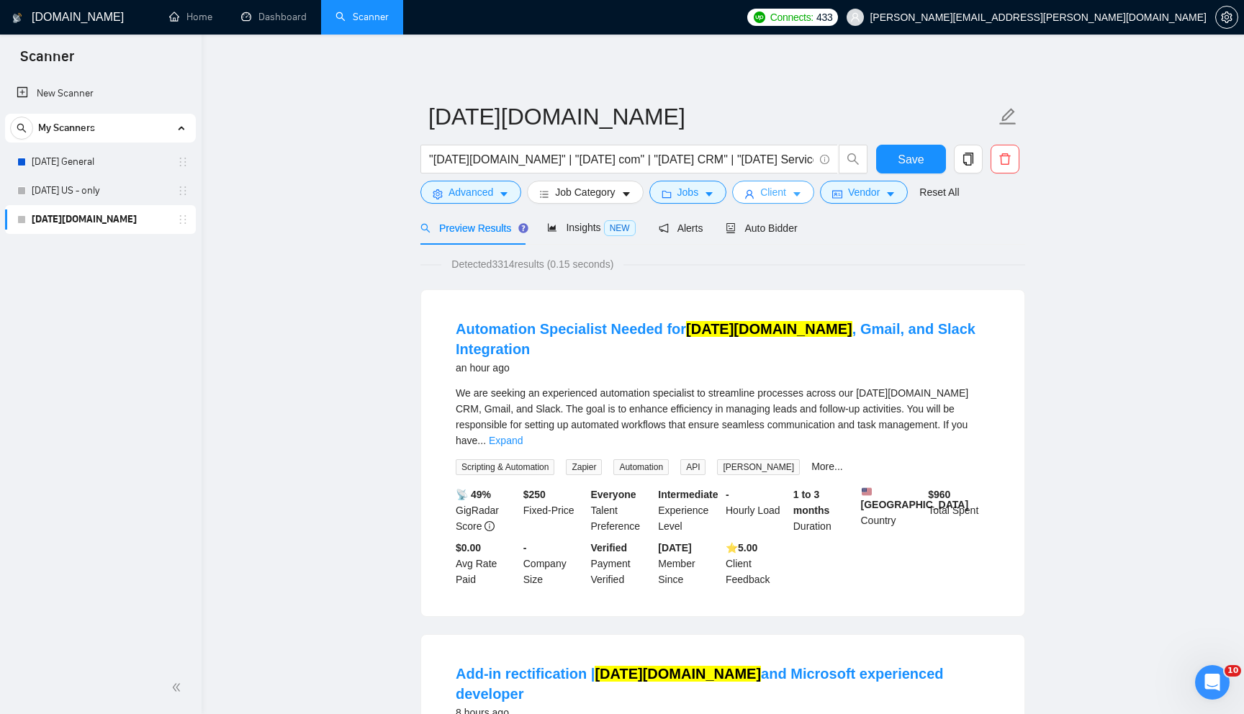
click at [775, 194] on span "Client" at bounding box center [773, 192] width 26 height 16
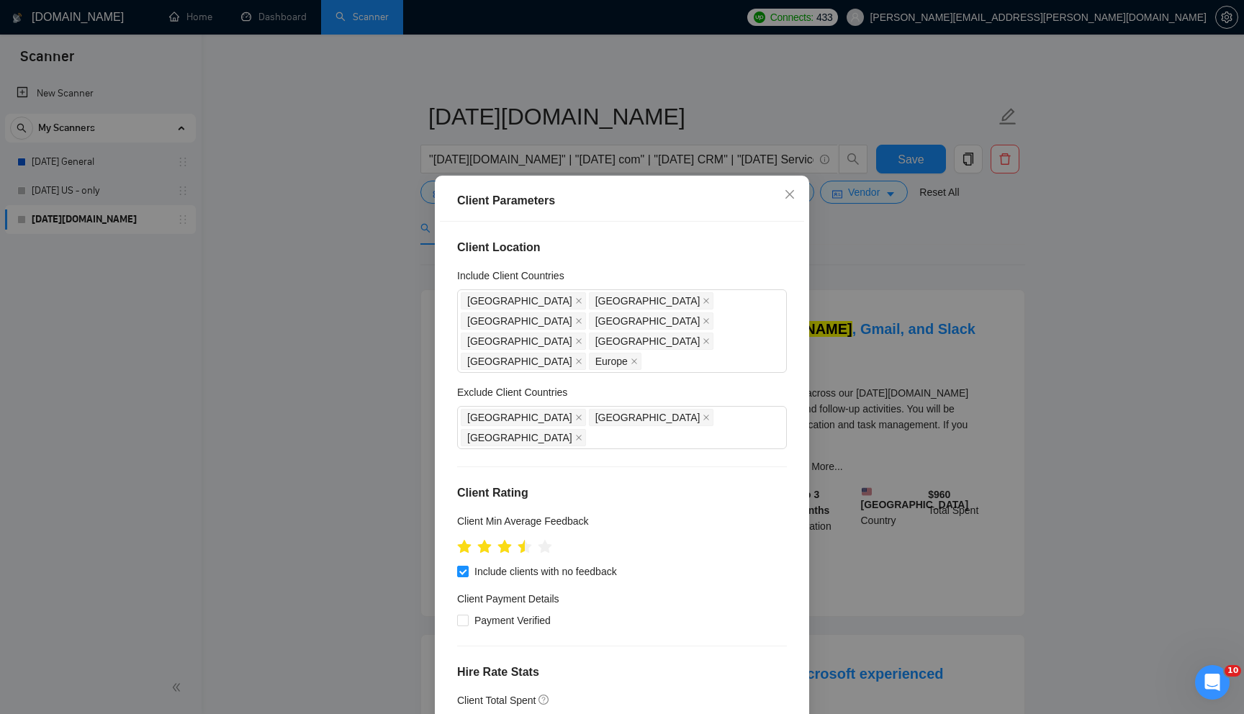
drag, startPoint x: 875, startPoint y: 261, endPoint x: 888, endPoint y: 187, distance: 74.7
click at [877, 256] on div "Client Parameters Client Location Include Client Countries [GEOGRAPHIC_DATA] [G…" at bounding box center [622, 357] width 1244 height 714
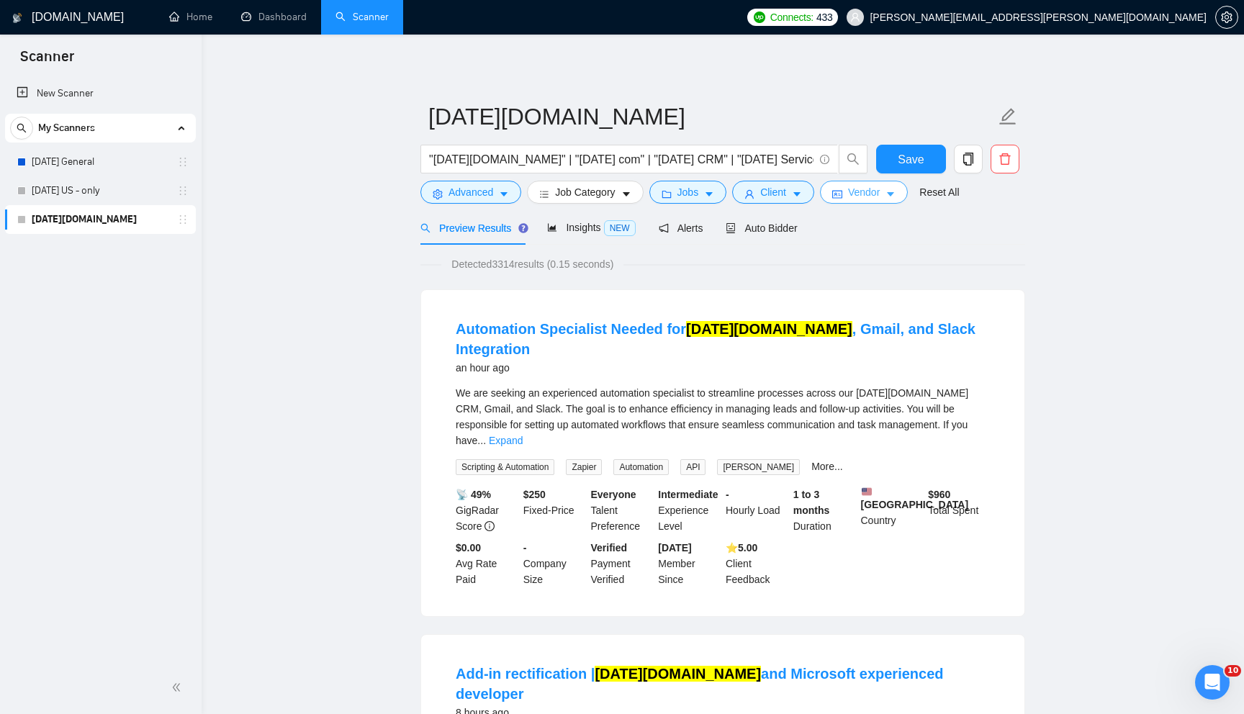
click at [875, 193] on span "Vendor" at bounding box center [864, 192] width 32 height 16
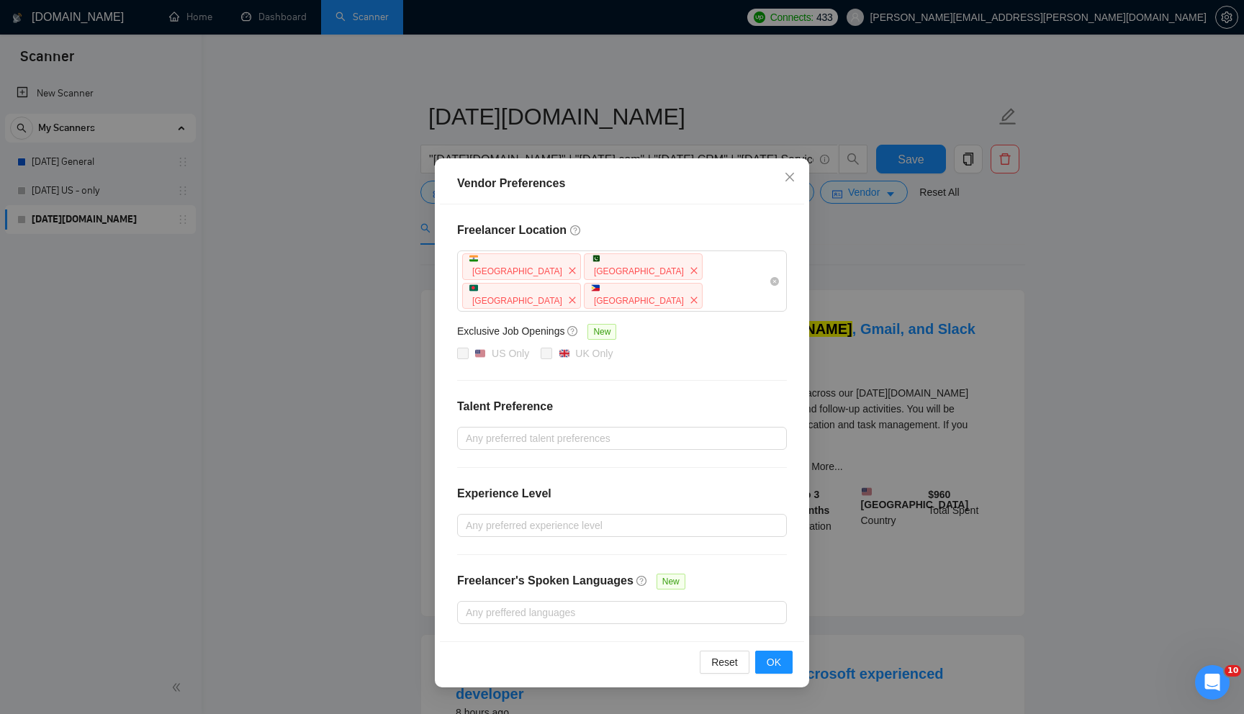
drag, startPoint x: 901, startPoint y: 281, endPoint x: 894, endPoint y: 245, distance: 36.6
click at [900, 281] on div "Vendor Preferences Freelancer Location [GEOGRAPHIC_DATA] [GEOGRAPHIC_DATA] [GEO…" at bounding box center [622, 357] width 1244 height 714
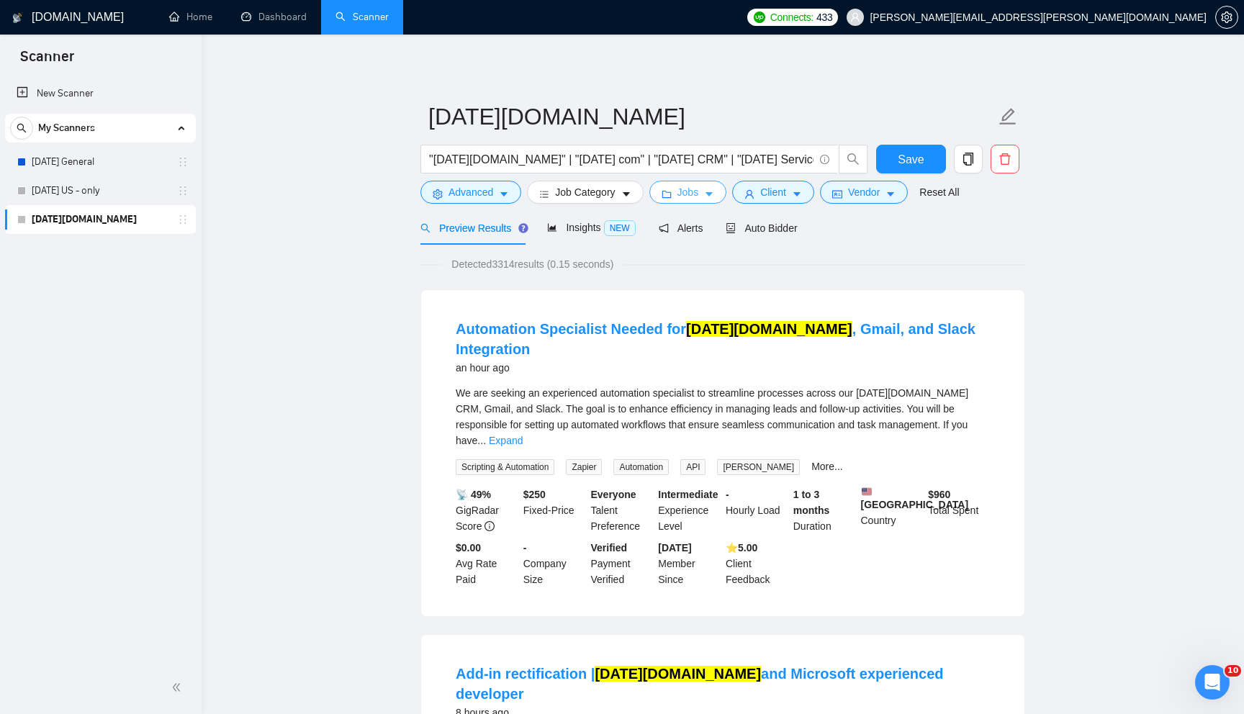
click at [677, 192] on button "Jobs" at bounding box center [688, 192] width 78 height 23
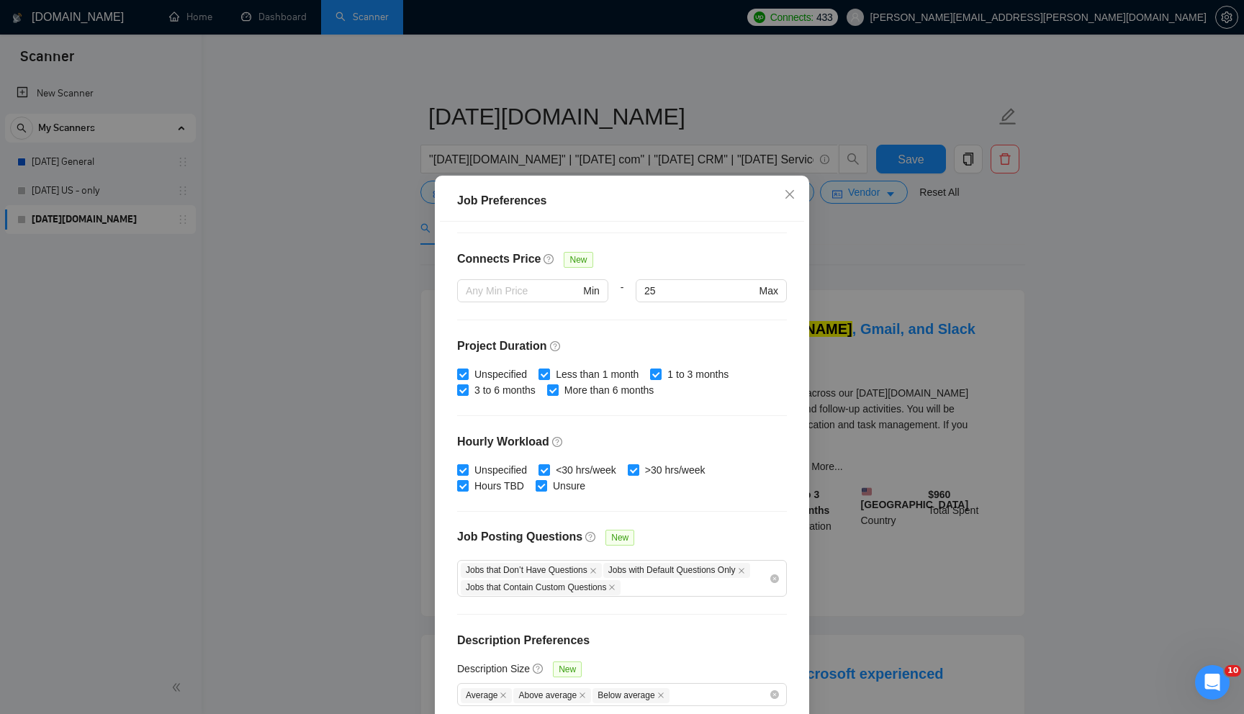
drag, startPoint x: 837, startPoint y: 240, endPoint x: 858, endPoint y: 229, distance: 23.5
click at [837, 240] on div "Job Preferences Budget Project Type All Fixed Price Hourly Rate Fixed Price Bud…" at bounding box center [622, 357] width 1244 height 714
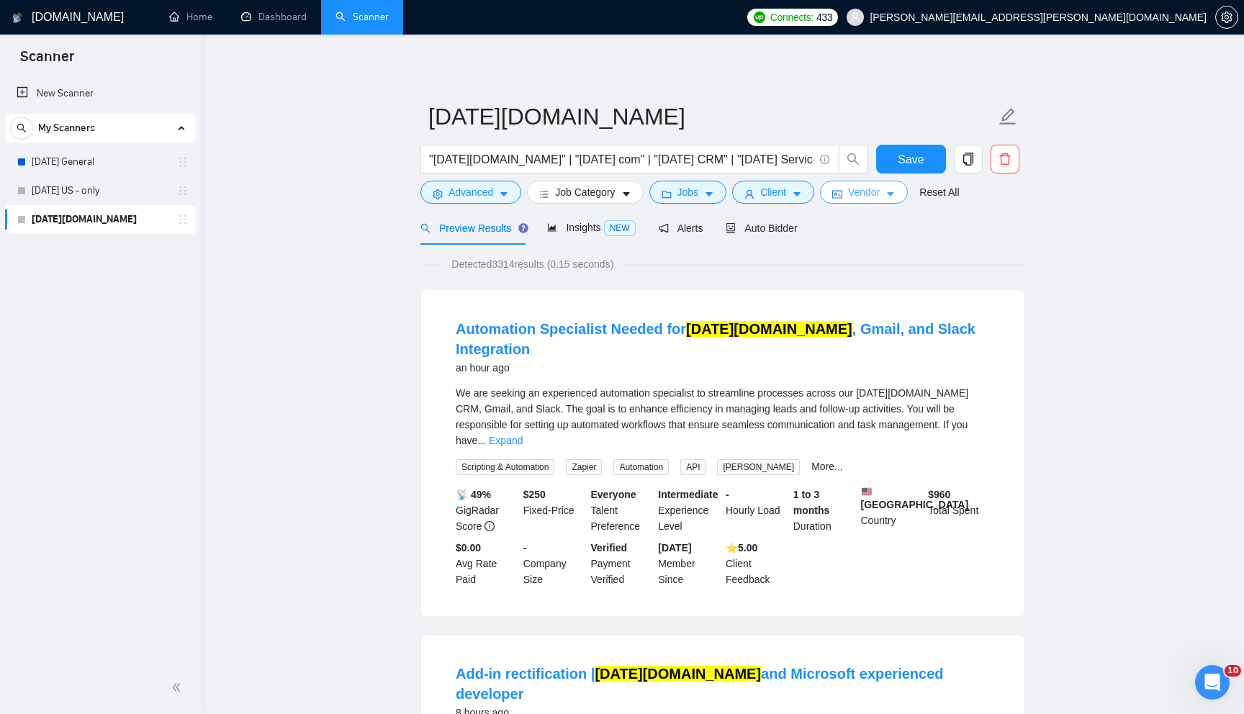
click at [878, 193] on span "Vendor" at bounding box center [864, 192] width 32 height 16
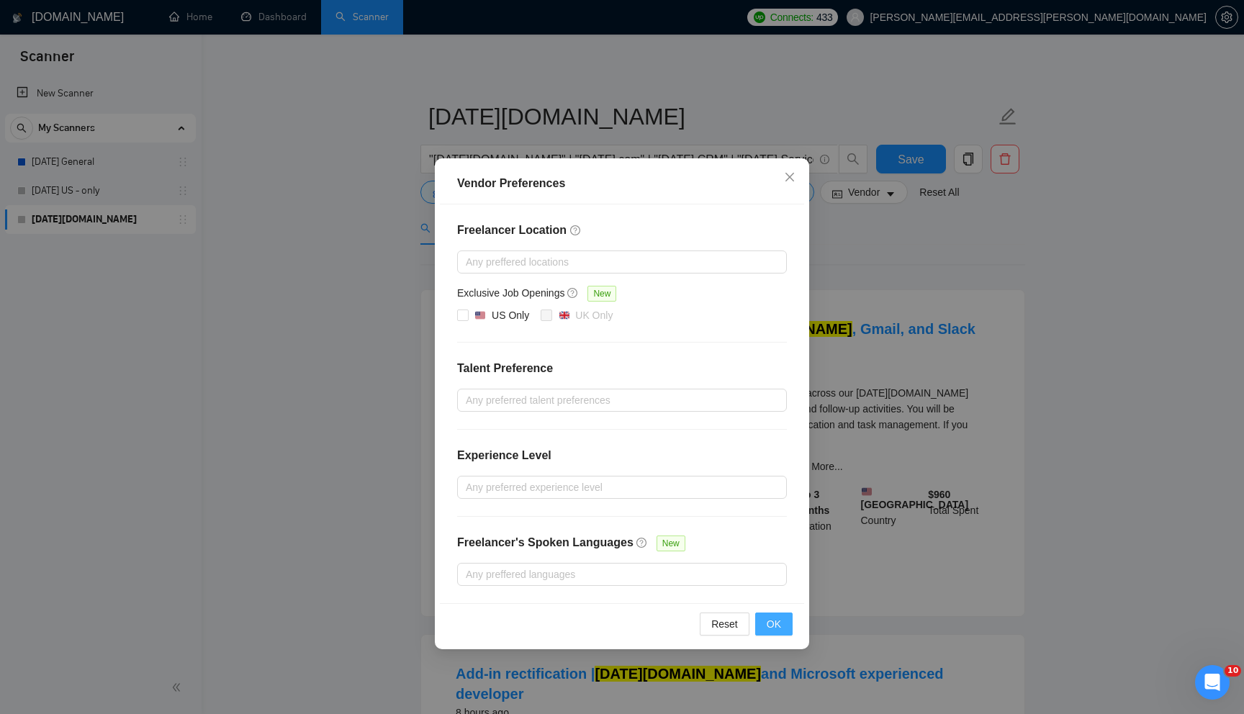
click at [773, 618] on span "OK" at bounding box center [774, 624] width 14 height 16
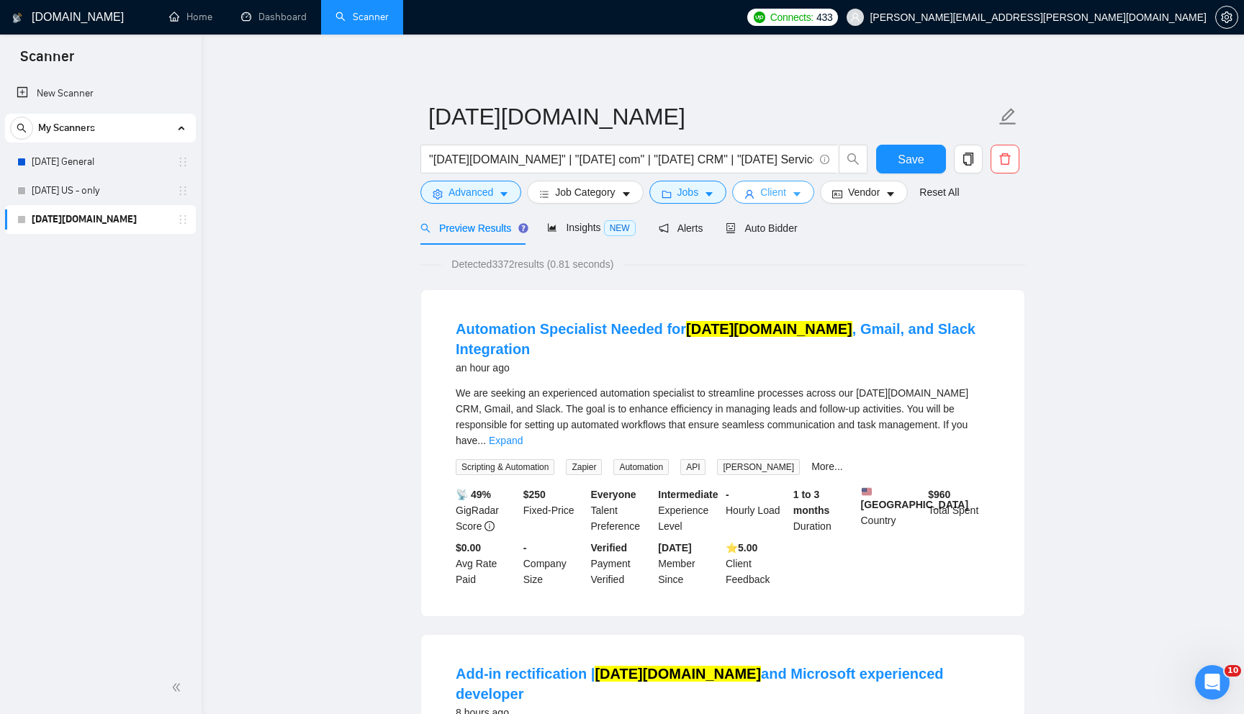
click at [780, 195] on span "Client" at bounding box center [773, 192] width 26 height 16
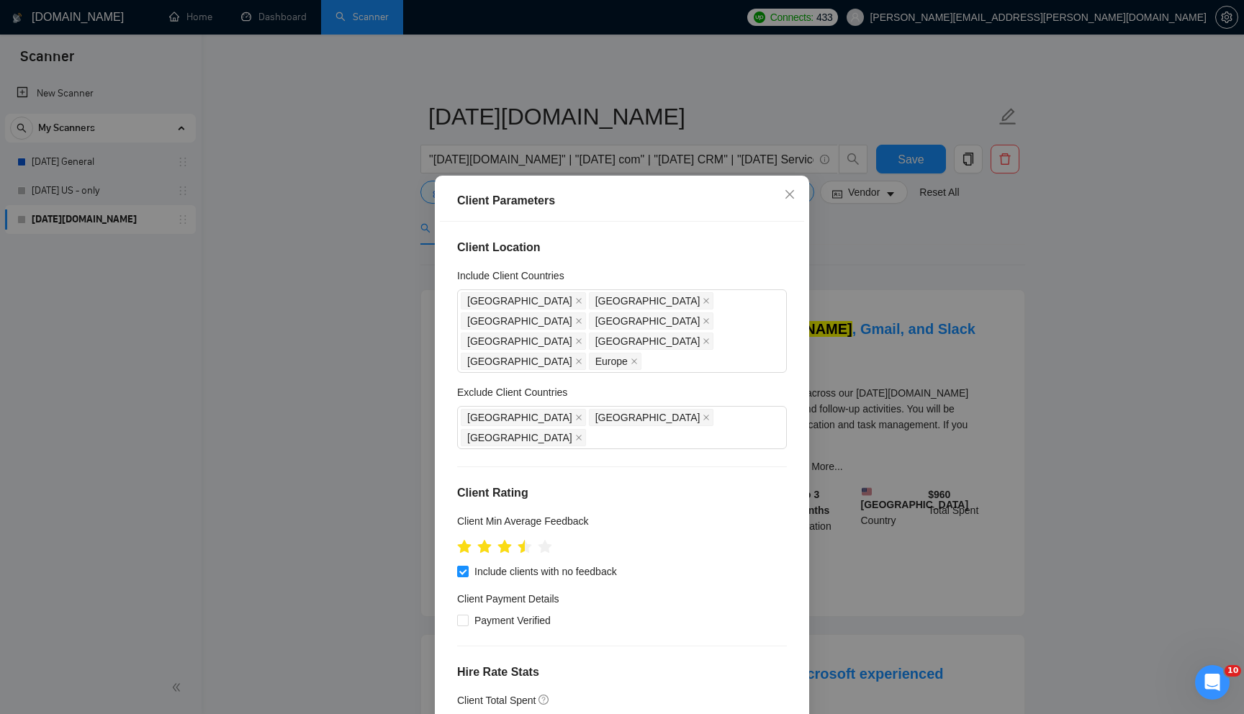
drag, startPoint x: 928, startPoint y: 266, endPoint x: 927, endPoint y: 256, distance: 10.1
click at [928, 266] on div "Client Parameters Client Location Include Client Countries [GEOGRAPHIC_DATA] [G…" at bounding box center [622, 357] width 1244 height 714
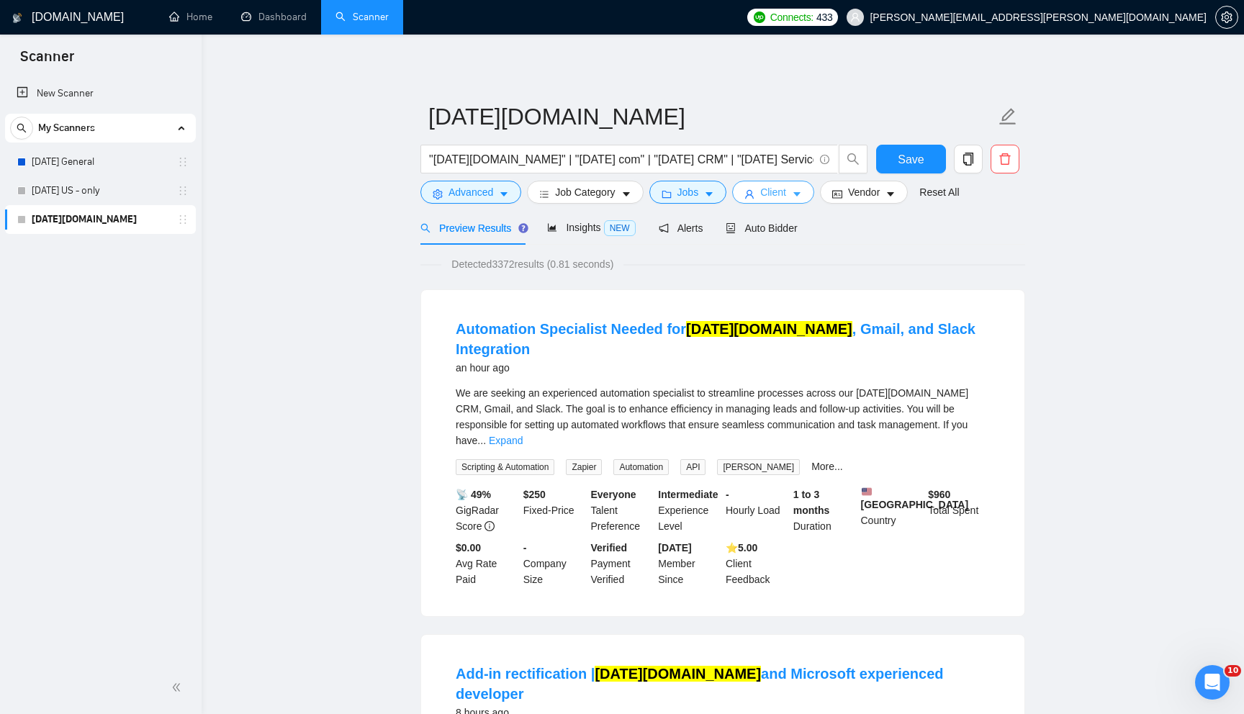
click at [786, 195] on span "Client" at bounding box center [773, 192] width 26 height 16
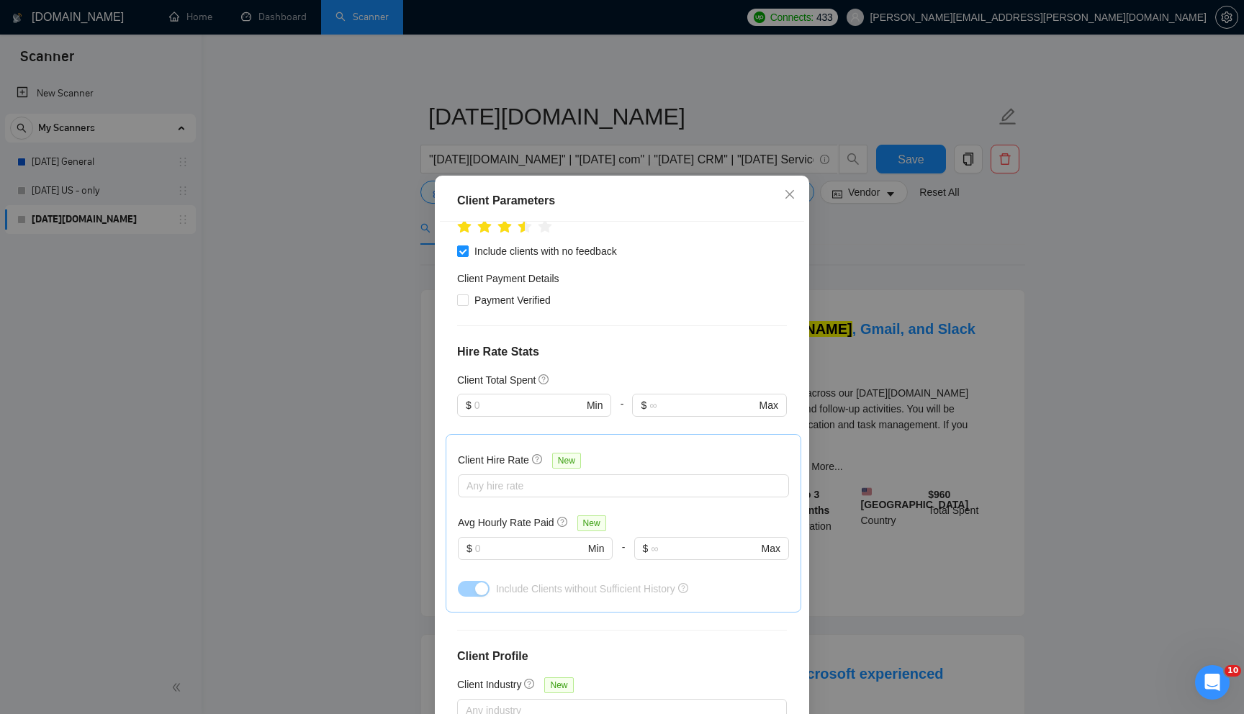
scroll to position [418, 0]
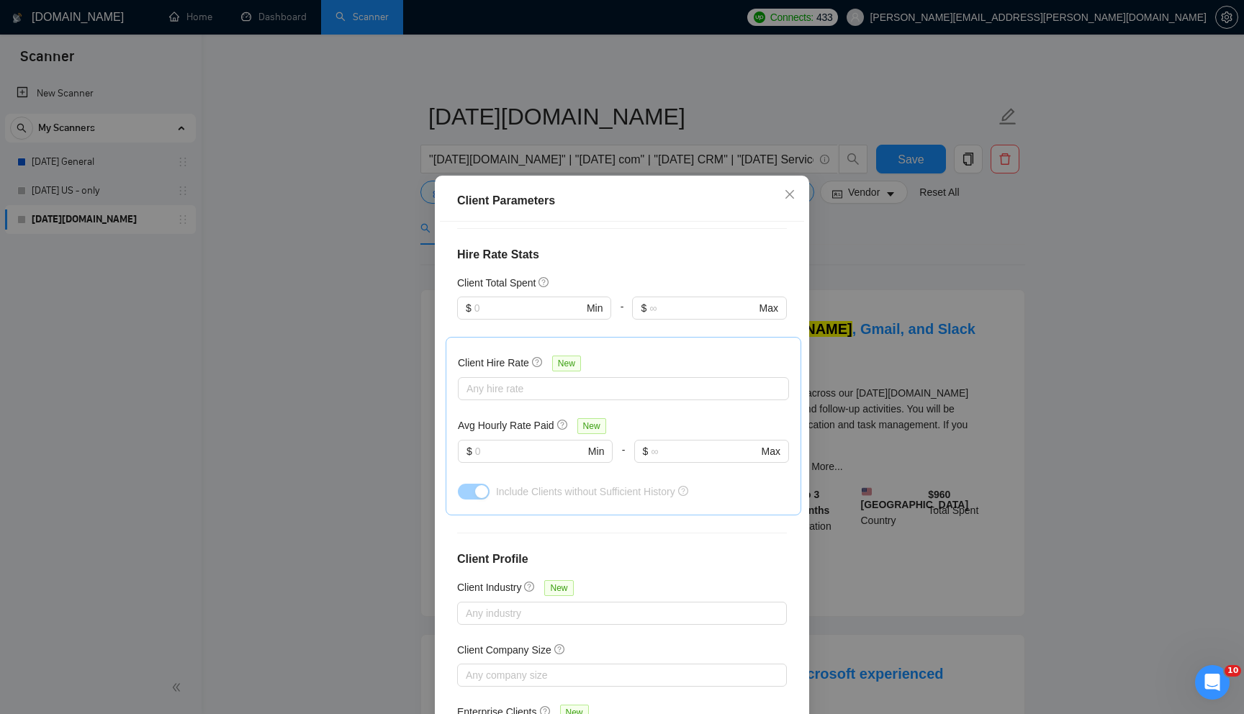
click at [986, 261] on div "Client Parameters Client Location Include Client Countries [GEOGRAPHIC_DATA] [G…" at bounding box center [622, 357] width 1244 height 714
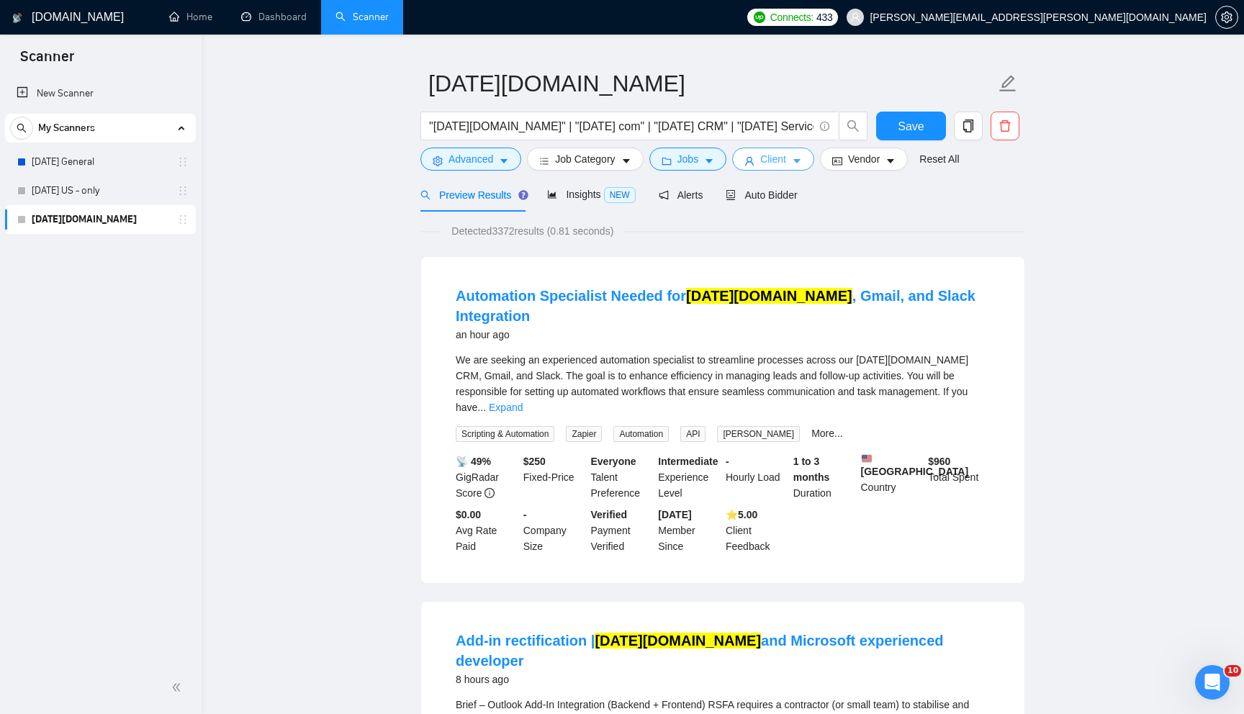
scroll to position [0, 0]
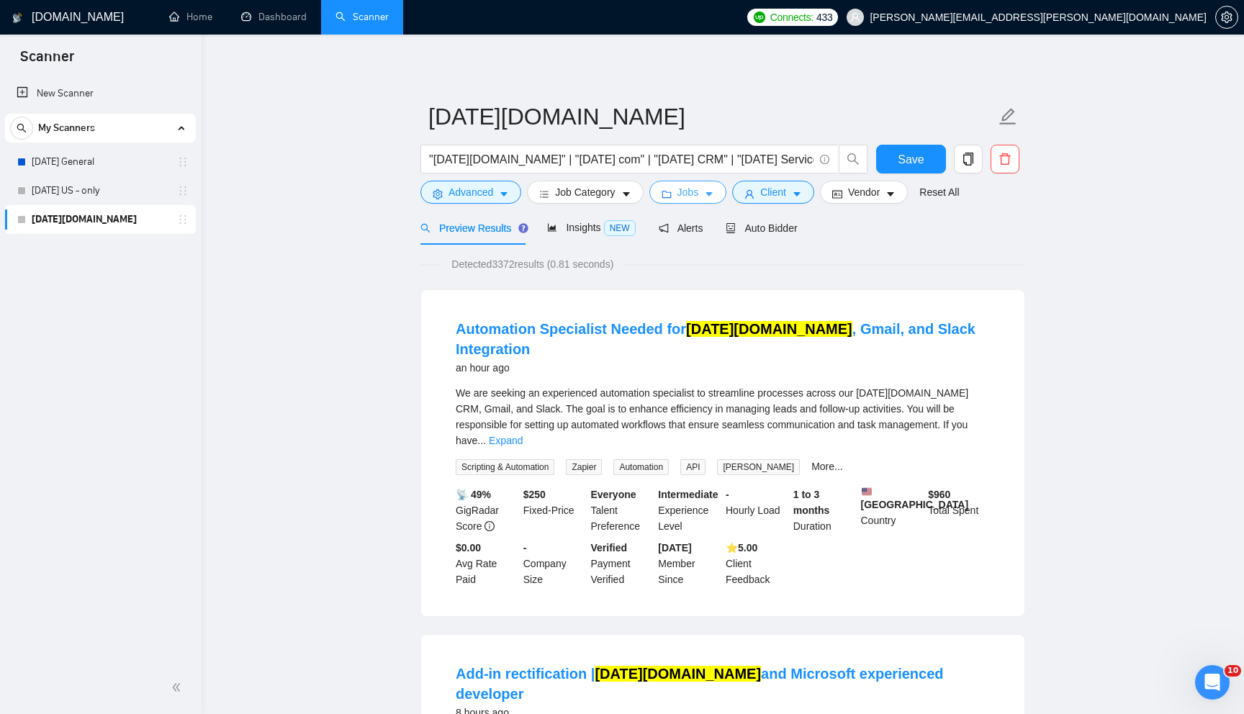
click at [708, 196] on button "Jobs" at bounding box center [688, 192] width 78 height 23
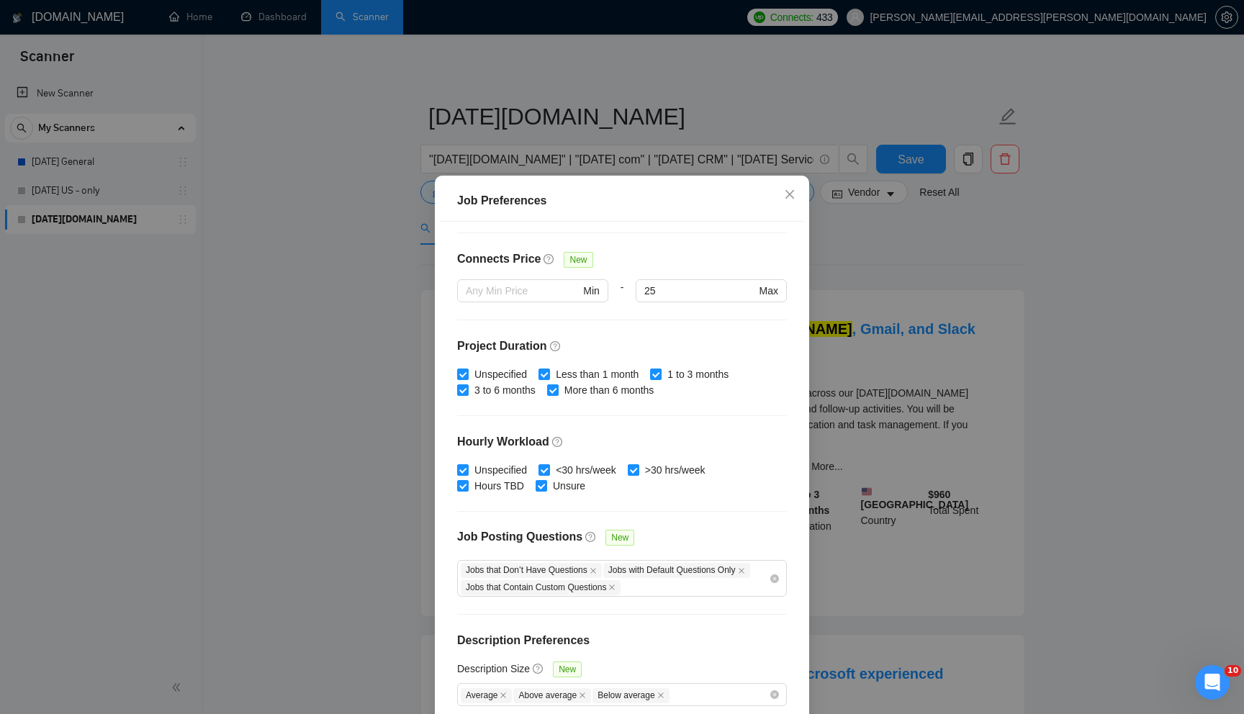
drag, startPoint x: 824, startPoint y: 199, endPoint x: 817, endPoint y: 200, distance: 7.3
click at [824, 199] on div "Job Preferences Budget Project Type All Fixed Price Hourly Rate Fixed Price Bud…" at bounding box center [622, 357] width 1244 height 714
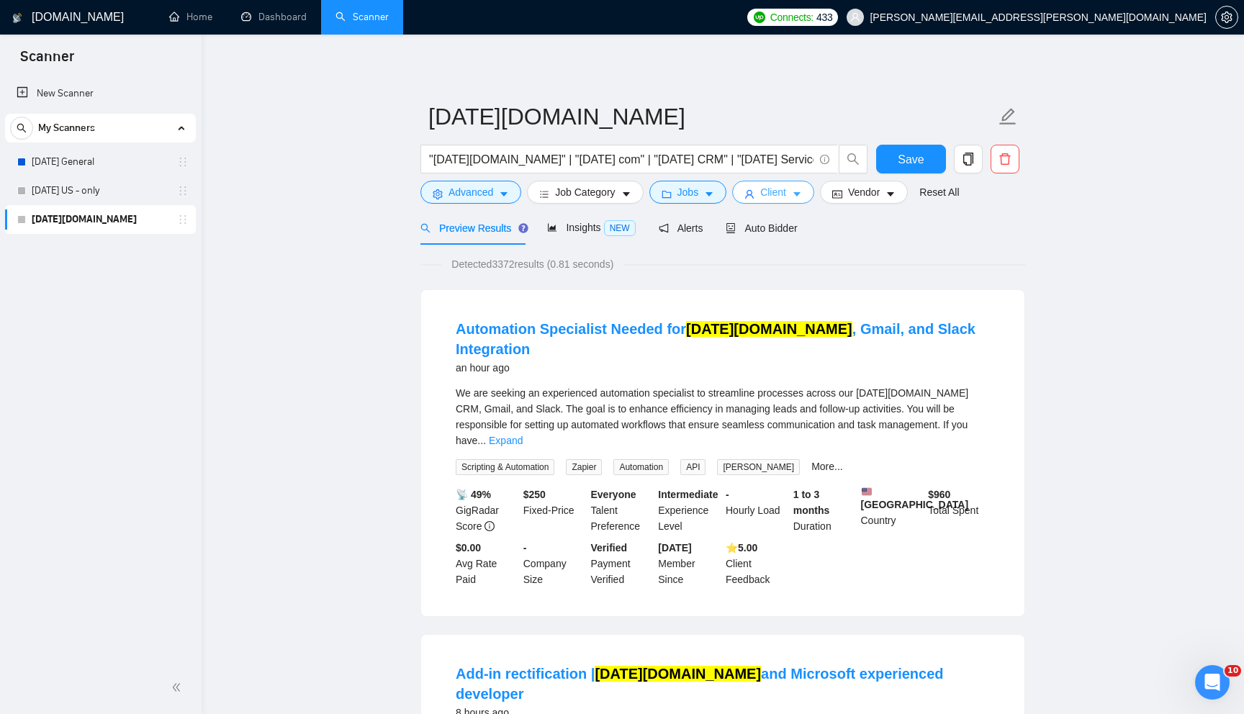
click at [786, 192] on span "Client" at bounding box center [773, 192] width 26 height 16
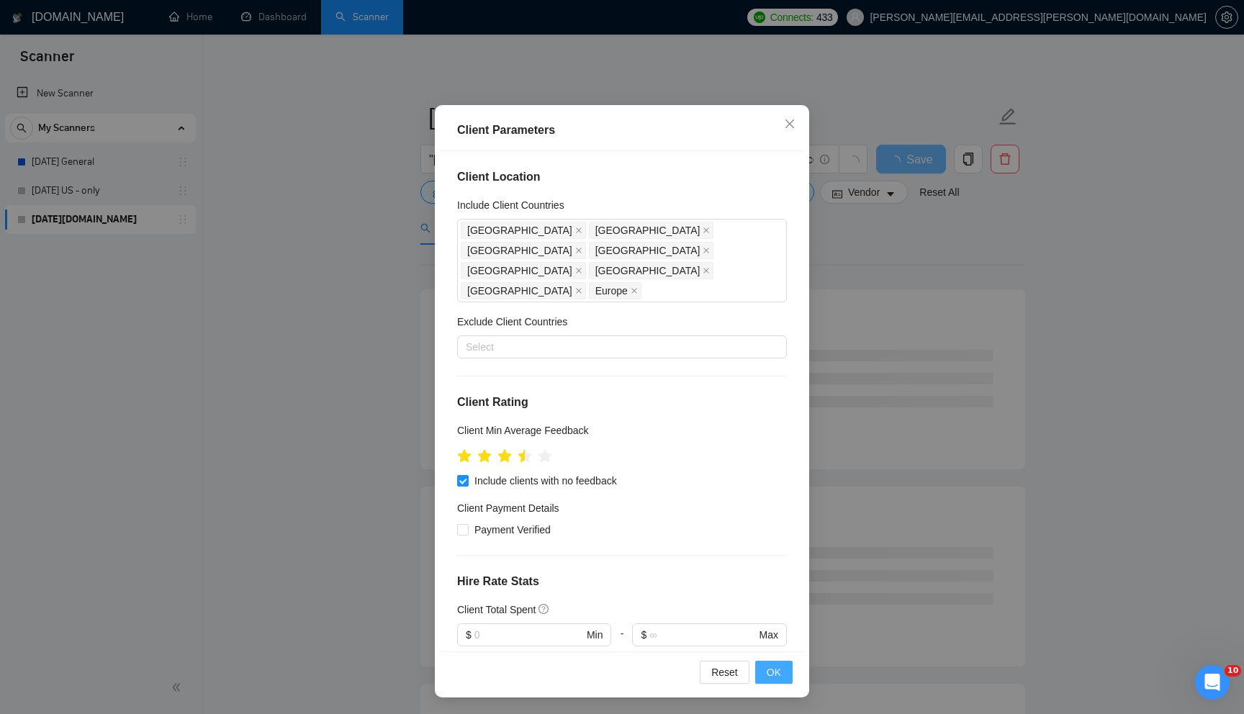
click at [776, 618] on span "OK" at bounding box center [774, 672] width 14 height 16
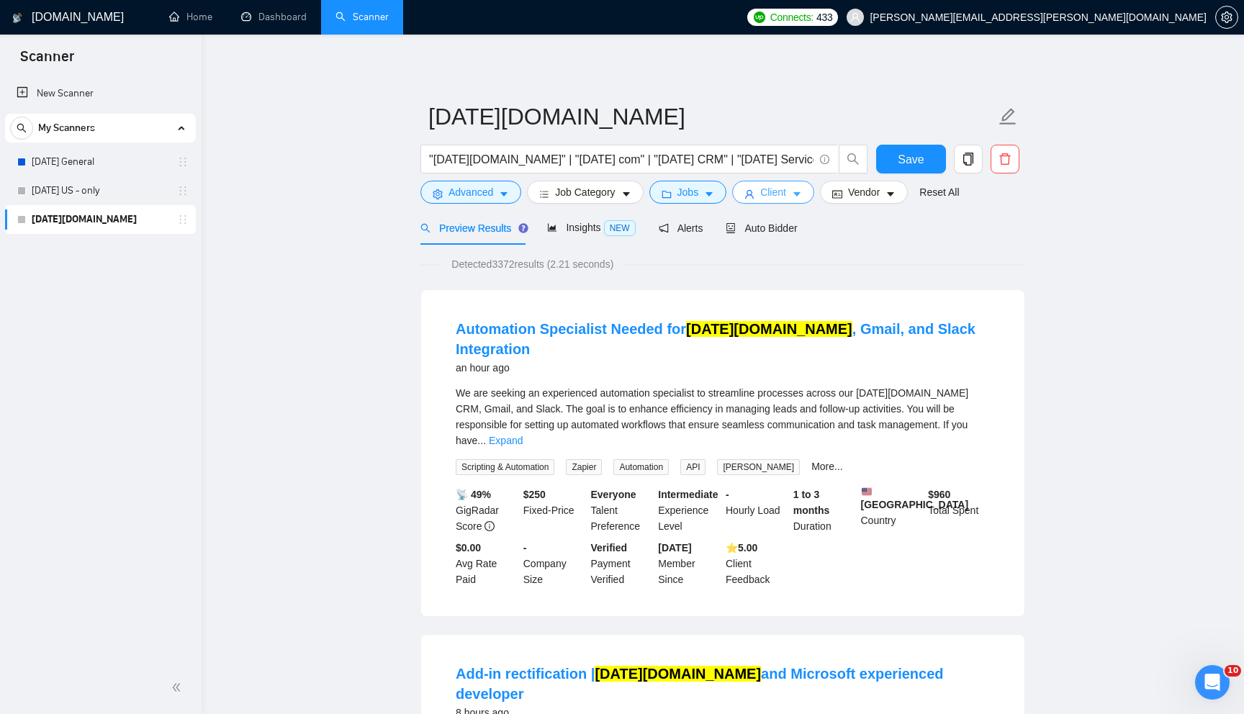
click at [764, 191] on button "Client" at bounding box center [773, 192] width 82 height 23
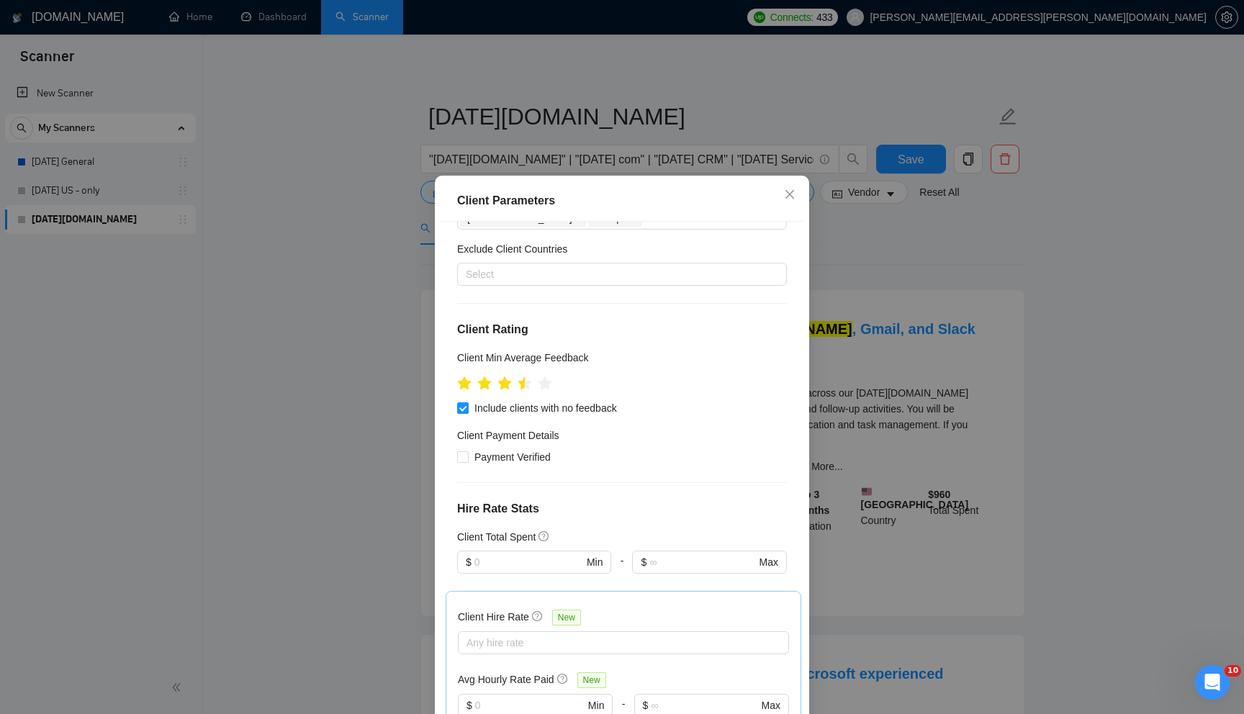
scroll to position [153, 0]
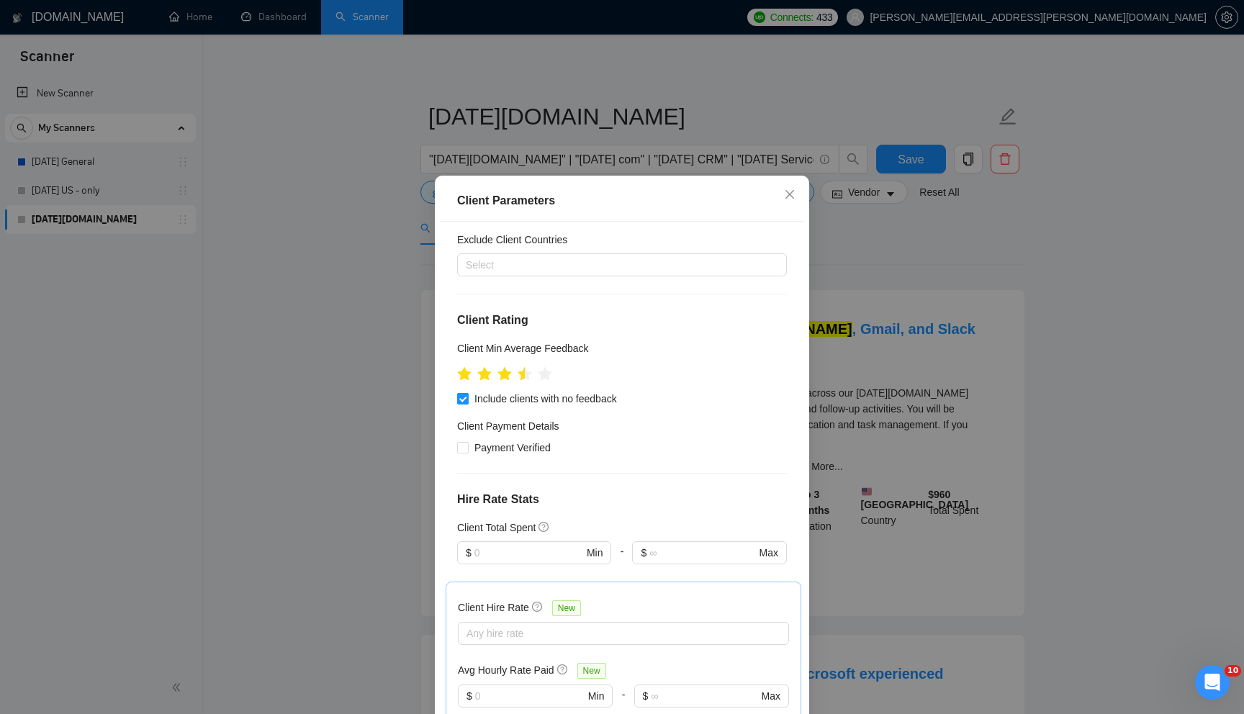
click at [462, 393] on input "Include clients with no feedback" at bounding box center [462, 398] width 10 height 10
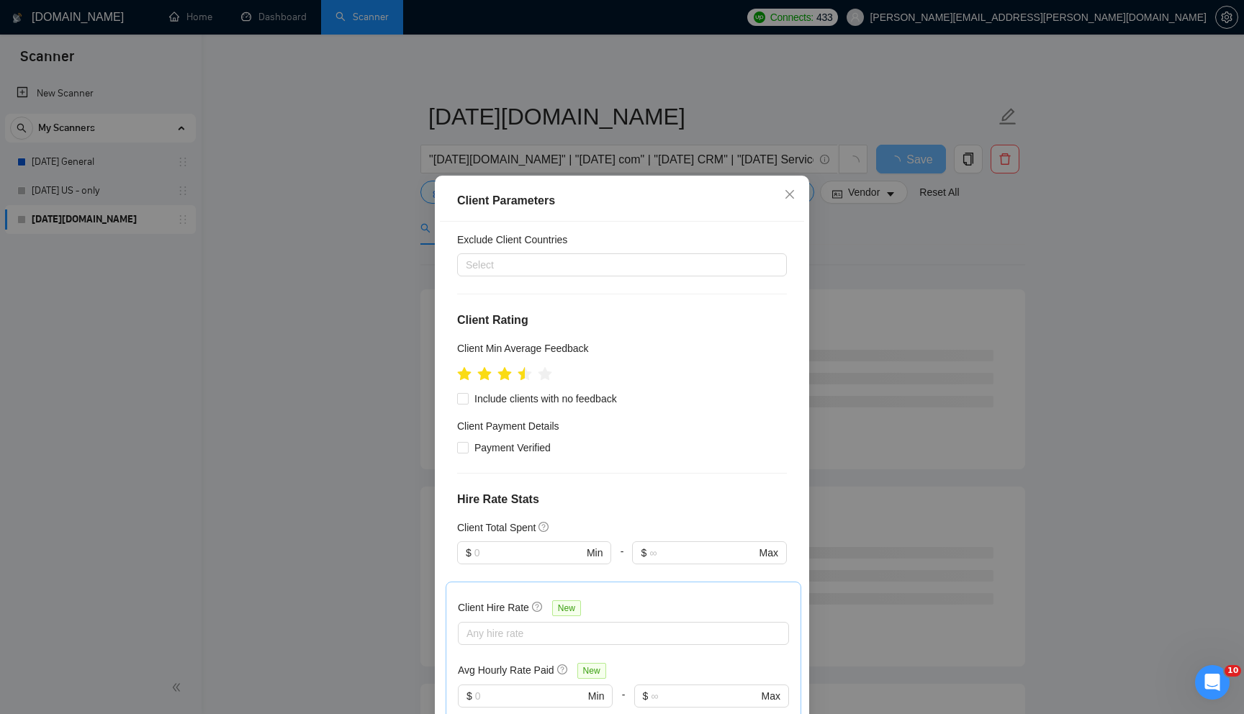
click at [667, 341] on div "Client Min Average Feedback" at bounding box center [622, 352] width 330 height 22
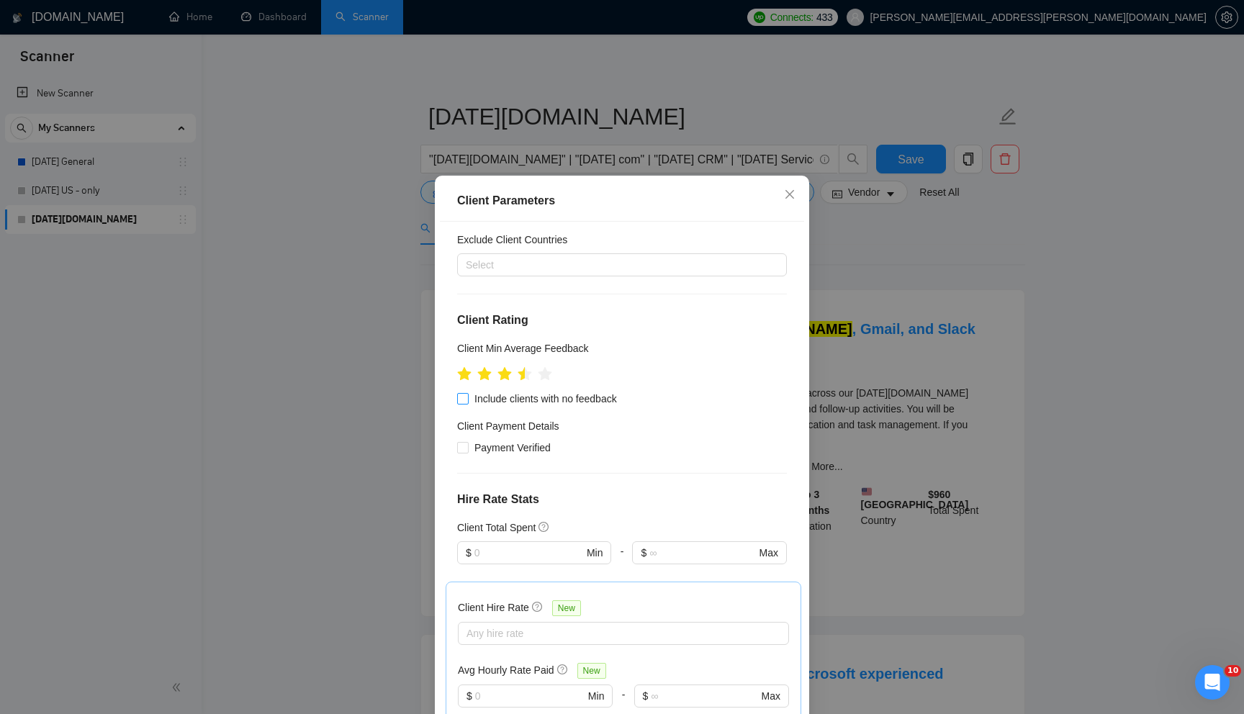
click at [468, 393] on span at bounding box center [463, 399] width 12 height 12
click at [467, 393] on input "Include clients with no feedback" at bounding box center [462, 398] width 10 height 10
checkbox input "true"
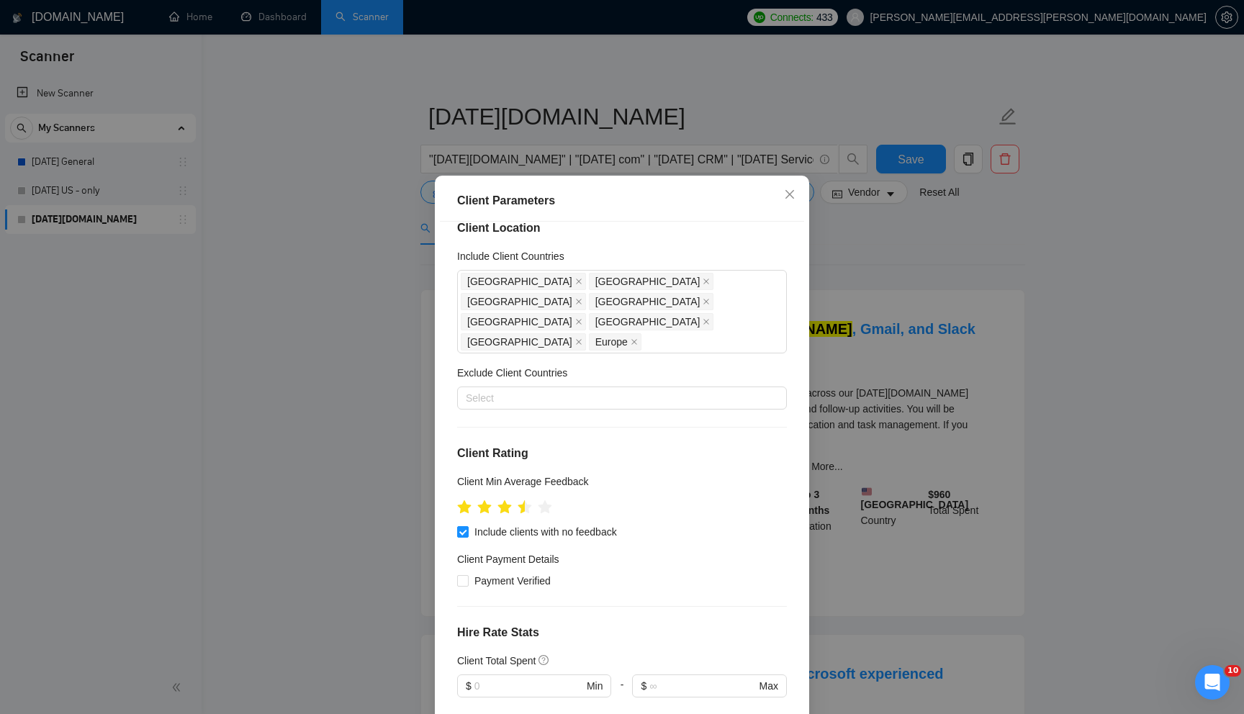
scroll to position [0, 0]
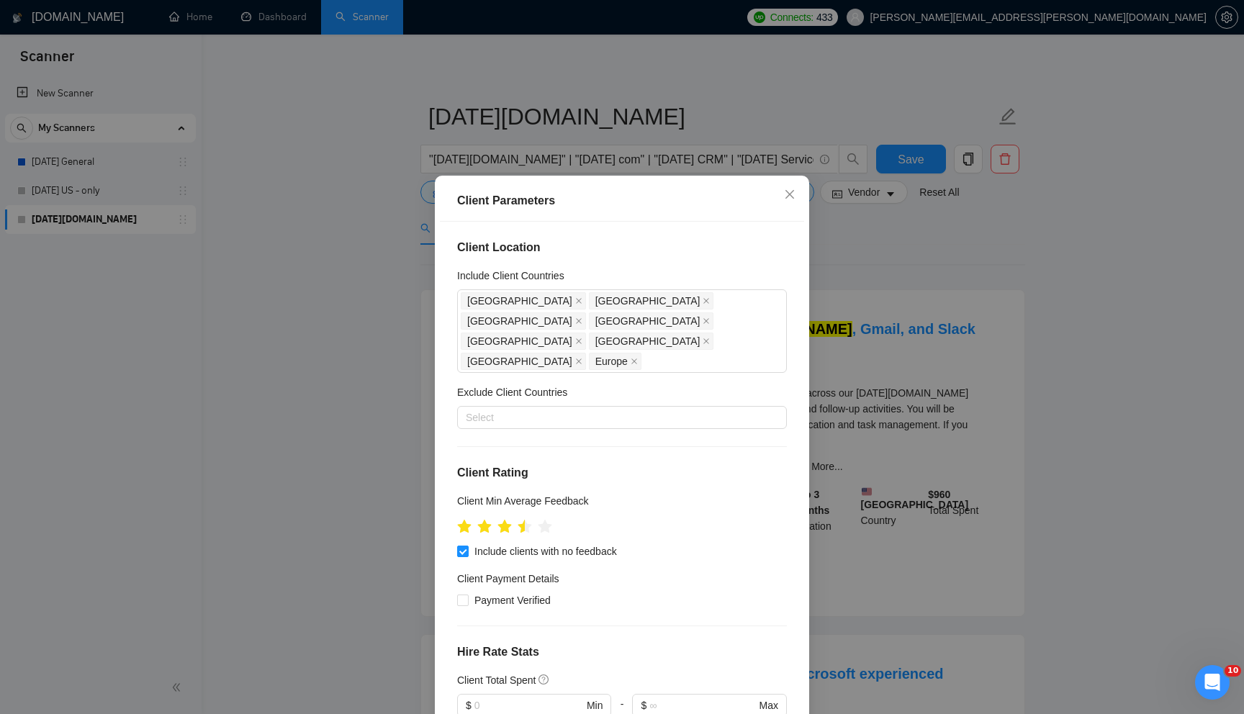
click at [923, 395] on div "Client Parameters Client Location Include Client Countries [GEOGRAPHIC_DATA] [G…" at bounding box center [622, 357] width 1244 height 714
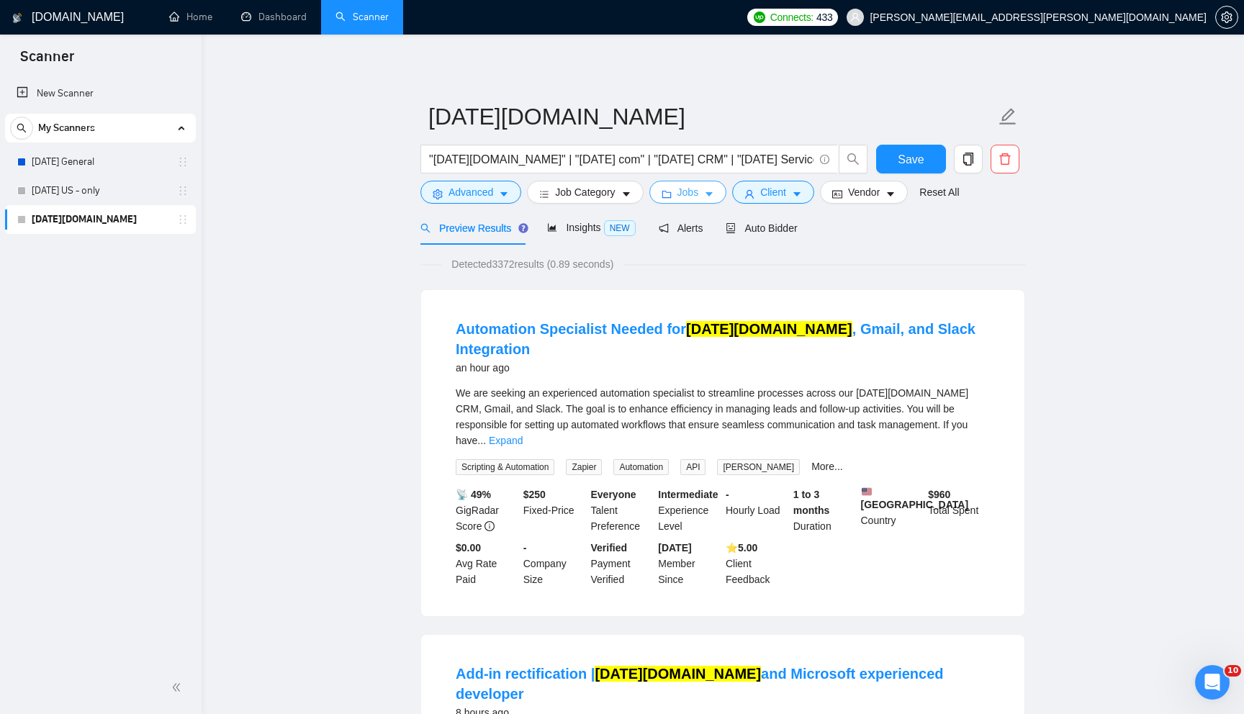
click at [693, 198] on span "Jobs" at bounding box center [688, 192] width 22 height 16
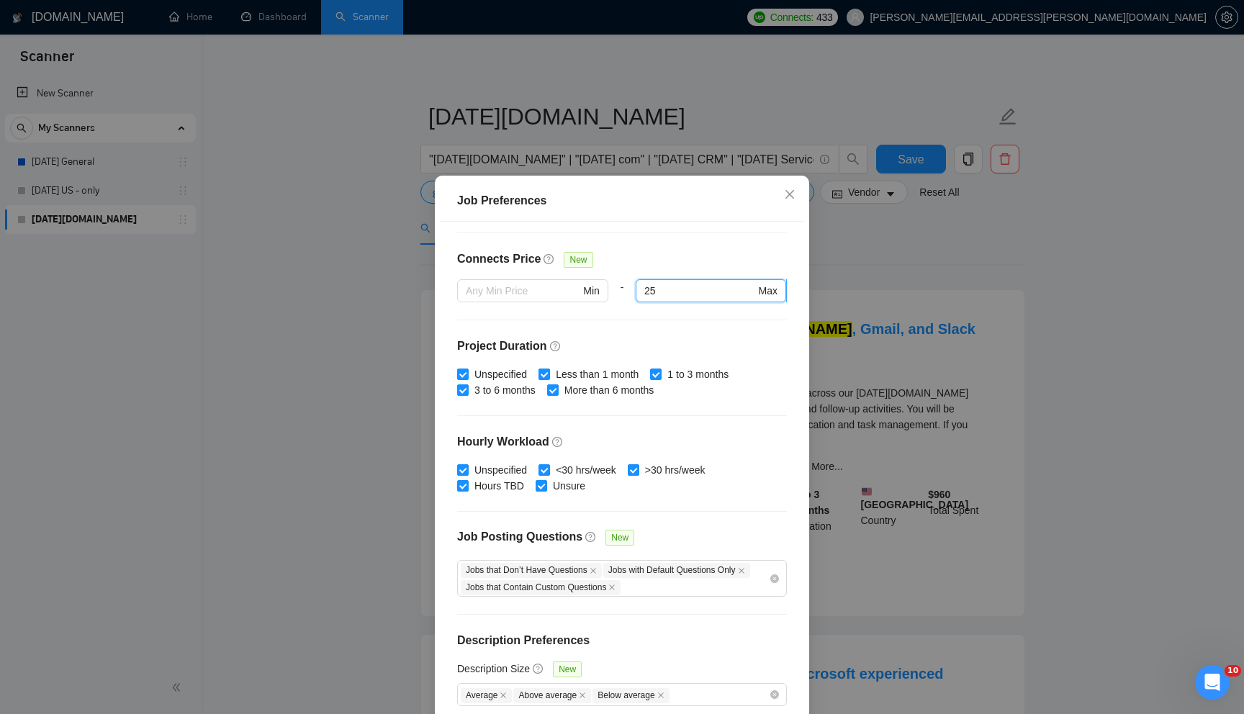
click at [713, 291] on input "25" at bounding box center [699, 291] width 111 height 16
click at [713, 292] on input "25" at bounding box center [699, 291] width 111 height 16
click at [702, 248] on div "Budget Project Type All Fixed Price Hourly Rate Fixed Price Budget $ Min - $ Ma…" at bounding box center [622, 472] width 364 height 500
click at [907, 226] on div "Job Preferences Budget Project Type All Fixed Price Hourly Rate Fixed Price Bud…" at bounding box center [622, 357] width 1244 height 714
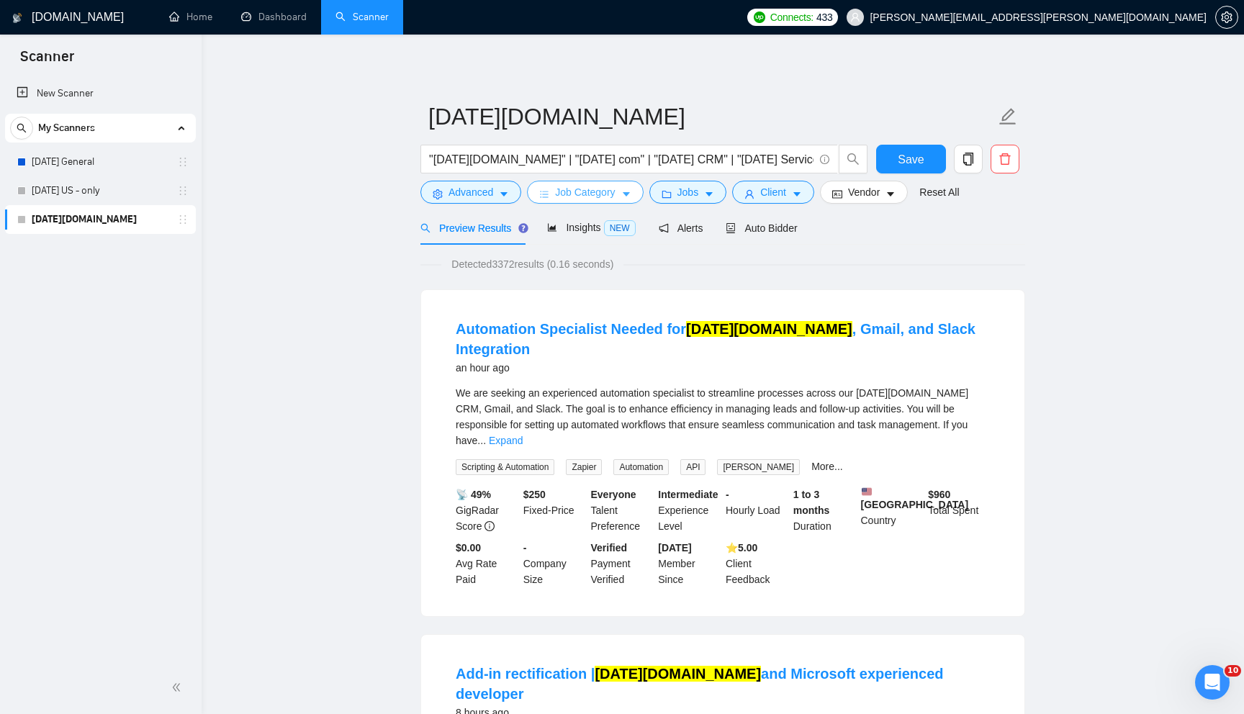
click at [602, 196] on span "Job Category" at bounding box center [585, 192] width 60 height 16
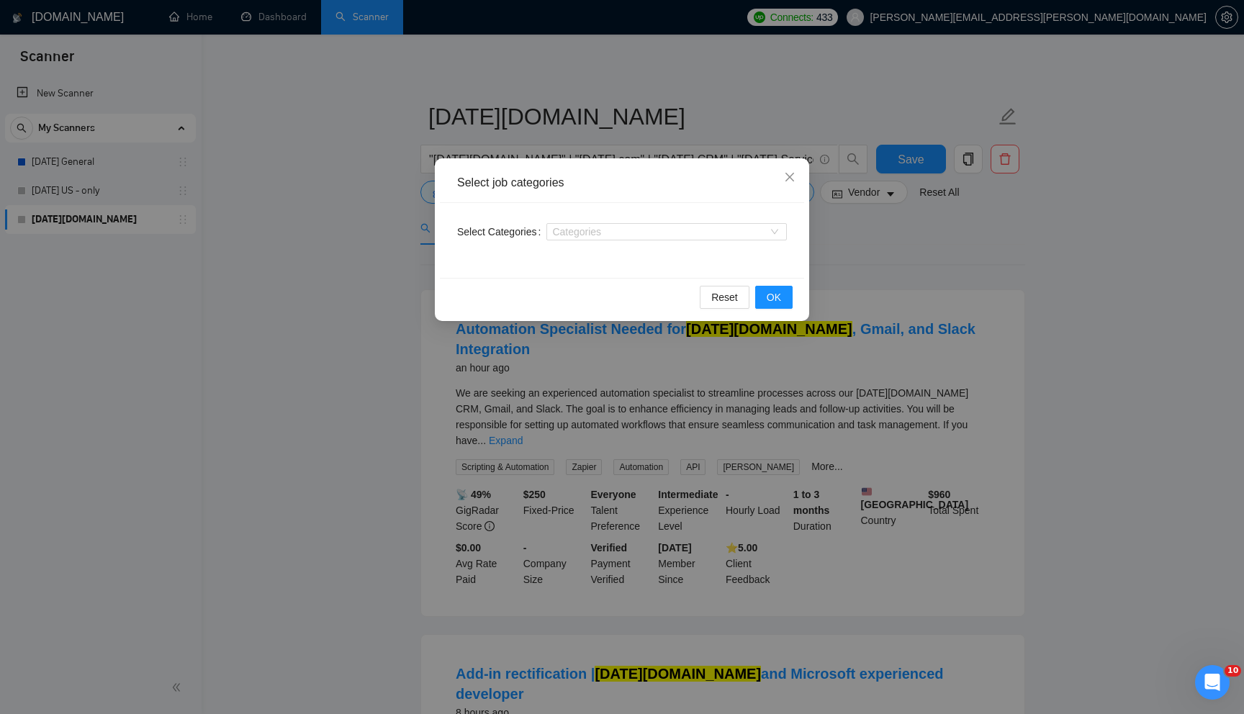
click at [389, 265] on div "Select job categories Select Categories Categories Reset OK" at bounding box center [622, 357] width 1244 height 714
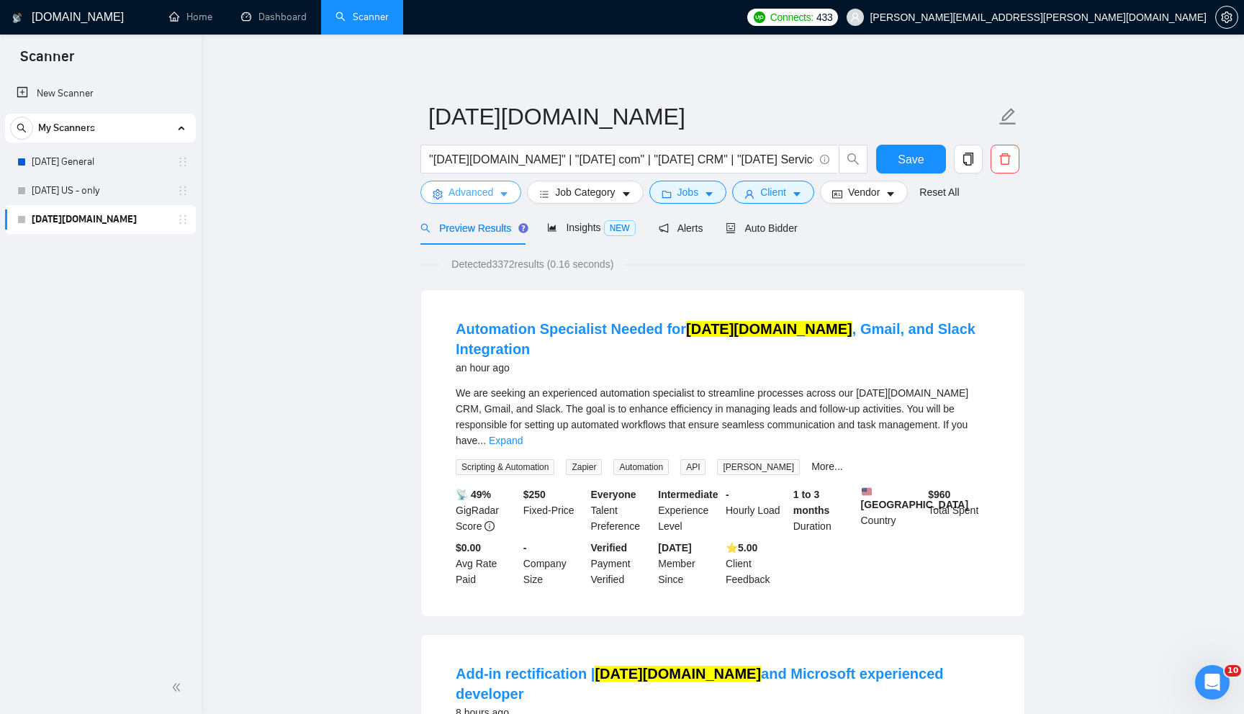
click at [467, 189] on span "Advanced" at bounding box center [471, 192] width 45 height 16
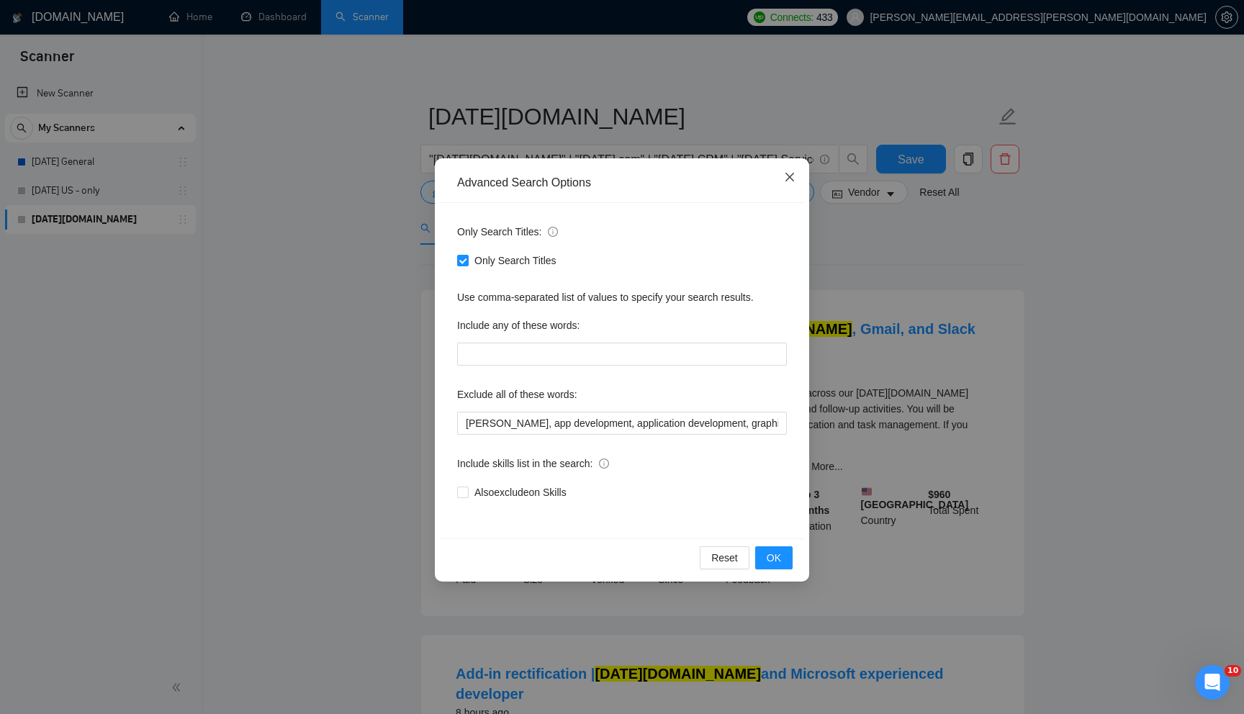
click at [785, 175] on icon "close" at bounding box center [790, 177] width 12 height 12
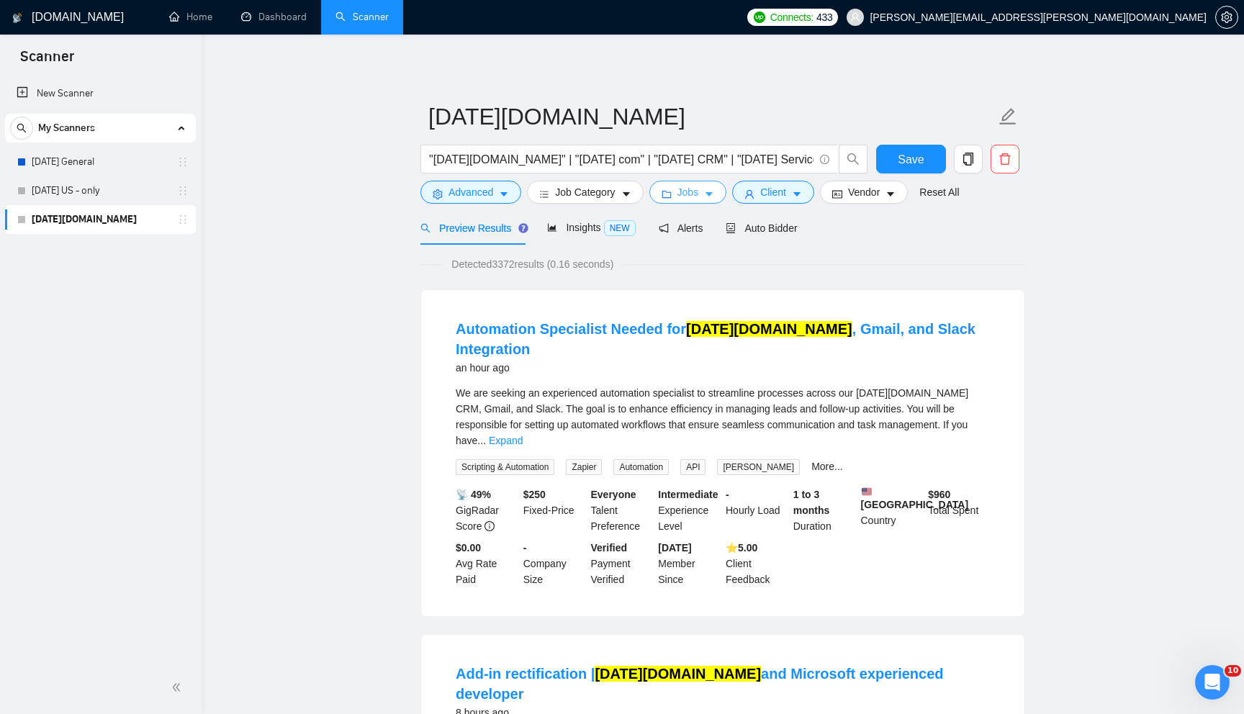
click at [691, 192] on span "Jobs" at bounding box center [688, 192] width 22 height 16
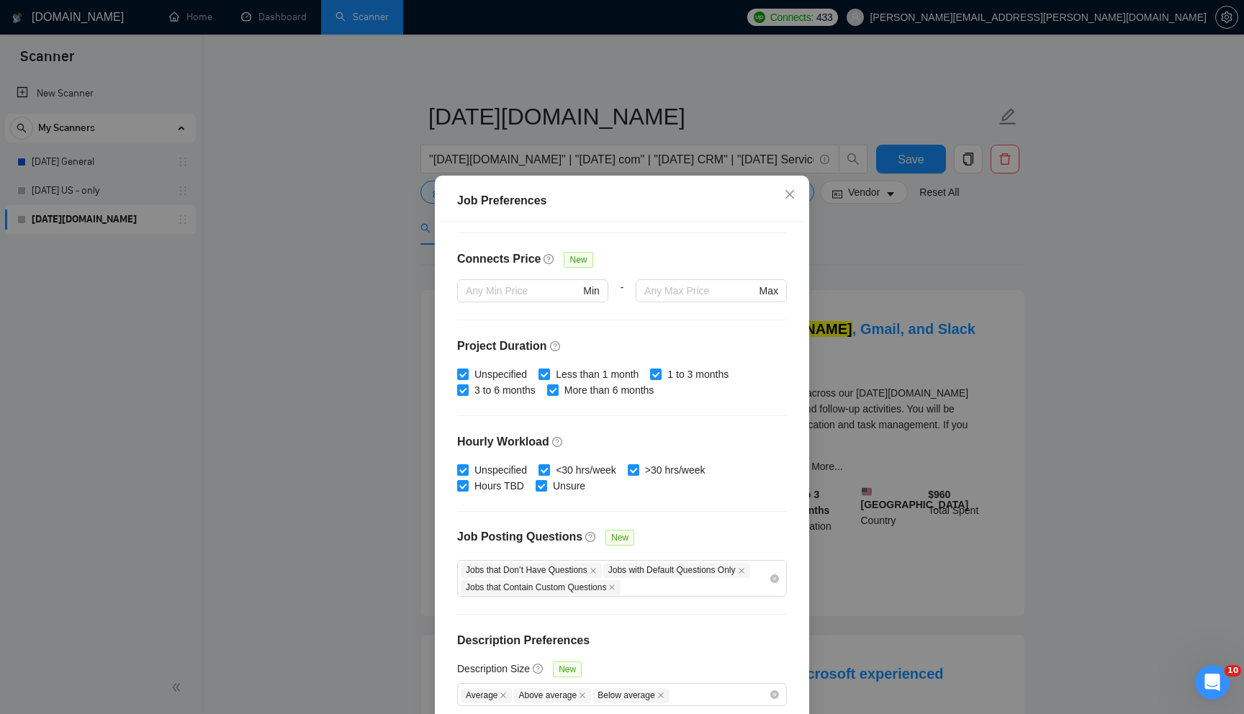
click at [884, 256] on div "Job Preferences Budget Project Type All Fixed Price Hourly Rate Fixed Price Bud…" at bounding box center [622, 357] width 1244 height 714
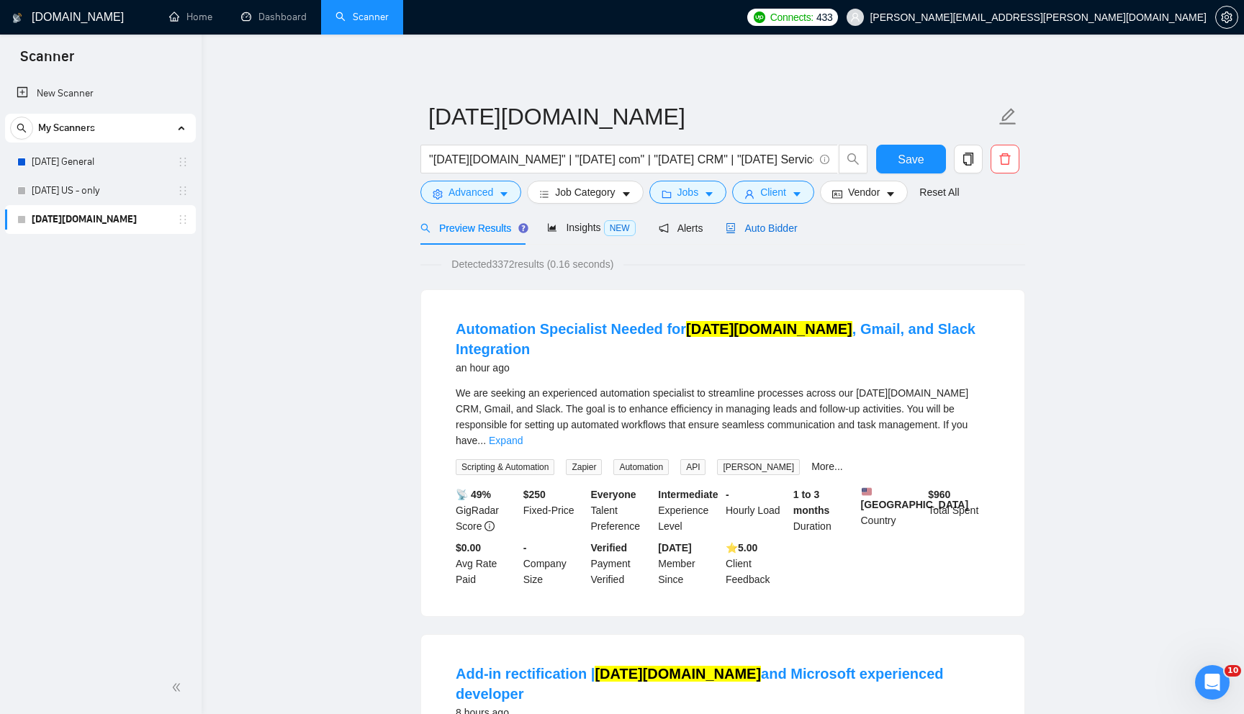
click at [760, 231] on span "Auto Bidder" at bounding box center [761, 228] width 71 height 12
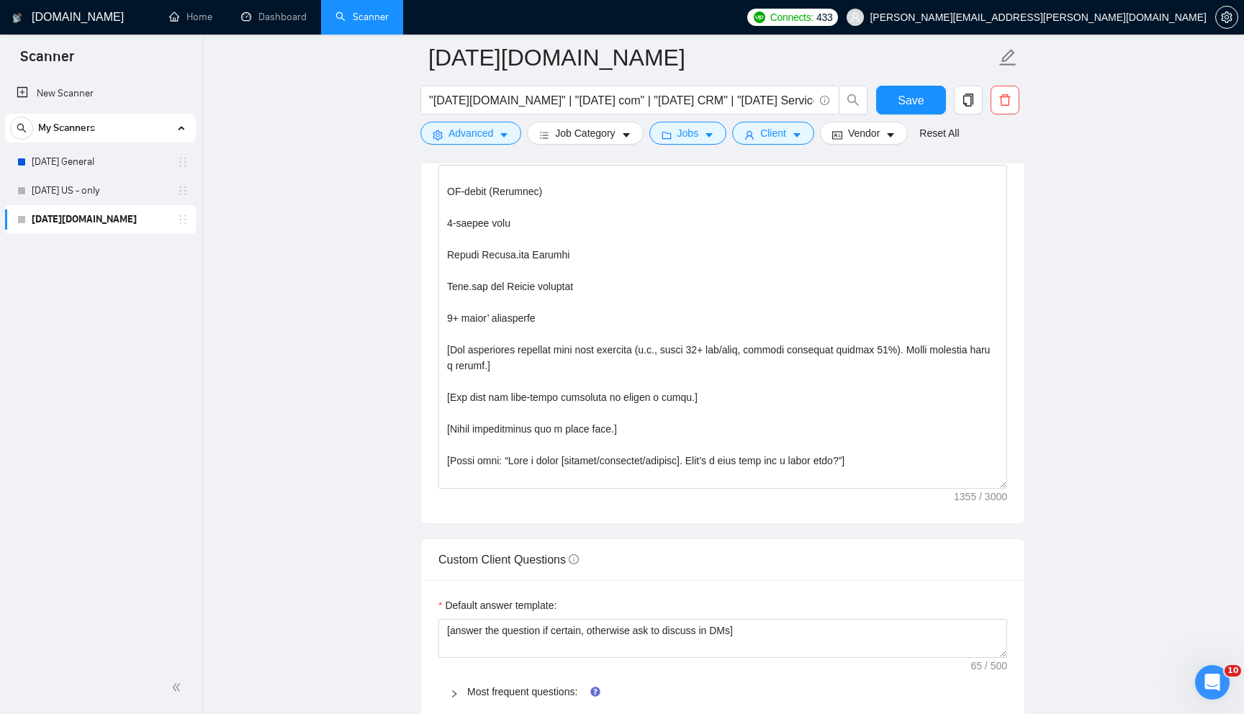
scroll to position [1657, 0]
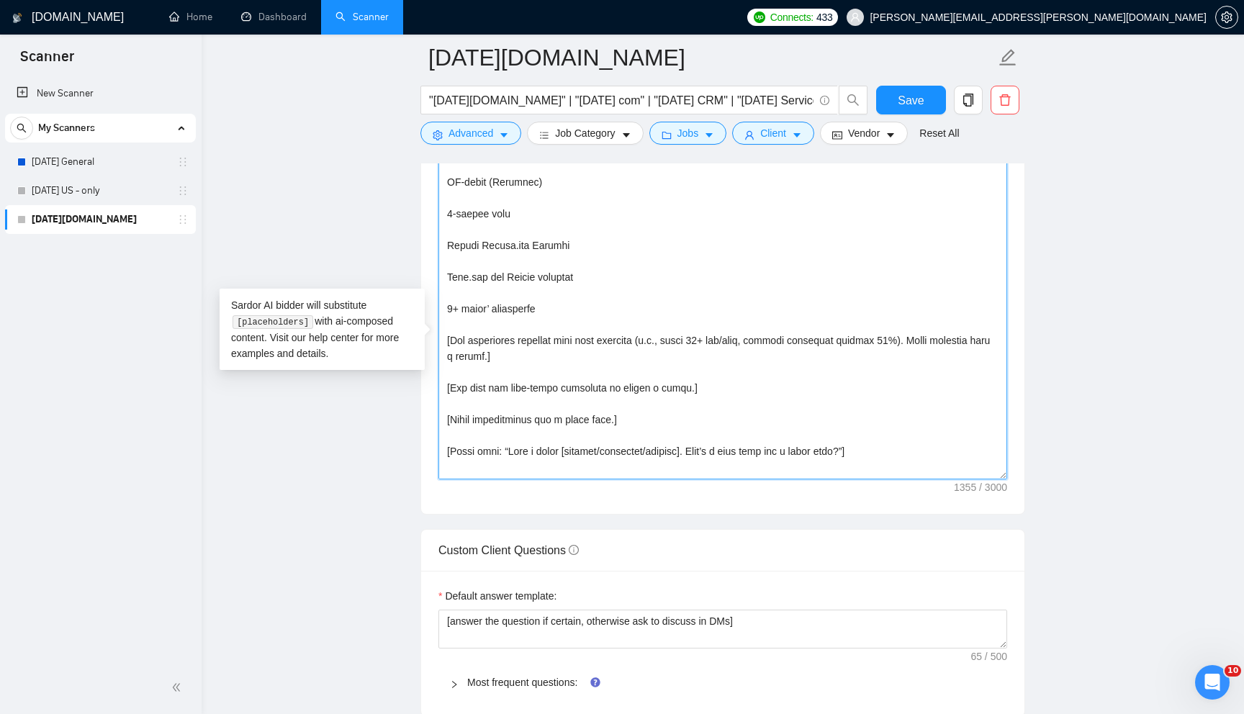
click at [646, 356] on textarea "Cover letter template:" at bounding box center [722, 318] width 569 height 324
click at [659, 335] on textarea "Cover letter template:" at bounding box center [722, 318] width 569 height 324
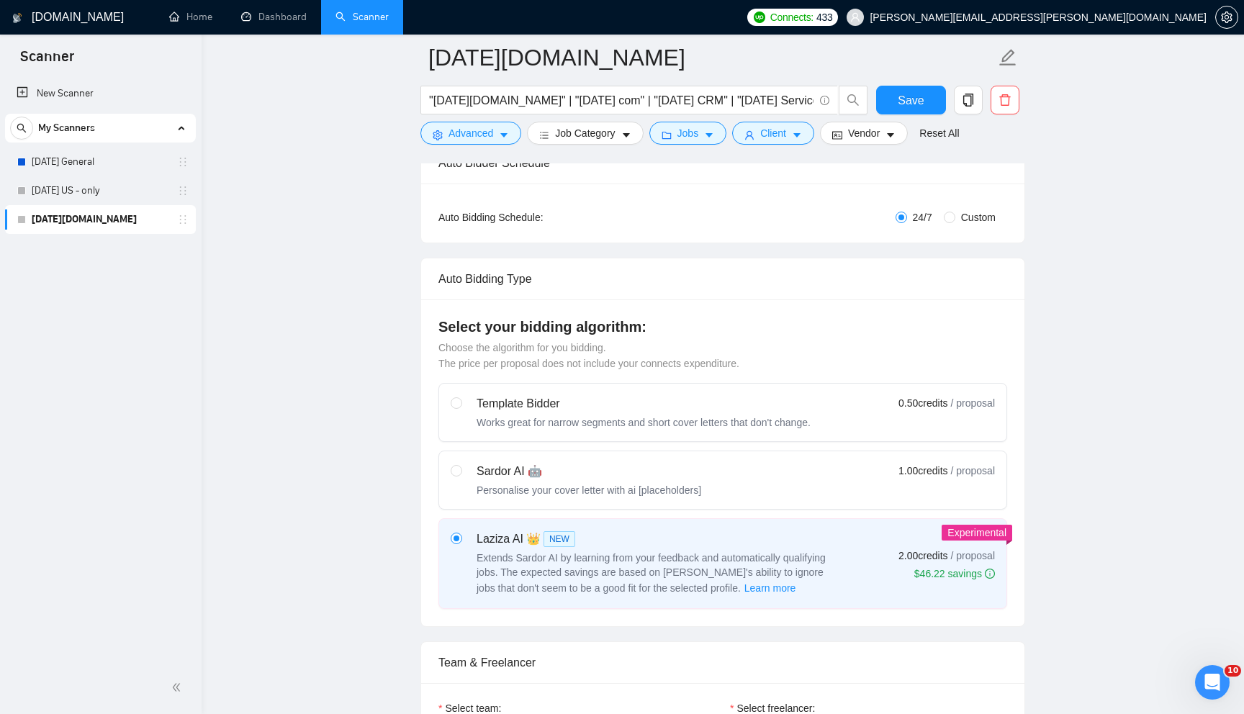
scroll to position [0, 0]
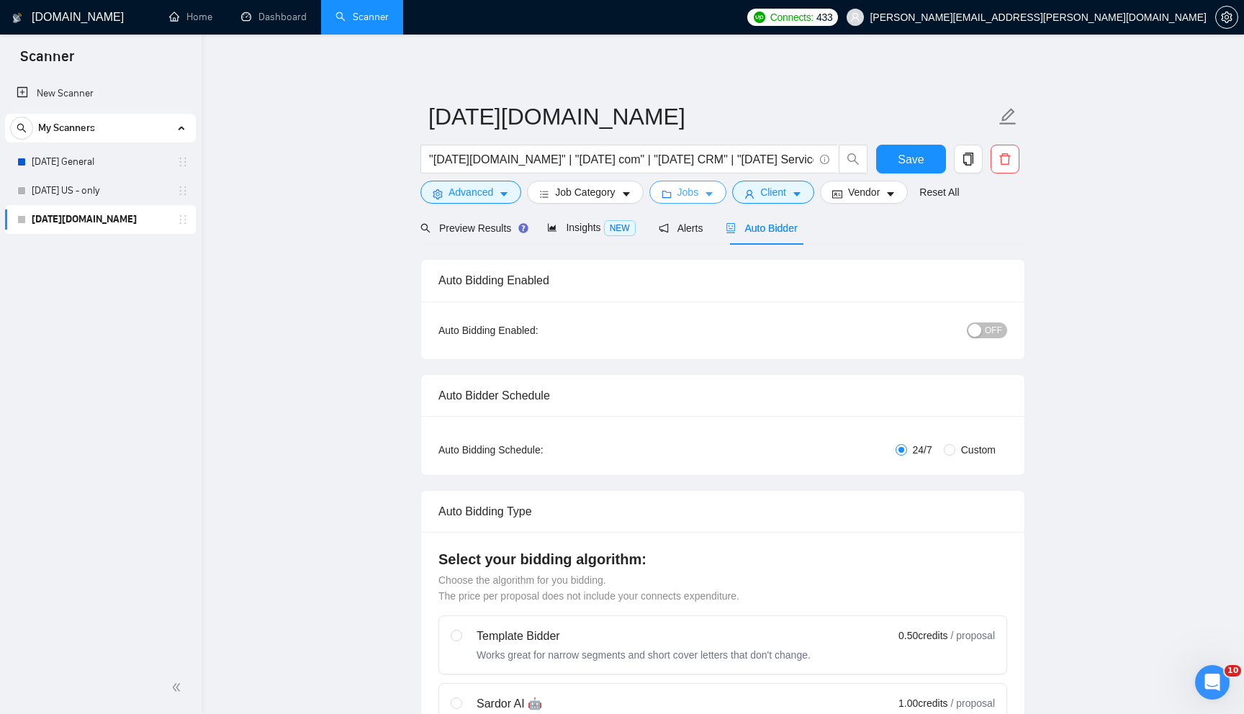
click at [682, 199] on span "Jobs" at bounding box center [688, 192] width 22 height 16
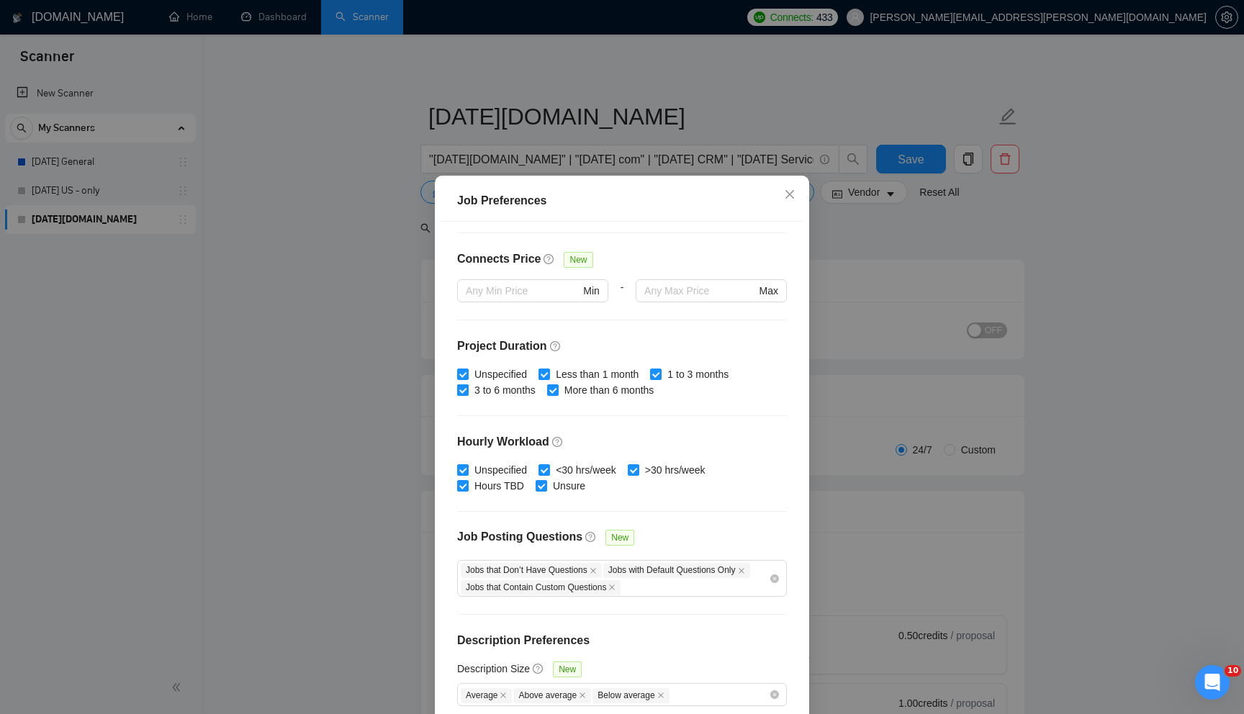
drag, startPoint x: 467, startPoint y: 371, endPoint x: 463, endPoint y: 386, distance: 14.8
click at [466, 372] on input "Unspecified" at bounding box center [462, 374] width 10 height 10
checkbox input "false"
drag, startPoint x: 464, startPoint y: 385, endPoint x: 499, endPoint y: 382, distance: 35.4
click at [464, 385] on input "3 to 6 months" at bounding box center [462, 389] width 10 height 10
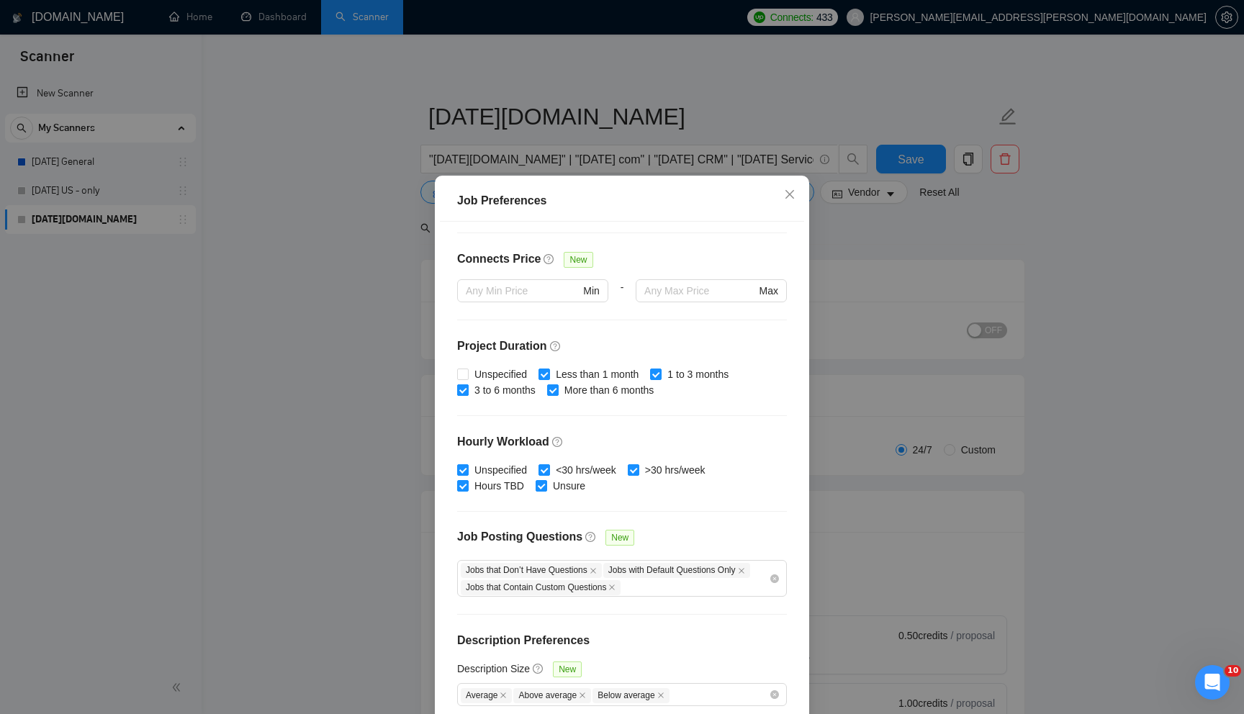
checkbox input "false"
drag, startPoint x: 546, startPoint y: 370, endPoint x: 563, endPoint y: 391, distance: 27.1
click at [545, 370] on input "Less than 1 month" at bounding box center [544, 374] width 10 height 10
checkbox input "false"
drag, startPoint x: 558, startPoint y: 389, endPoint x: 632, endPoint y: 379, distance: 74.8
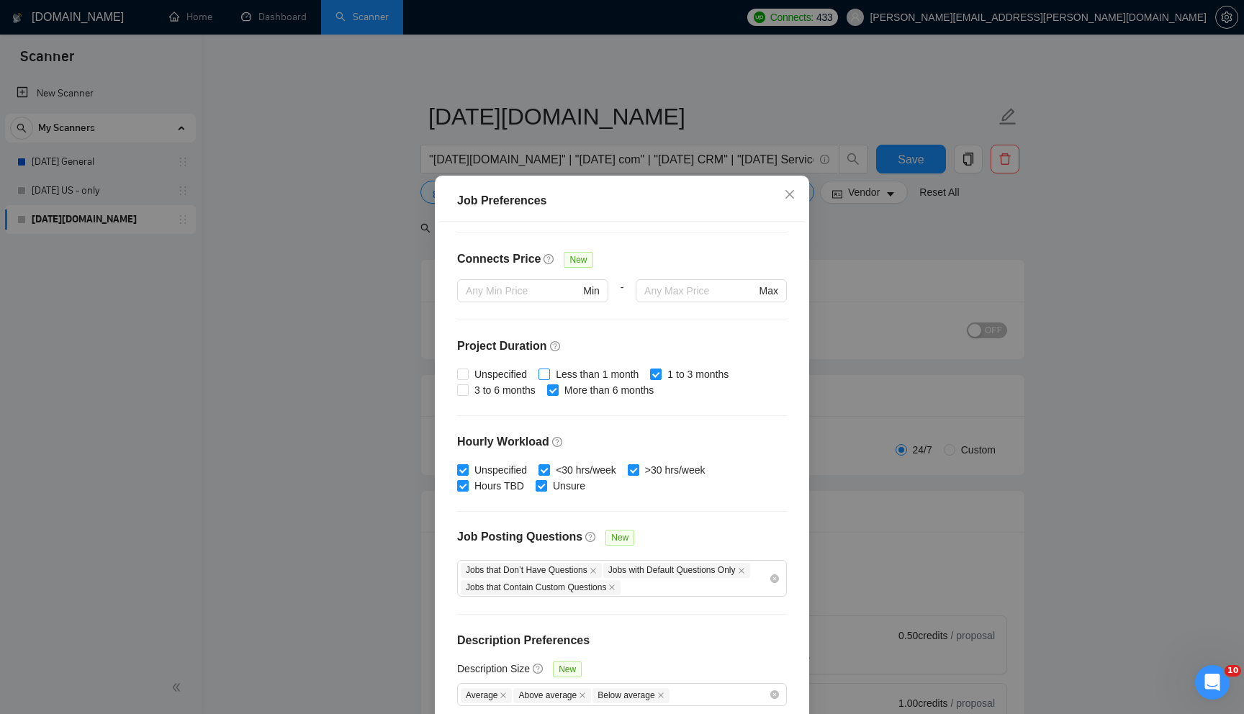
click at [562, 387] on label "More than 6 months" at bounding box center [603, 390] width 113 height 16
drag, startPoint x: 664, startPoint y: 370, endPoint x: 587, endPoint y: 391, distance: 80.5
click at [660, 371] on input "1 to 3 months" at bounding box center [655, 374] width 10 height 10
checkbox input "false"
drag, startPoint x: 559, startPoint y: 389, endPoint x: 558, endPoint y: 423, distance: 33.8
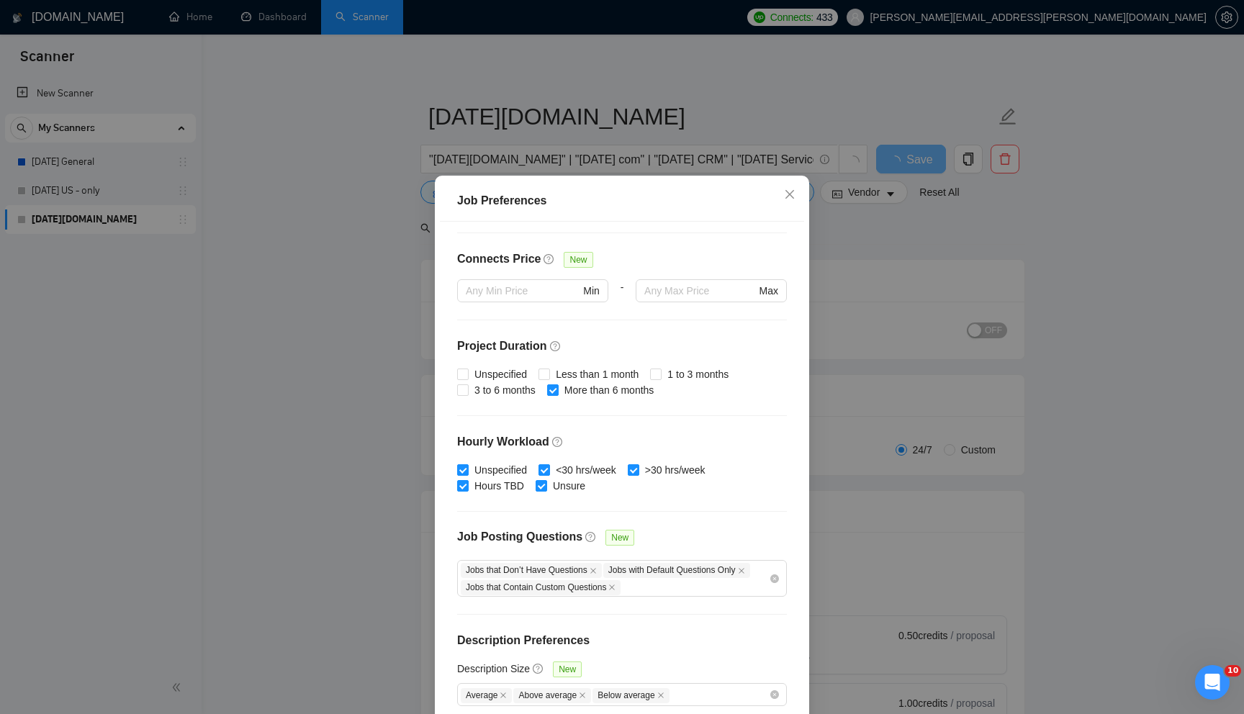
click at [557, 390] on input "More than 6 months" at bounding box center [552, 389] width 10 height 10
checkbox input "false"
drag, startPoint x: 633, startPoint y: 472, endPoint x: 610, endPoint y: 472, distance: 23.0
click at [633, 472] on input ">30 hrs/week" at bounding box center [633, 469] width 10 height 10
checkbox input "false"
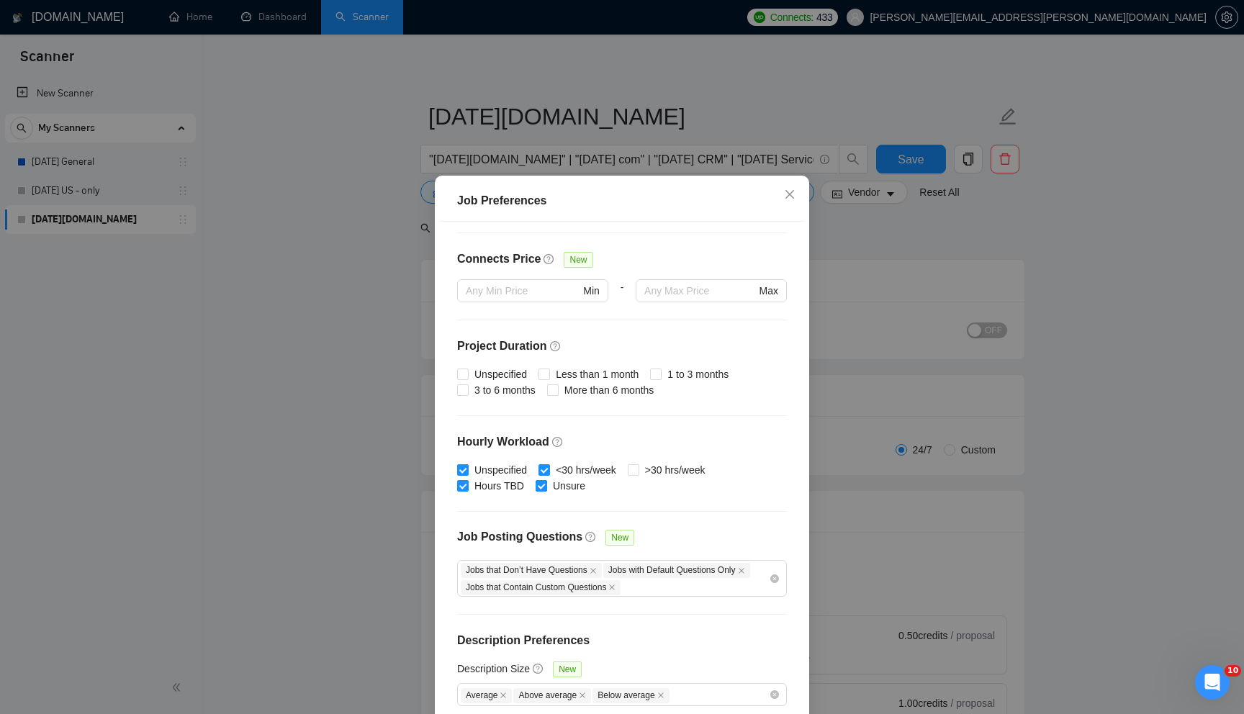
drag, startPoint x: 544, startPoint y: 471, endPoint x: 539, endPoint y: 480, distance: 10.3
click at [543, 471] on input "<30 hrs/week" at bounding box center [544, 469] width 10 height 10
checkbox input "false"
click at [537, 487] on input "Unsure" at bounding box center [541, 485] width 10 height 10
checkbox input "false"
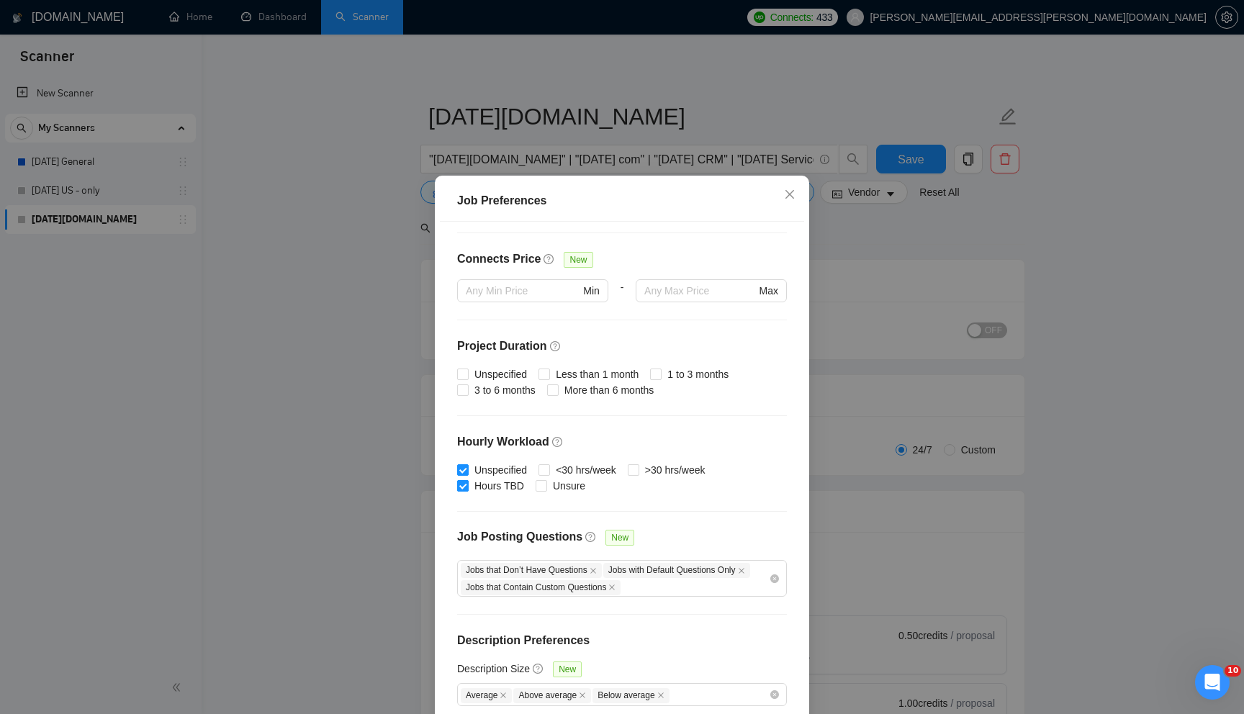
drag, startPoint x: 472, startPoint y: 485, endPoint x: 465, endPoint y: 477, distance: 10.2
click at [471, 485] on span "Hours TBD" at bounding box center [499, 486] width 61 height 16
click at [467, 485] on input "Hours TBD" at bounding box center [462, 485] width 10 height 10
checkbox input "false"
click at [465, 469] on input "Unspecified" at bounding box center [462, 469] width 10 height 10
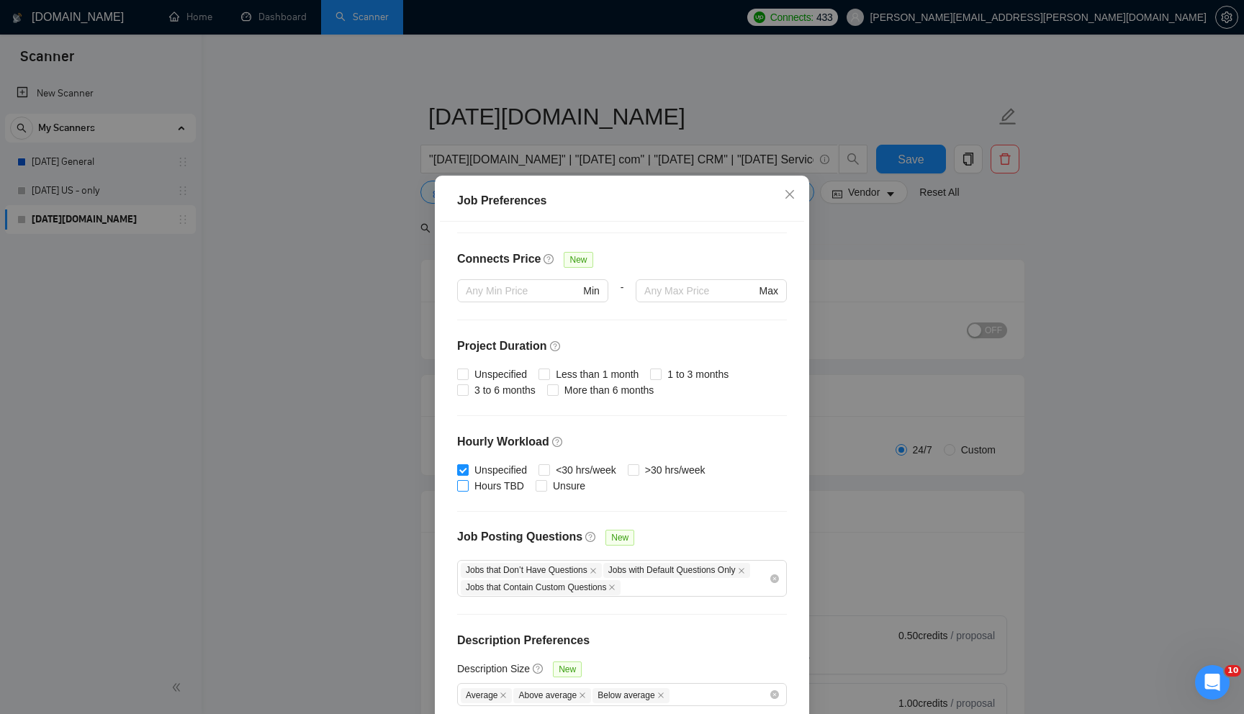
checkbox input "false"
click at [650, 584] on div "Jobs that Don’t Have Questions Jobs with Default Questions Only Jobs that Conta…" at bounding box center [615, 579] width 308 height 34
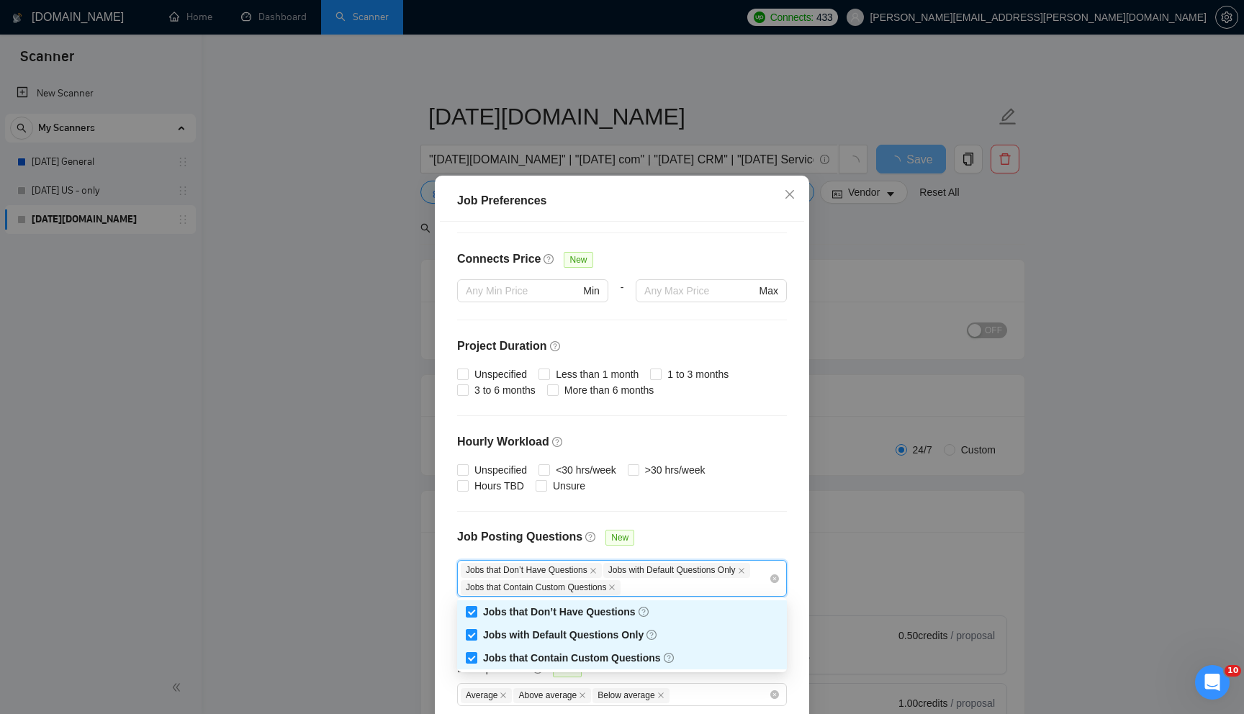
checkbox input "false"
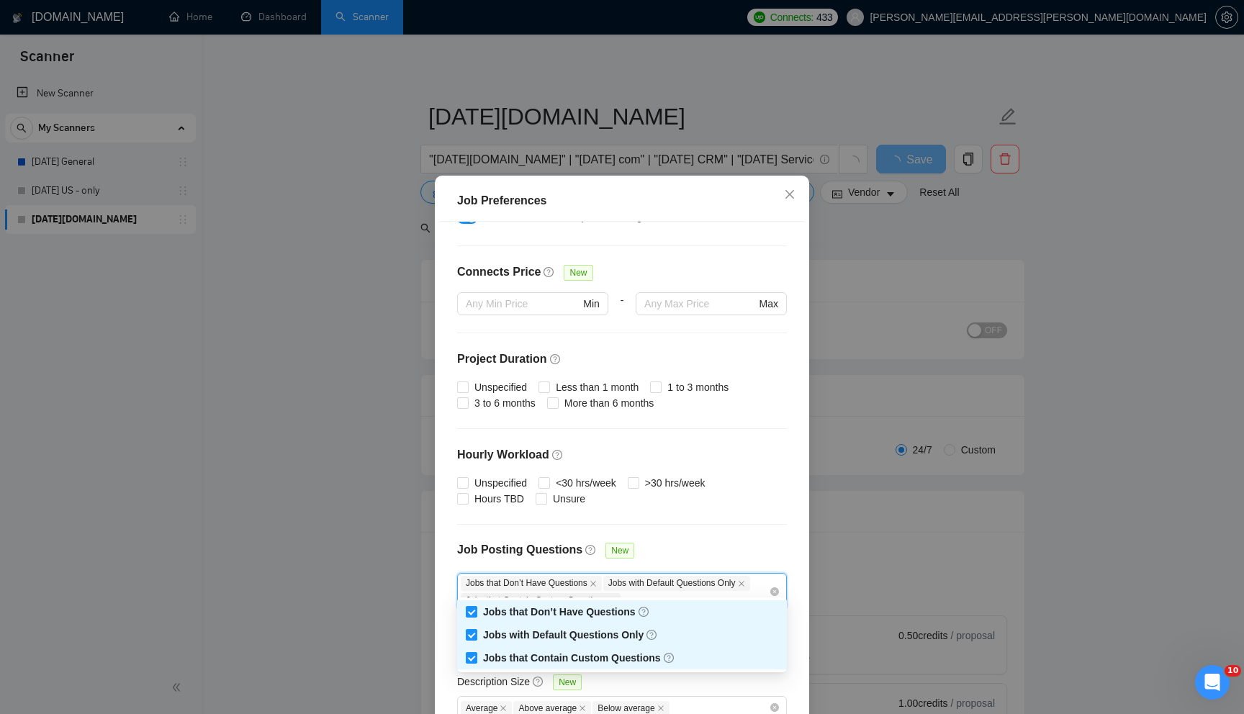
checkbox input "false"
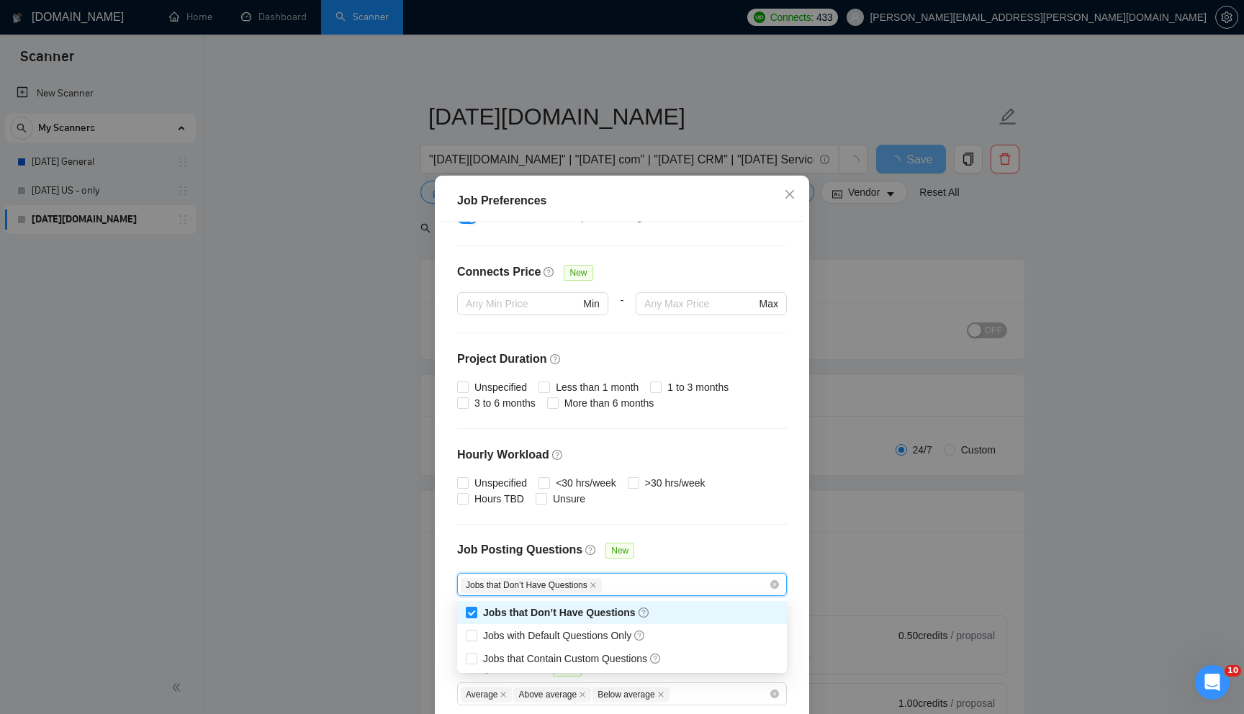
checkbox input "false"
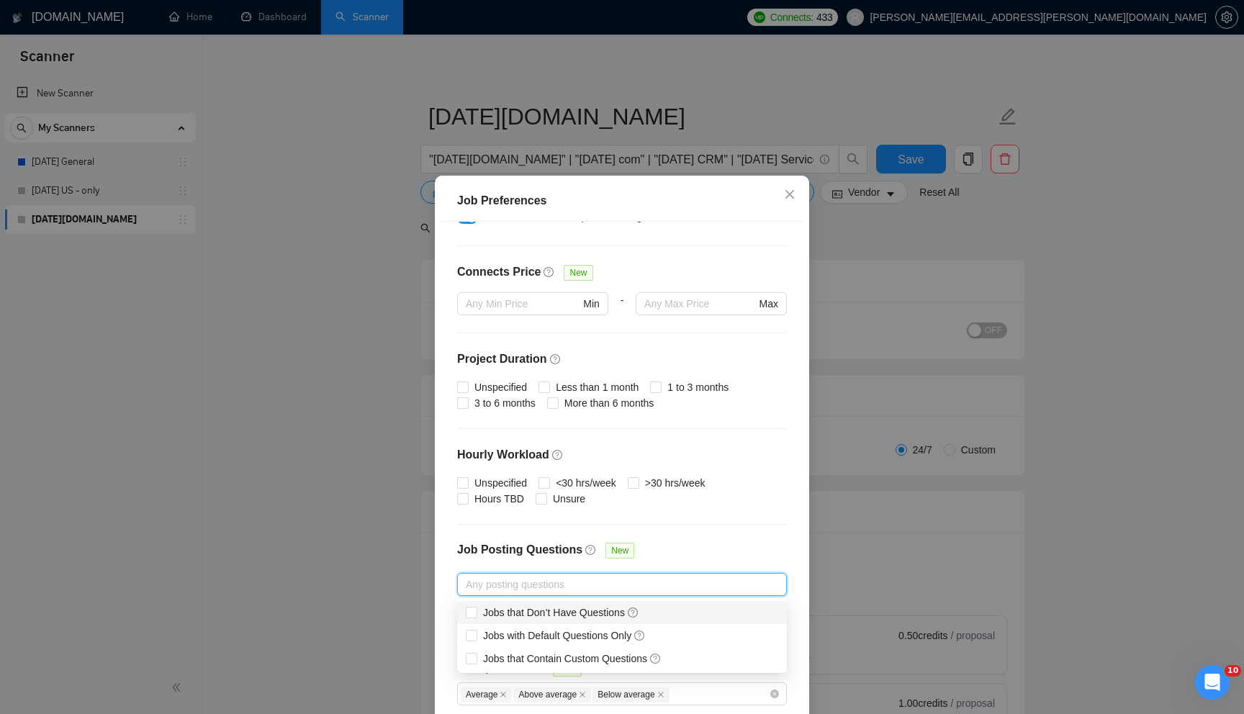
click at [750, 458] on h4 "Hourly Workload" at bounding box center [622, 454] width 330 height 17
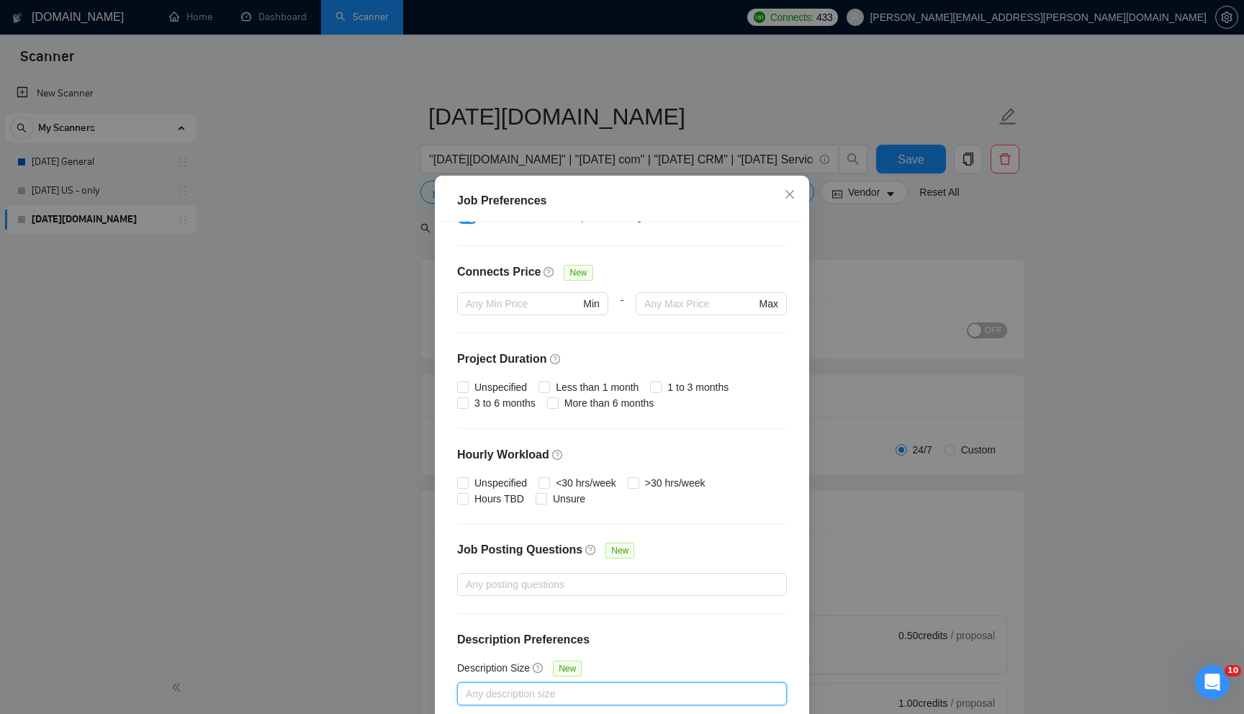
click at [1109, 318] on div "Job Preferences Budget Project Type All Fixed Price Hourly Rate Fixed Price Bud…" at bounding box center [622, 357] width 1244 height 714
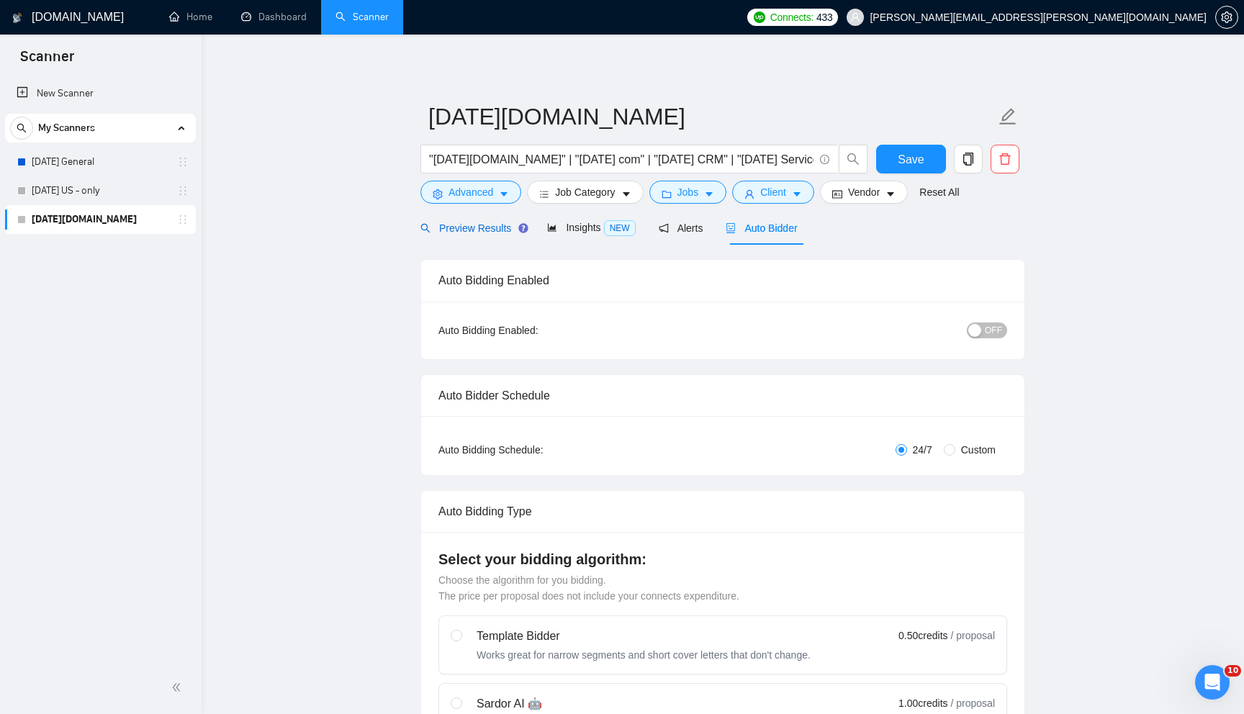
click at [475, 225] on span "Preview Results" at bounding box center [472, 228] width 104 height 12
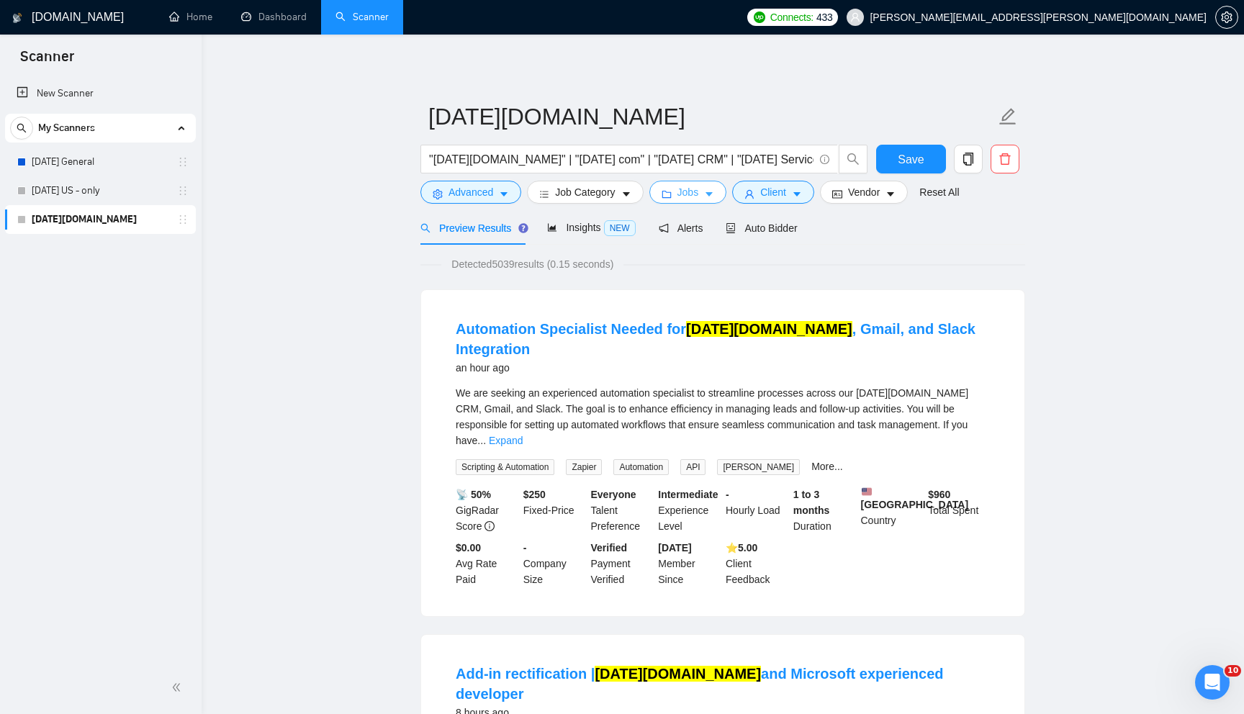
click at [692, 195] on span "Jobs" at bounding box center [688, 192] width 22 height 16
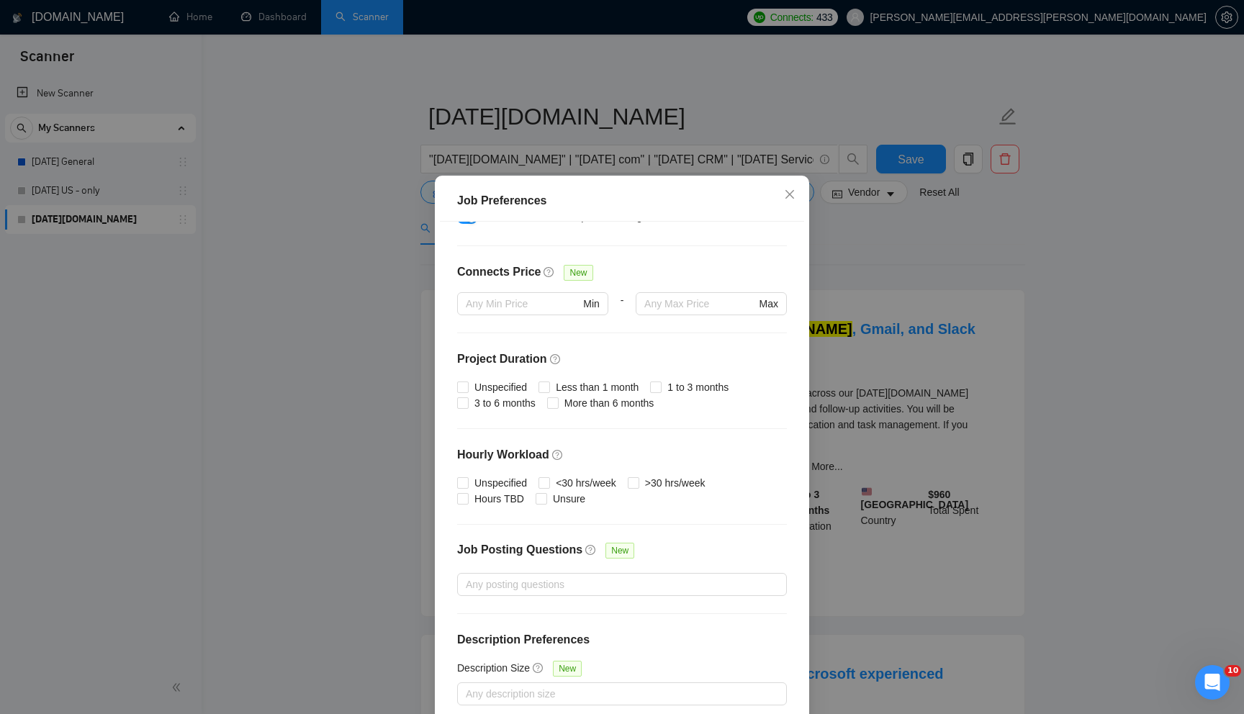
drag, startPoint x: 886, startPoint y: 237, endPoint x: 862, endPoint y: 217, distance: 31.7
click at [883, 233] on div "Job Preferences Budget Project Type All Fixed Price Hourly Rate Fixed Price Bud…" at bounding box center [622, 357] width 1244 height 714
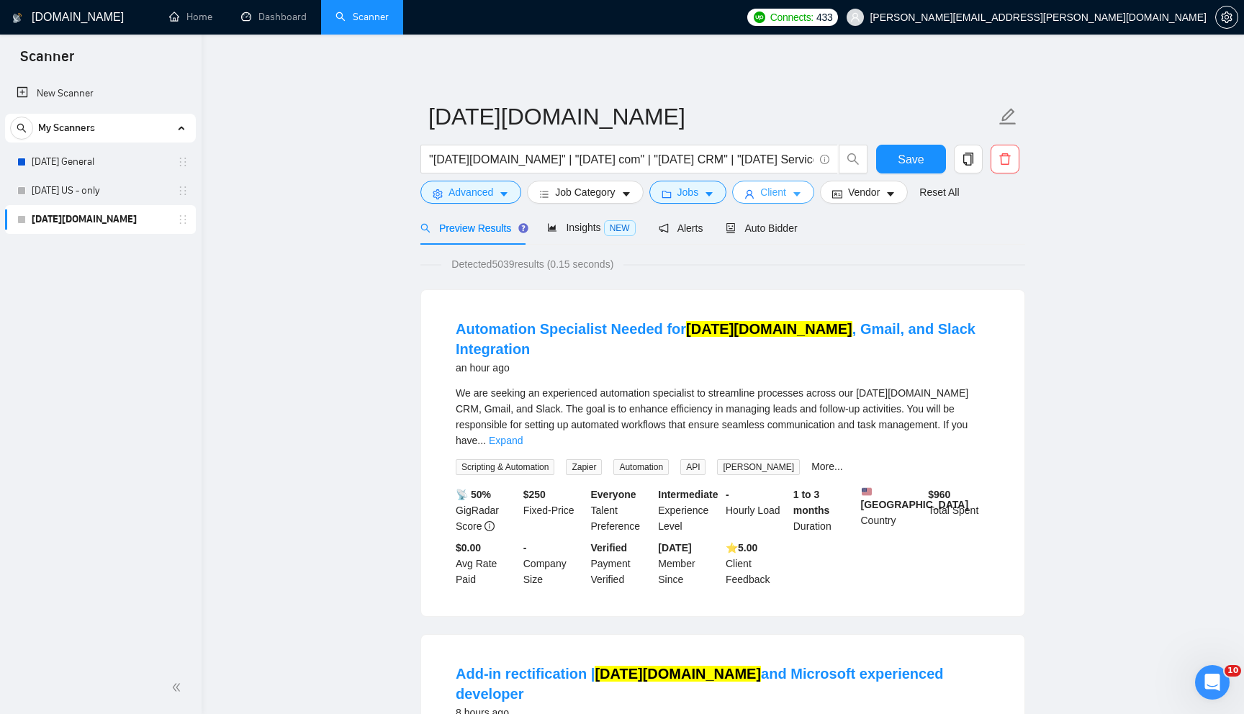
click at [783, 188] on span "Client" at bounding box center [773, 192] width 26 height 16
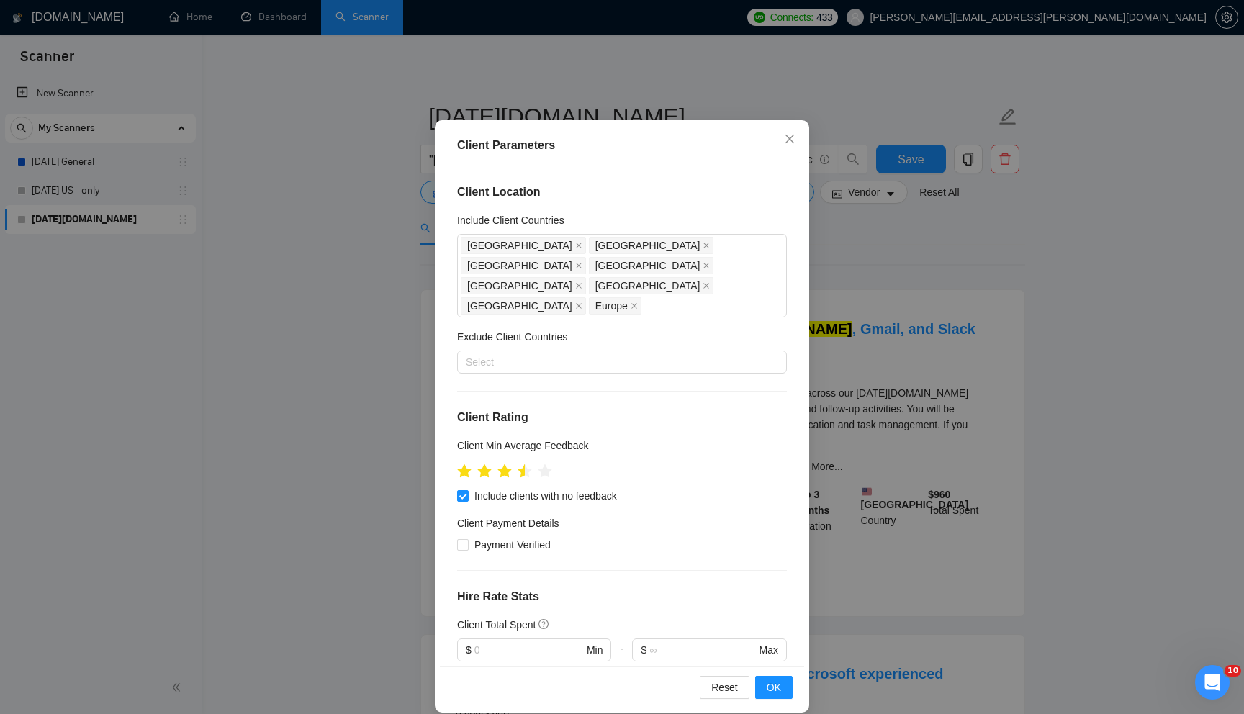
scroll to position [71, 0]
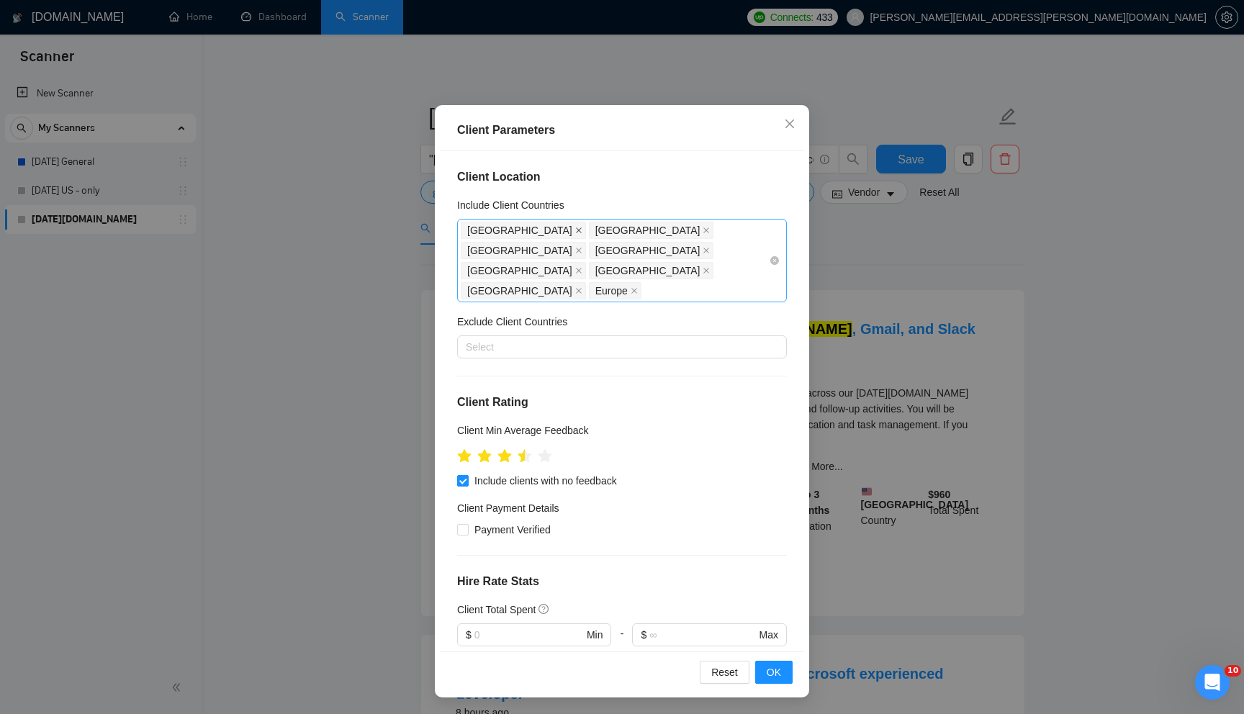
click at [576, 231] on icon "close" at bounding box center [579, 230] width 6 height 6
click at [538, 231] on span "[GEOGRAPHIC_DATA]" at bounding box center [519, 230] width 105 height 16
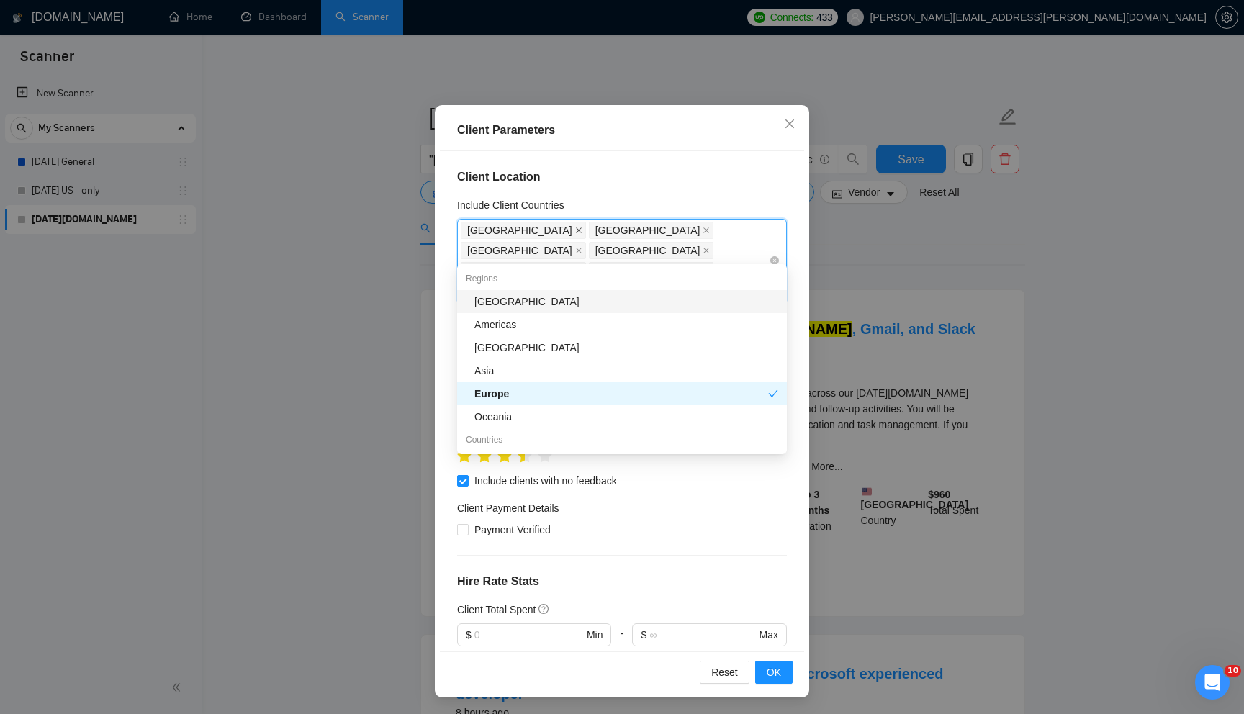
click at [575, 229] on icon "close" at bounding box center [578, 230] width 7 height 7
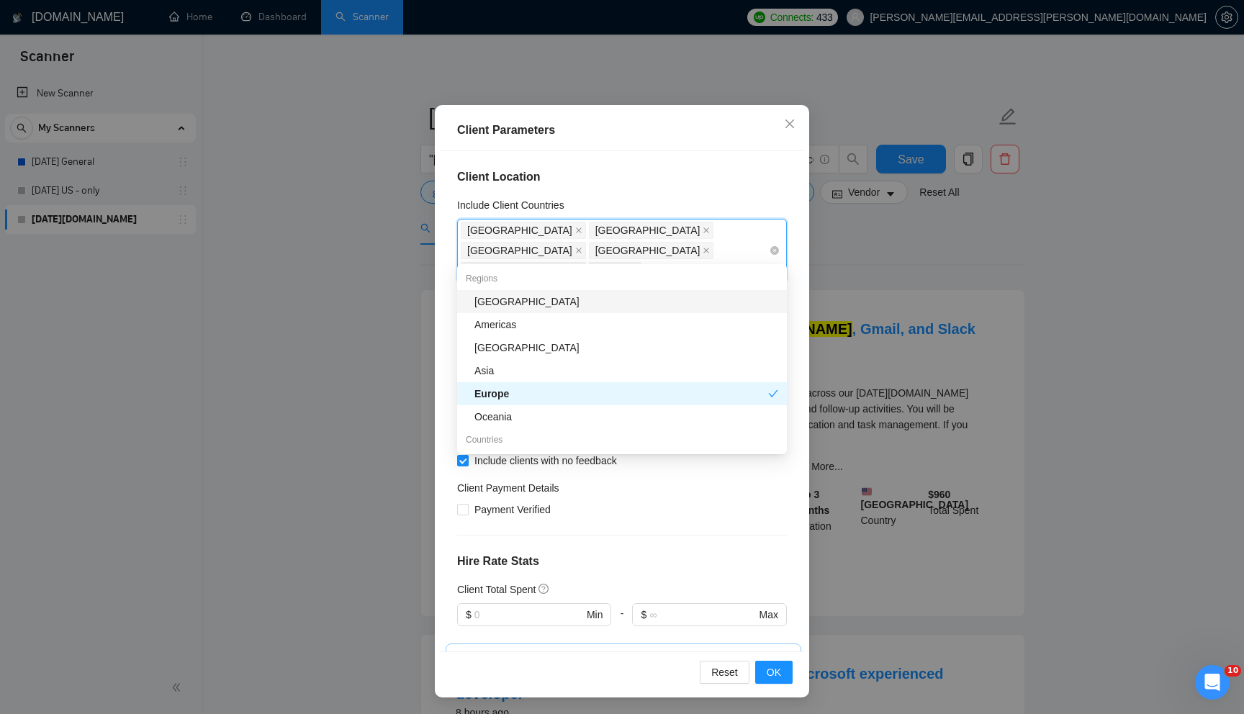
click at [595, 229] on span "[GEOGRAPHIC_DATA]" at bounding box center [647, 230] width 105 height 16
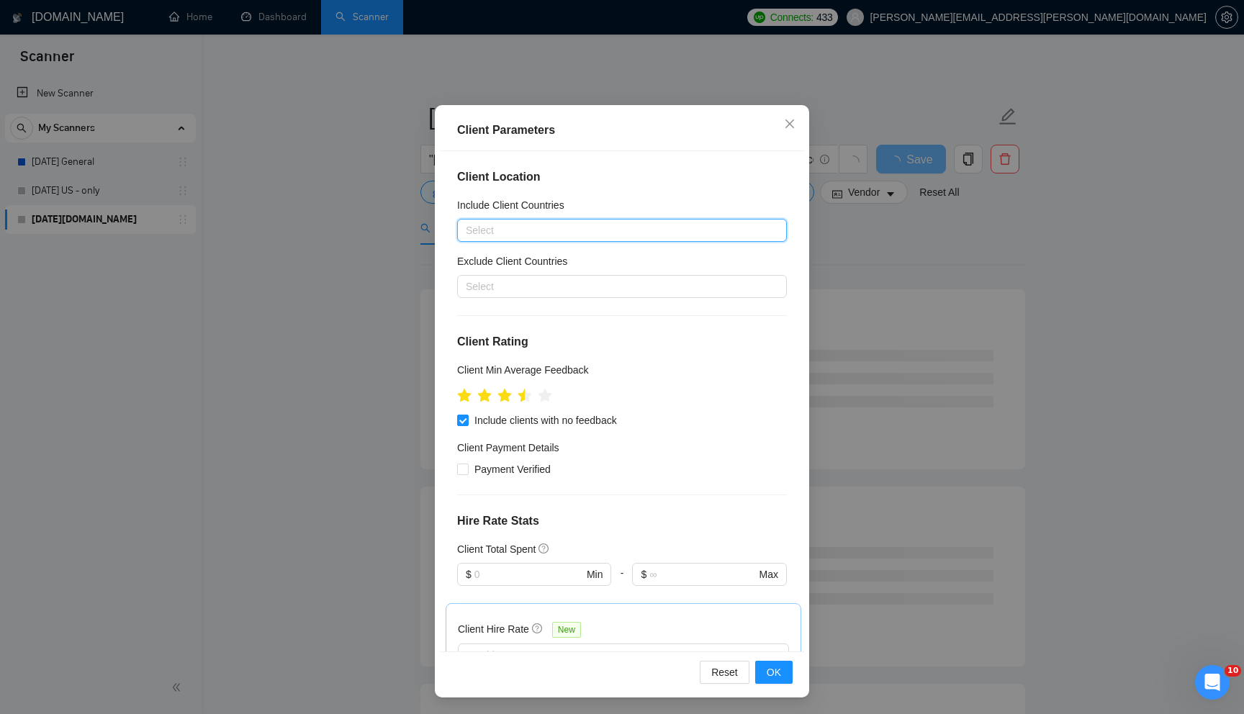
click at [628, 366] on div "Client Min Average Feedback" at bounding box center [622, 373] width 330 height 22
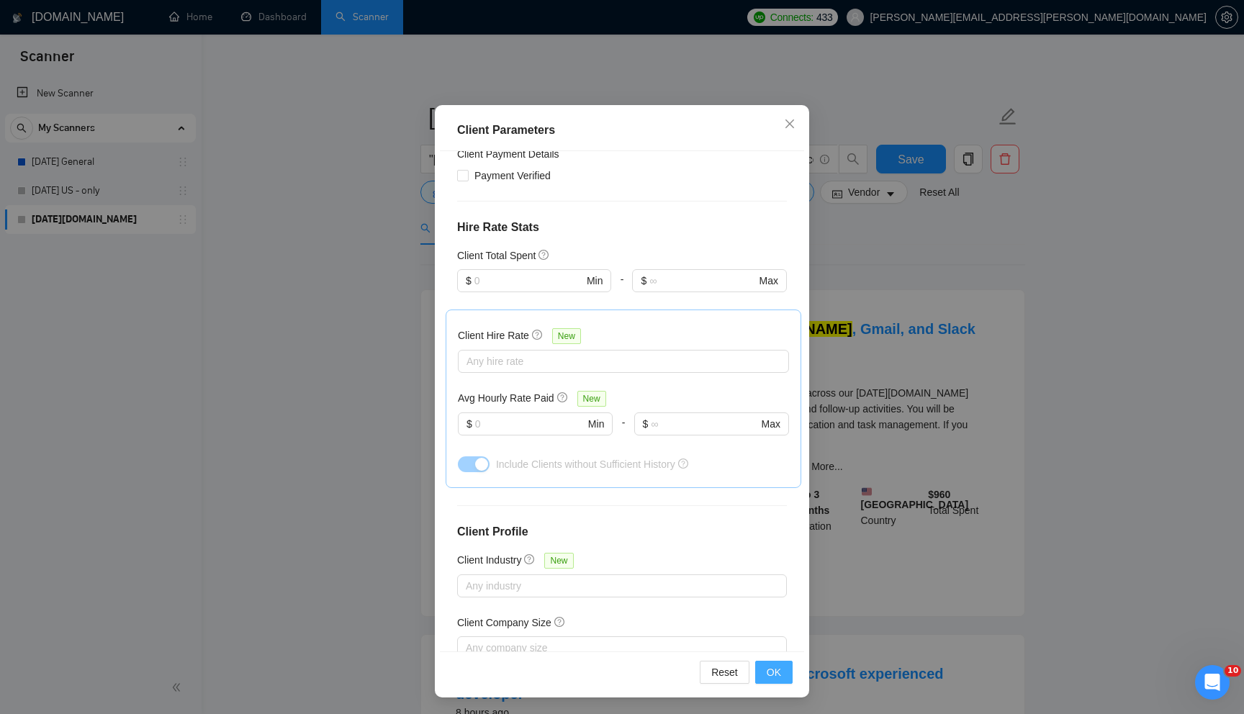
scroll to position [397, 0]
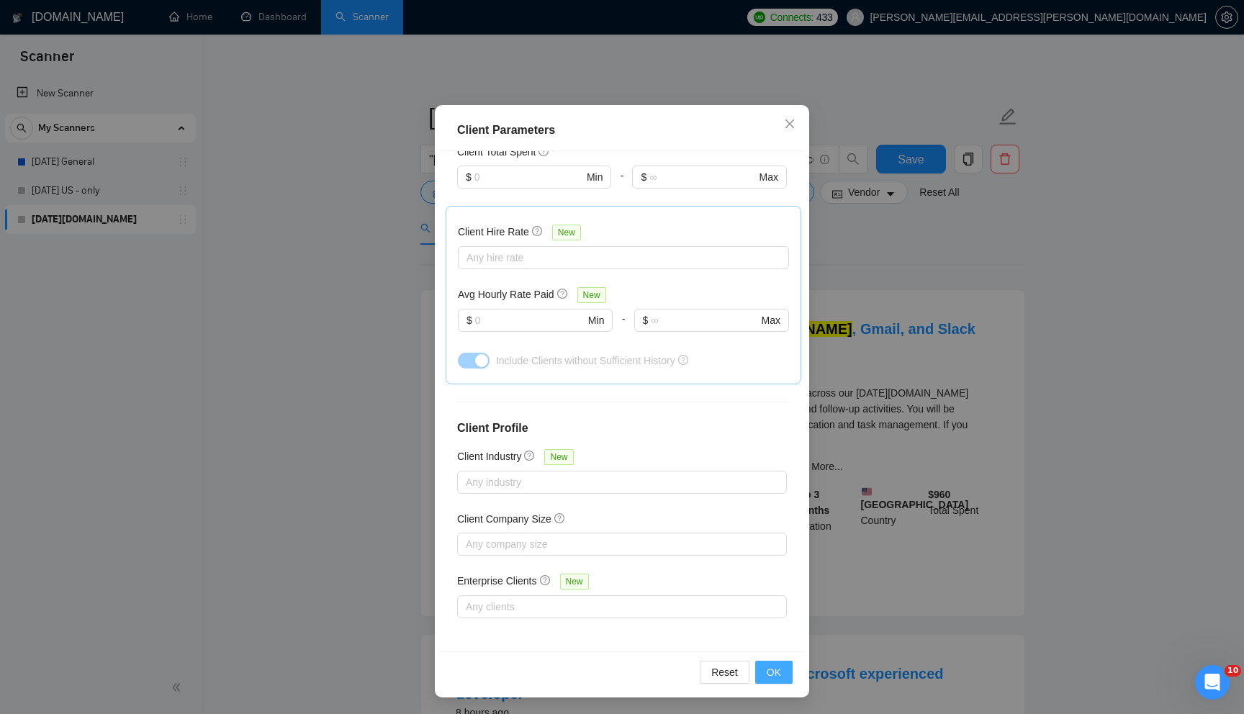
click at [771, 618] on span "OK" at bounding box center [774, 672] width 14 height 16
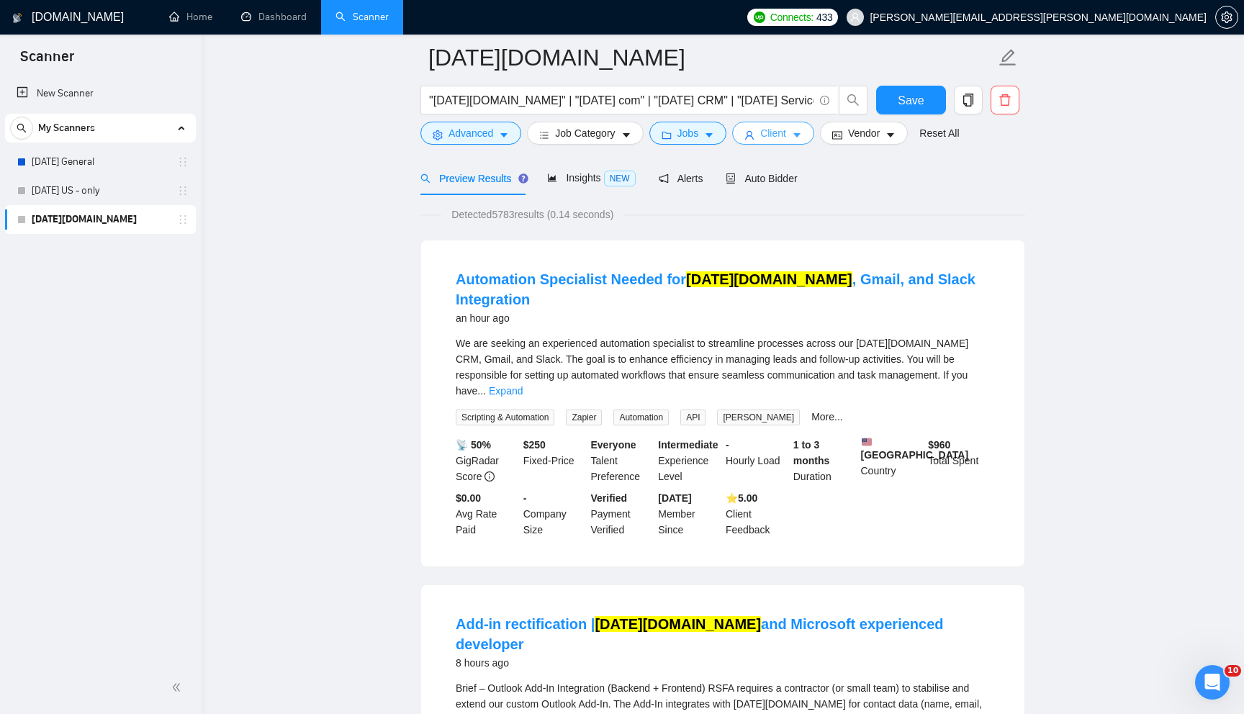
scroll to position [0, 0]
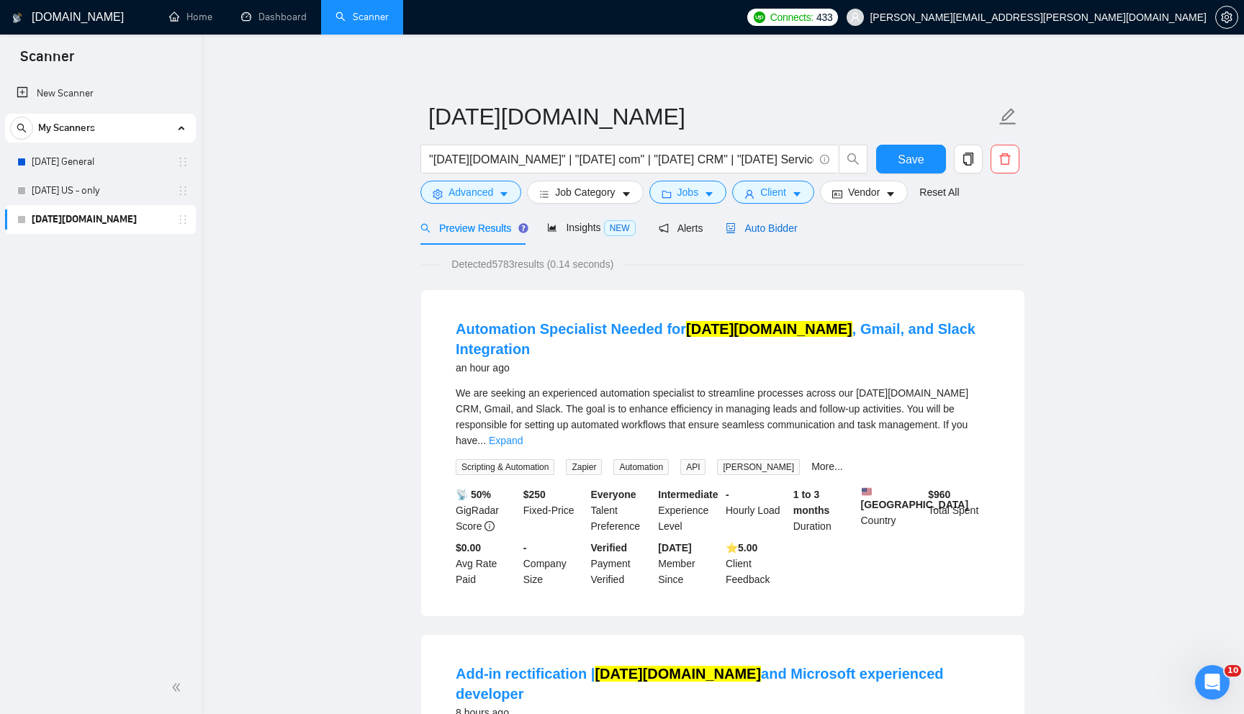
click at [784, 227] on span "Auto Bidder" at bounding box center [761, 228] width 71 height 12
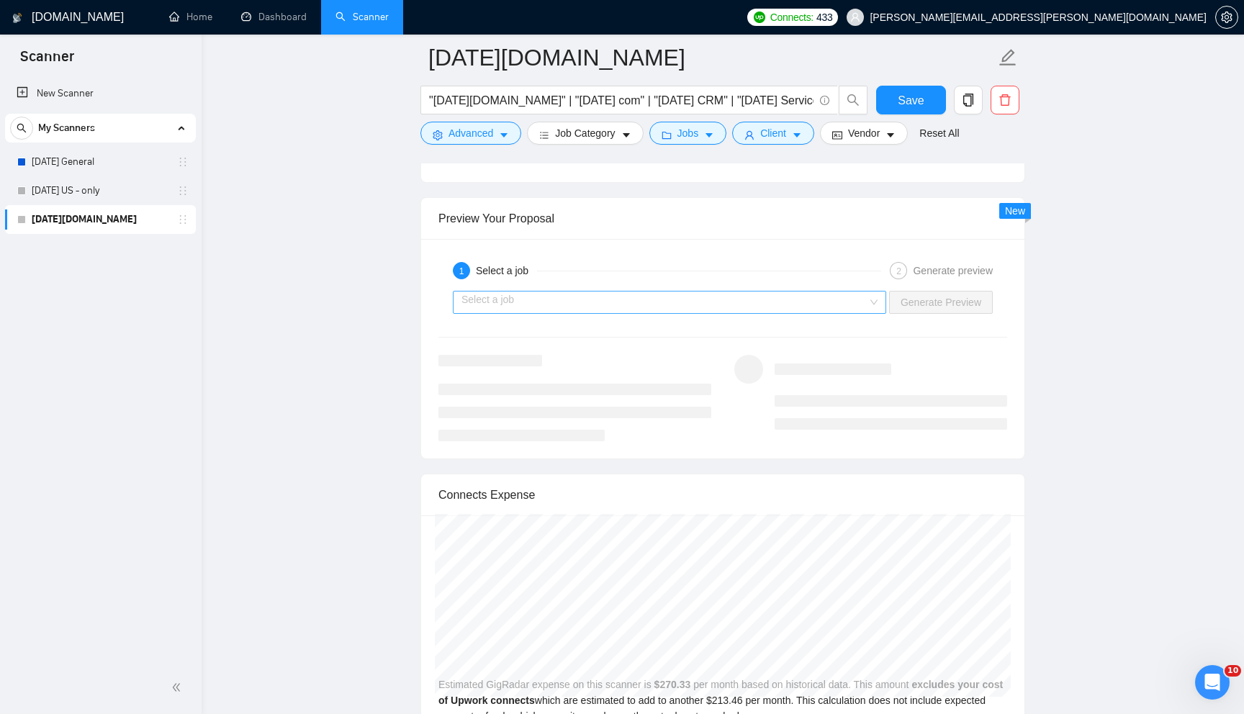
scroll to position [2700, 0]
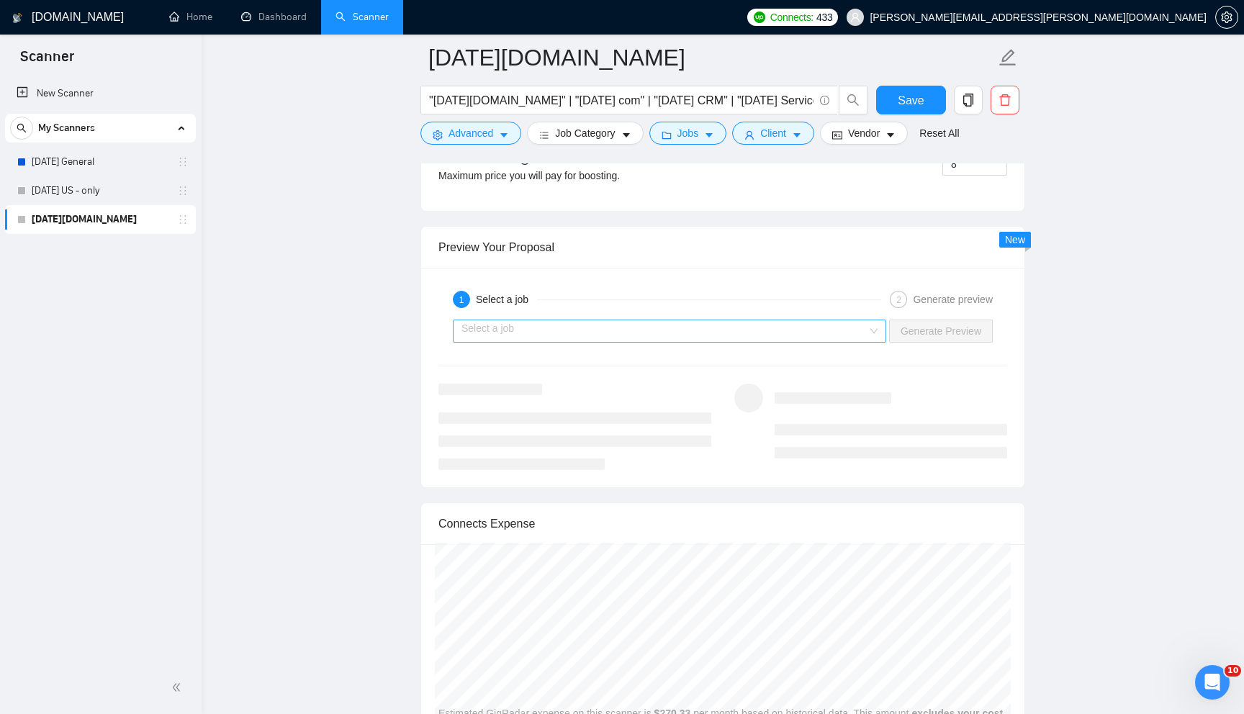
click at [734, 342] on input "search" at bounding box center [664, 331] width 406 height 22
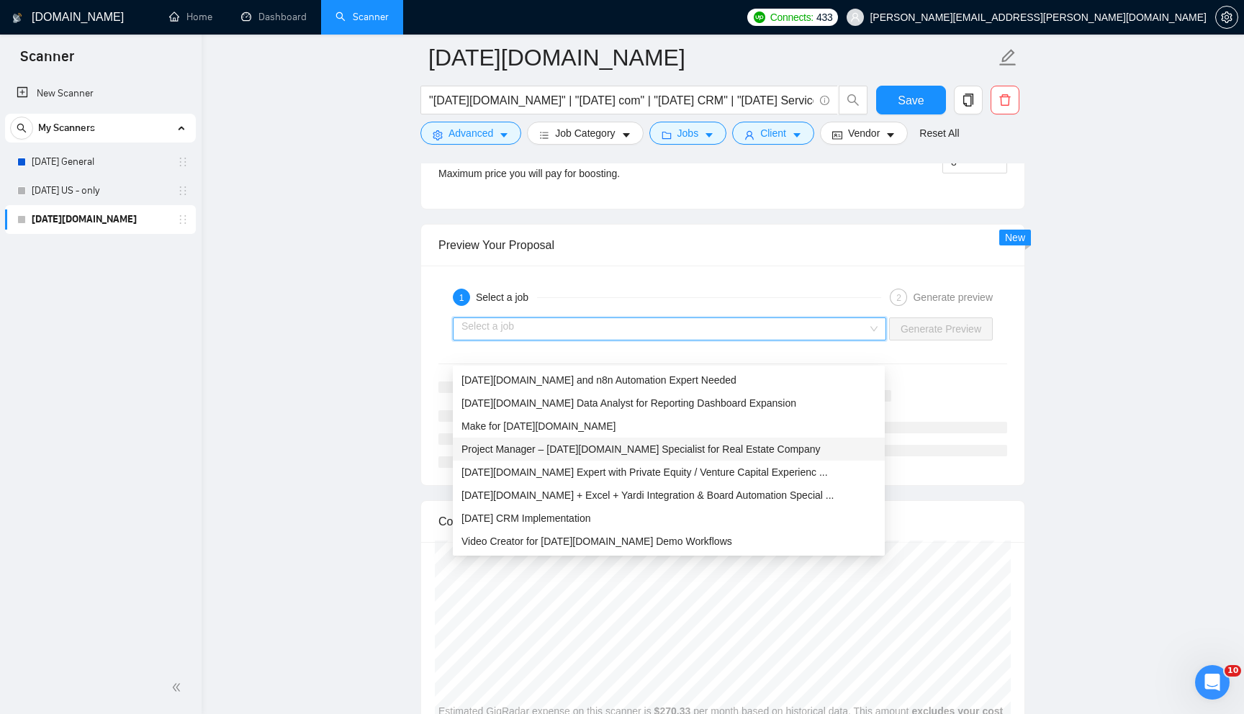
scroll to position [2708, 0]
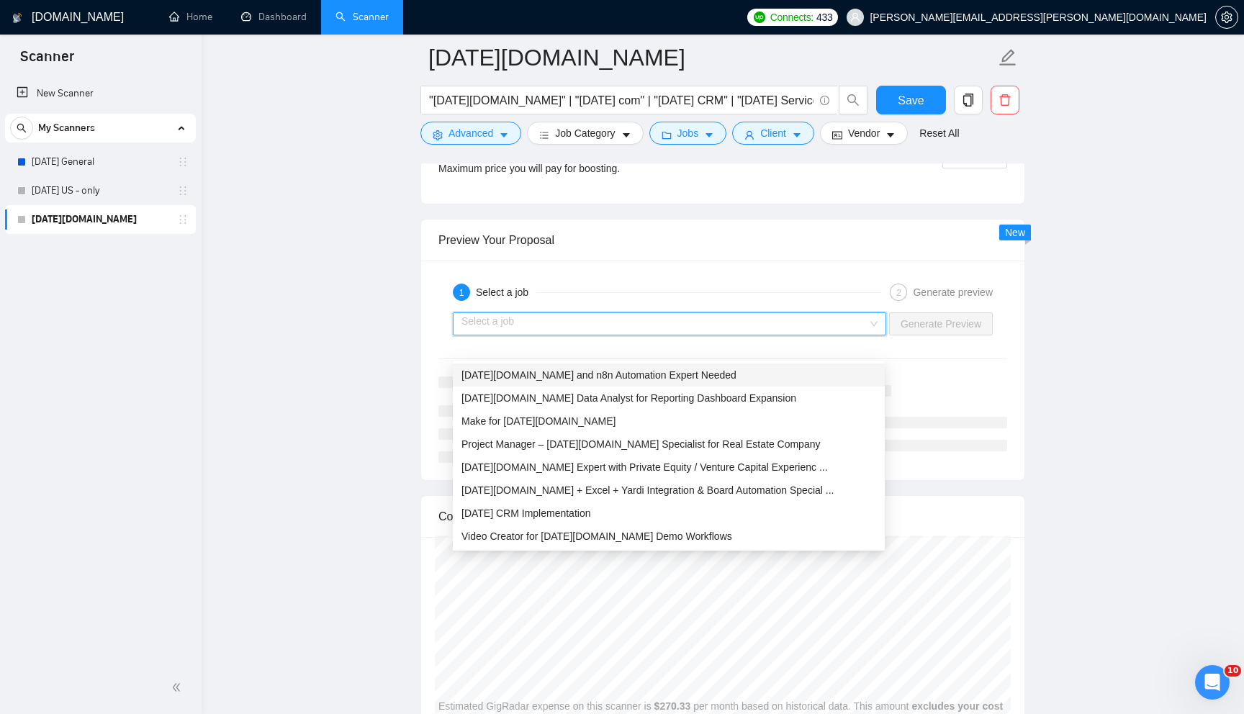
click at [718, 335] on input "search" at bounding box center [664, 324] width 406 height 22
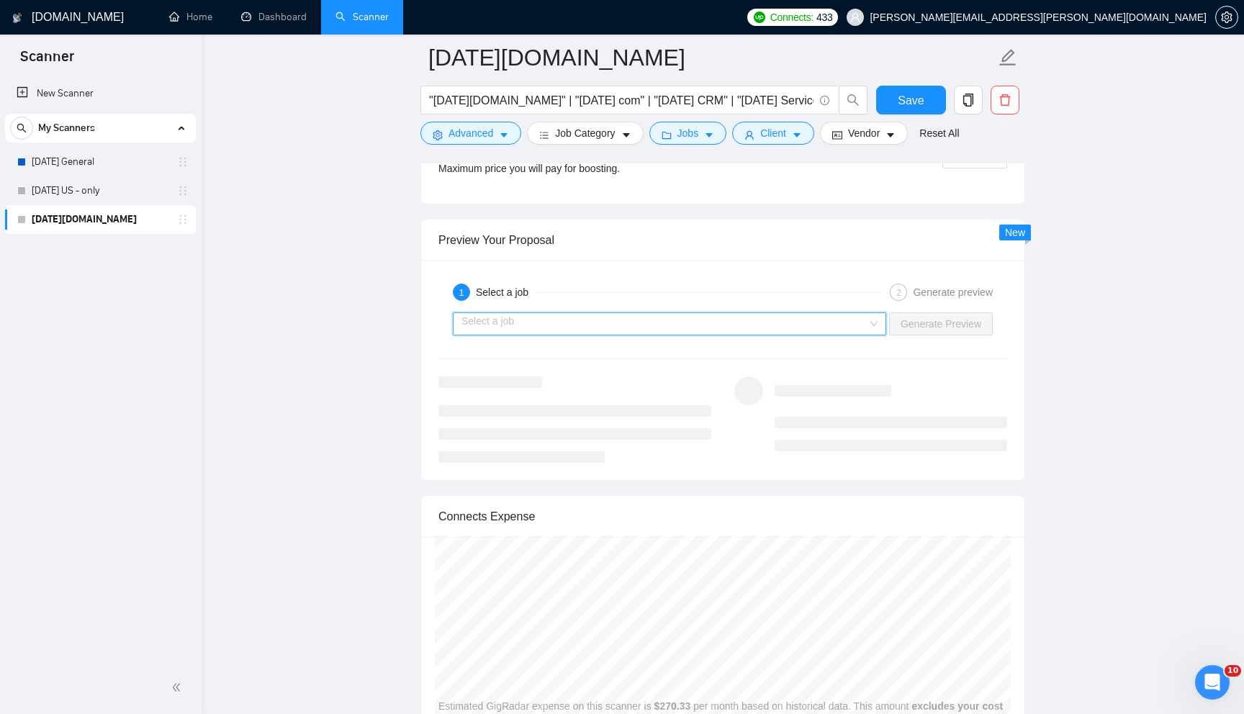
click at [718, 335] on input "search" at bounding box center [664, 324] width 406 height 22
click at [601, 335] on input "search" at bounding box center [664, 324] width 406 height 22
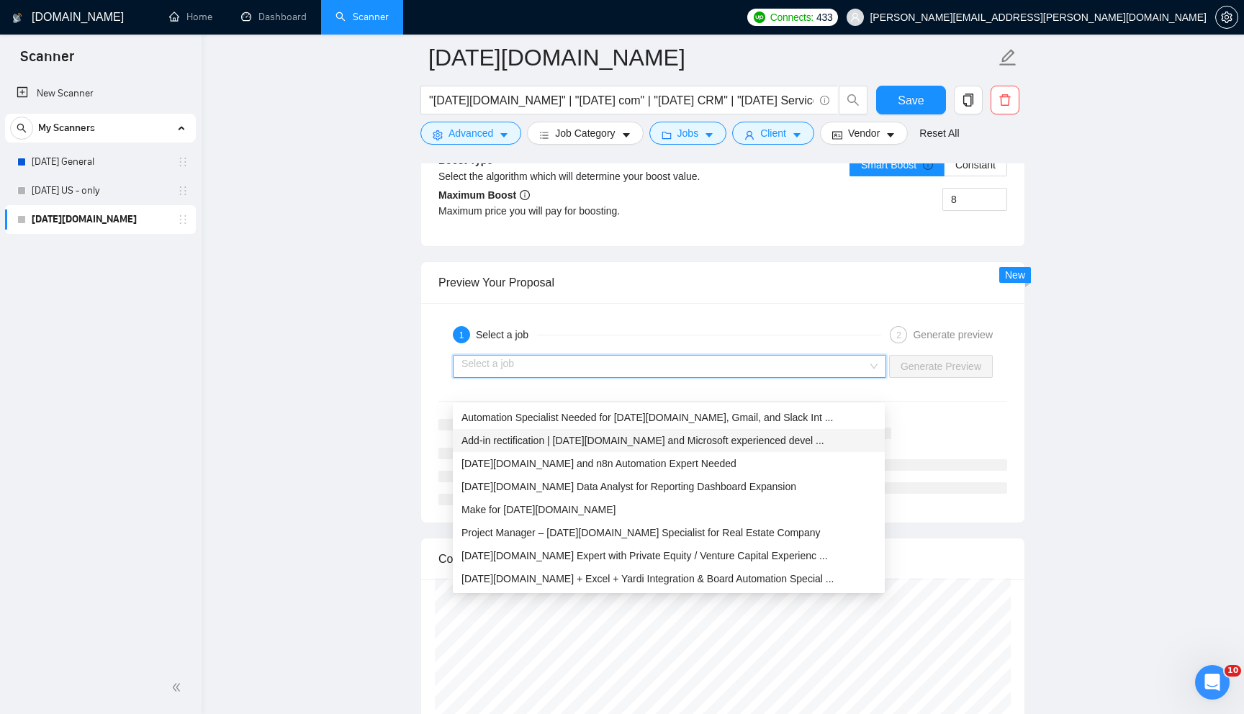
scroll to position [2650, 0]
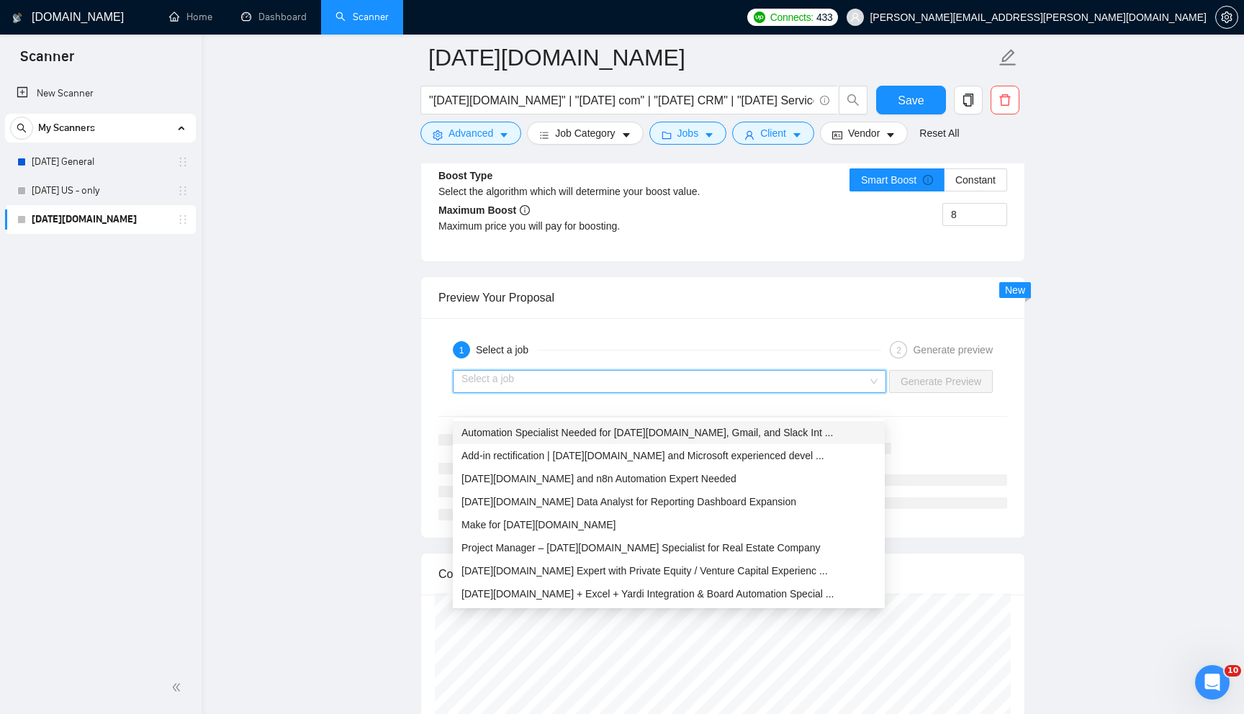
drag, startPoint x: 752, startPoint y: 332, endPoint x: 1224, endPoint y: 293, distance: 473.9
click at [752, 318] on div "Preview Your Proposal" at bounding box center [722, 297] width 569 height 41
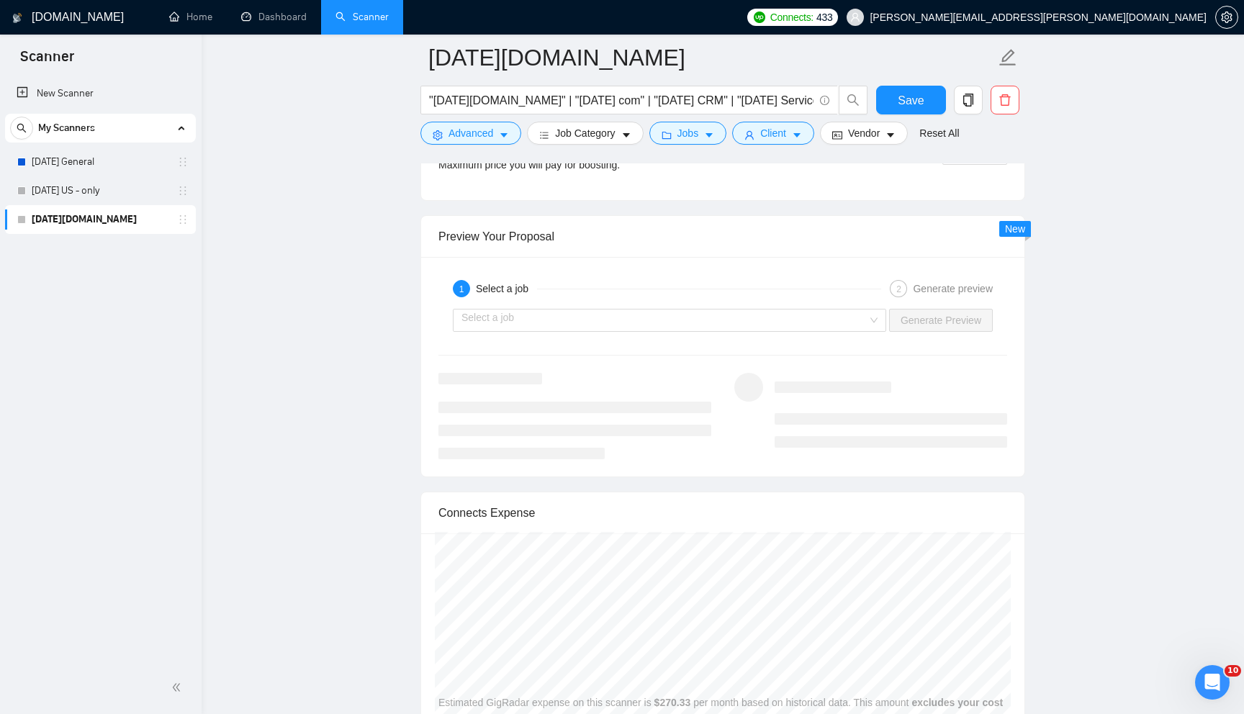
scroll to position [2786, 0]
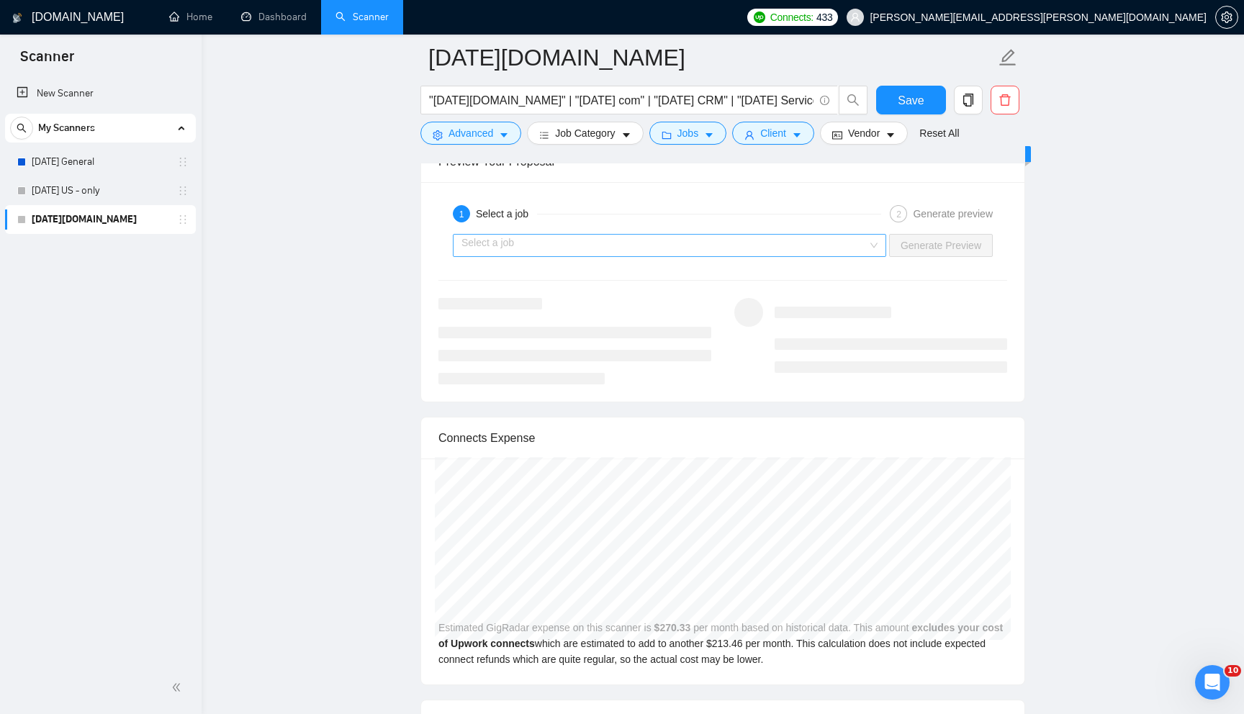
click at [874, 257] on div "Select a job" at bounding box center [669, 245] width 433 height 23
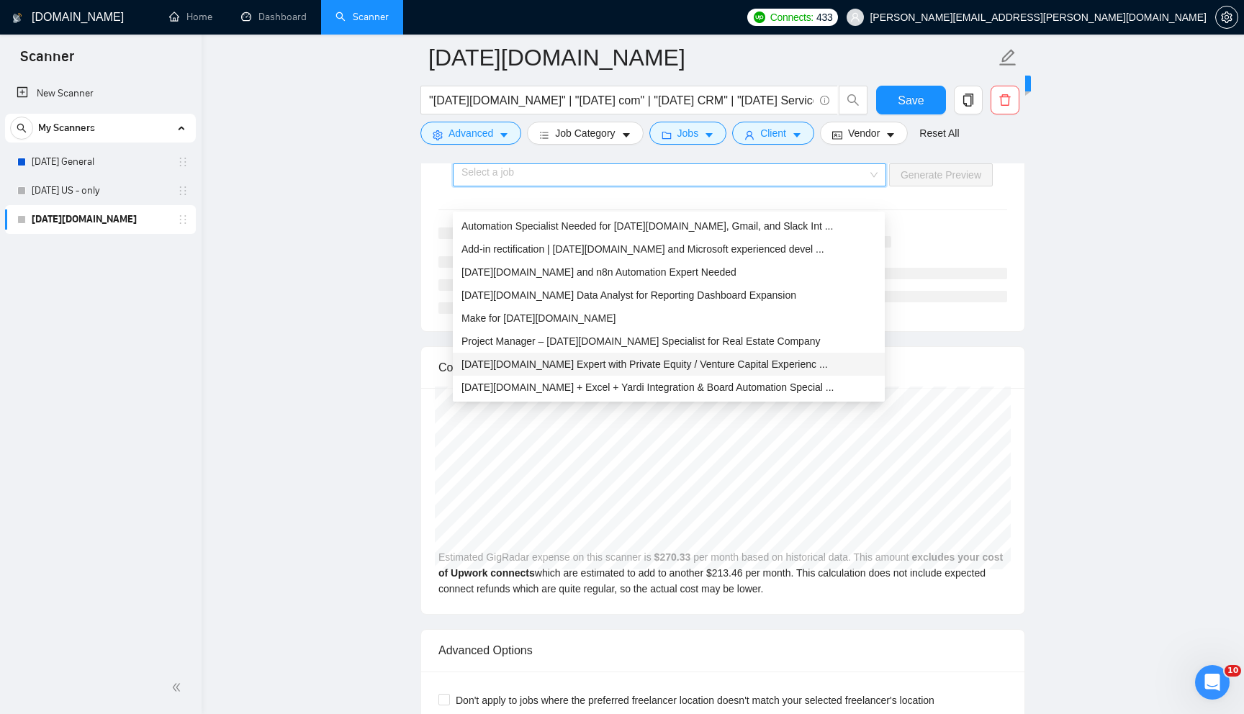
scroll to position [46, 0]
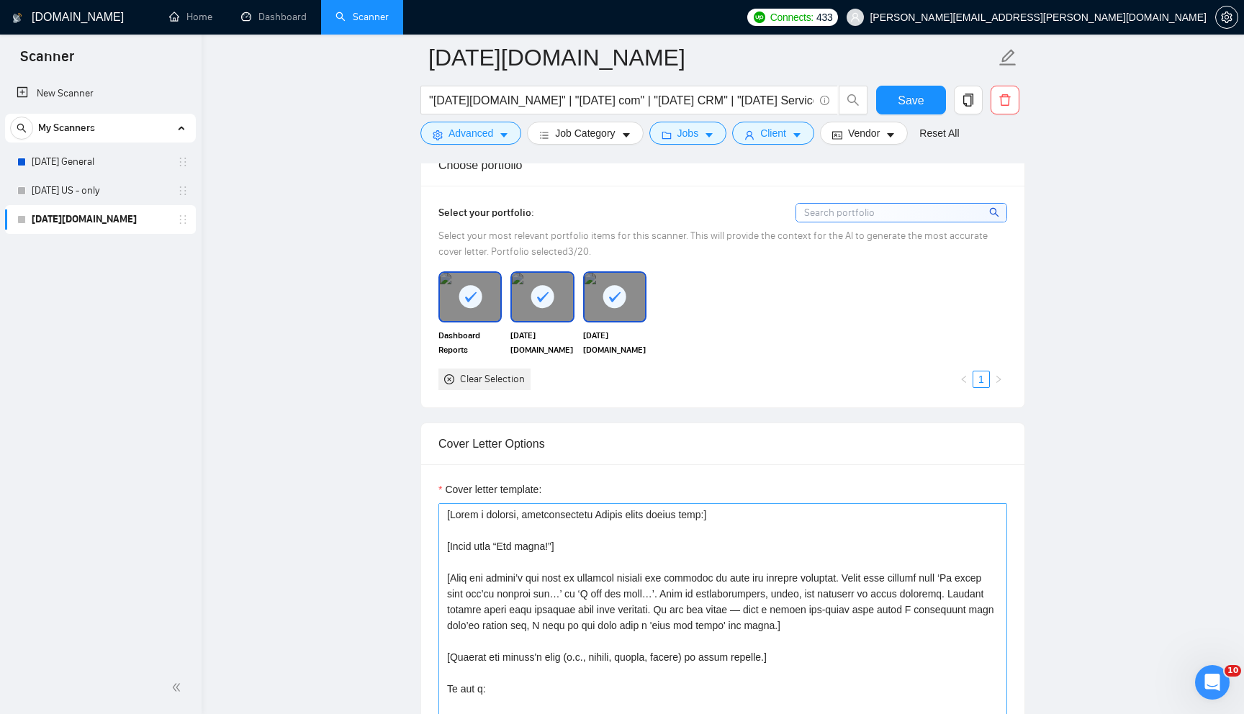
scroll to position [1343, 0]
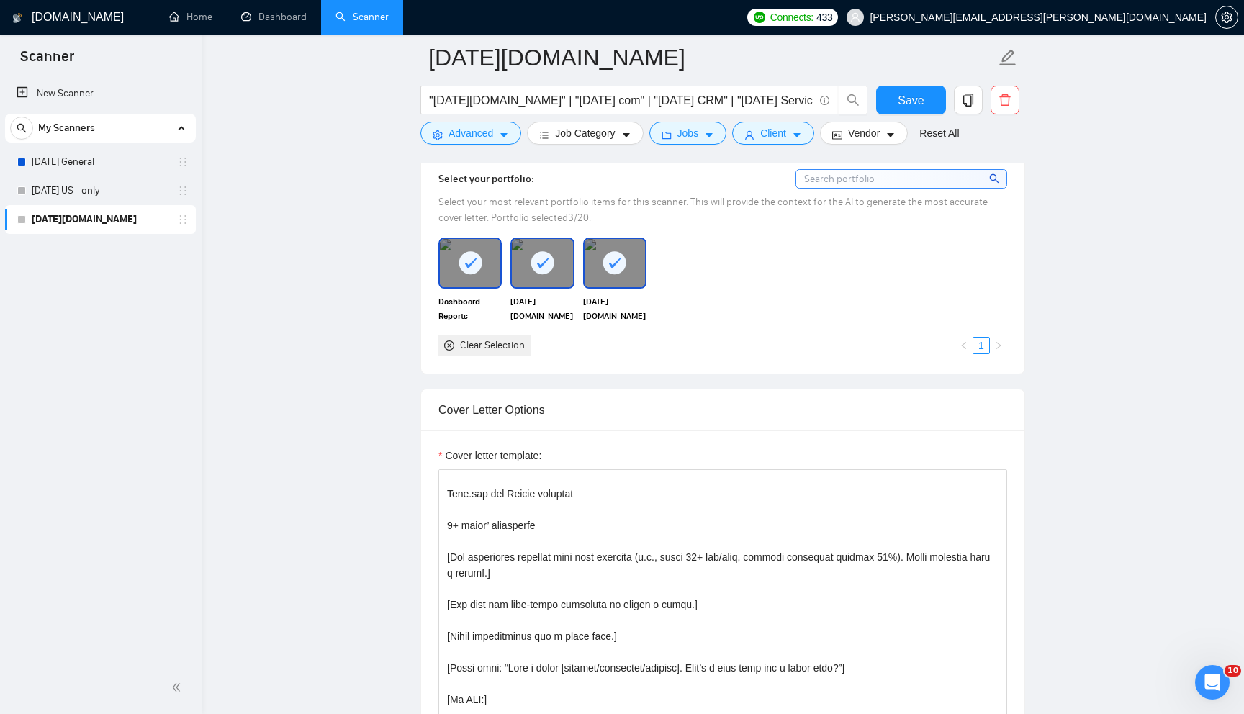
drag, startPoint x: 741, startPoint y: 487, endPoint x: 733, endPoint y: 498, distance: 13.4
click at [741, 469] on div "Cover letter template:" at bounding box center [722, 459] width 569 height 22
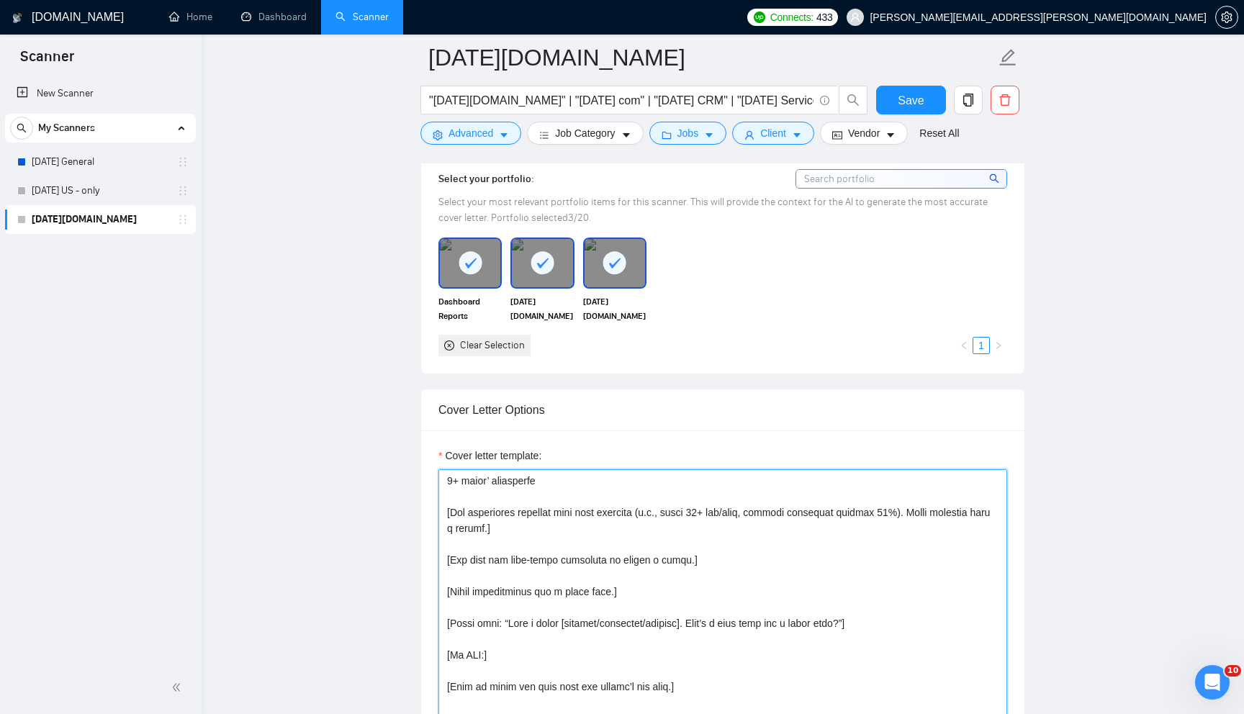
click at [747, 580] on textarea "Cover letter template:" at bounding box center [722, 631] width 569 height 324
click at [686, 585] on textarea "Cover letter template:" at bounding box center [722, 631] width 569 height 324
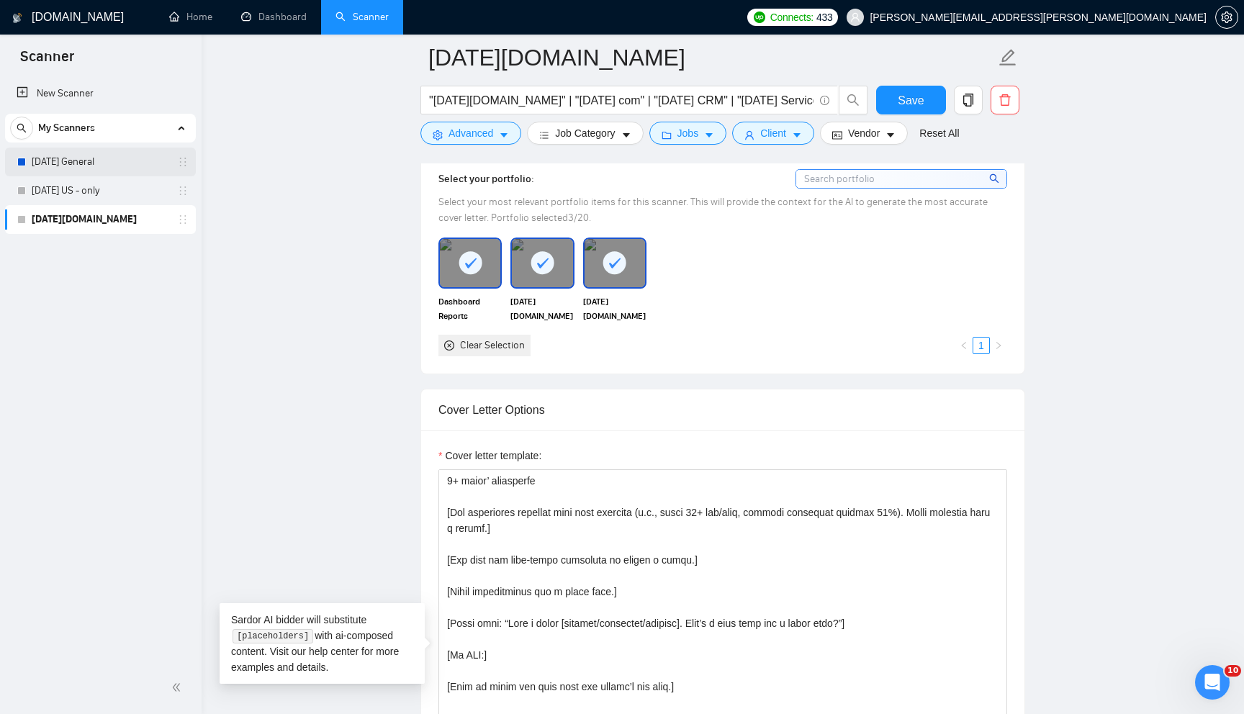
click at [100, 174] on link "[DATE] General" at bounding box center [100, 162] width 137 height 29
